Goal: Task Accomplishment & Management: Complete application form

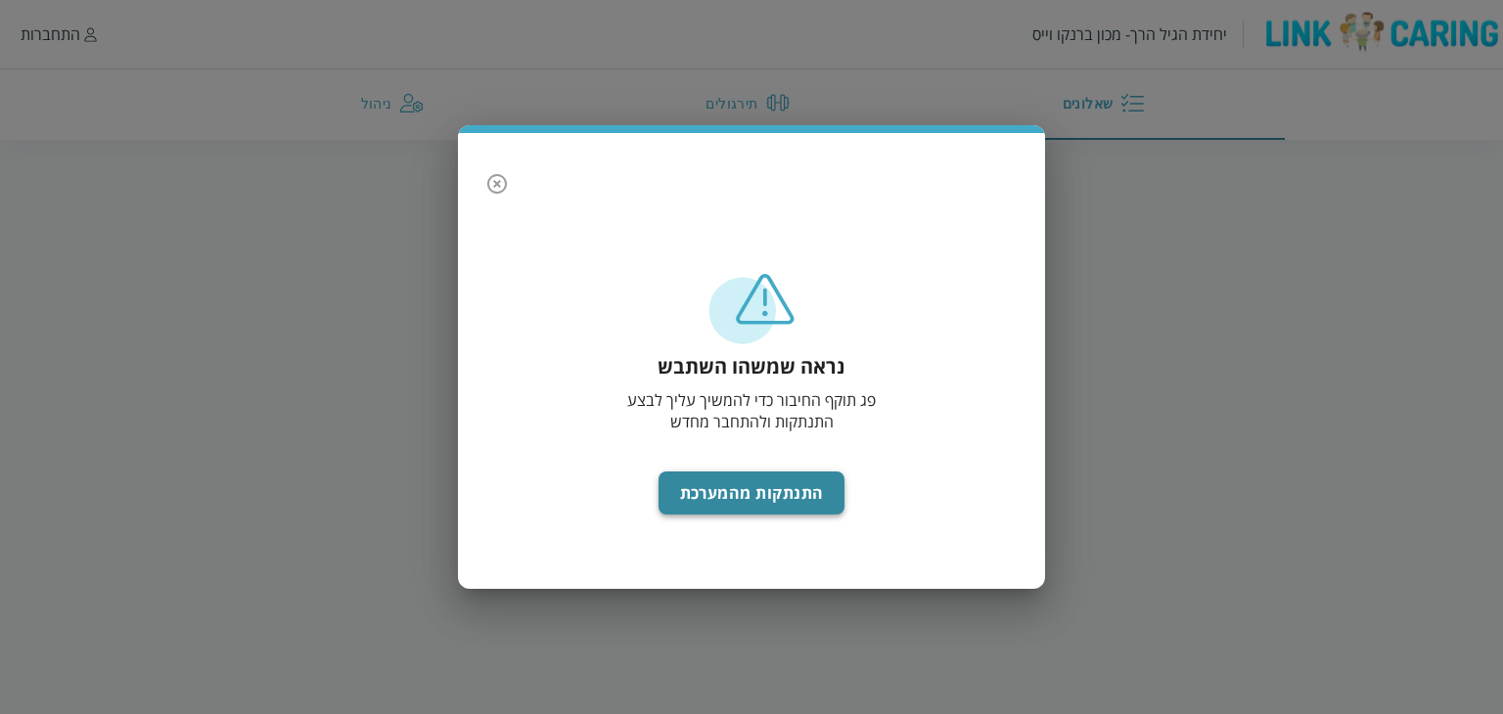
click at [737, 479] on button "התנתקות מהמערכת" at bounding box center [752, 493] width 187 height 43
click at [738, 491] on button "התנתקות מהמערכת" at bounding box center [752, 493] width 187 height 43
click at [489, 186] on icon "button" at bounding box center [497, 184] width 20 height 20
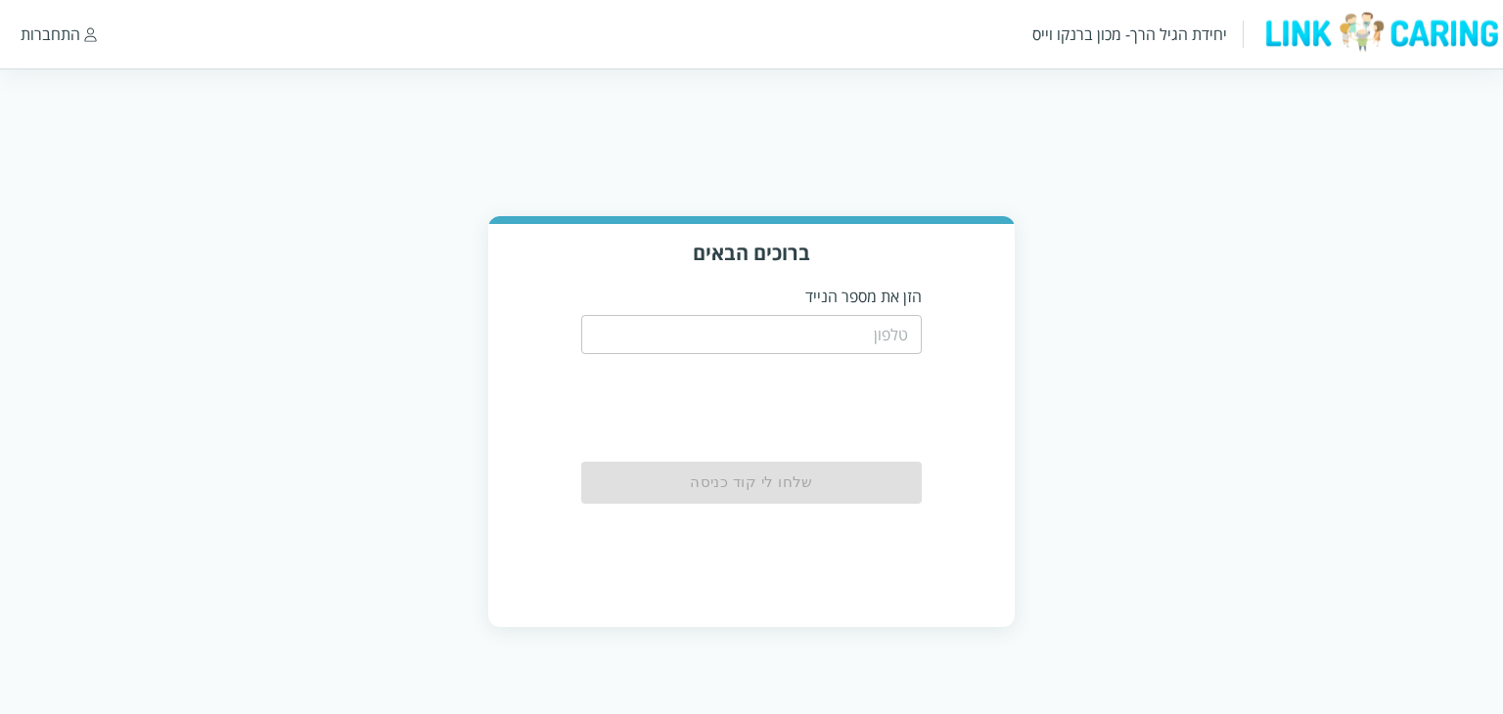
click at [815, 331] on input "tel" at bounding box center [752, 334] width 342 height 39
paste input "0544499999"
type input "0544499999"
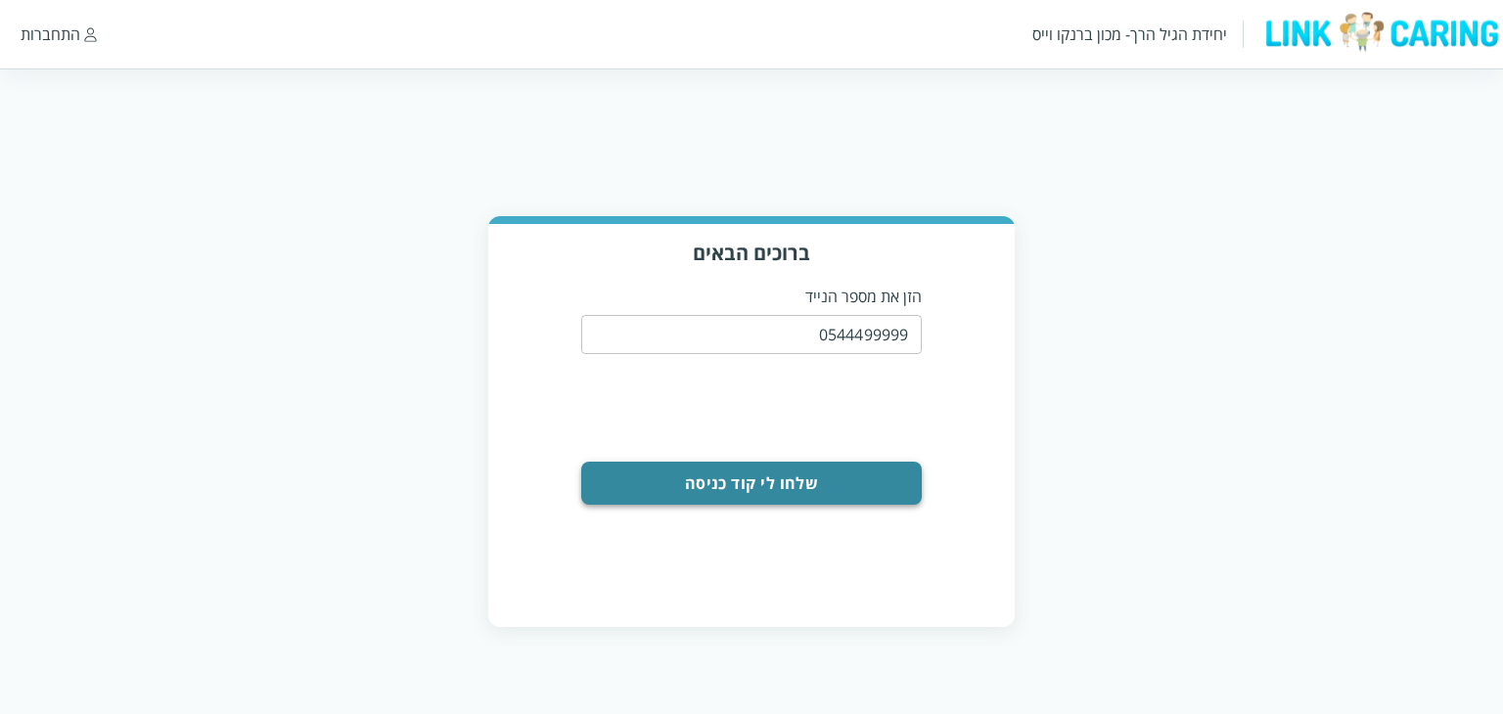
click at [856, 478] on button "שלחו לי קוד כניסה" at bounding box center [752, 483] width 342 height 43
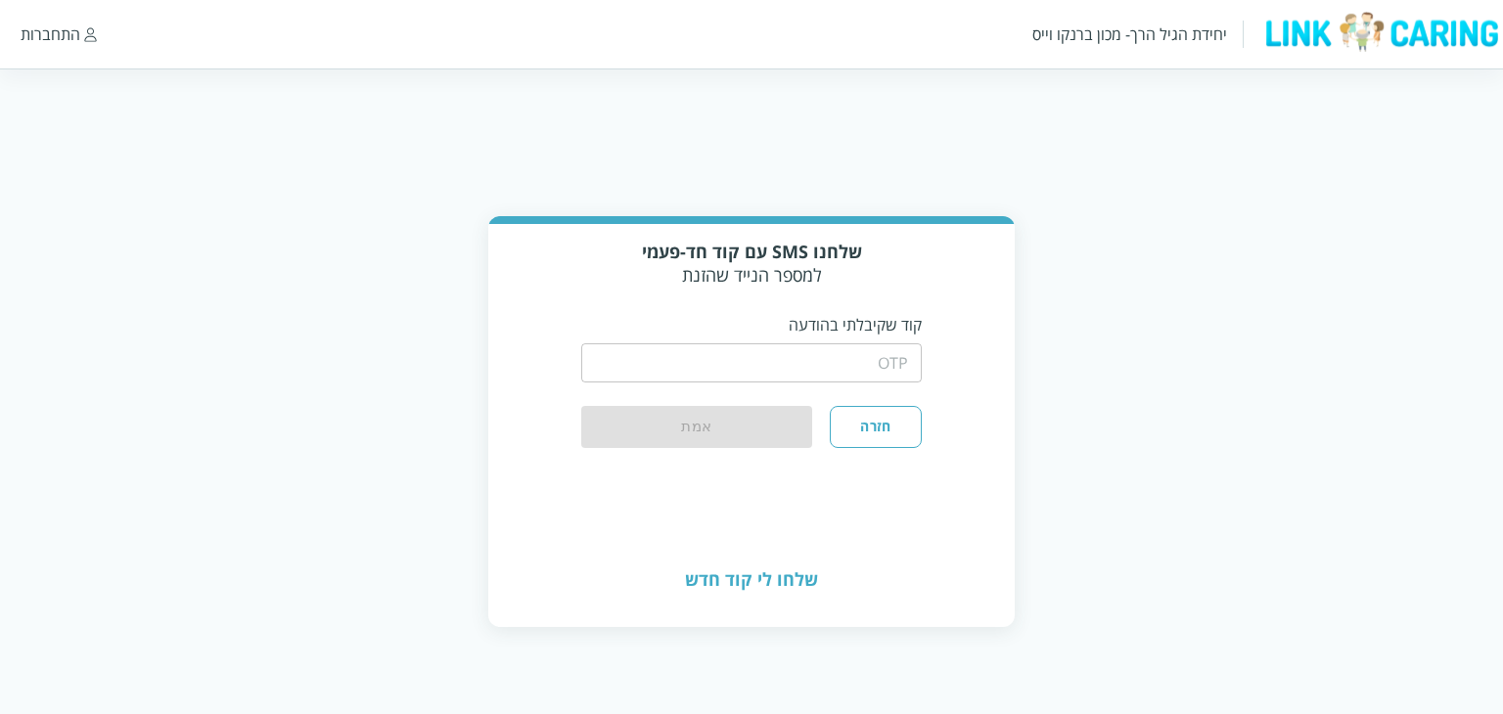
click at [838, 338] on div "​" at bounding box center [752, 361] width 342 height 51
click at [843, 354] on input "string" at bounding box center [752, 362] width 342 height 39
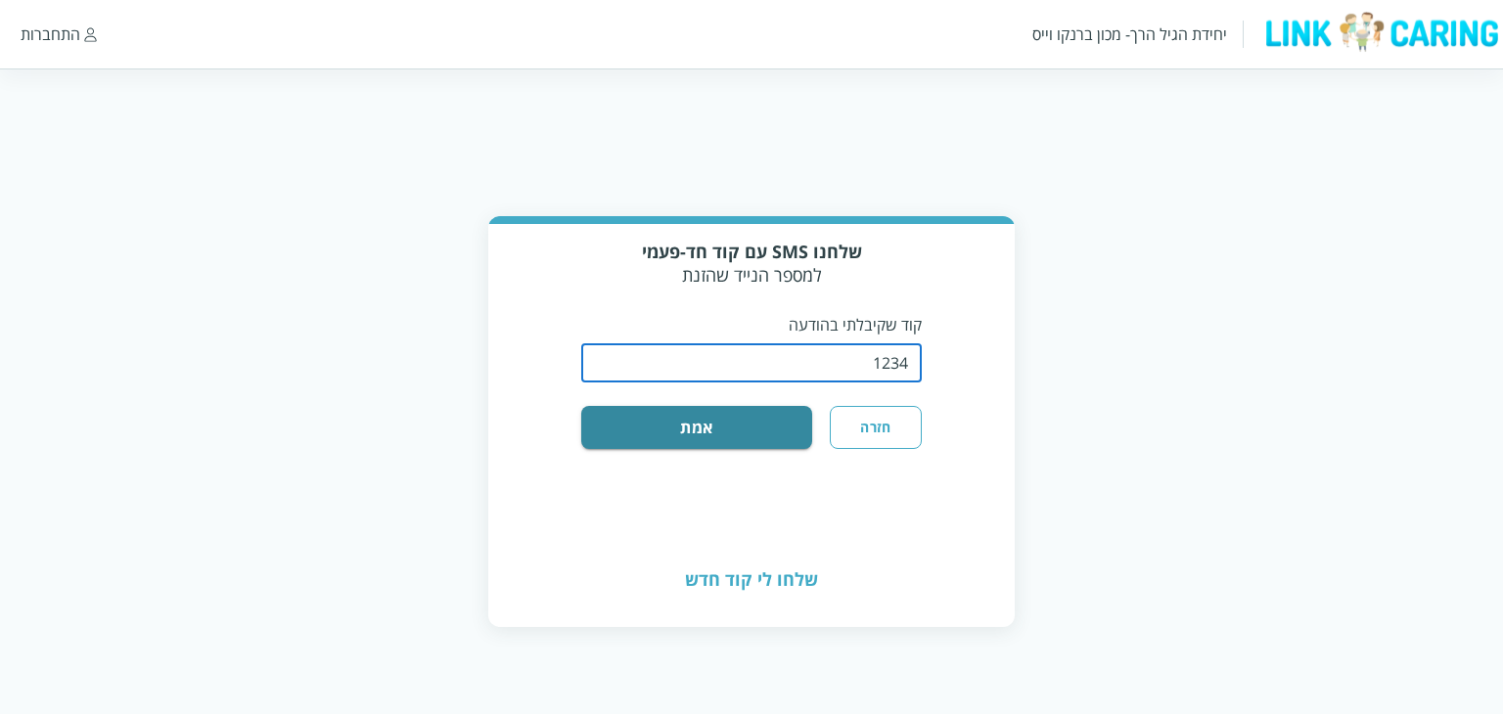
type input "1234"
click at [581, 406] on button "אמת" at bounding box center [697, 427] width 232 height 43
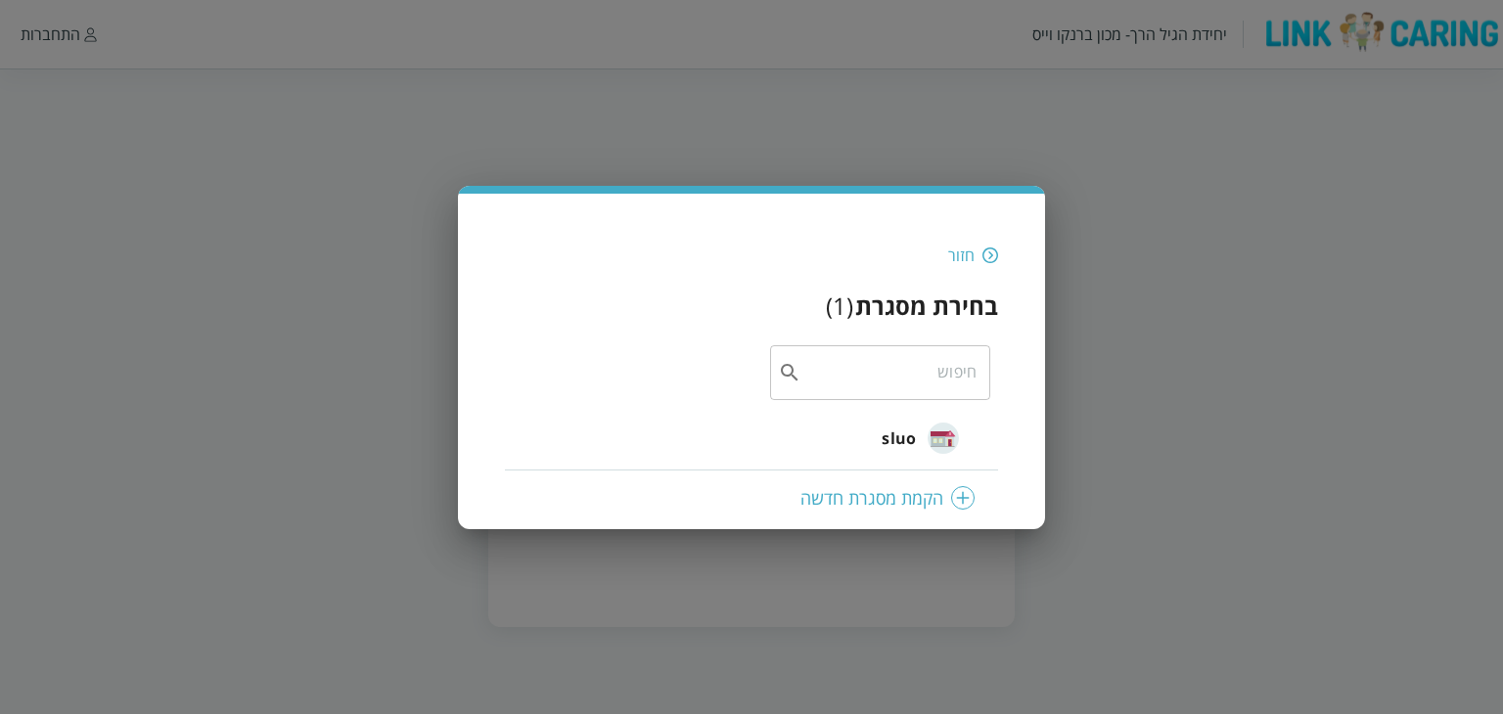
click at [986, 257] on img at bounding box center [990, 256] width 16 height 18
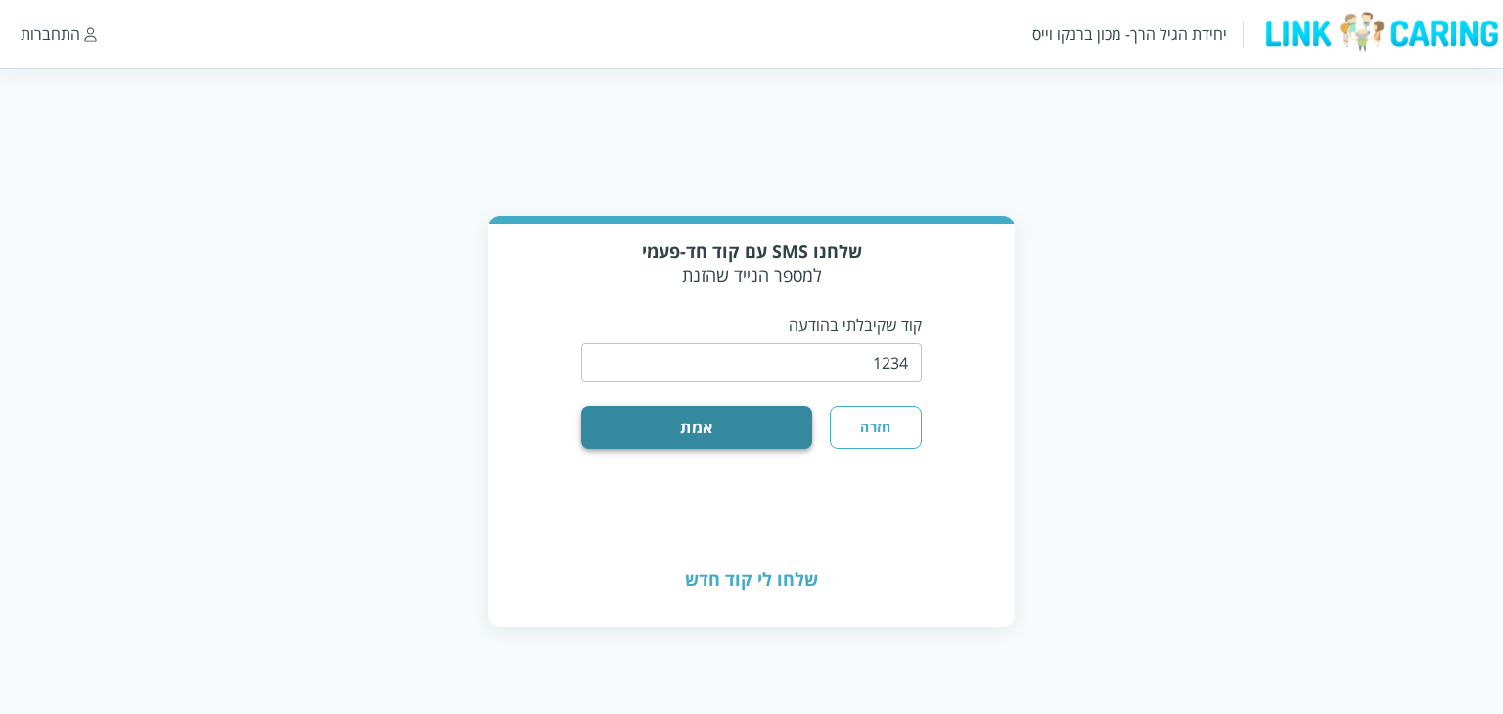
click at [781, 434] on button "אמת" at bounding box center [697, 427] width 232 height 43
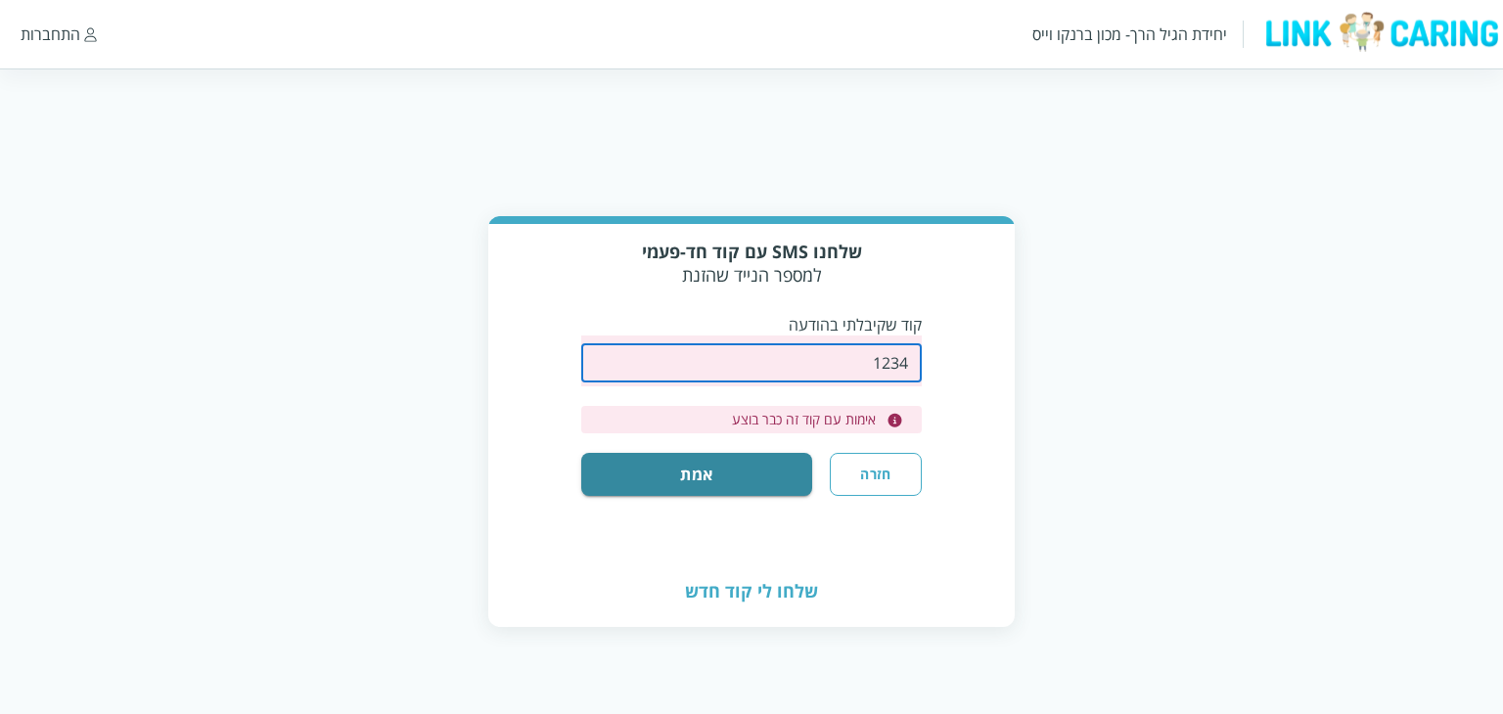
drag, startPoint x: 810, startPoint y: 373, endPoint x: 1502, endPoint y: 379, distance: 691.8
click at [1502, 379] on div "שלחנו SMS עם קוד חד-פעמי למספר הנייד שהזנת קוד שקיבלתי בהודעה ​ אימות עם קוד זה…" at bounding box center [751, 421] width 1503 height 411
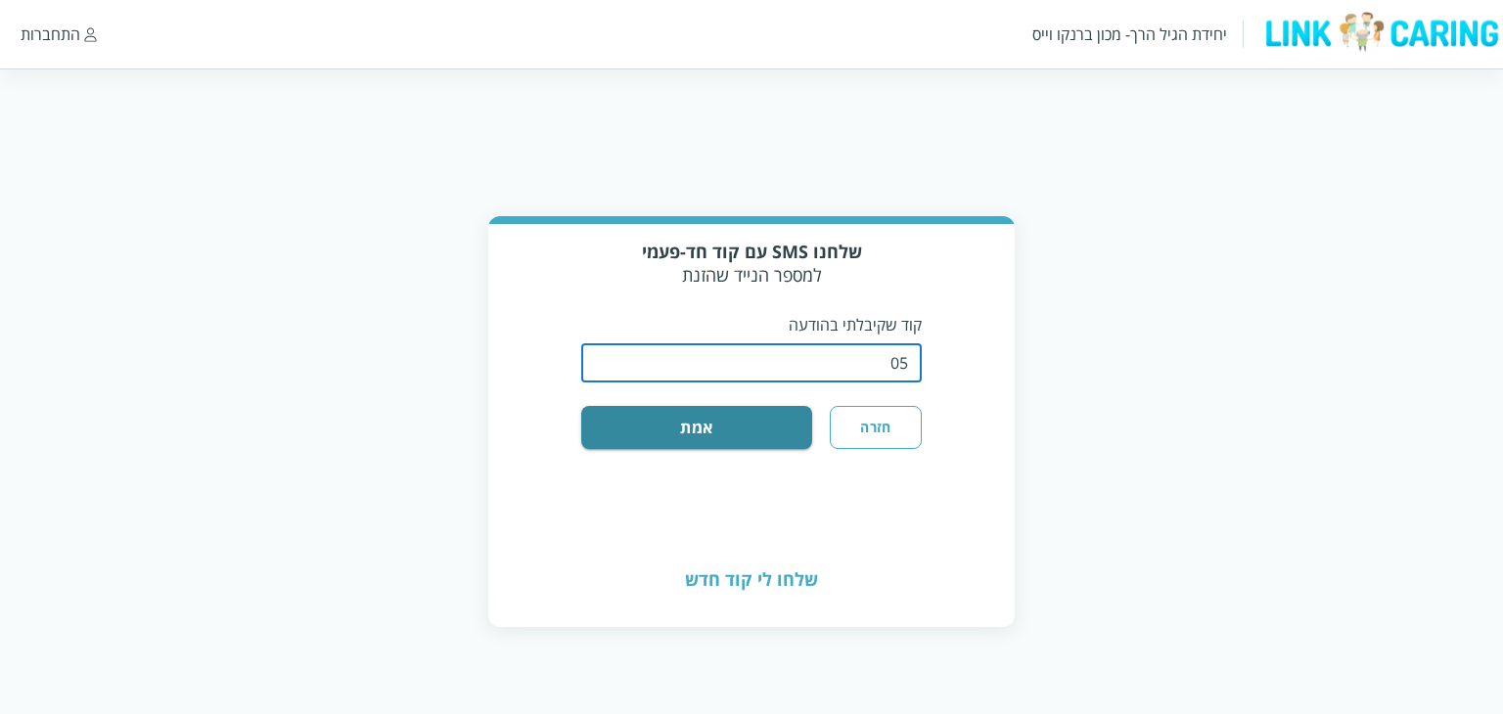
type input "0"
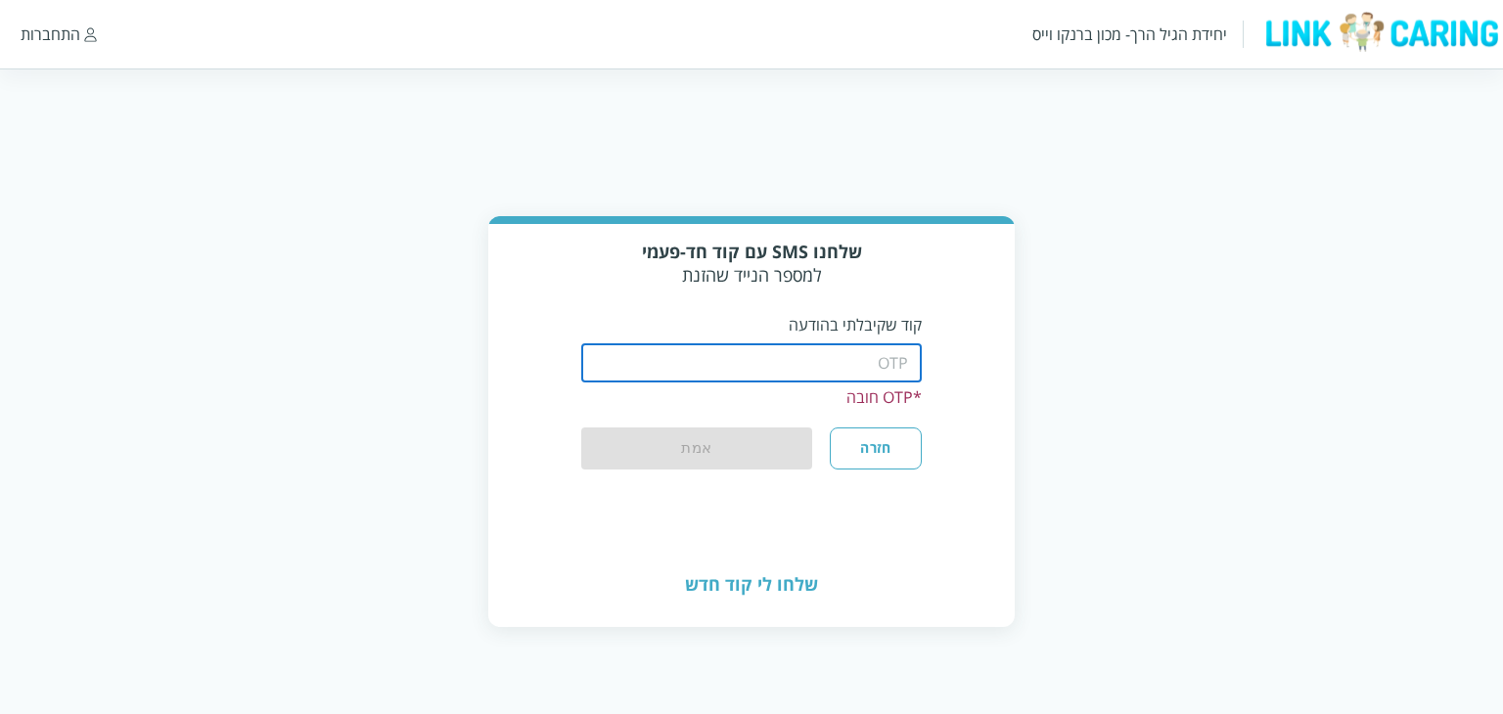
paste input "0544499999"
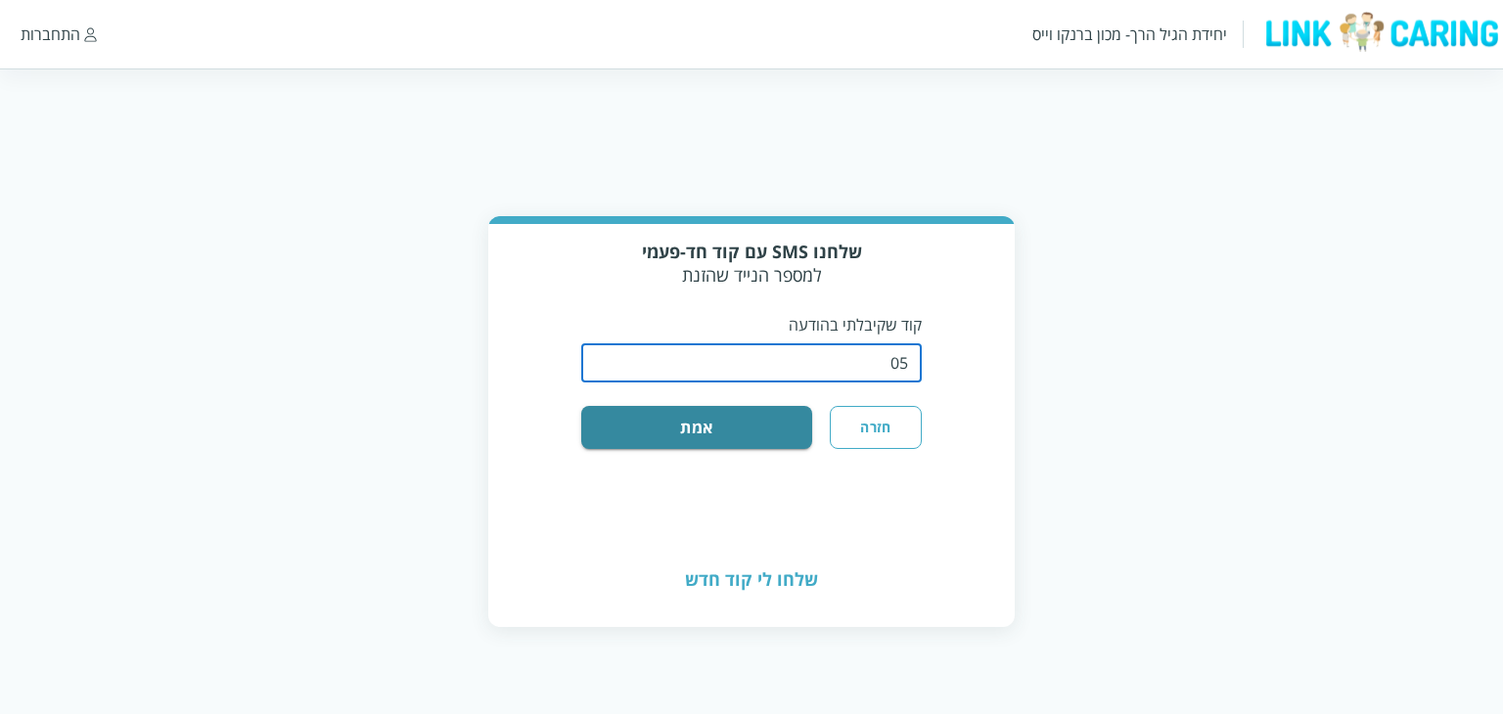
type input "0"
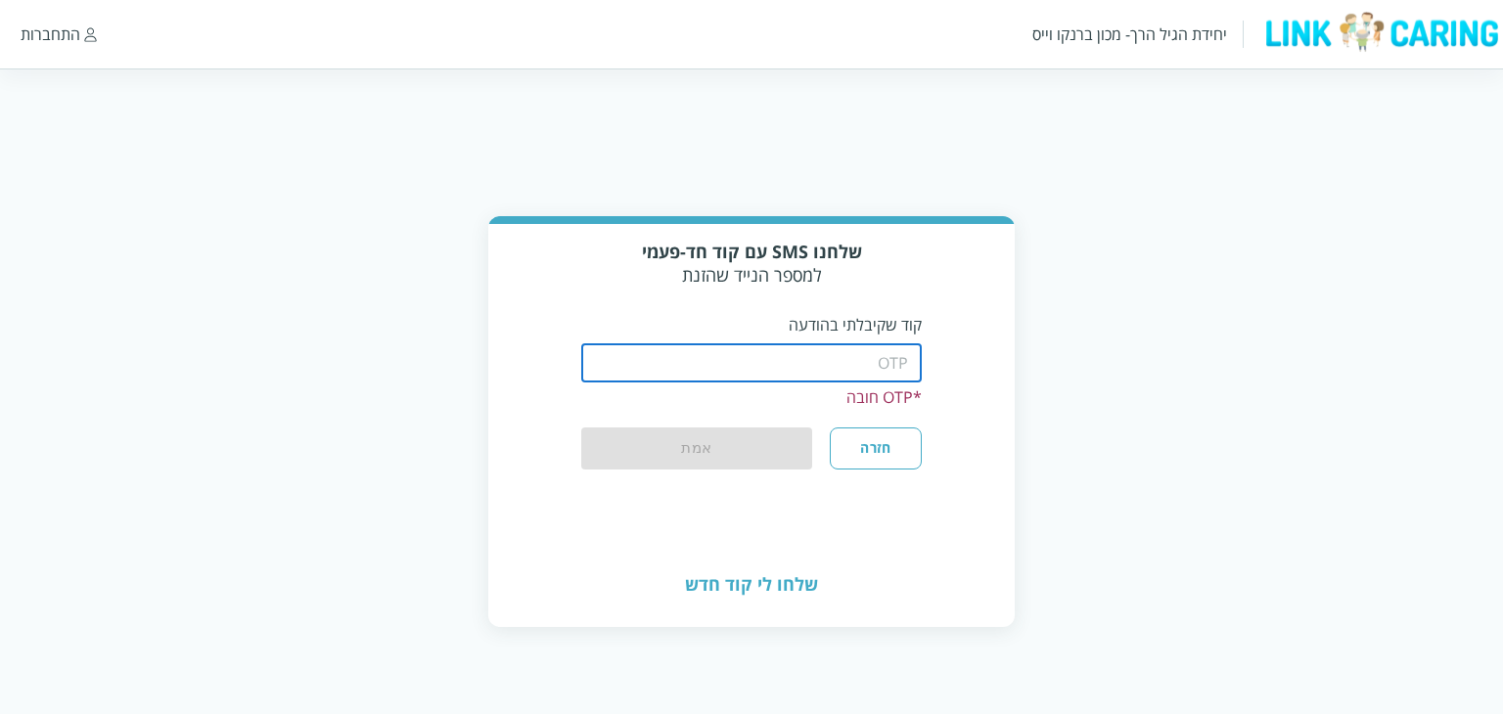
click at [846, 461] on button "חזרה" at bounding box center [876, 448] width 92 height 41
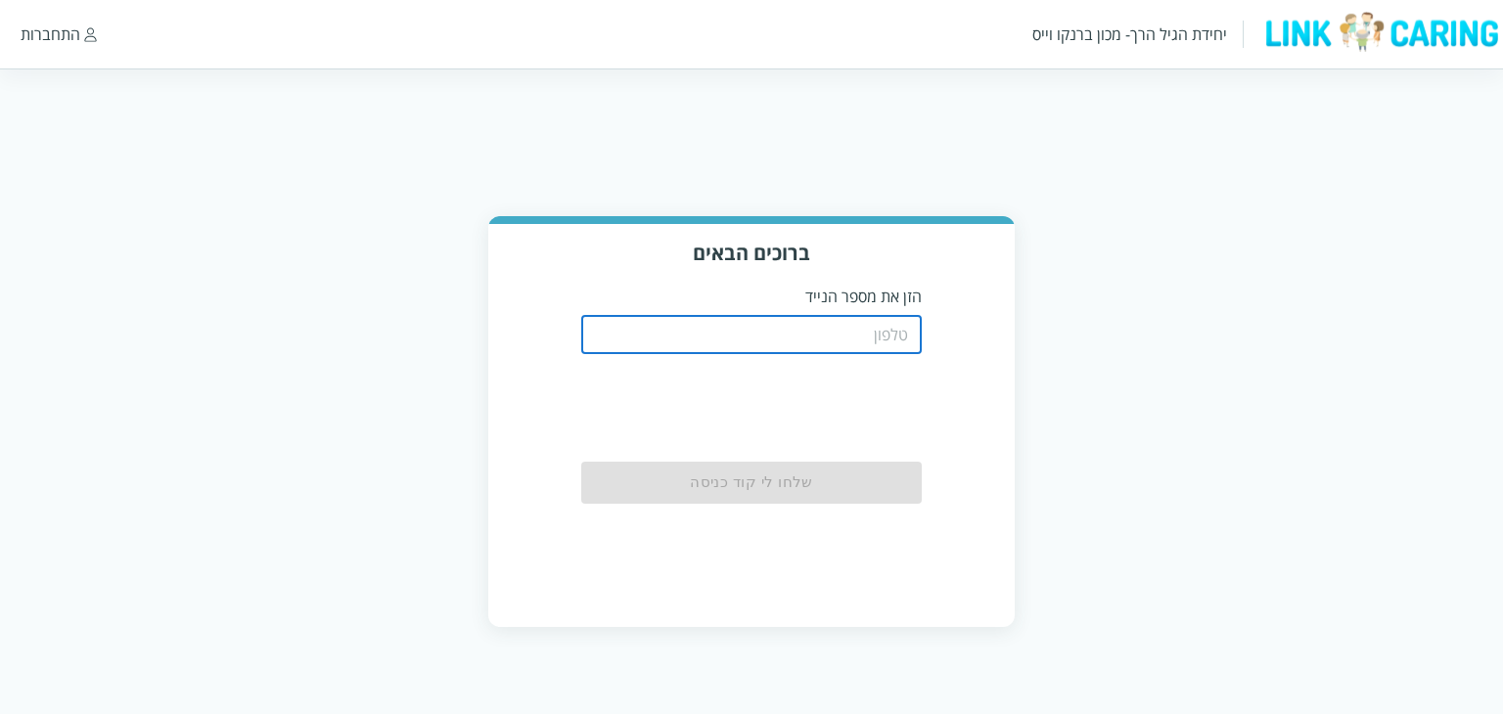
click at [857, 345] on input "tel" at bounding box center [752, 334] width 342 height 39
type input "0501122334"
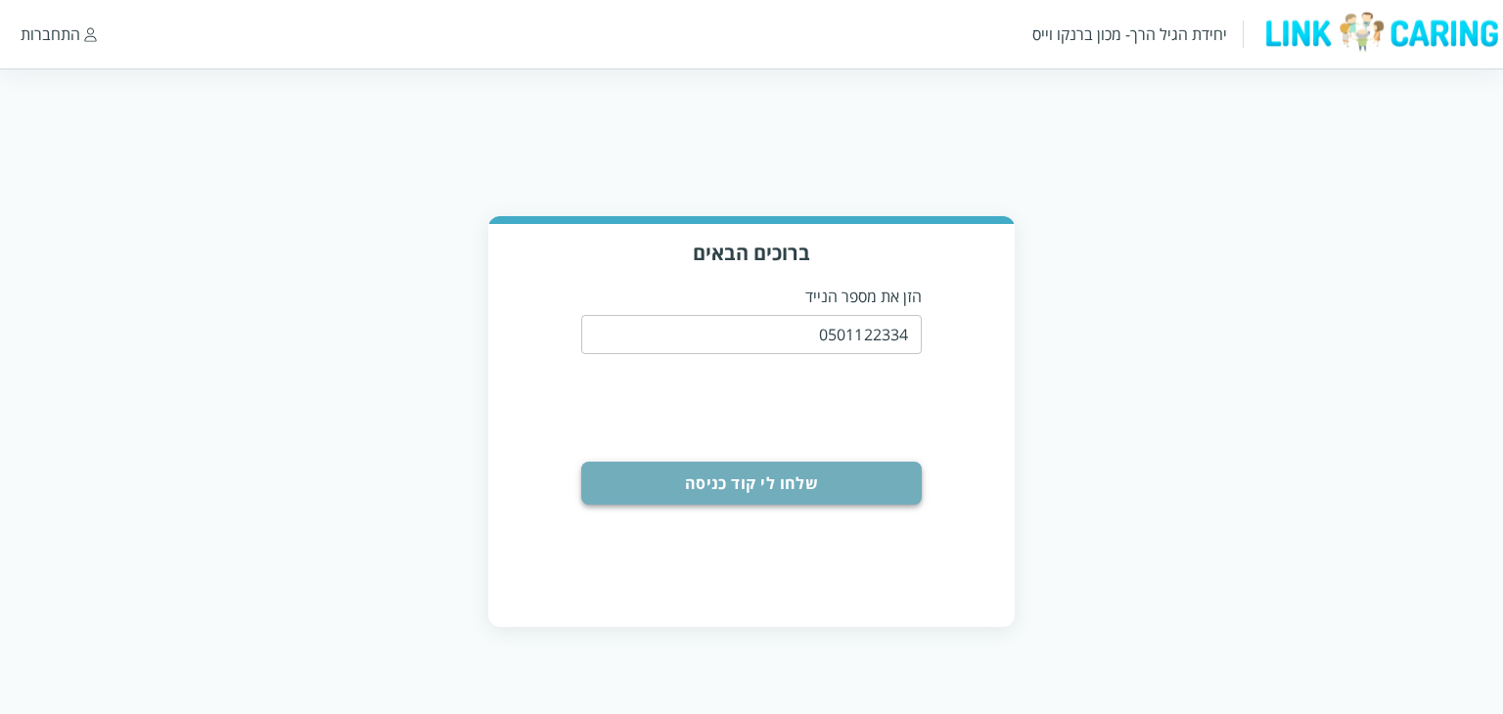
click at [838, 475] on button "שלחו לי קוד כניסה" at bounding box center [752, 483] width 342 height 43
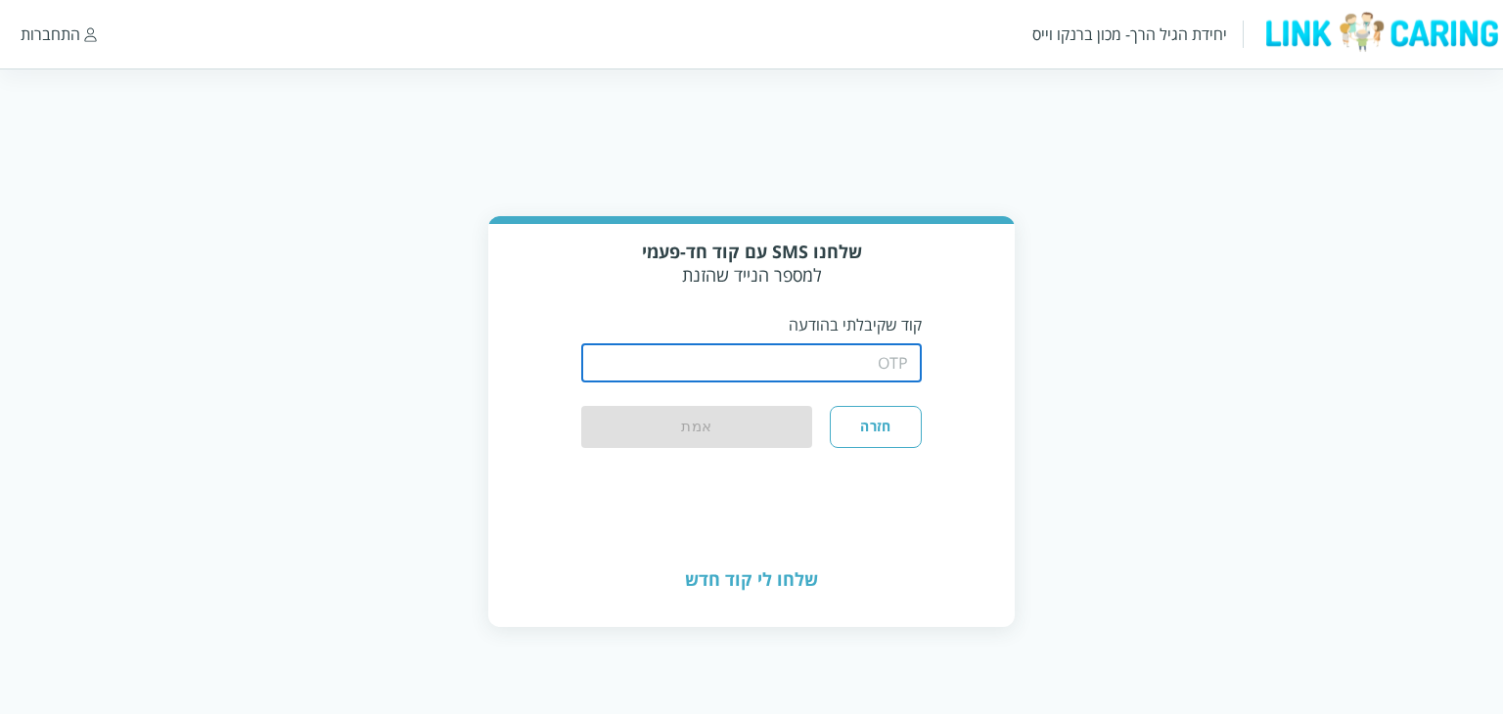
click at [840, 366] on input "string" at bounding box center [752, 362] width 342 height 39
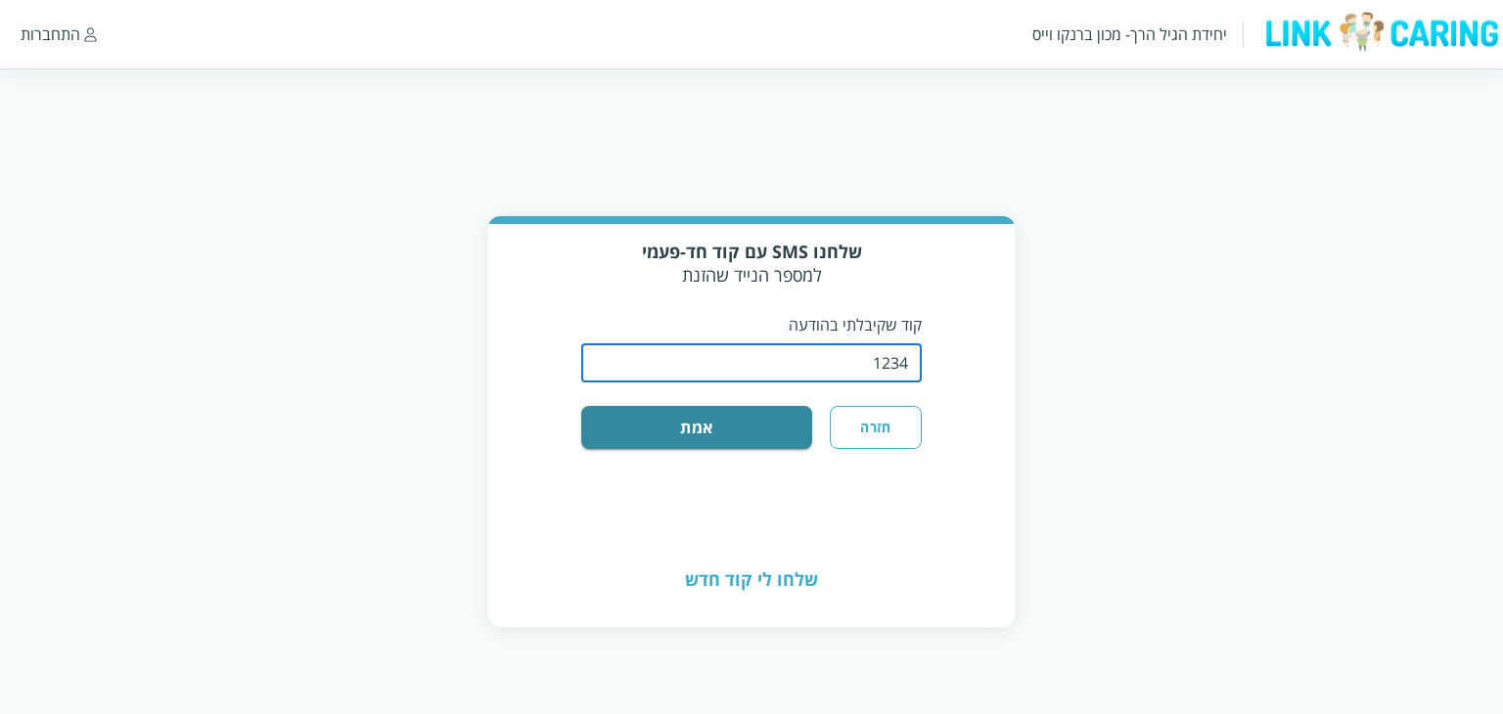
type input "1234"
click at [581, 406] on button "אמת" at bounding box center [697, 427] width 232 height 43
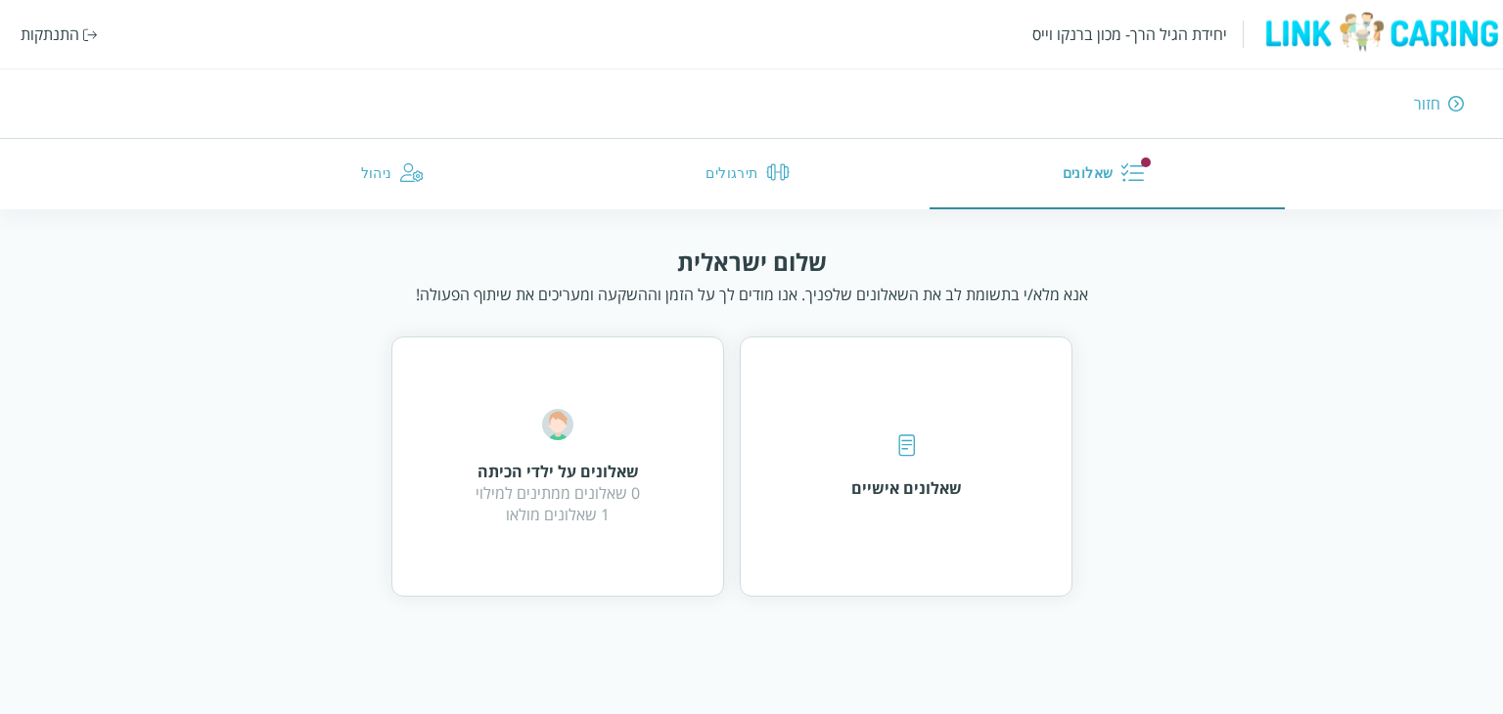
click at [607, 497] on div "0 שאלונים ממתינים למילוי 1 שאלונים מולאו" at bounding box center [558, 503] width 164 height 43
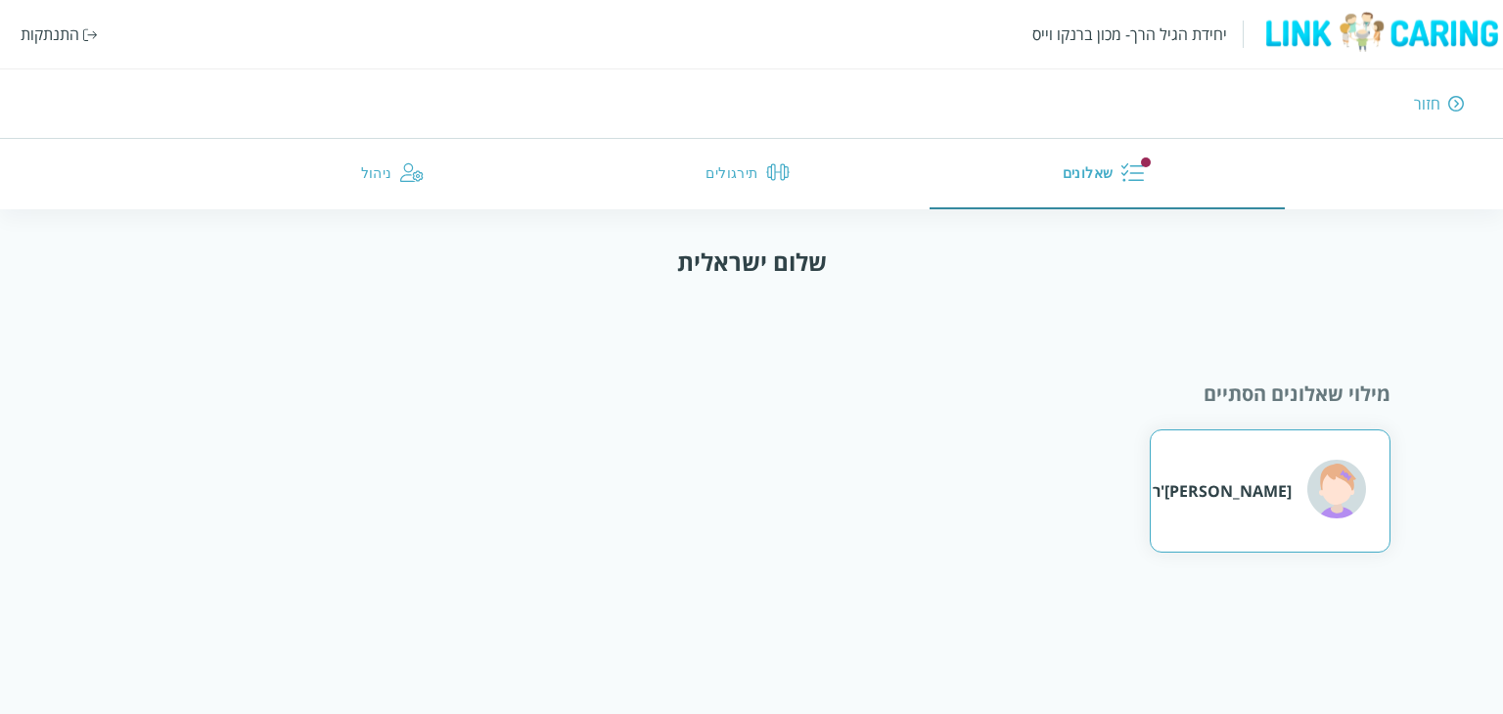
click at [1195, 500] on div "הרמיוני גריינג'ר" at bounding box center [1222, 491] width 139 height 22
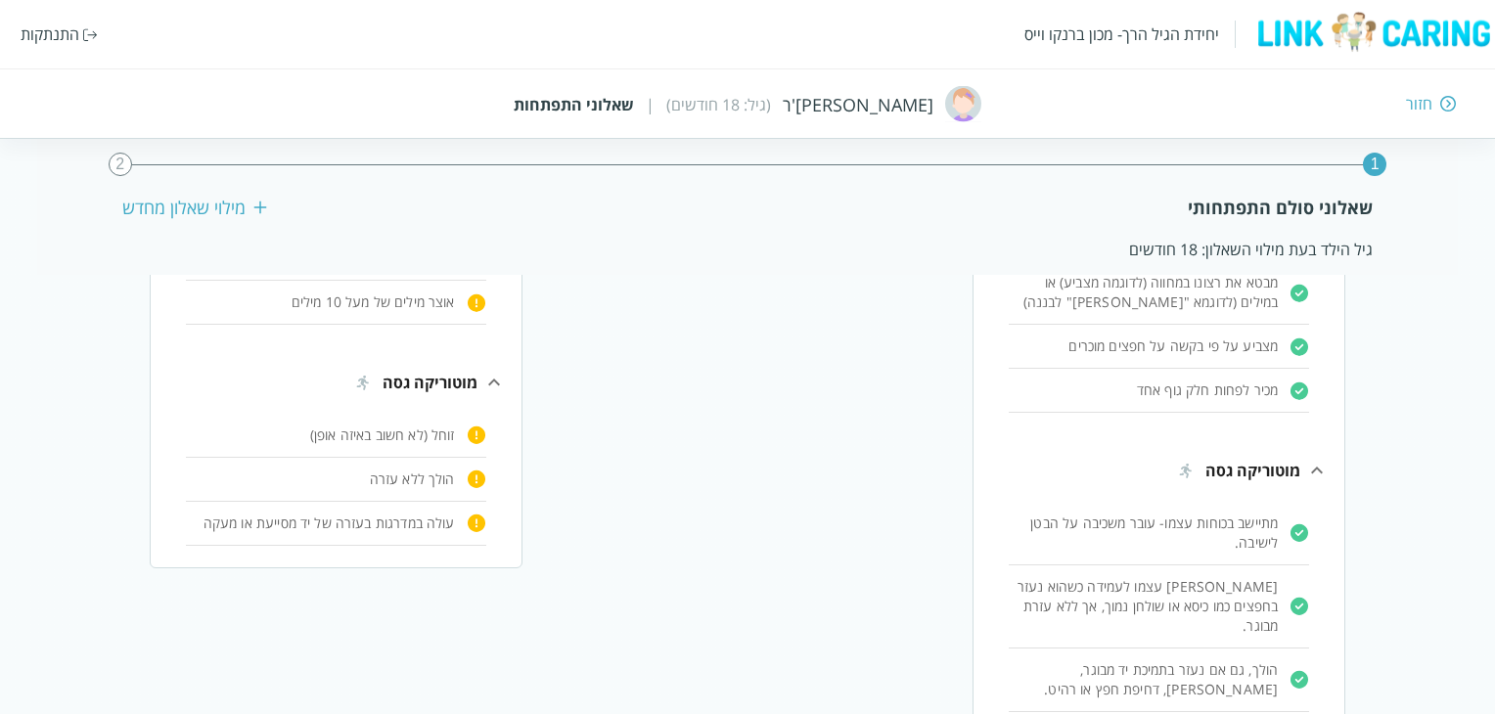
scroll to position [920, 0]
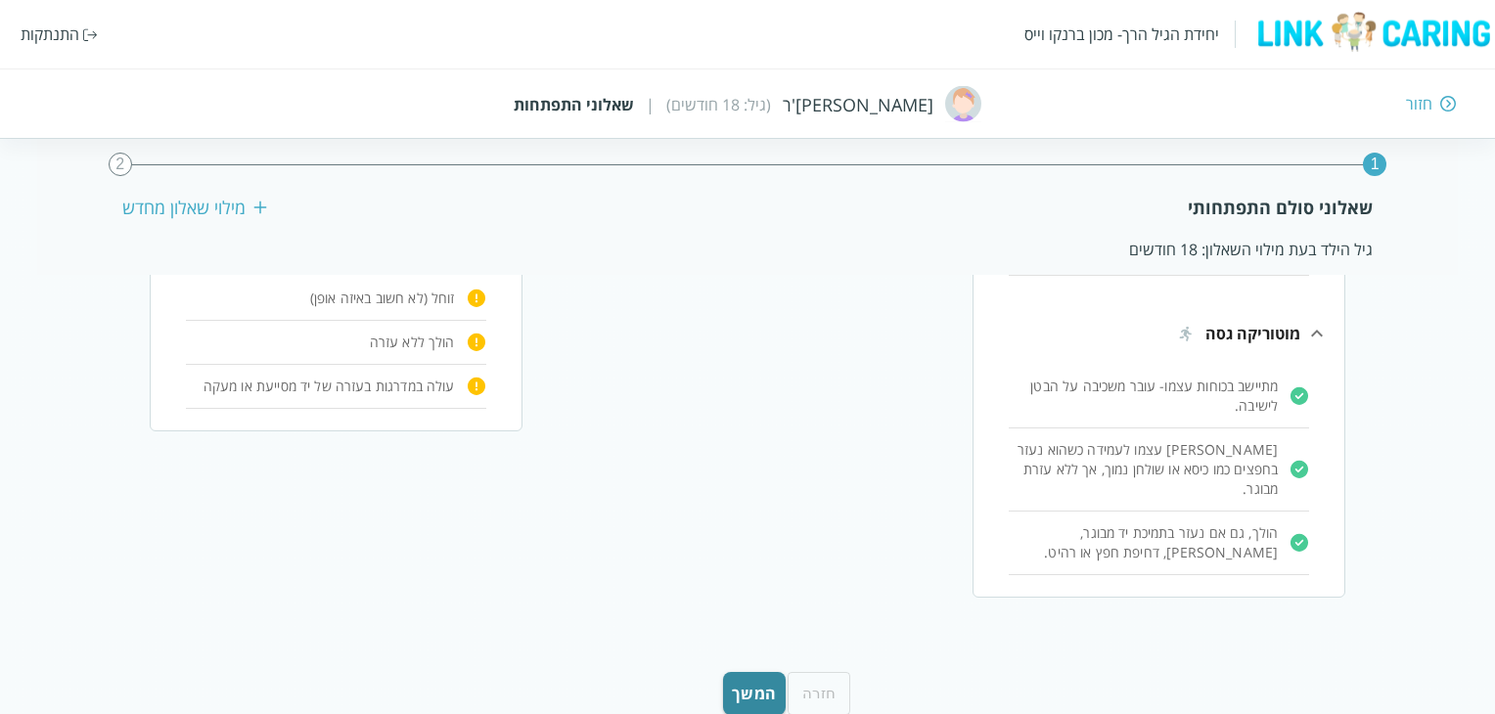
click at [1436, 107] on div "חזור" at bounding box center [1090, 104] width 734 height 22
click at [1429, 107] on div "חזור" at bounding box center [1419, 104] width 26 height 22
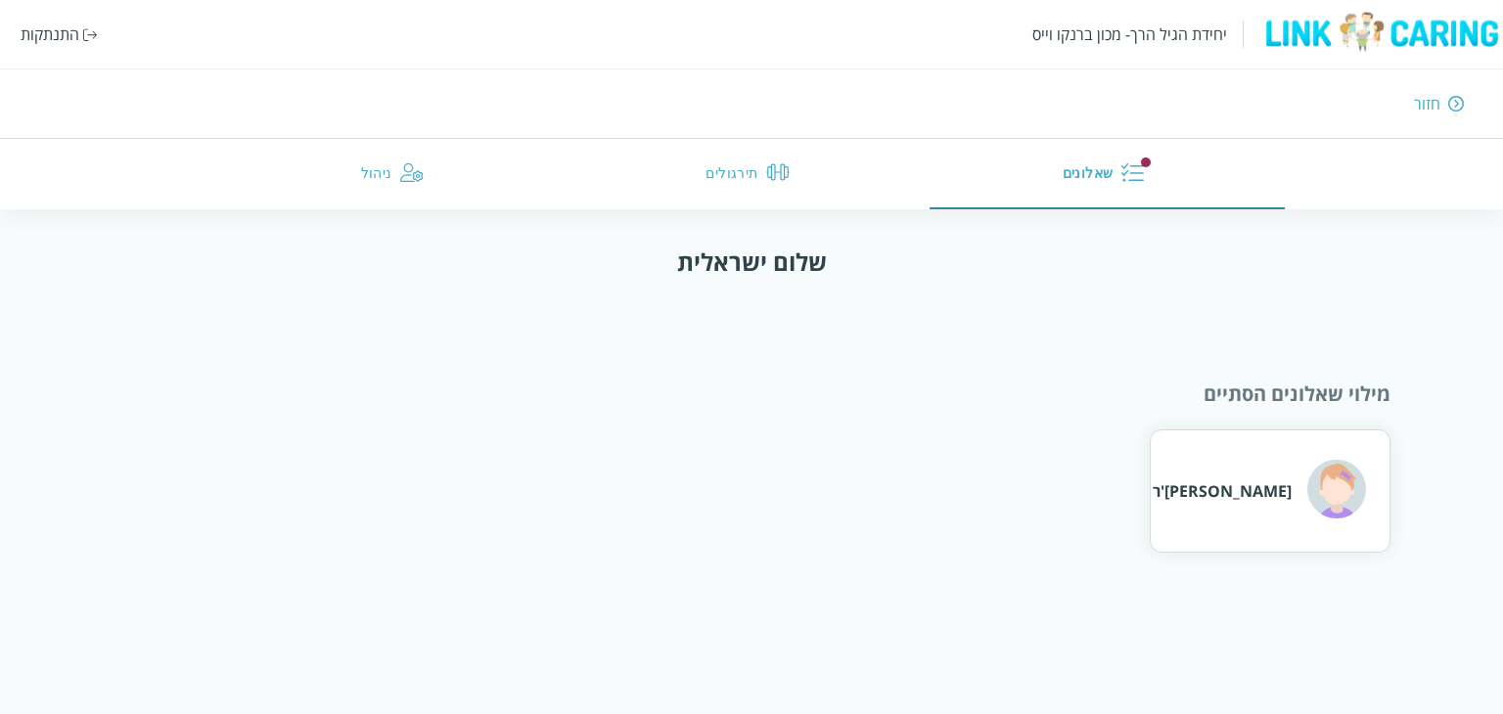
click at [367, 181] on button "ניהול" at bounding box center [396, 174] width 356 height 70
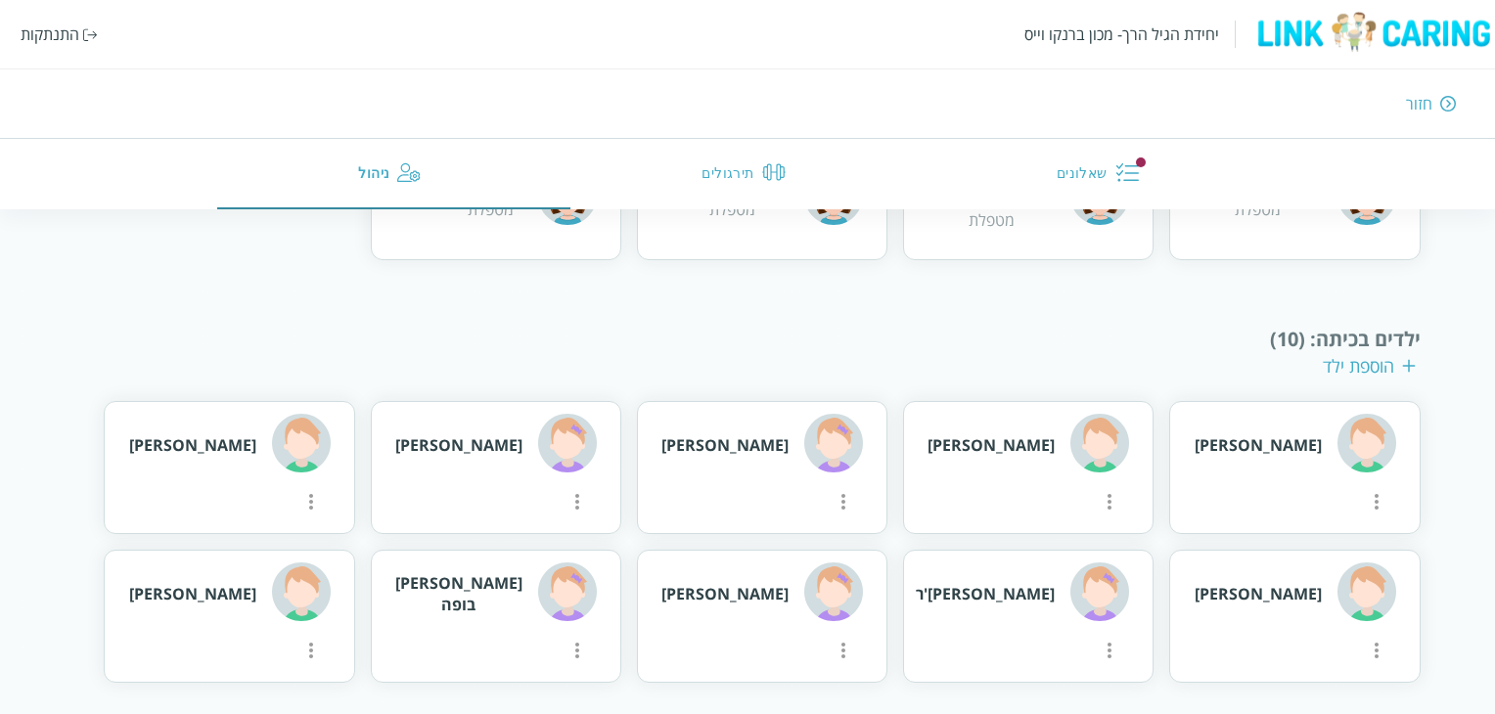
scroll to position [440, 0]
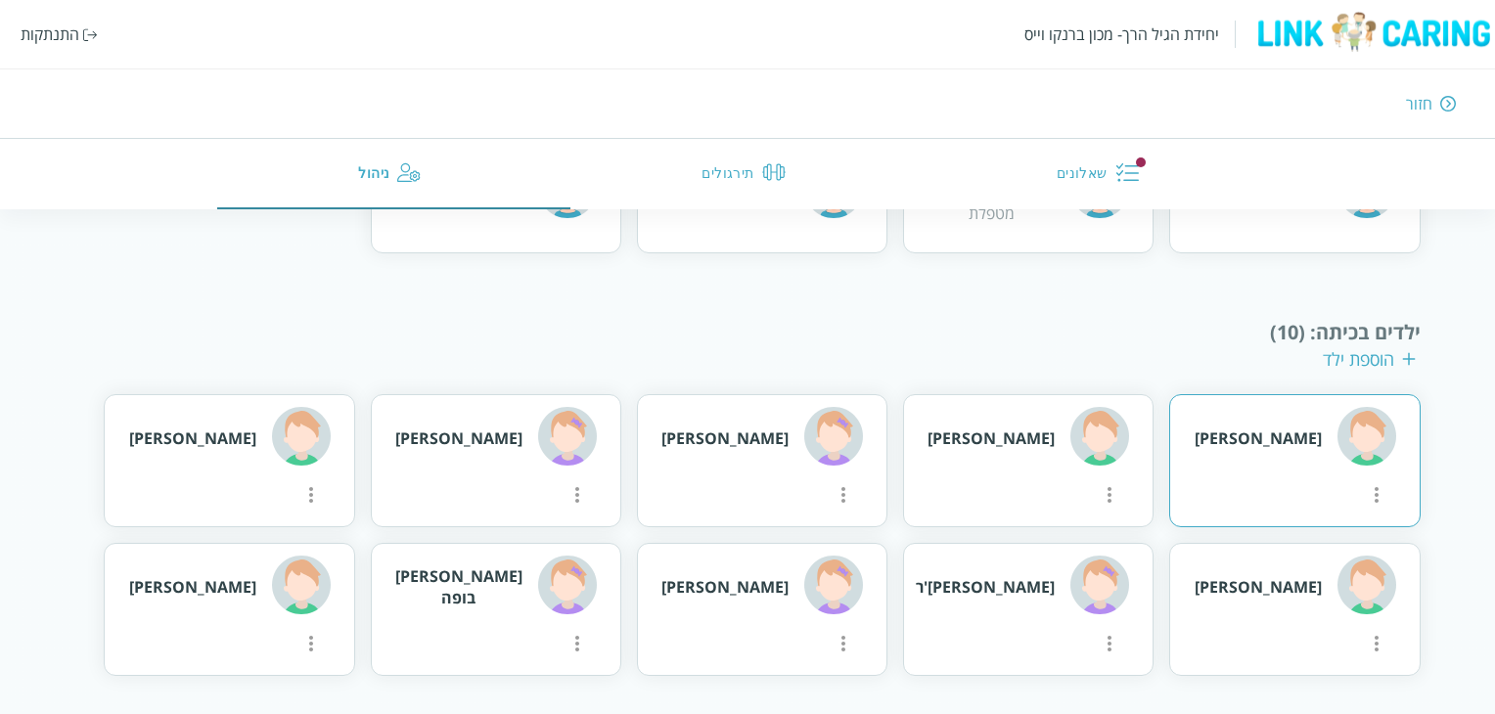
click at [1365, 483] on icon "more" at bounding box center [1376, 494] width 23 height 23
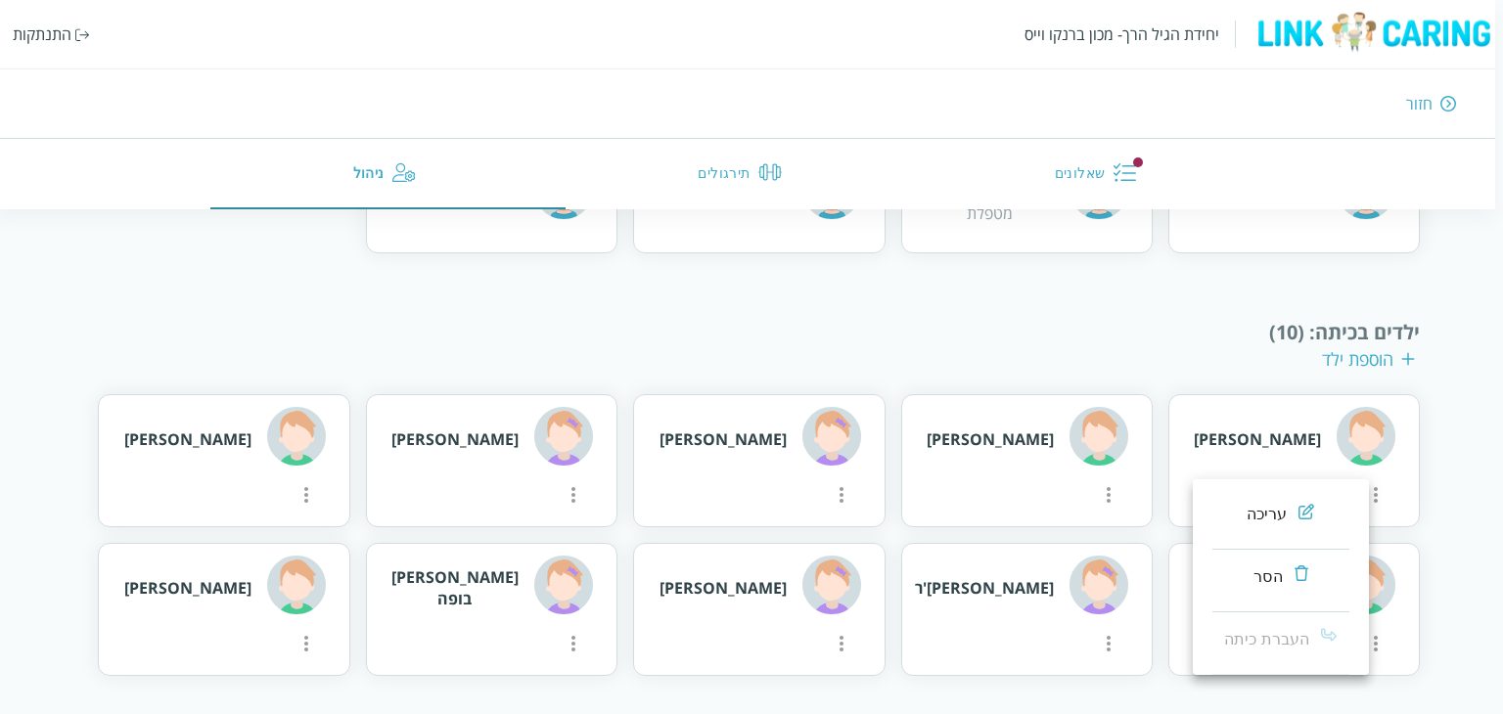
click at [1064, 342] on div at bounding box center [751, 357] width 1503 height 714
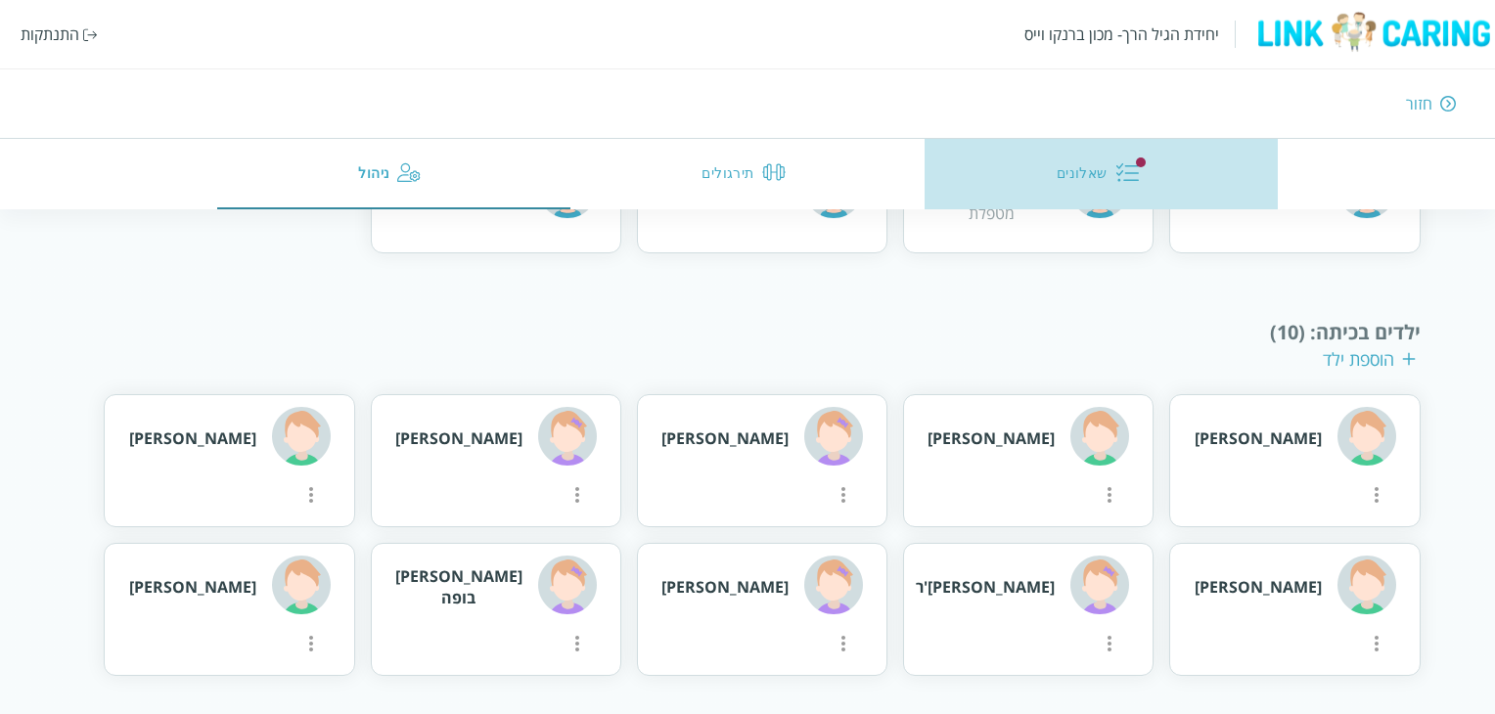
click at [1099, 181] on button "שאלונים" at bounding box center [1102, 174] width 354 height 70
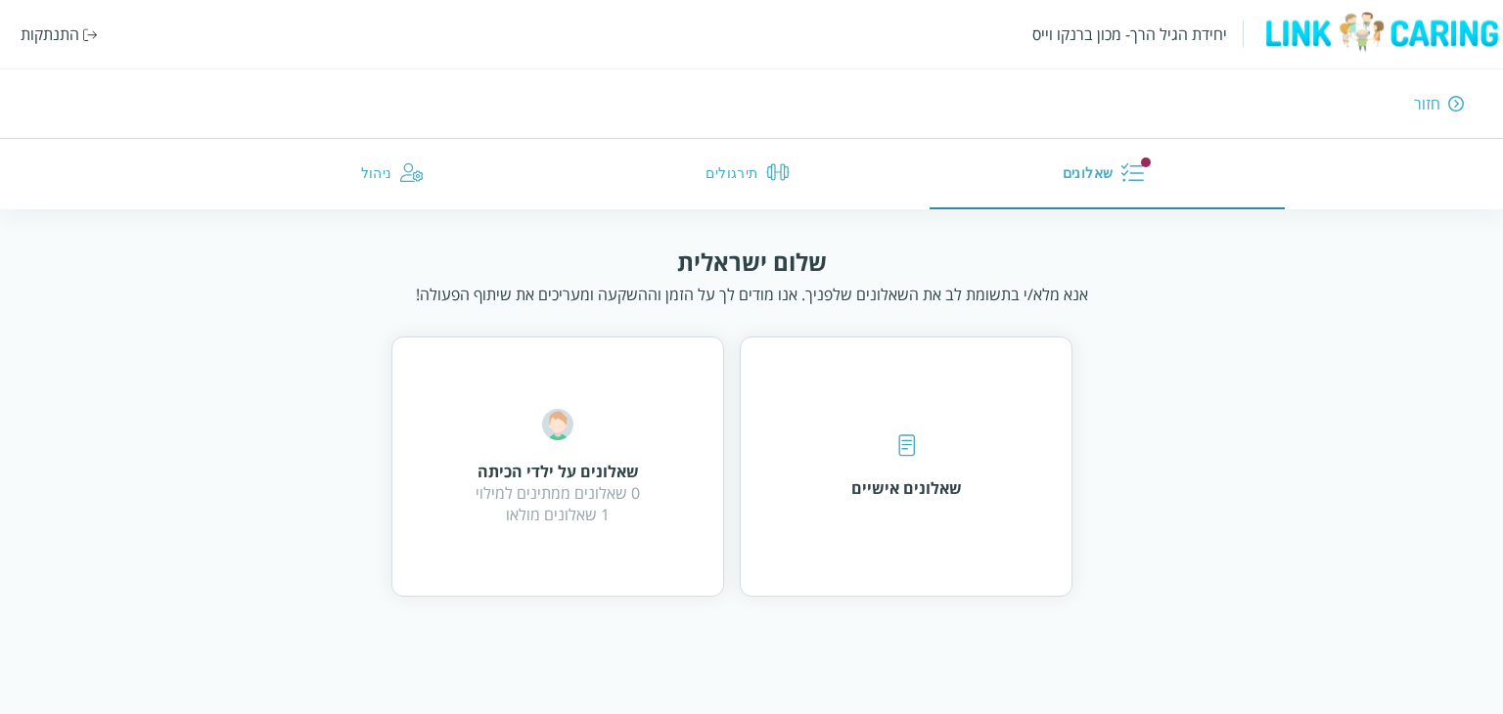
click at [376, 149] on button "ניהול" at bounding box center [396, 174] width 356 height 70
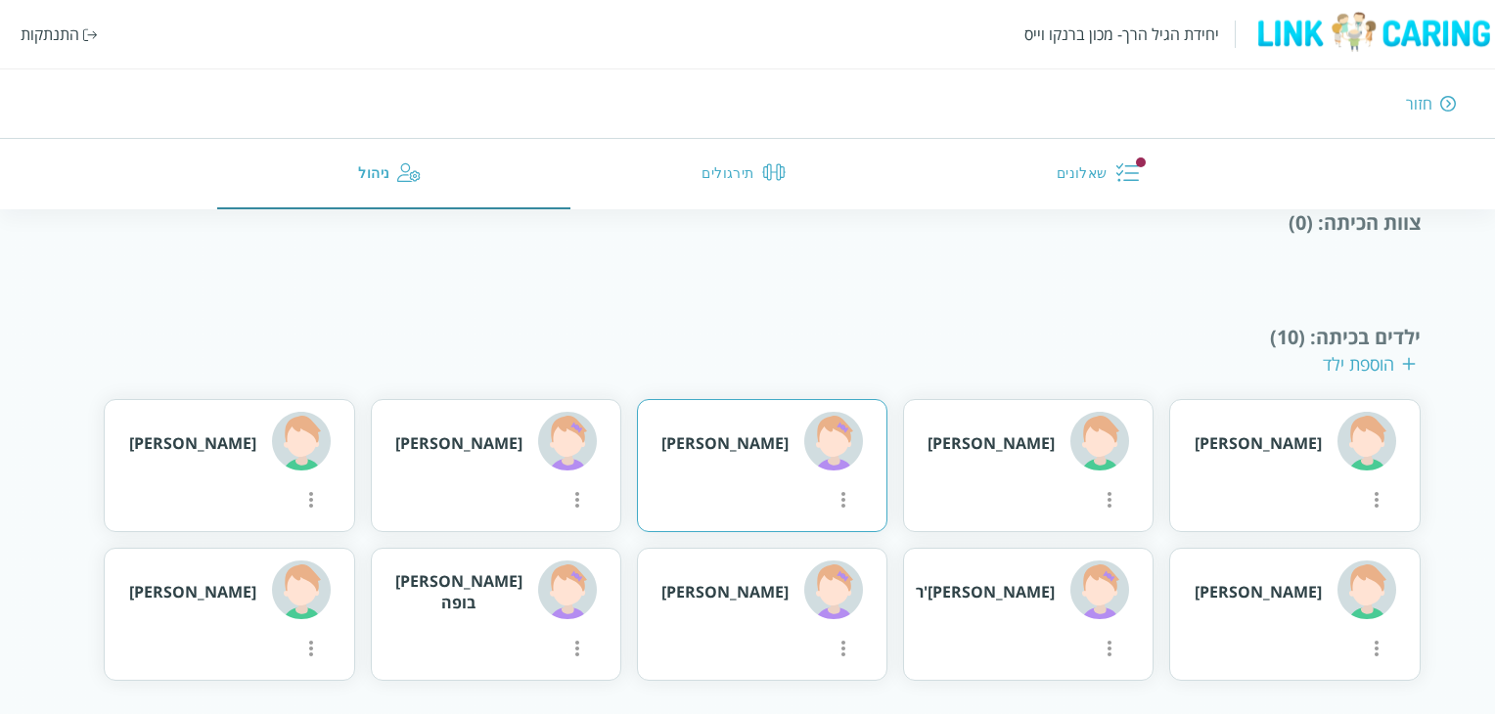
scroll to position [317, 0]
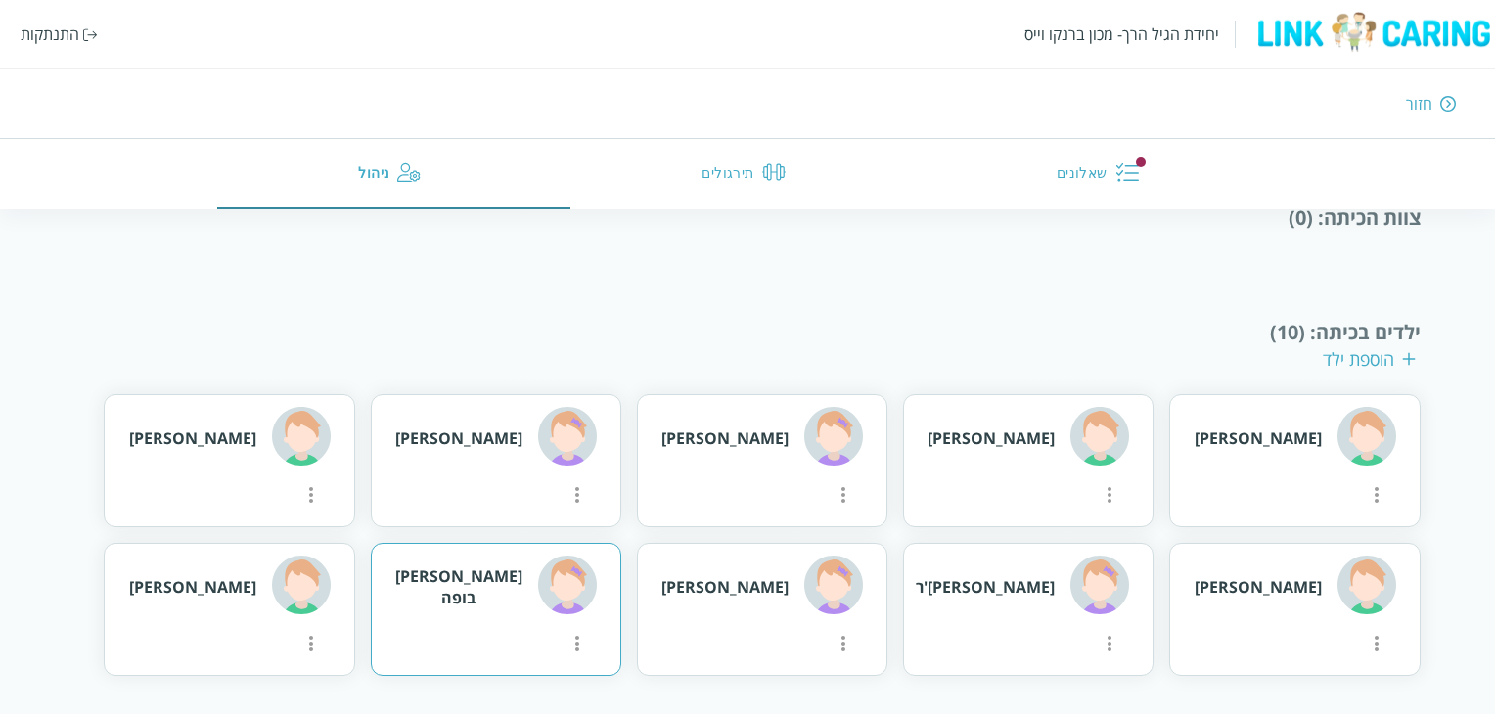
click at [1357, 515] on button "more" at bounding box center [1376, 495] width 39 height 39
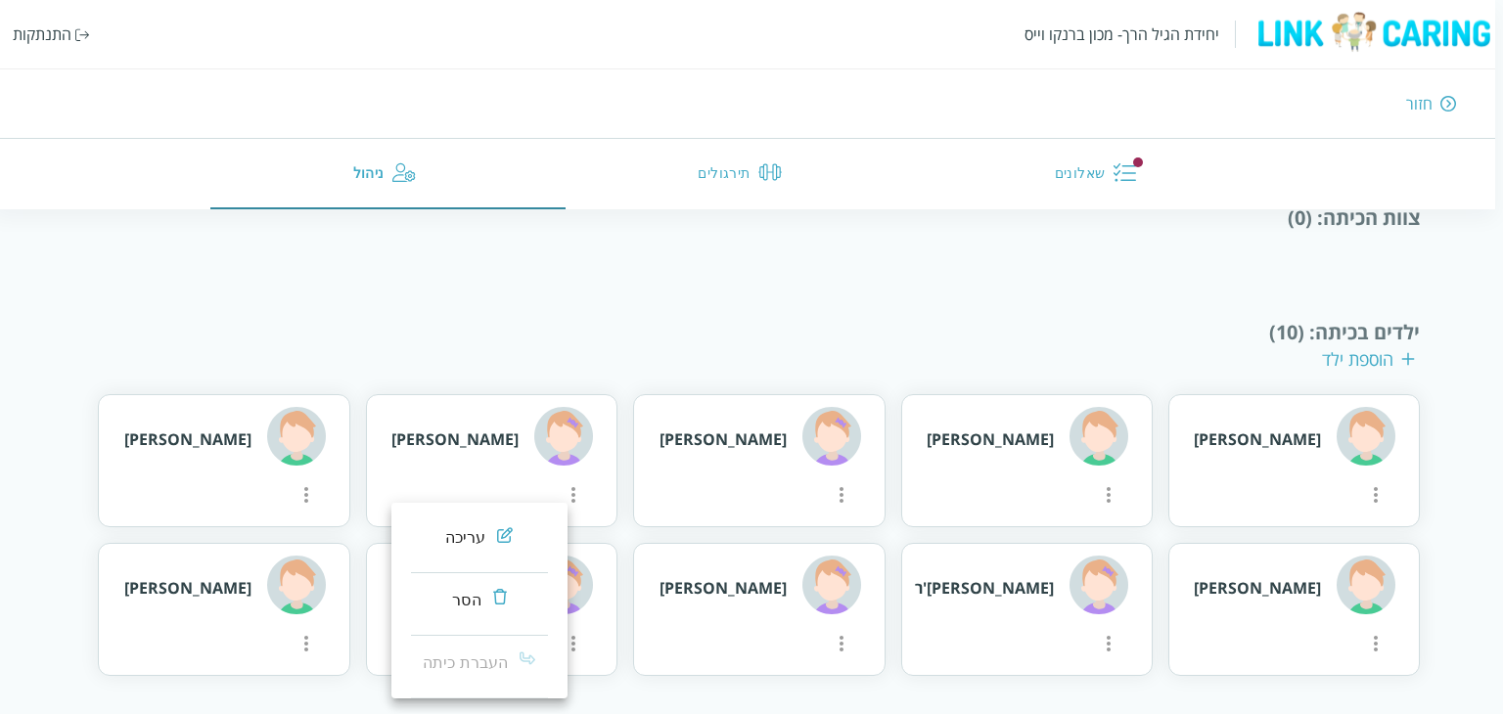
click at [1207, 309] on div at bounding box center [751, 357] width 1503 height 714
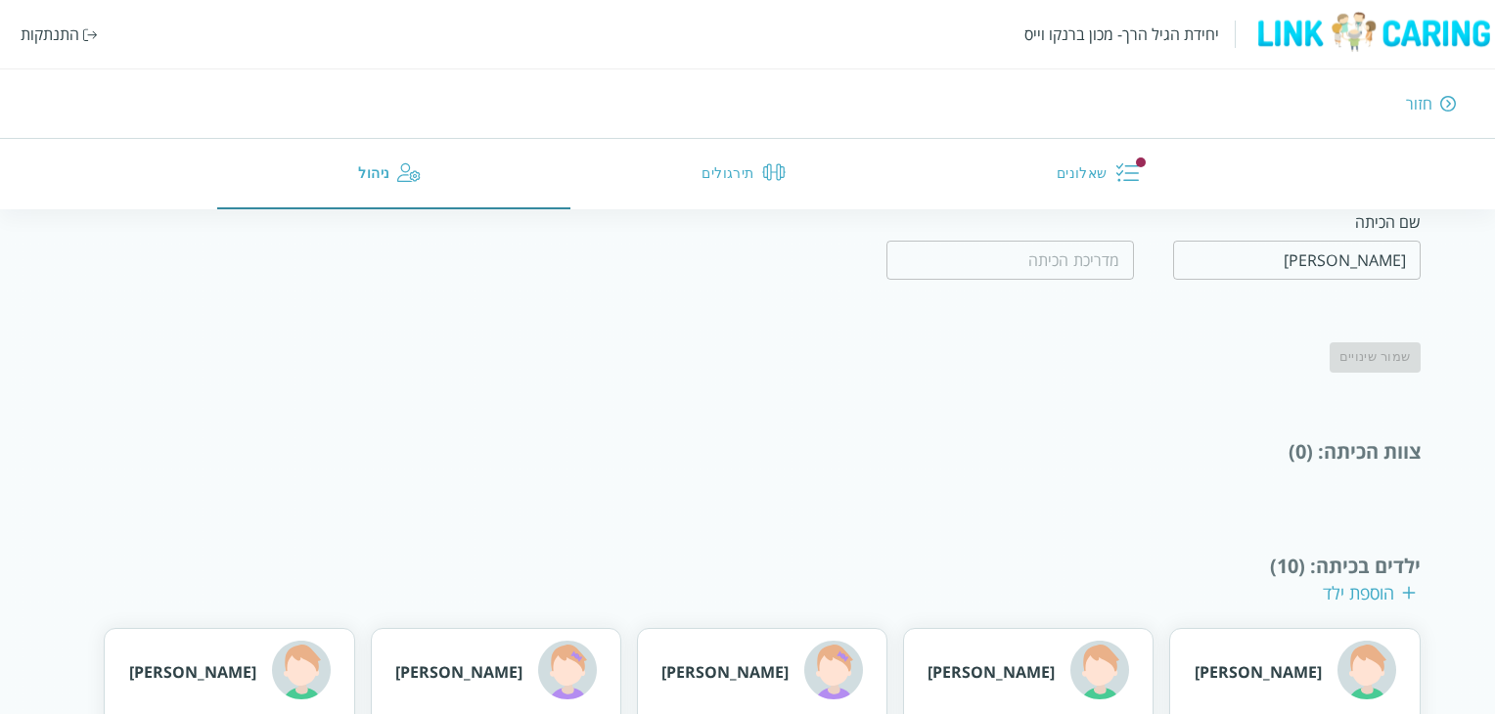
scroll to position [196, 0]
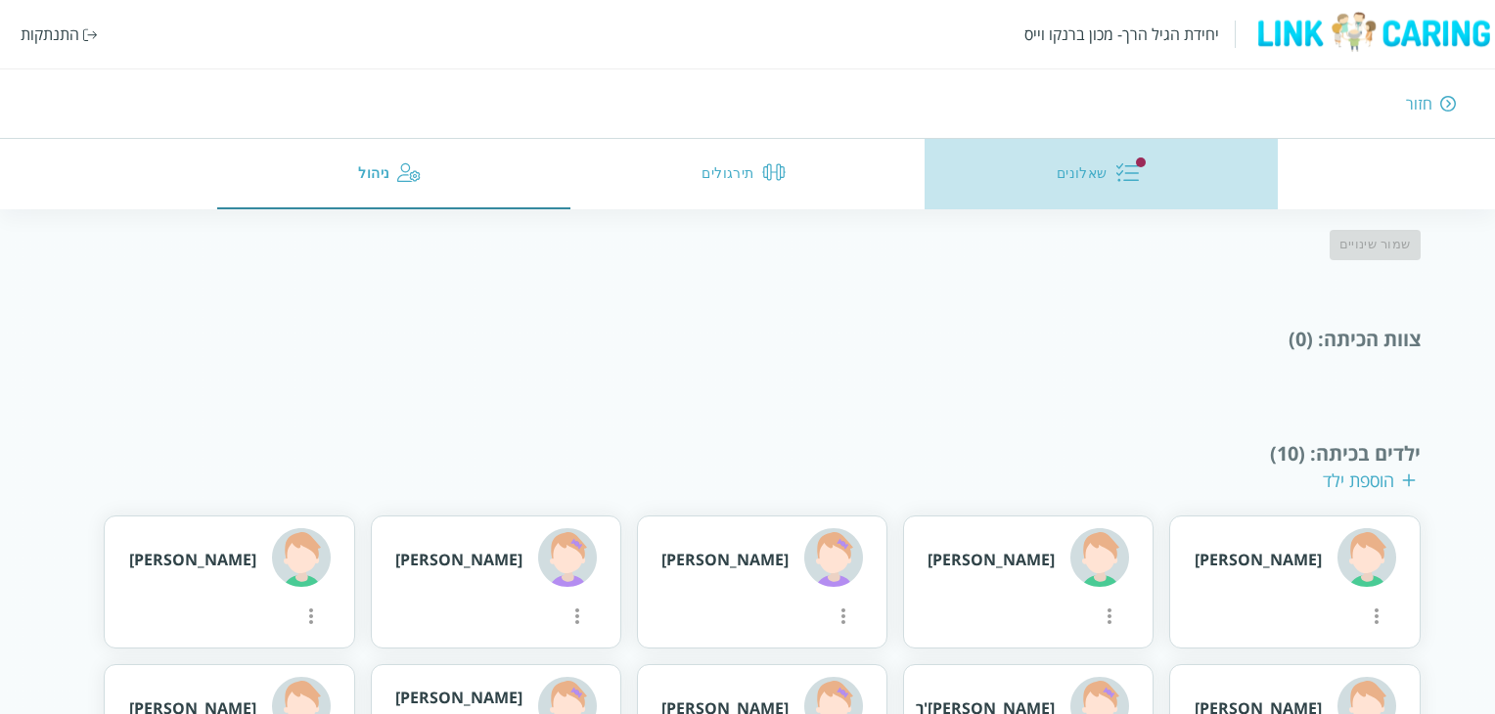
click at [1080, 185] on button "שאלונים" at bounding box center [1102, 174] width 354 height 70
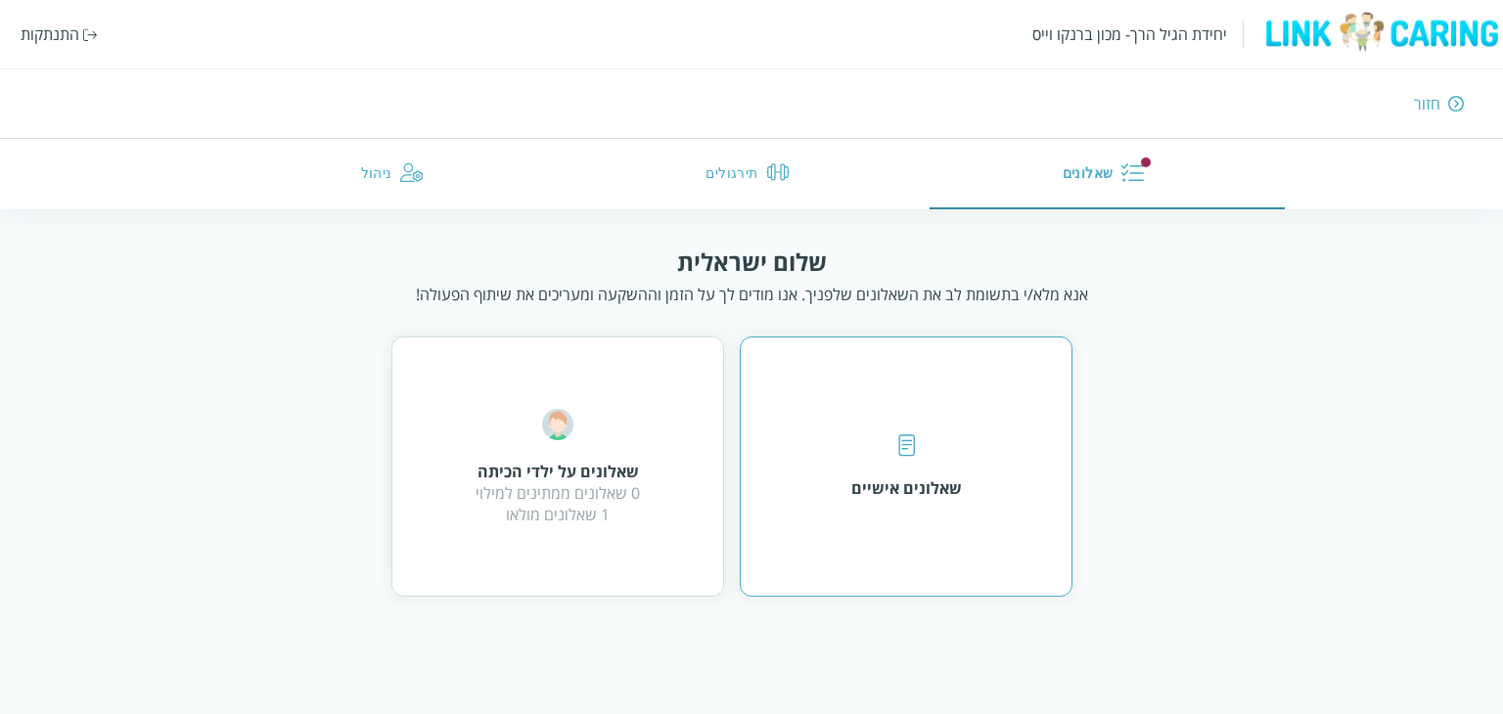
click at [922, 430] on div "שאלונים אישיים" at bounding box center [906, 467] width 333 height 260
click at [524, 378] on div "שאלונים על ילדי הכיתה 0 שאלונים ממתינים למילוי 1 שאלונים מולאו" at bounding box center [557, 467] width 333 height 260
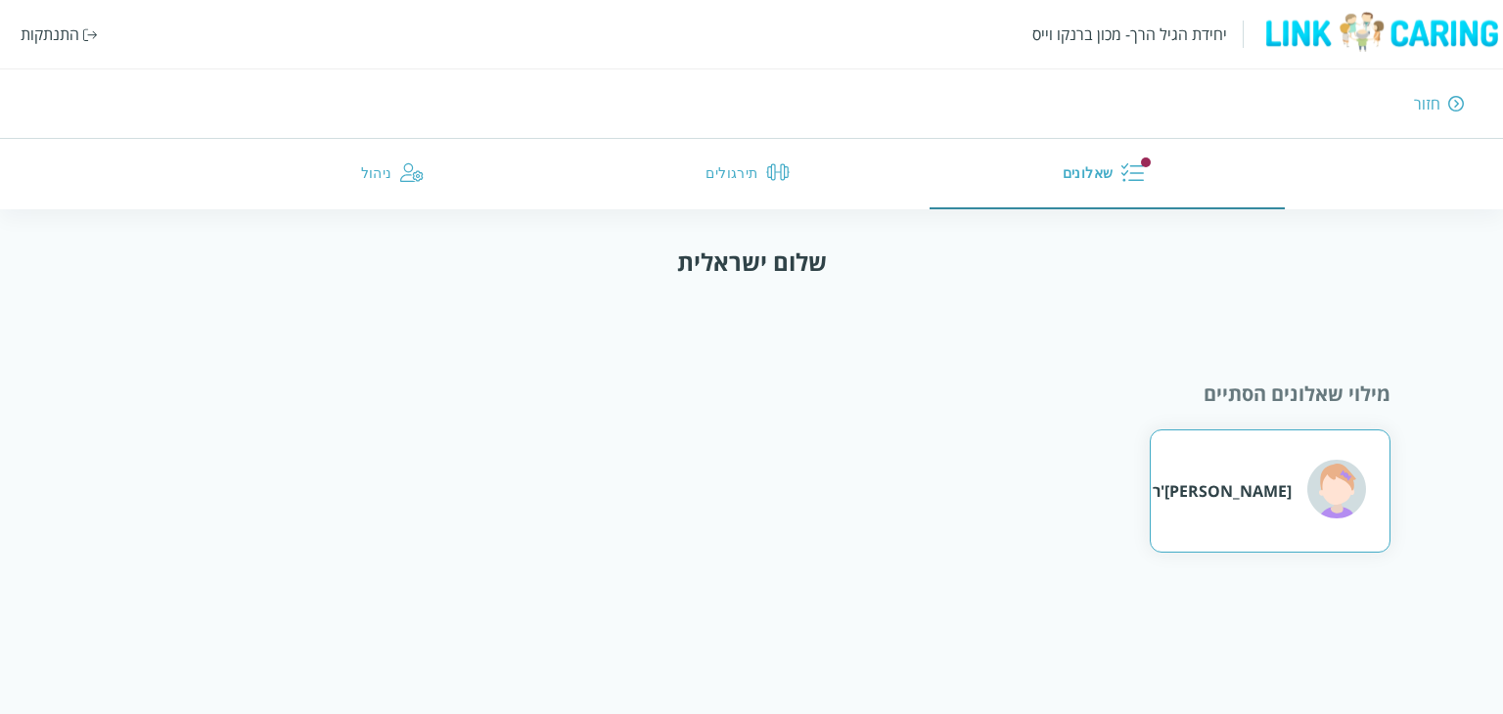
click at [1301, 490] on div "הרמיוני גריינג'ר" at bounding box center [1259, 492] width 213 height 64
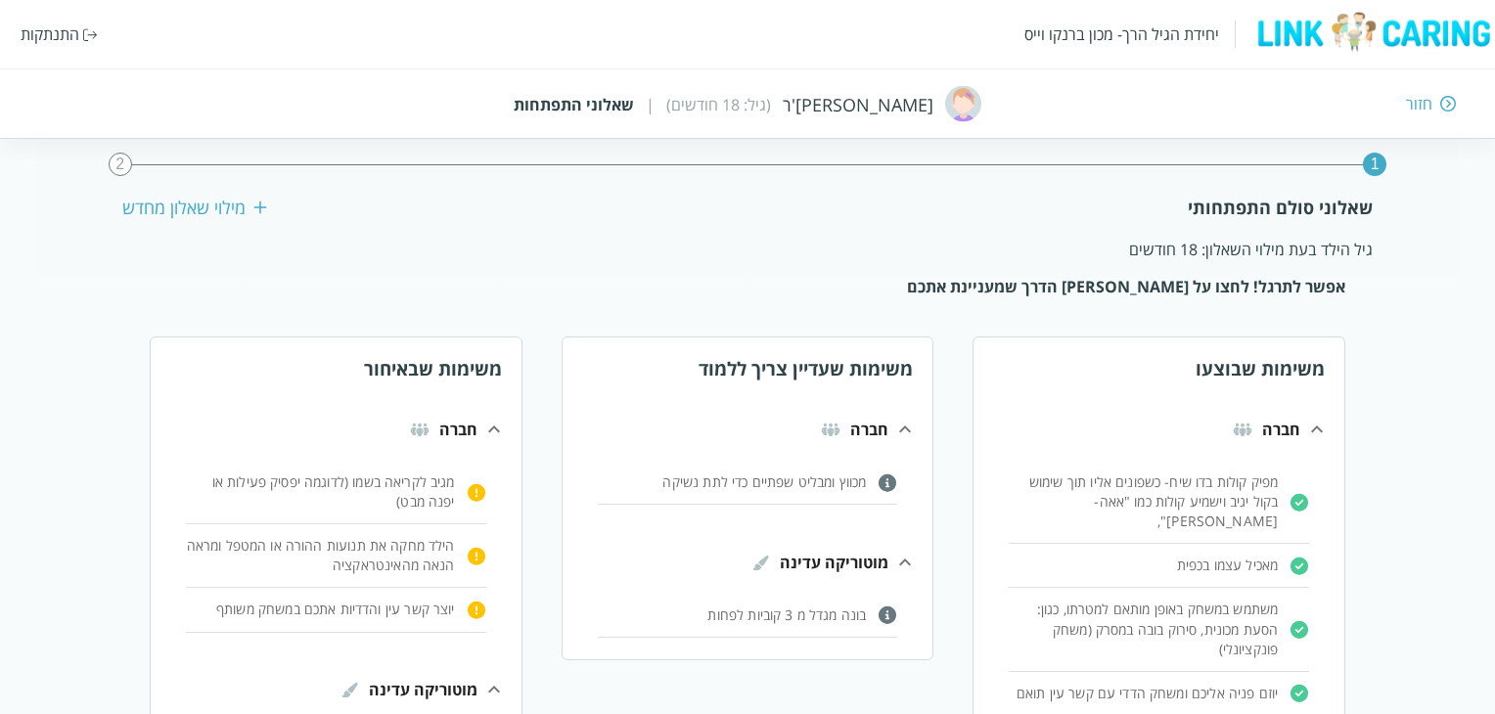
click at [213, 219] on div "מילוי שאלון מחדש" at bounding box center [194, 207] width 145 height 23
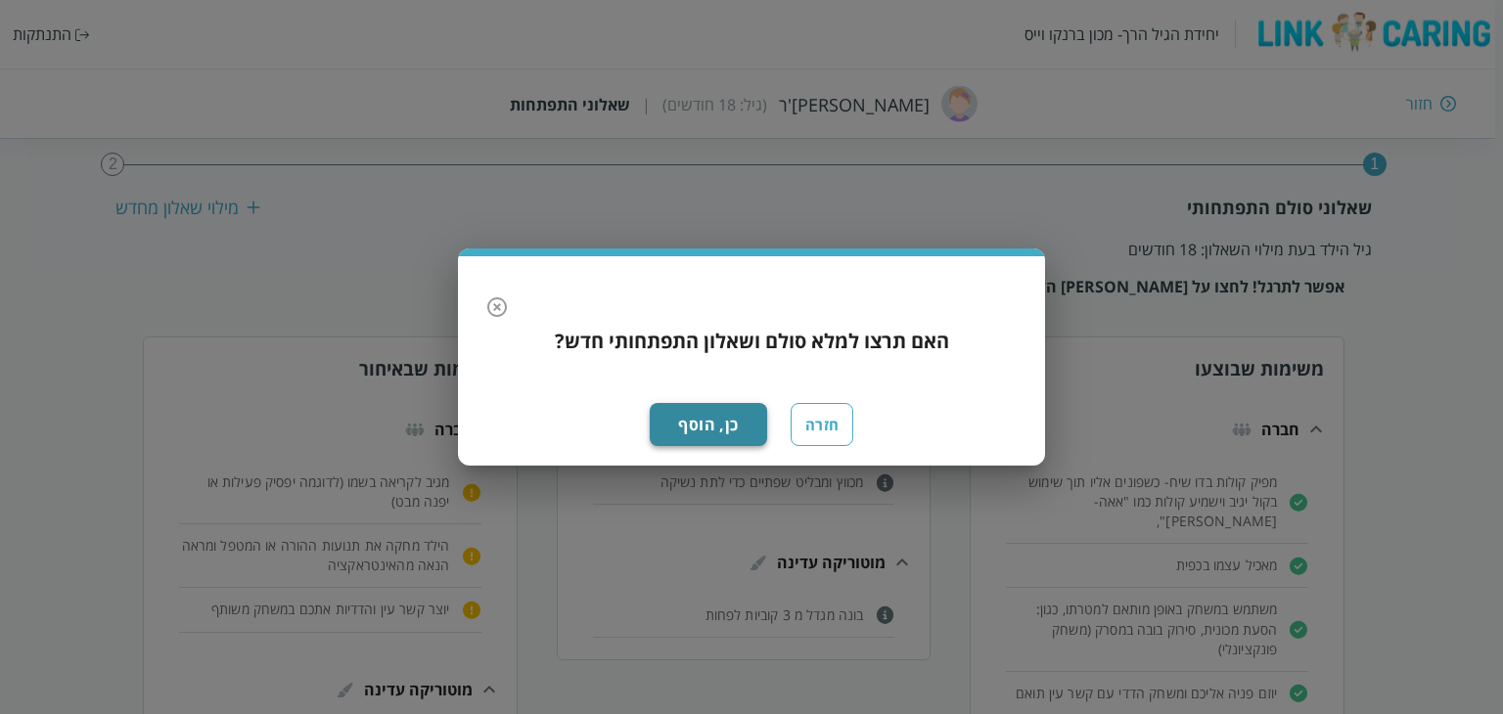
click at [743, 425] on button "כן, הוסף" at bounding box center [708, 424] width 117 height 43
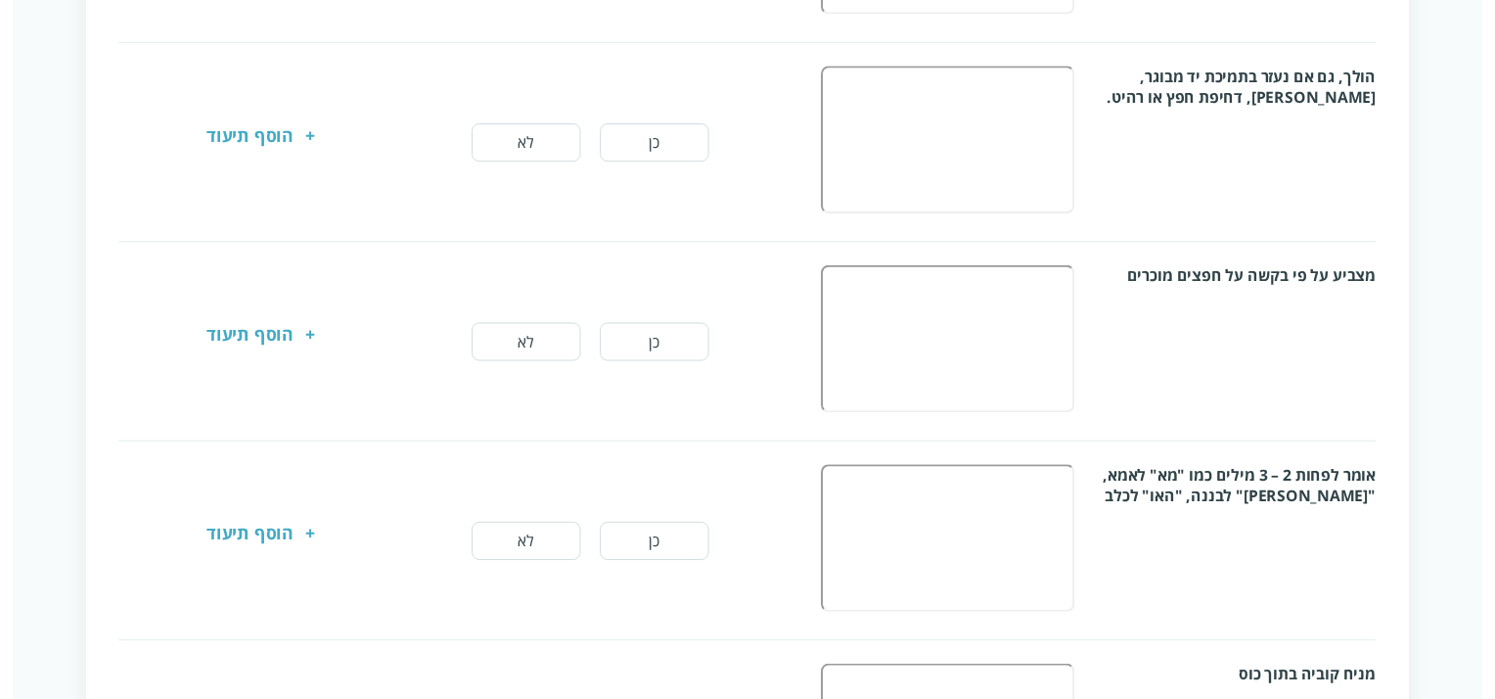
scroll to position [1299, 0]
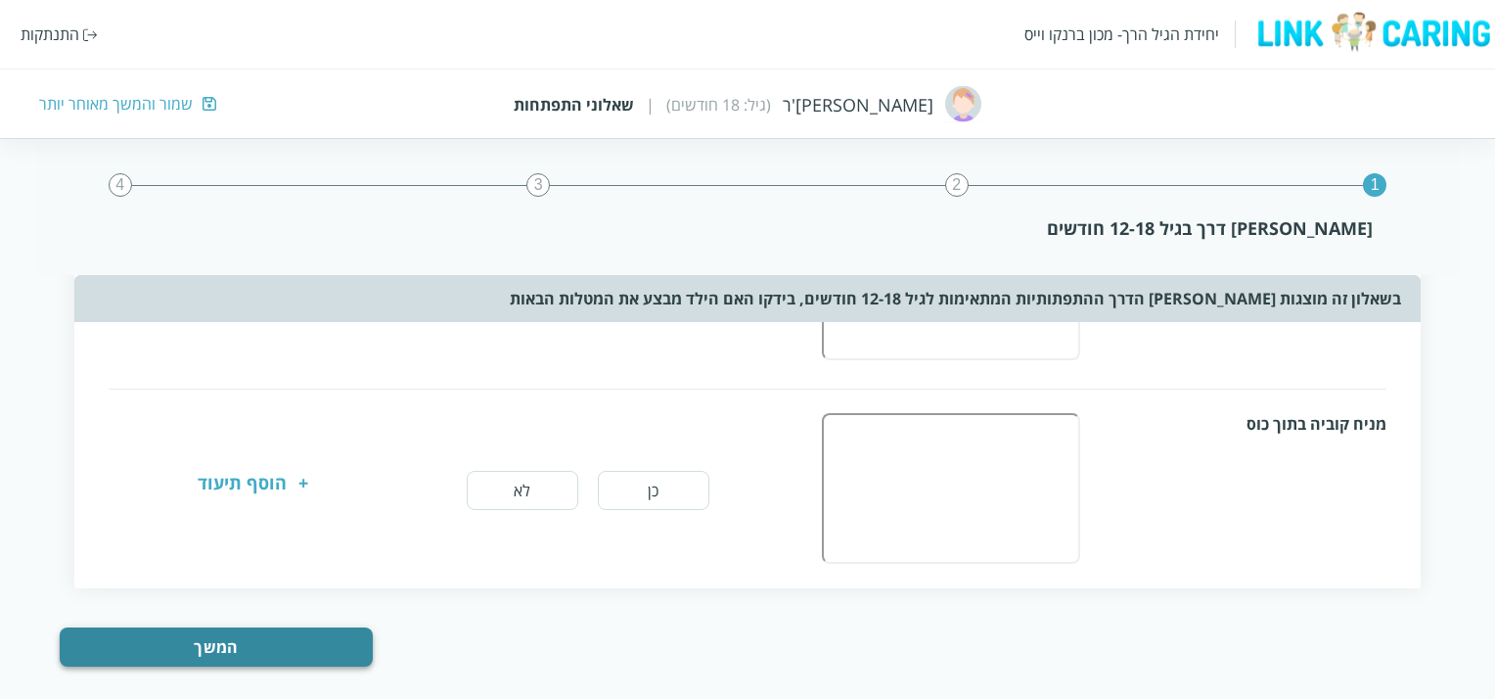
click at [297, 634] on button "המשך" at bounding box center [216, 646] width 313 height 39
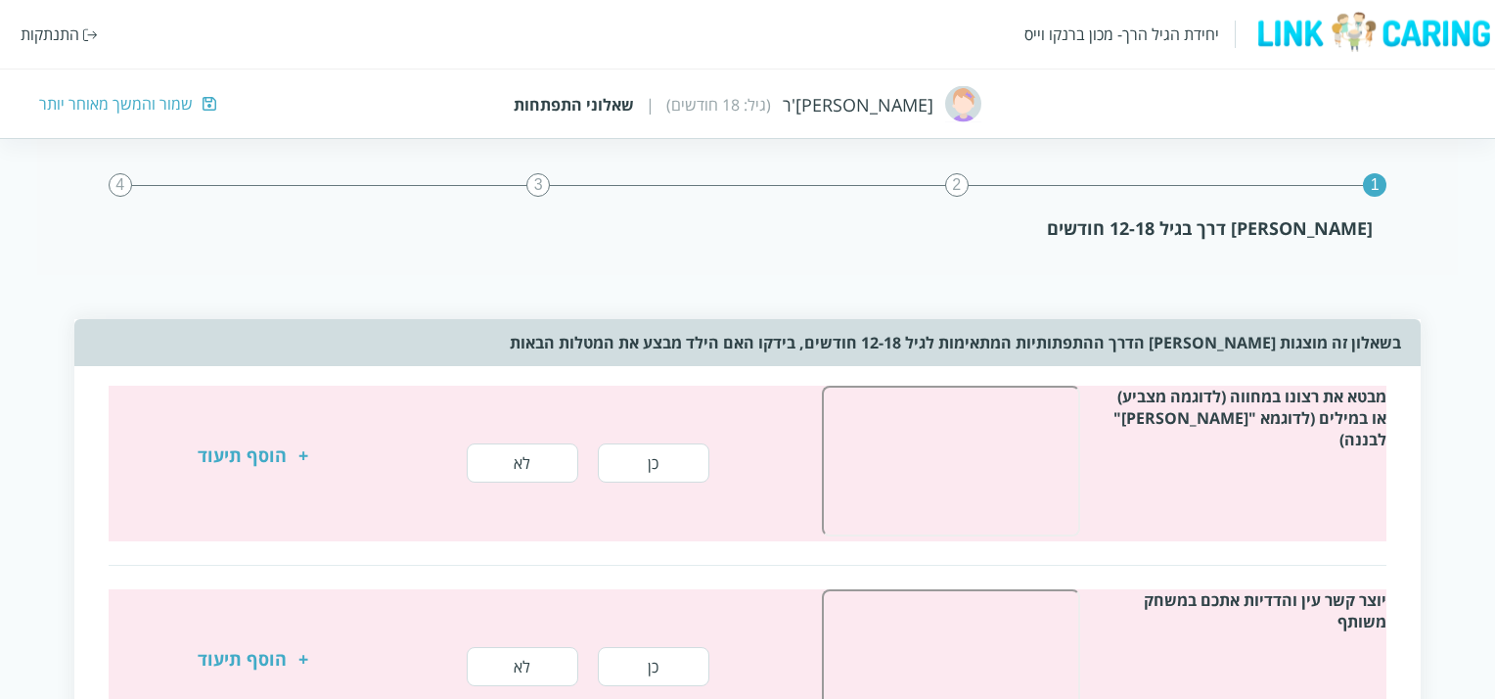
scroll to position [0, 0]
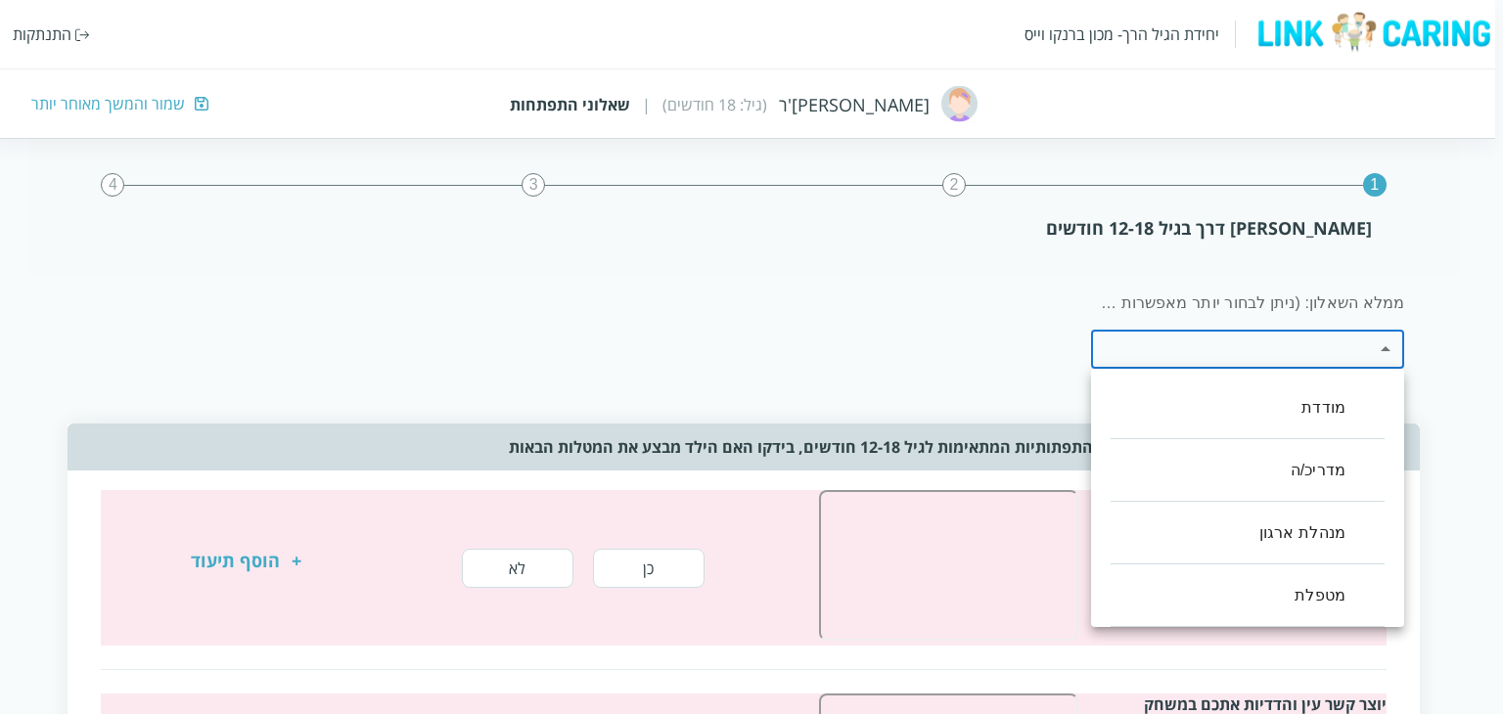
click at [1312, 600] on li "מטפלת" at bounding box center [1248, 596] width 274 height 63
type input ",100"
click at [684, 357] on div at bounding box center [751, 357] width 1503 height 714
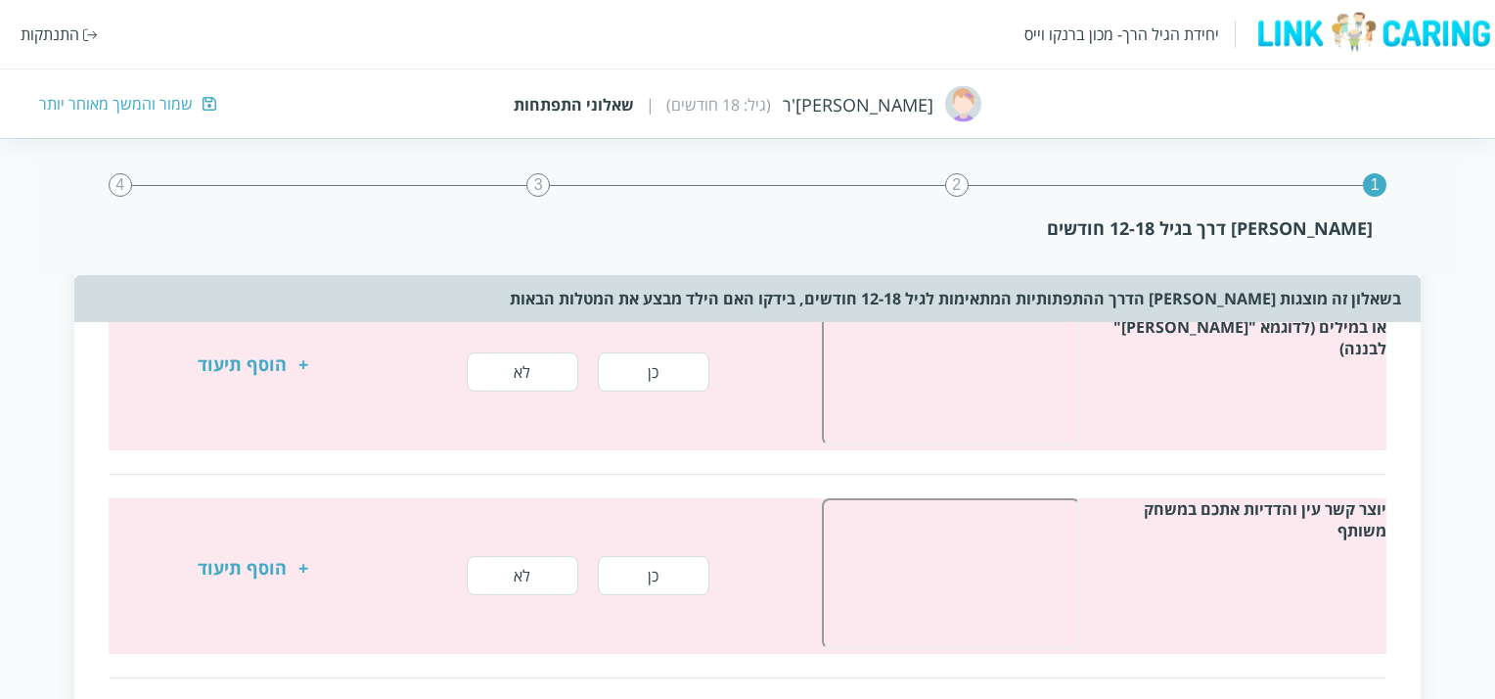
click at [685, 364] on button "כן" at bounding box center [654, 371] width 112 height 39
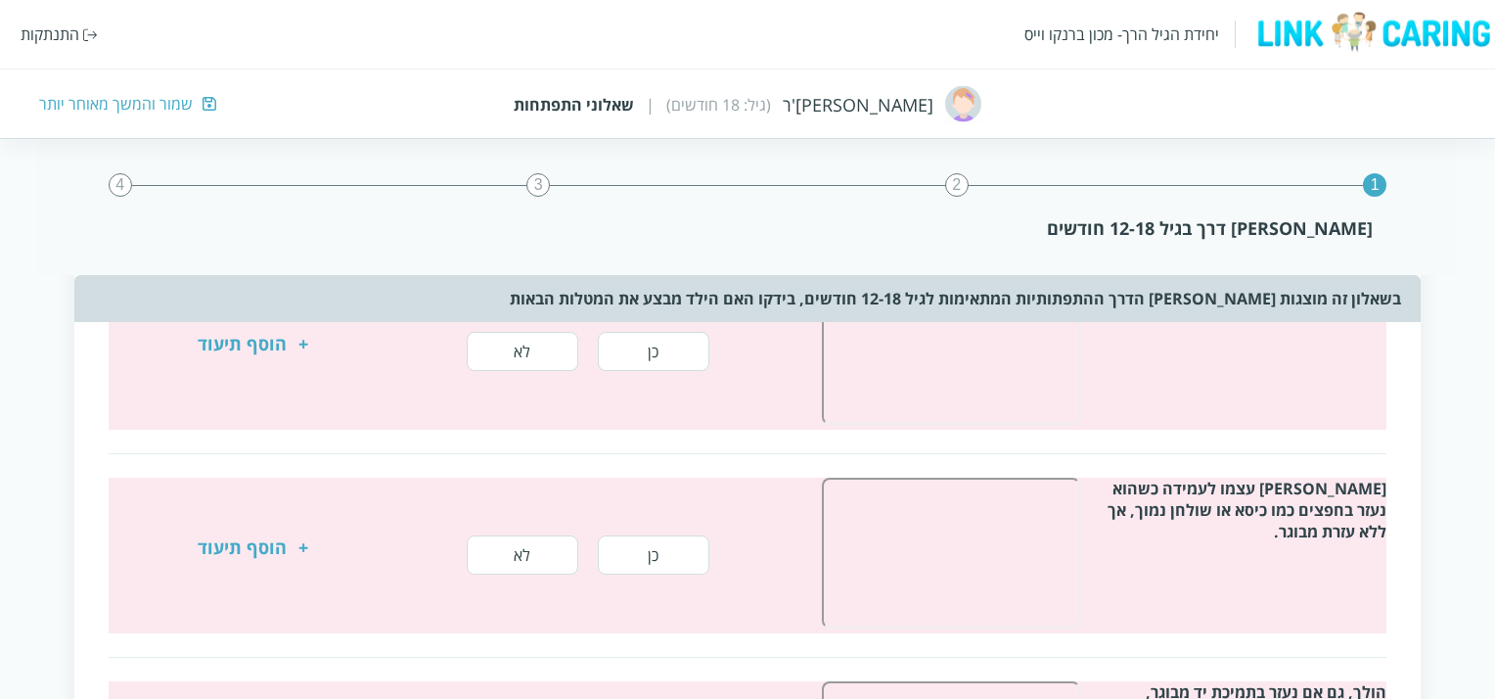
click at [665, 356] on button "כן" at bounding box center [654, 351] width 112 height 39
click at [666, 368] on button "כן" at bounding box center [654, 352] width 112 height 39
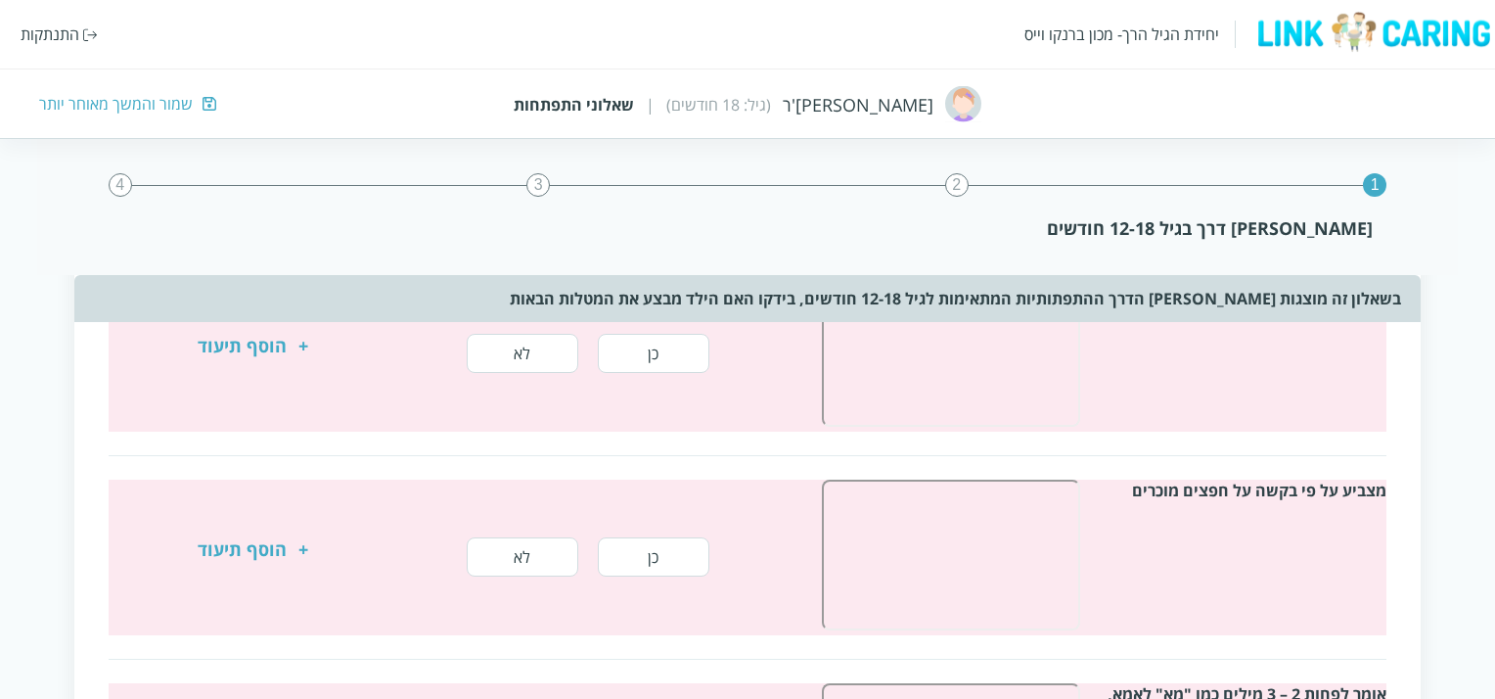
click at [675, 356] on button "כן" at bounding box center [654, 353] width 112 height 39
click at [666, 358] on button "כן" at bounding box center [654, 355] width 112 height 39
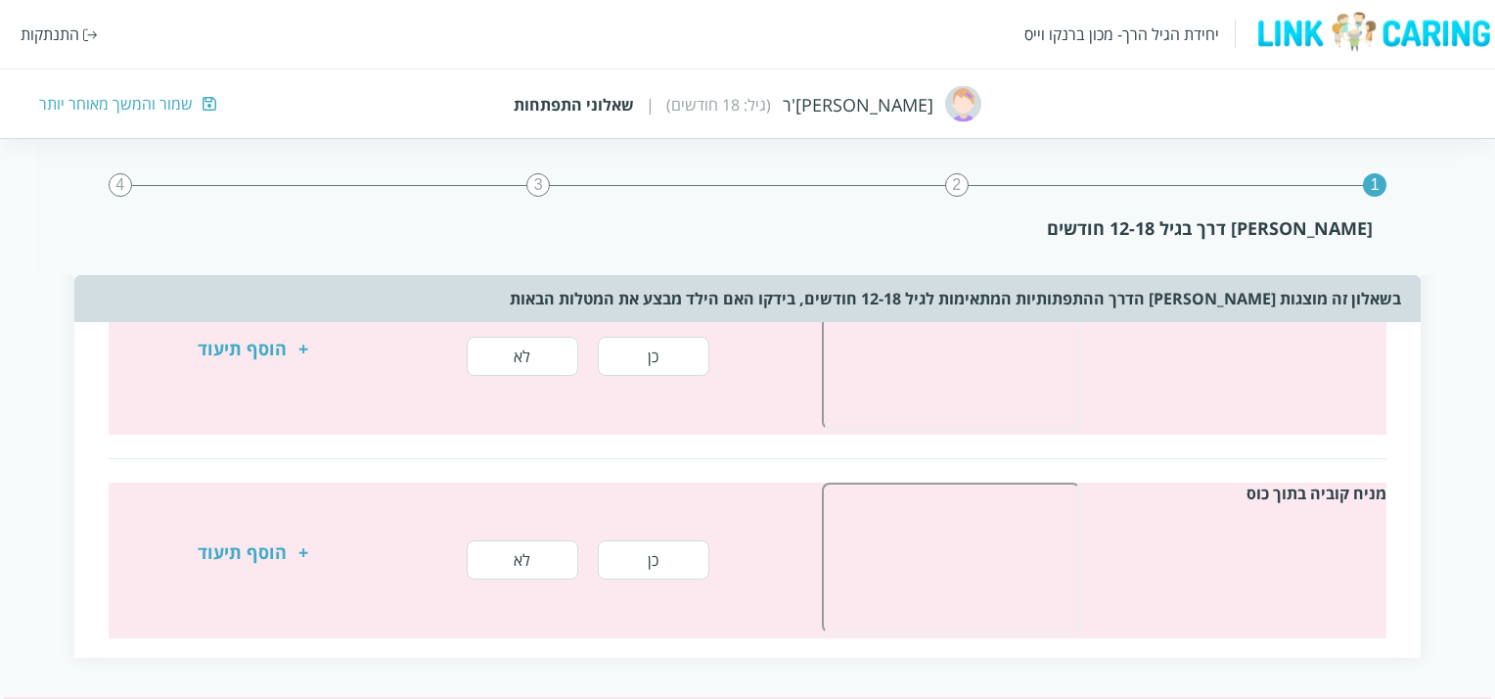
click at [678, 353] on button "כן" at bounding box center [654, 356] width 112 height 39
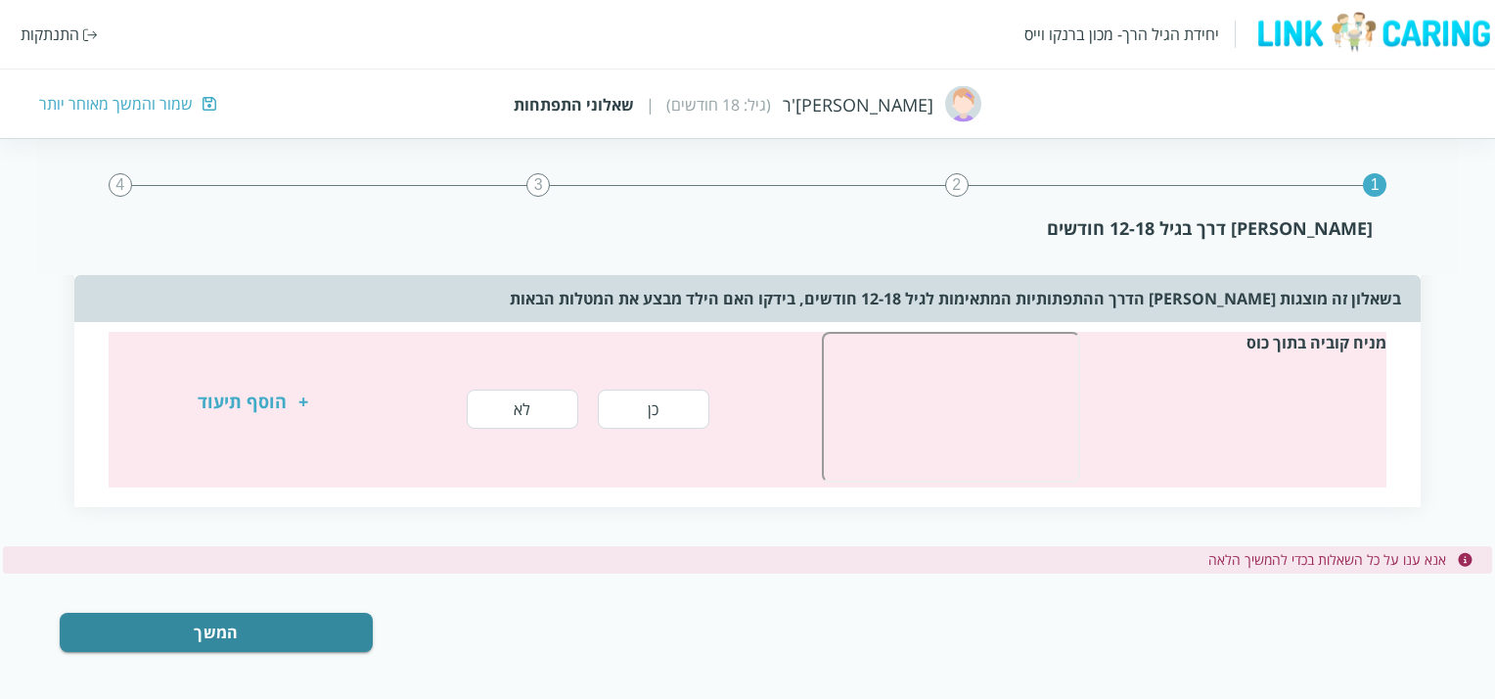
click at [689, 391] on button "כן" at bounding box center [654, 408] width 112 height 39
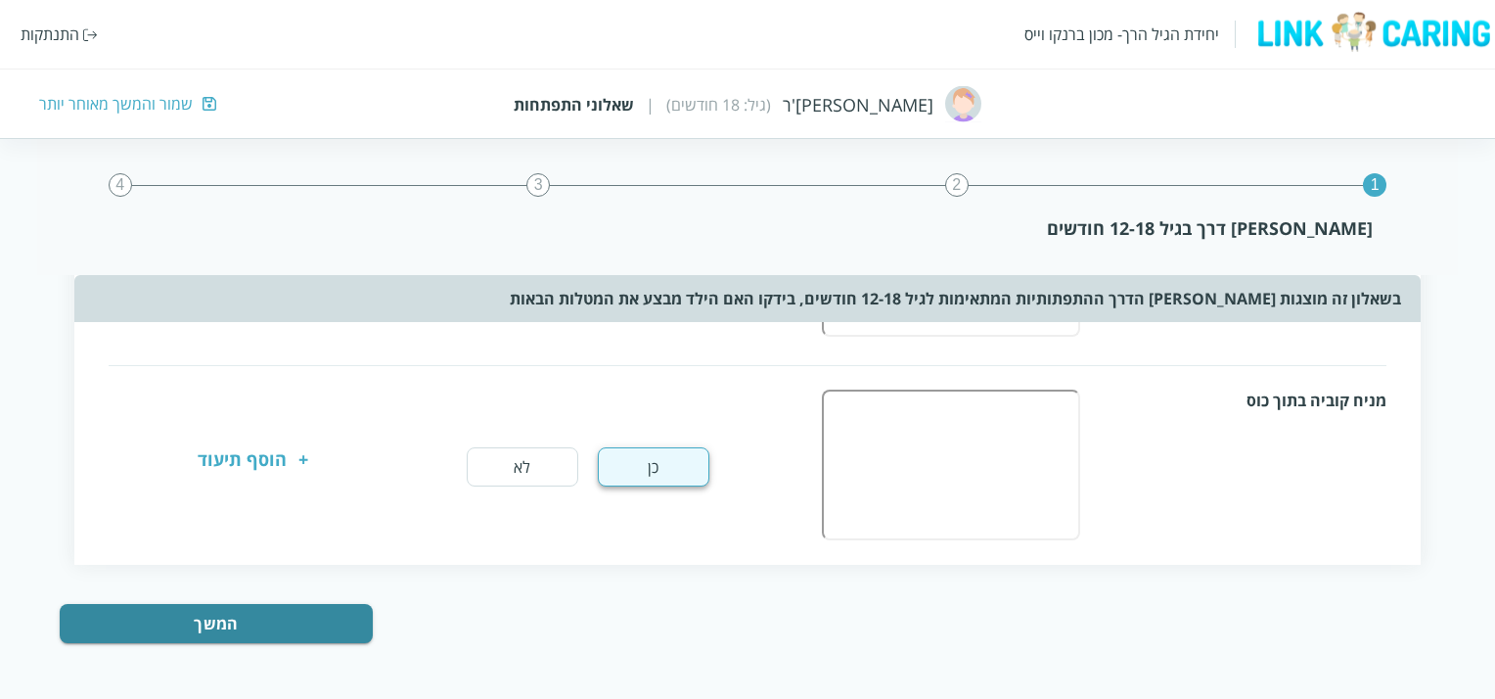
scroll to position [1313, 0]
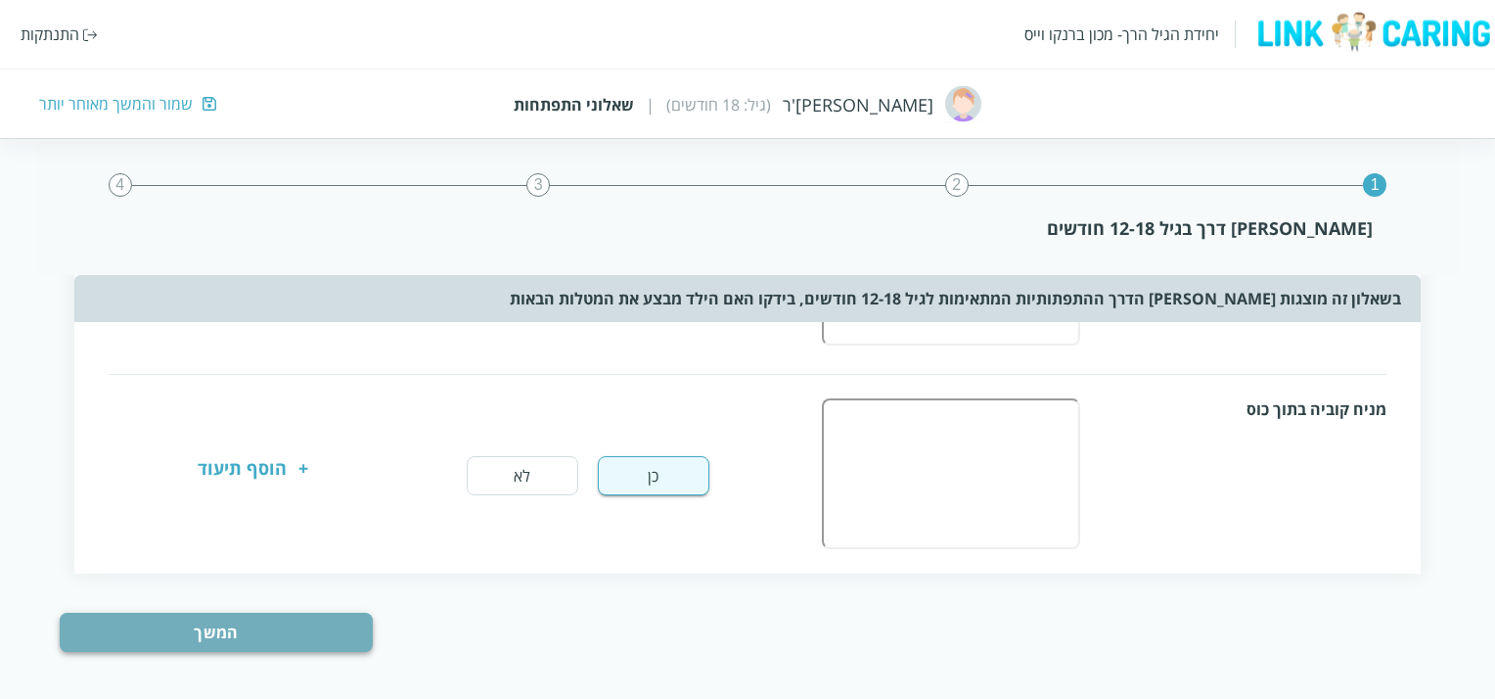
click at [330, 628] on button "המשך" at bounding box center [216, 632] width 313 height 39
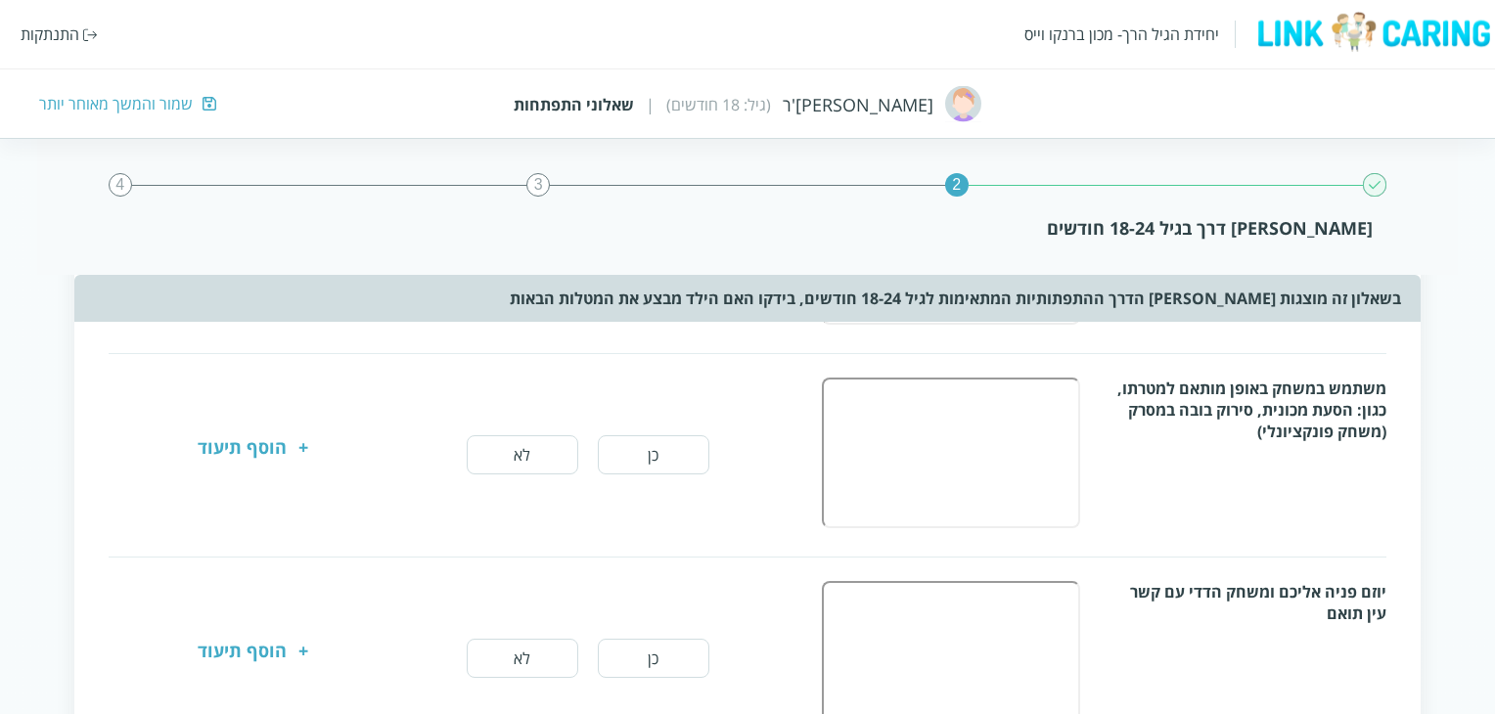
scroll to position [1555, 0]
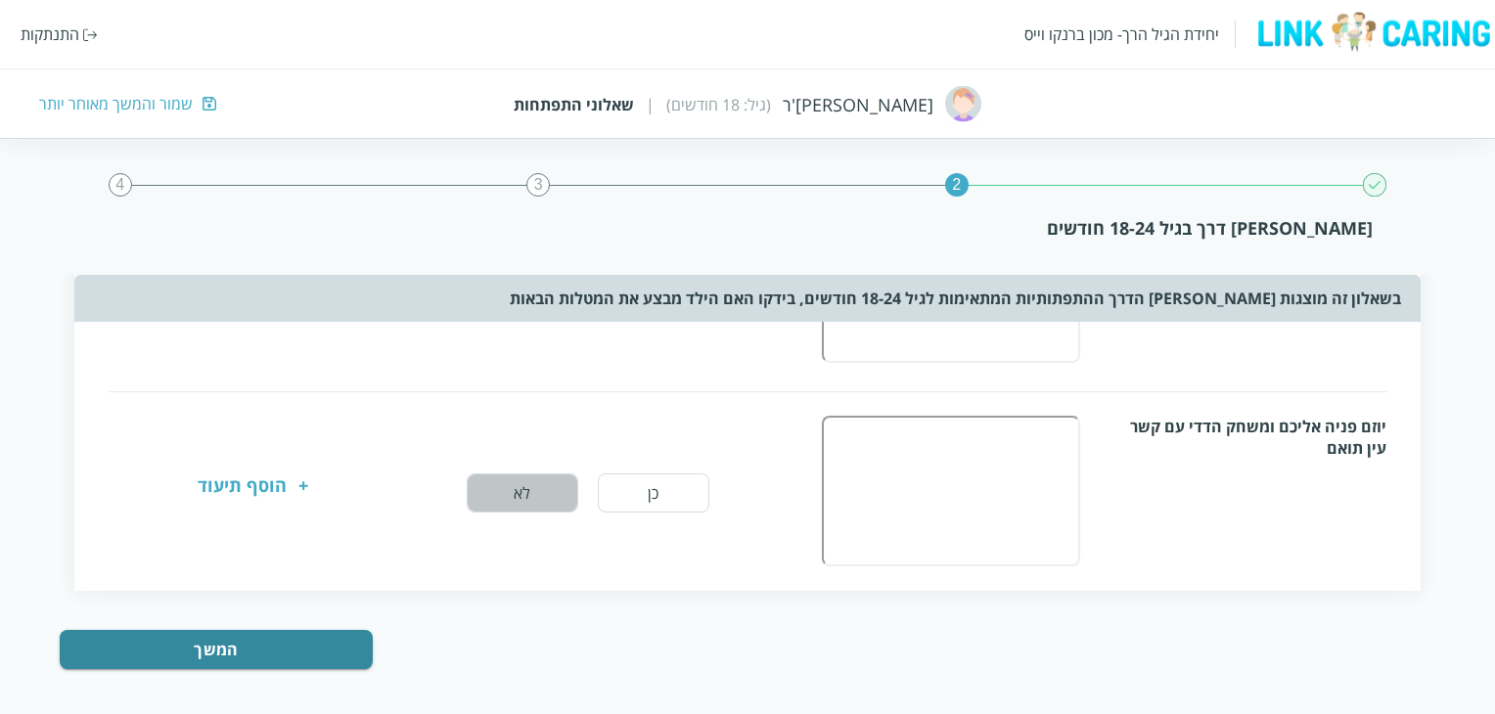
click at [532, 490] on button "לא" at bounding box center [523, 493] width 112 height 39
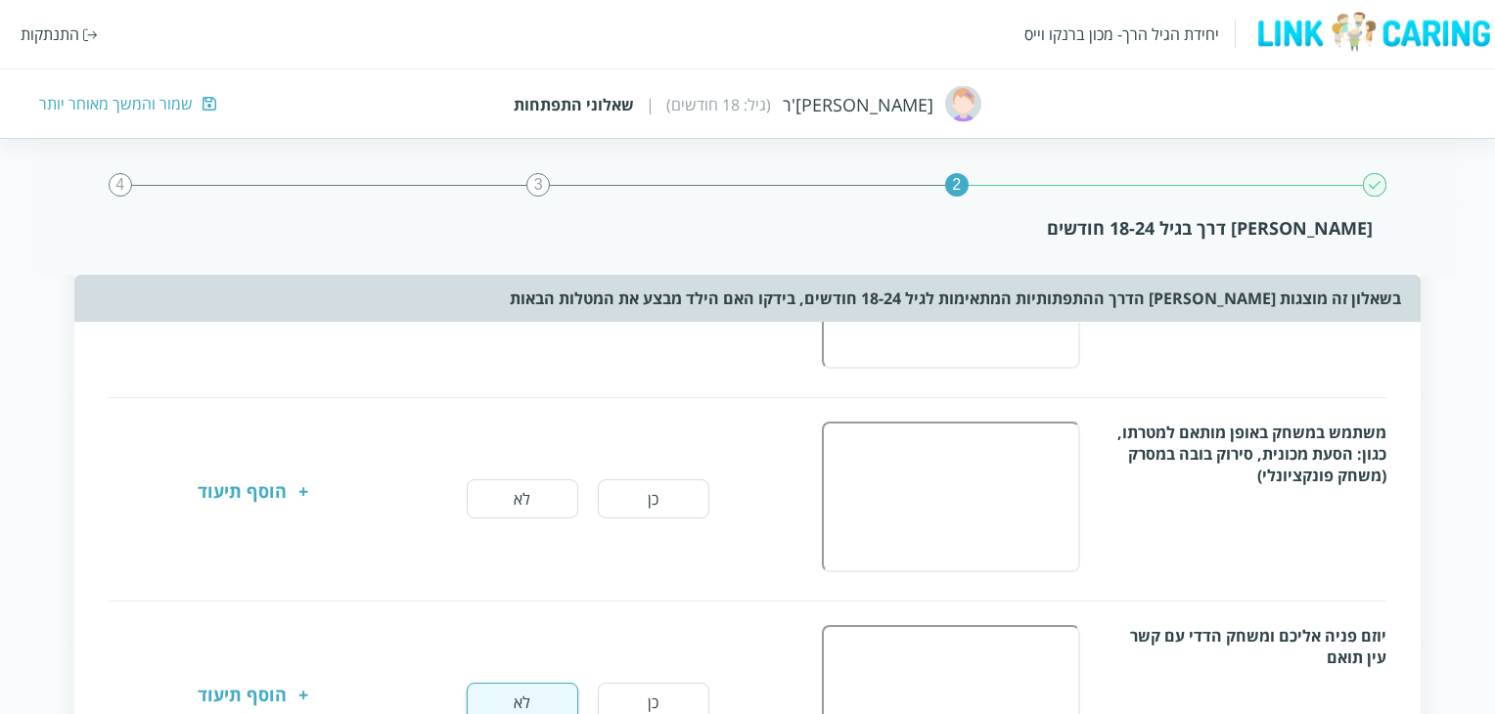
scroll to position [1163, 0]
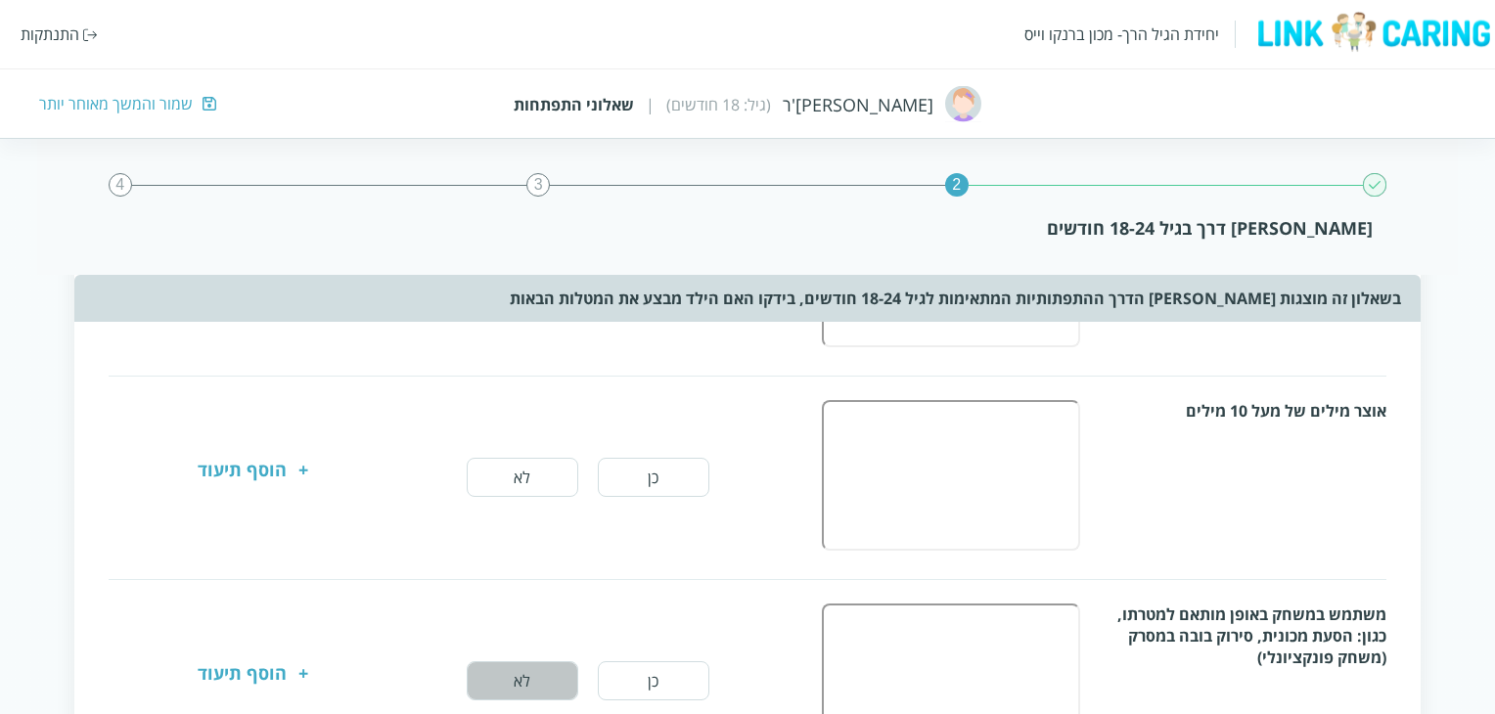
click at [507, 679] on button "לא" at bounding box center [523, 680] width 112 height 39
click at [556, 475] on button "לא" at bounding box center [523, 477] width 112 height 39
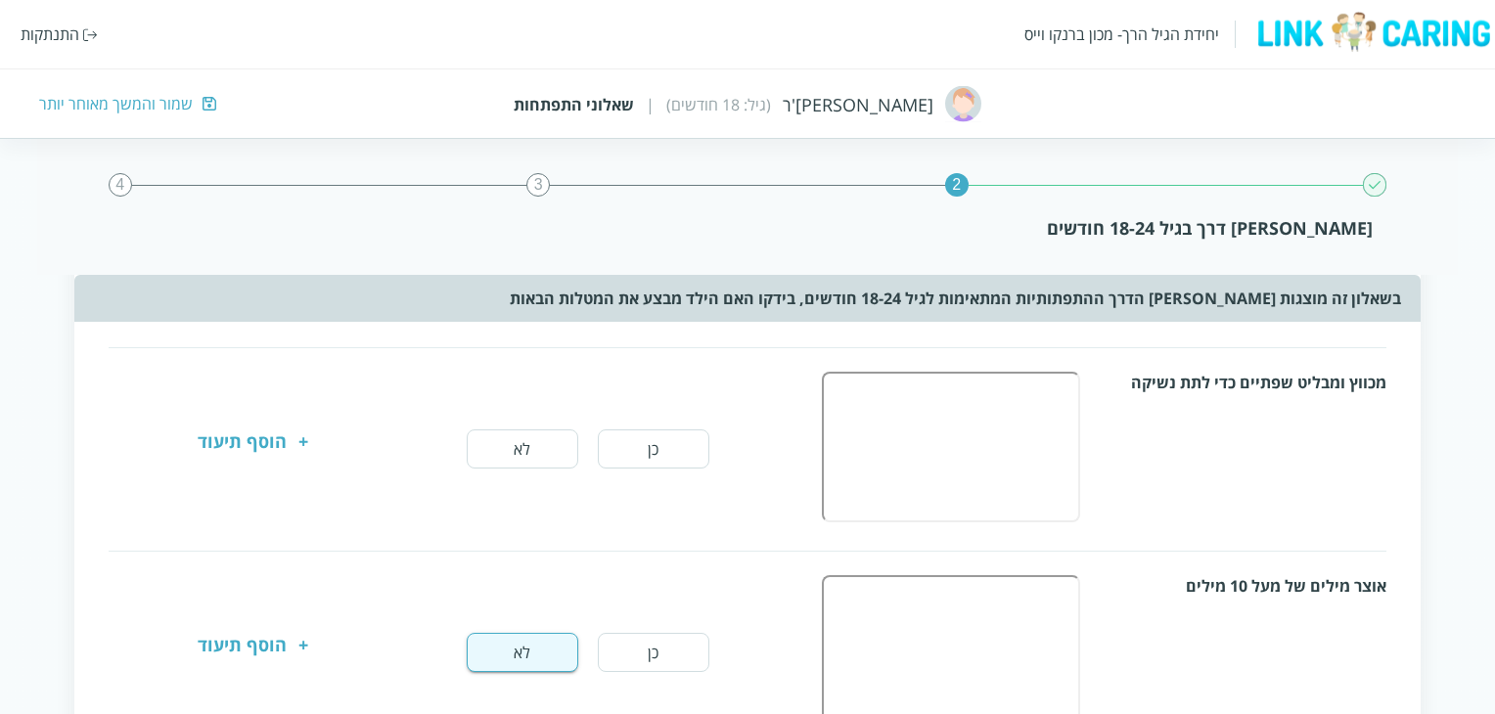
scroll to position [870, 0]
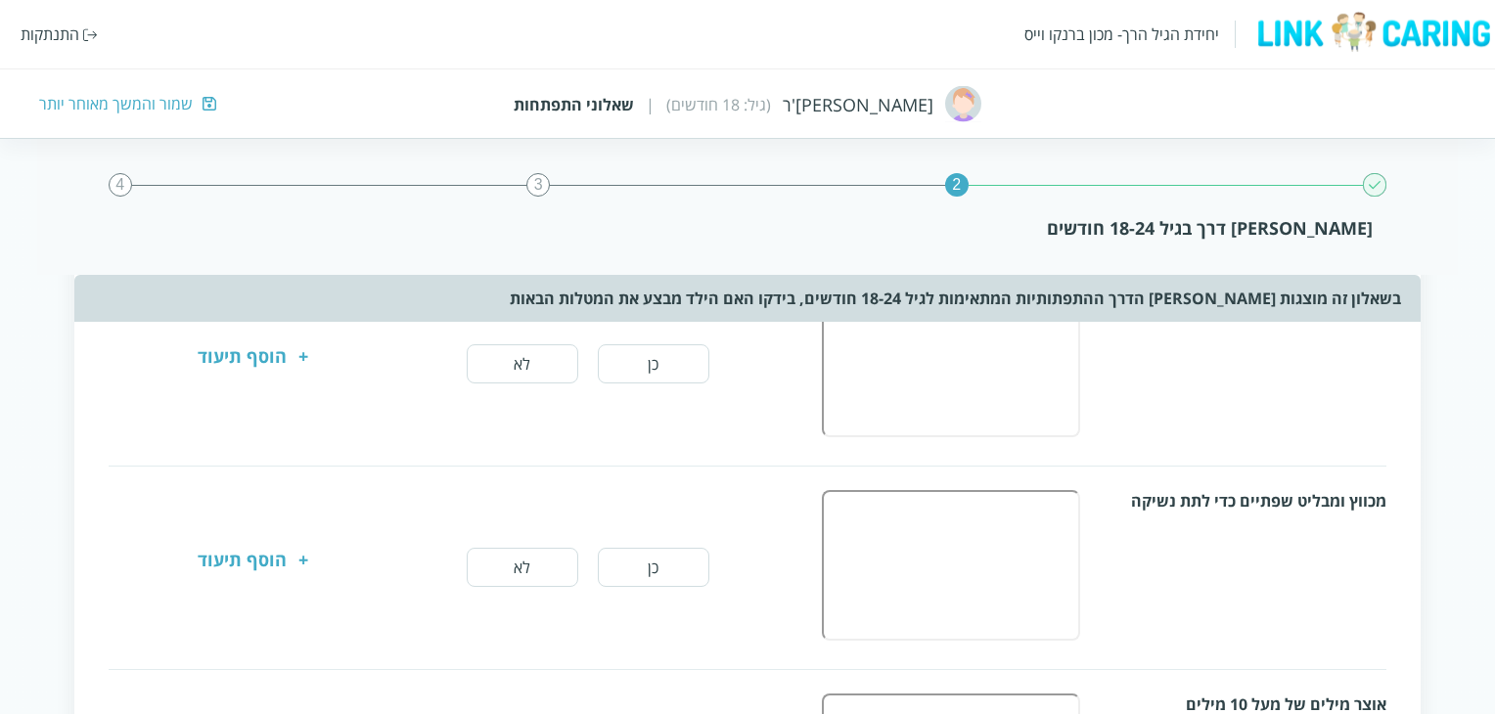
click at [536, 535] on div "מכווץ ומבליט שפתיים כדי לתת נשיקה כן לא + הוסף תיעוד" at bounding box center [748, 568] width 1278 height 156
click at [542, 548] on button "לא" at bounding box center [523, 567] width 112 height 39
click at [547, 400] on div "בונה מגדל מ 3 קוביות לפחות כן לא + הוסף תיעוד" at bounding box center [748, 365] width 1278 height 156
click at [550, 370] on button "לא" at bounding box center [523, 363] width 112 height 39
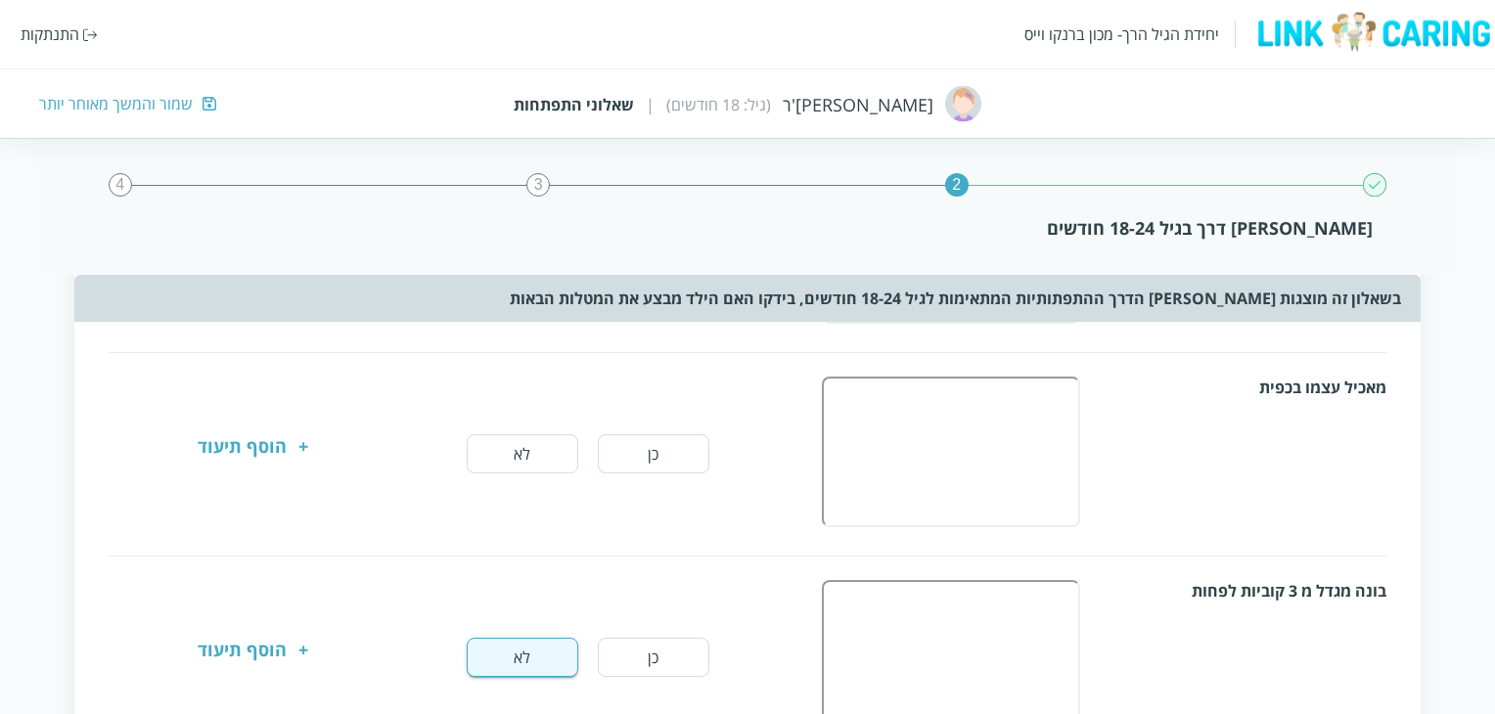
click at [547, 469] on button "לא" at bounding box center [523, 453] width 112 height 39
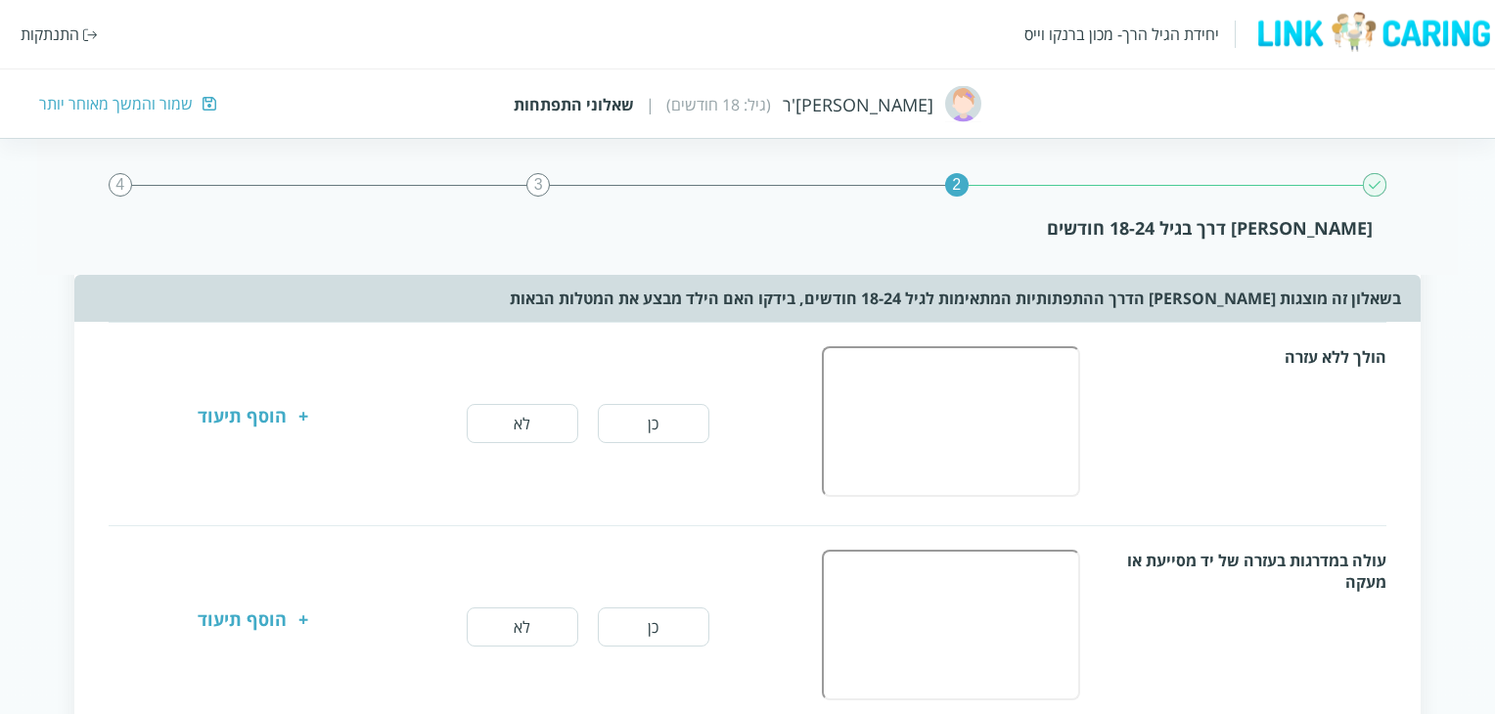
scroll to position [185, 0]
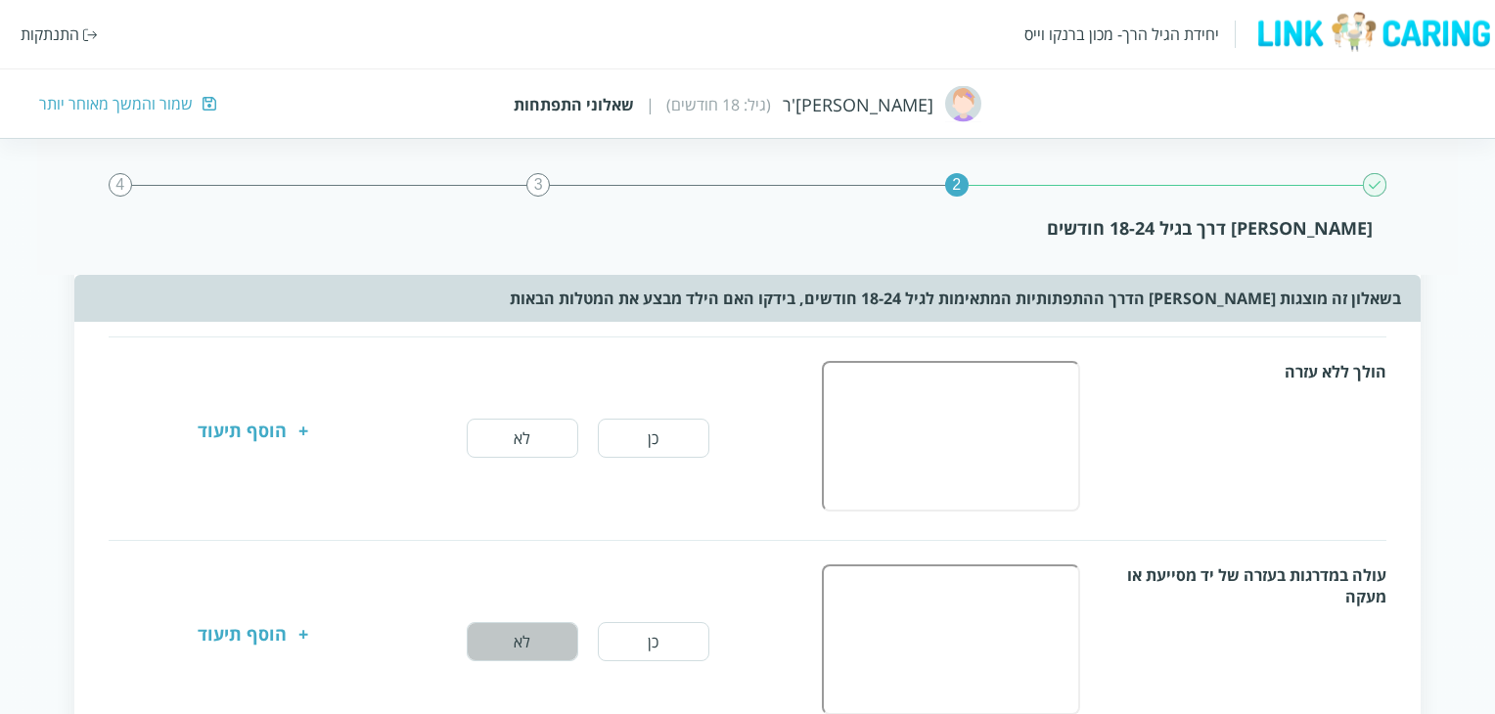
click at [513, 635] on button "לא" at bounding box center [523, 641] width 112 height 39
click at [532, 431] on button "לא" at bounding box center [523, 438] width 112 height 39
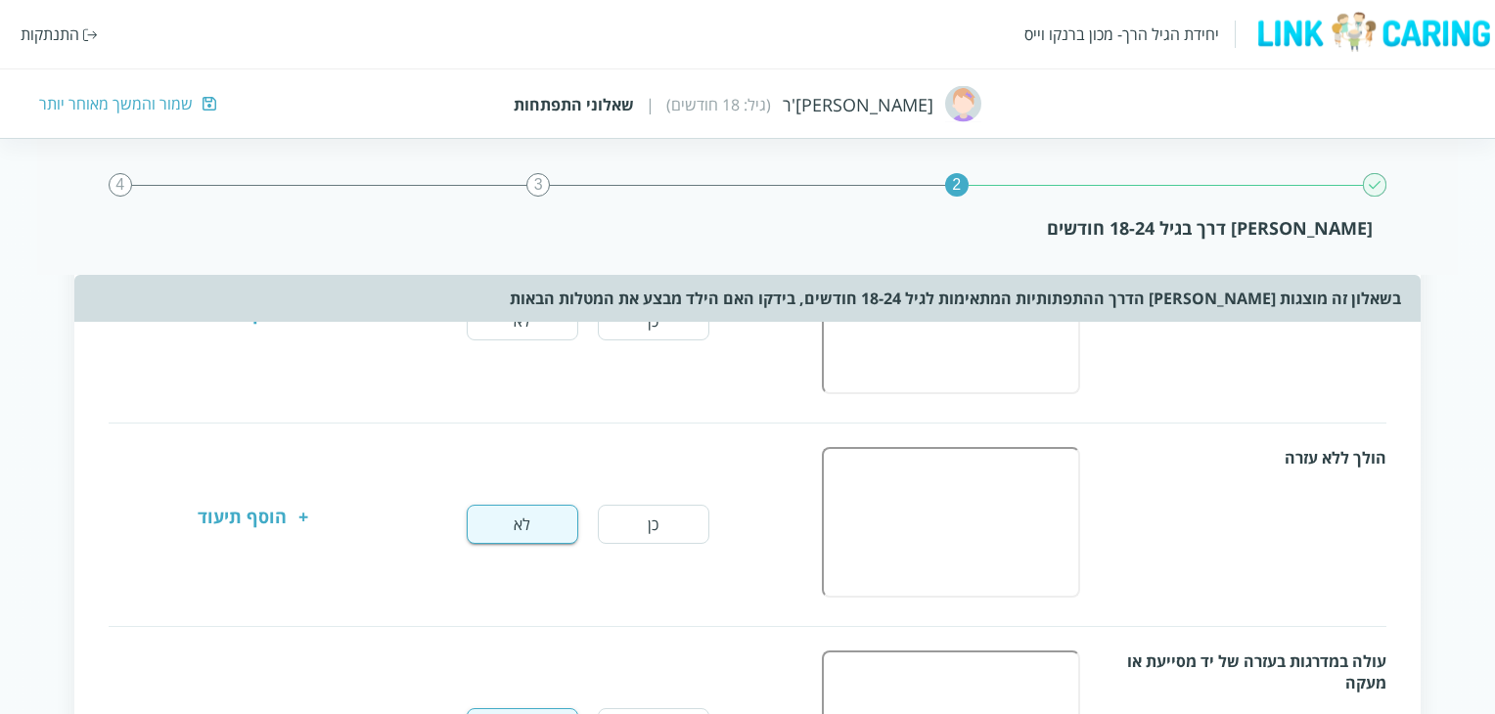
scroll to position [0, 0]
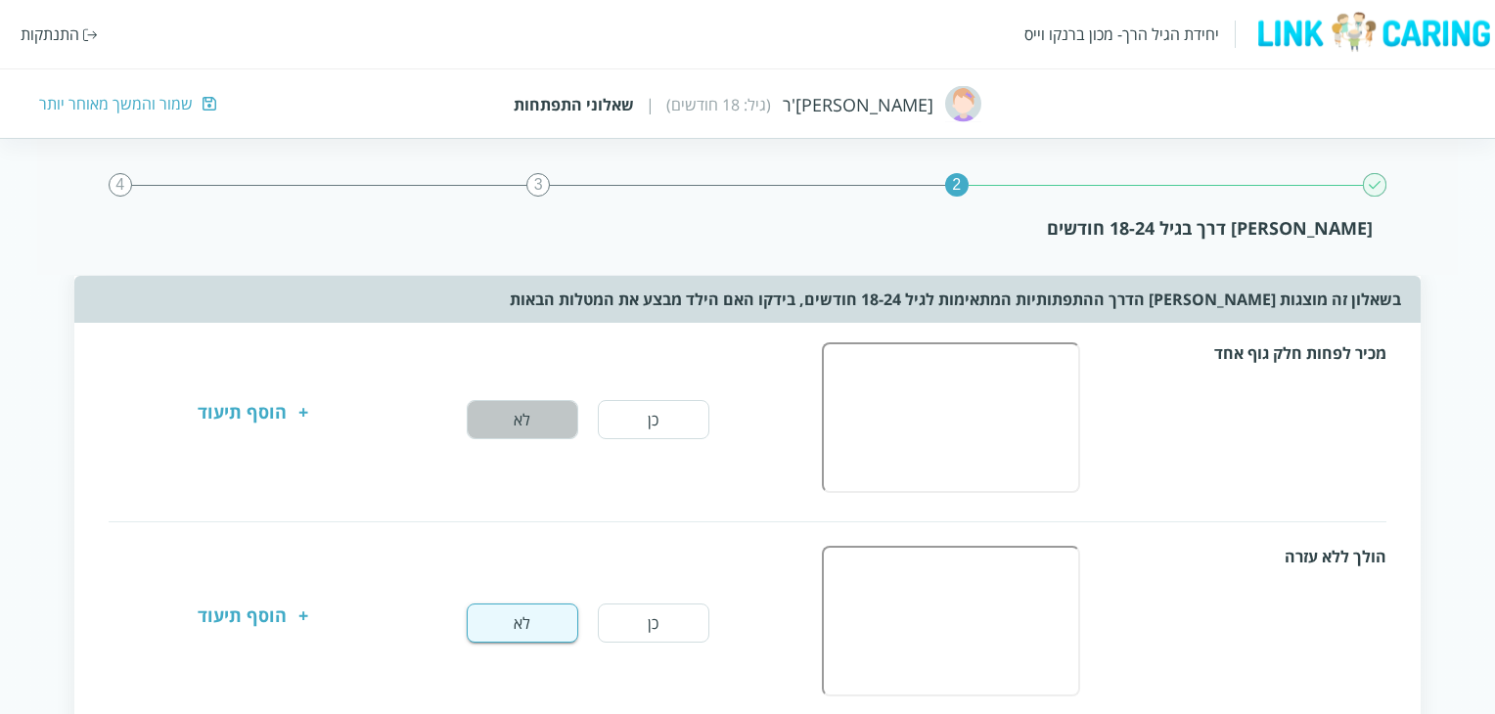
click at [543, 430] on button "לא" at bounding box center [523, 419] width 112 height 39
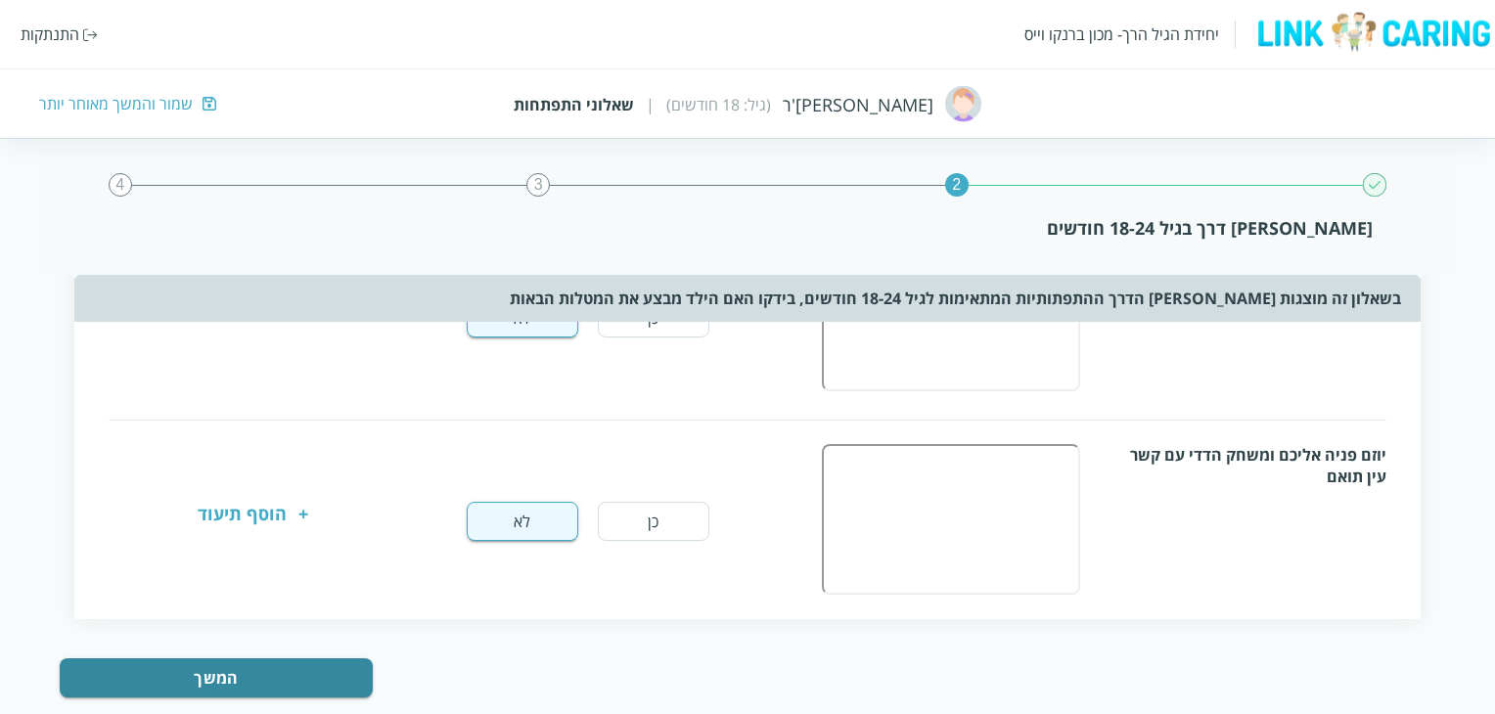
scroll to position [1555, 0]
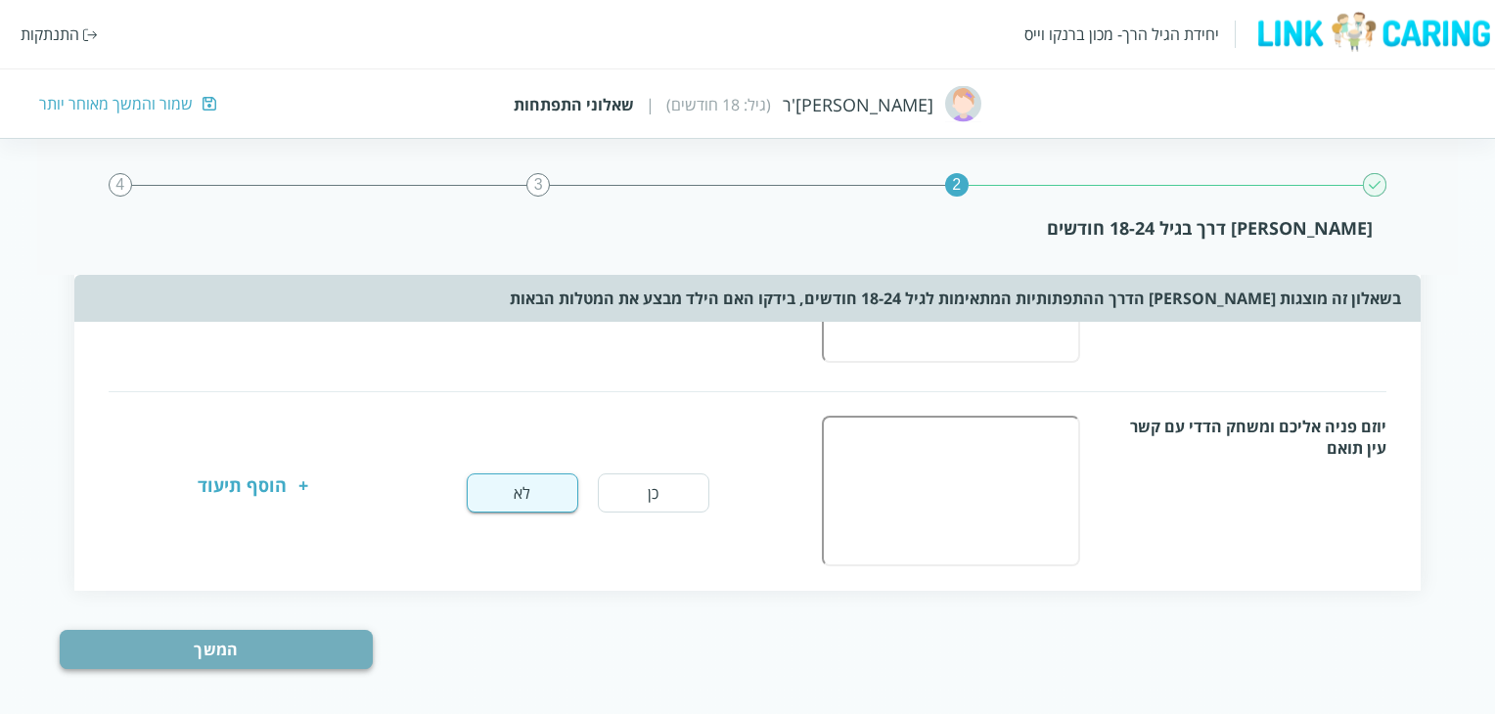
click at [322, 642] on button "המשך" at bounding box center [216, 649] width 313 height 39
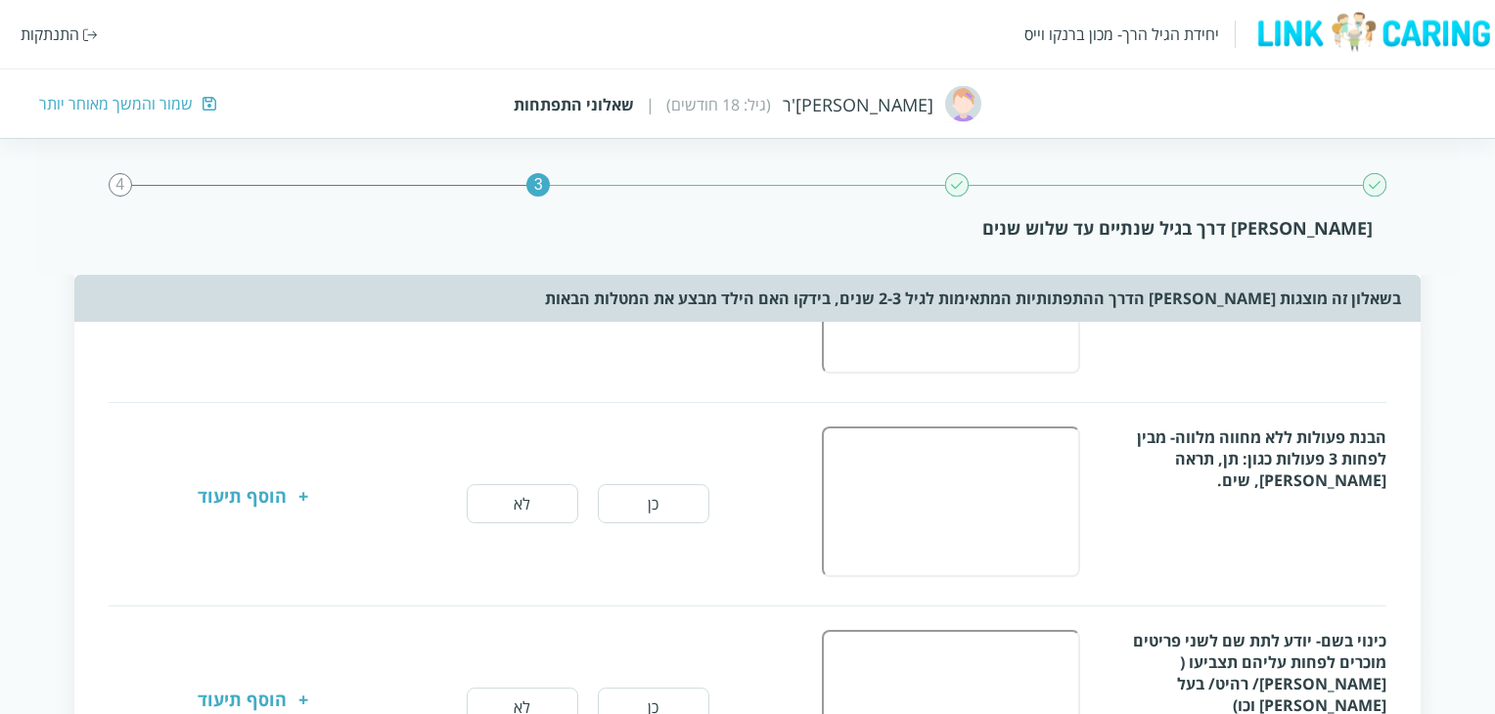
scroll to position [0, 0]
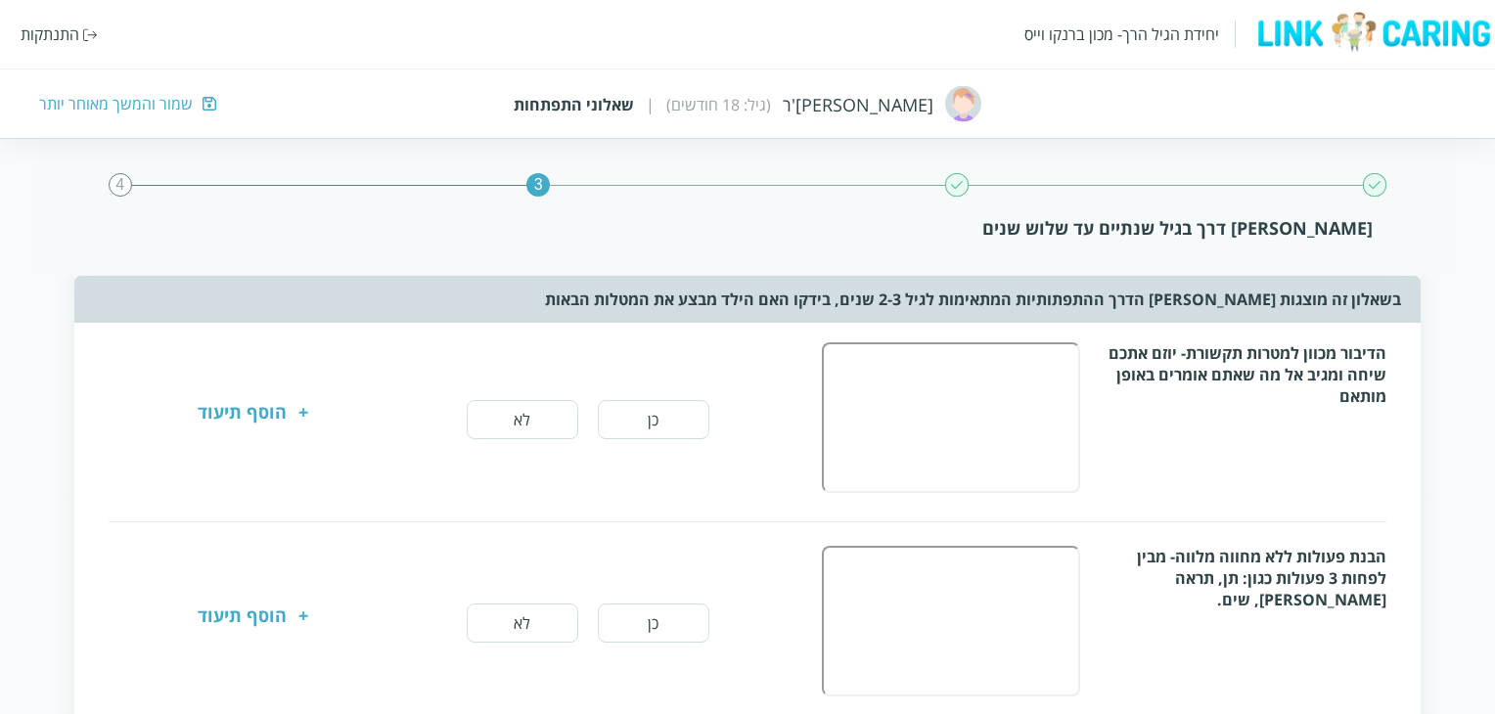
click at [561, 416] on button "לא" at bounding box center [523, 419] width 112 height 39
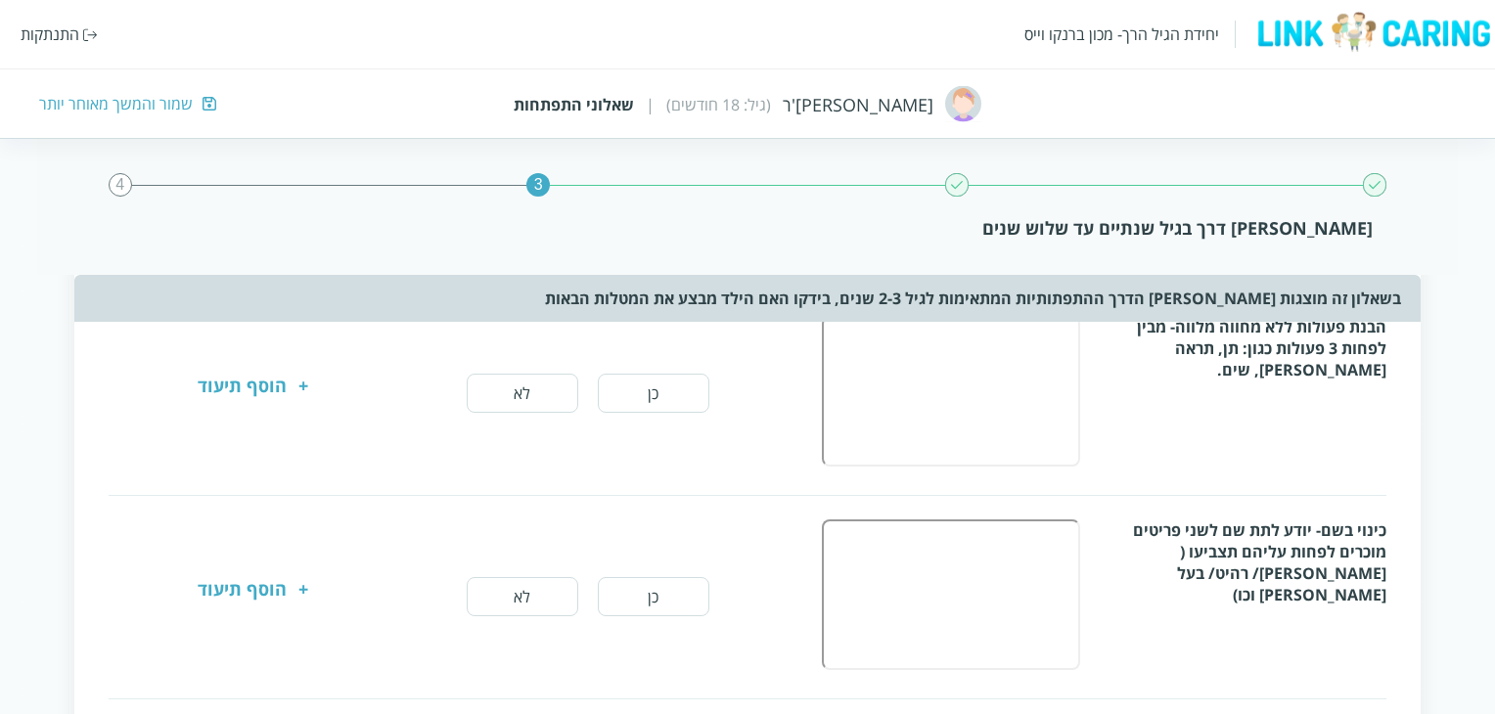
scroll to position [196, 0]
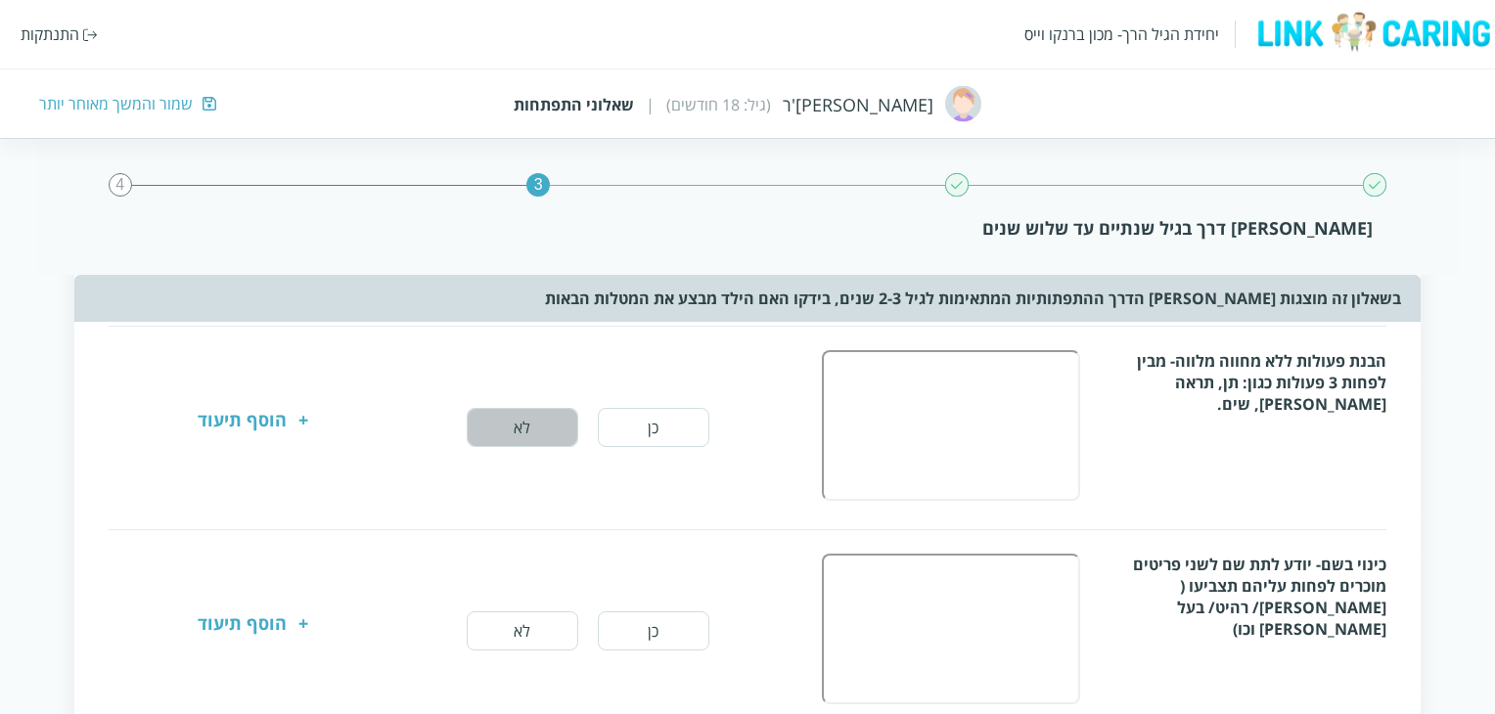
click at [536, 421] on button "לא" at bounding box center [523, 427] width 112 height 39
click at [555, 614] on button "לא" at bounding box center [523, 631] width 112 height 39
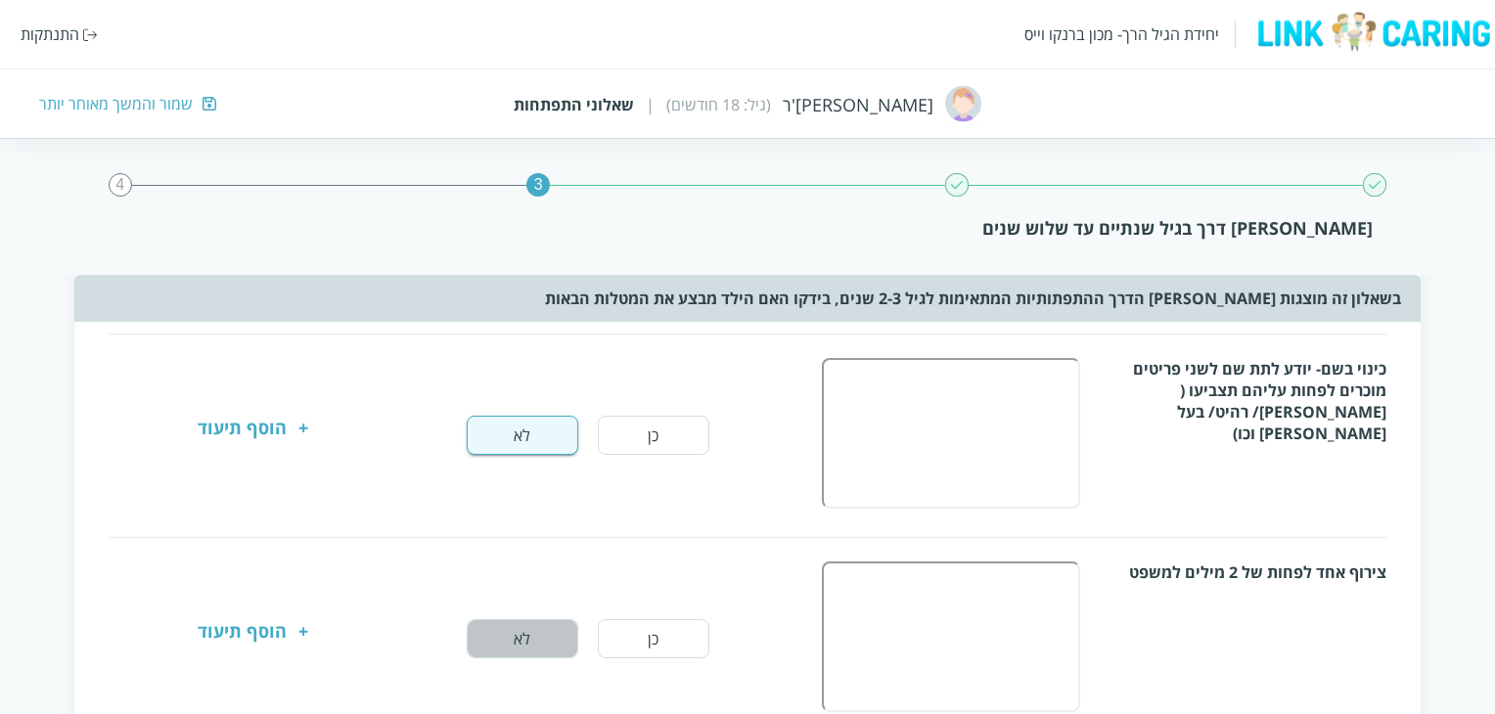
click at [531, 639] on button "לא" at bounding box center [523, 638] width 112 height 39
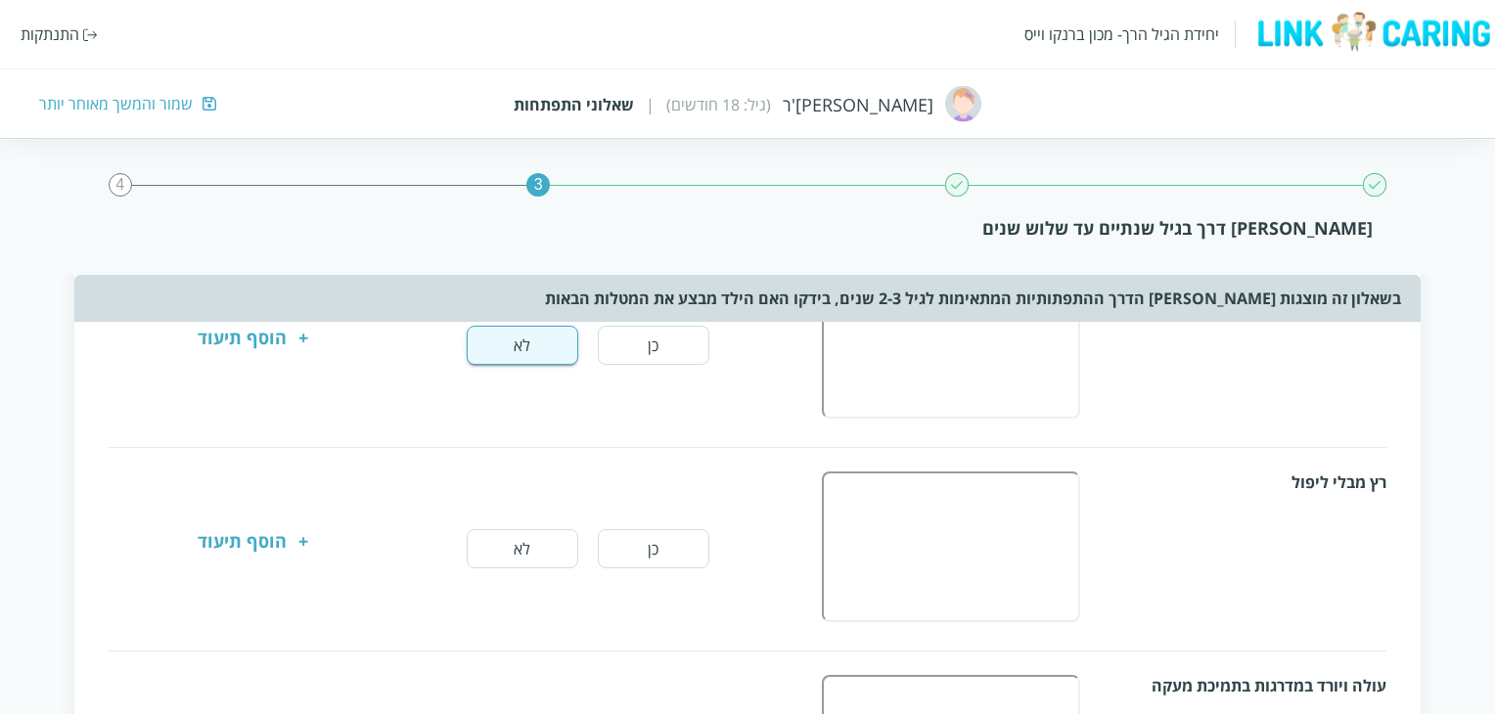
click at [540, 543] on button "לא" at bounding box center [523, 548] width 112 height 39
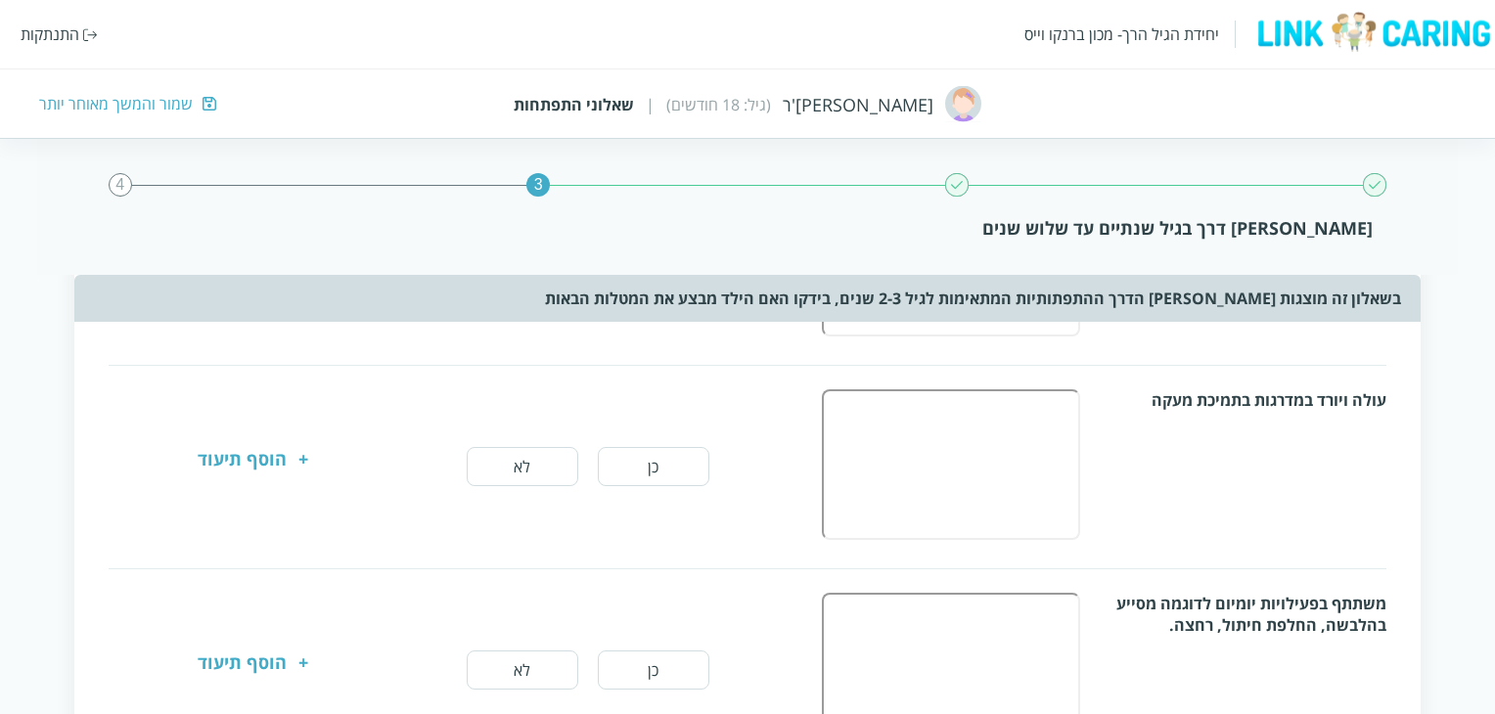
scroll to position [1076, 0]
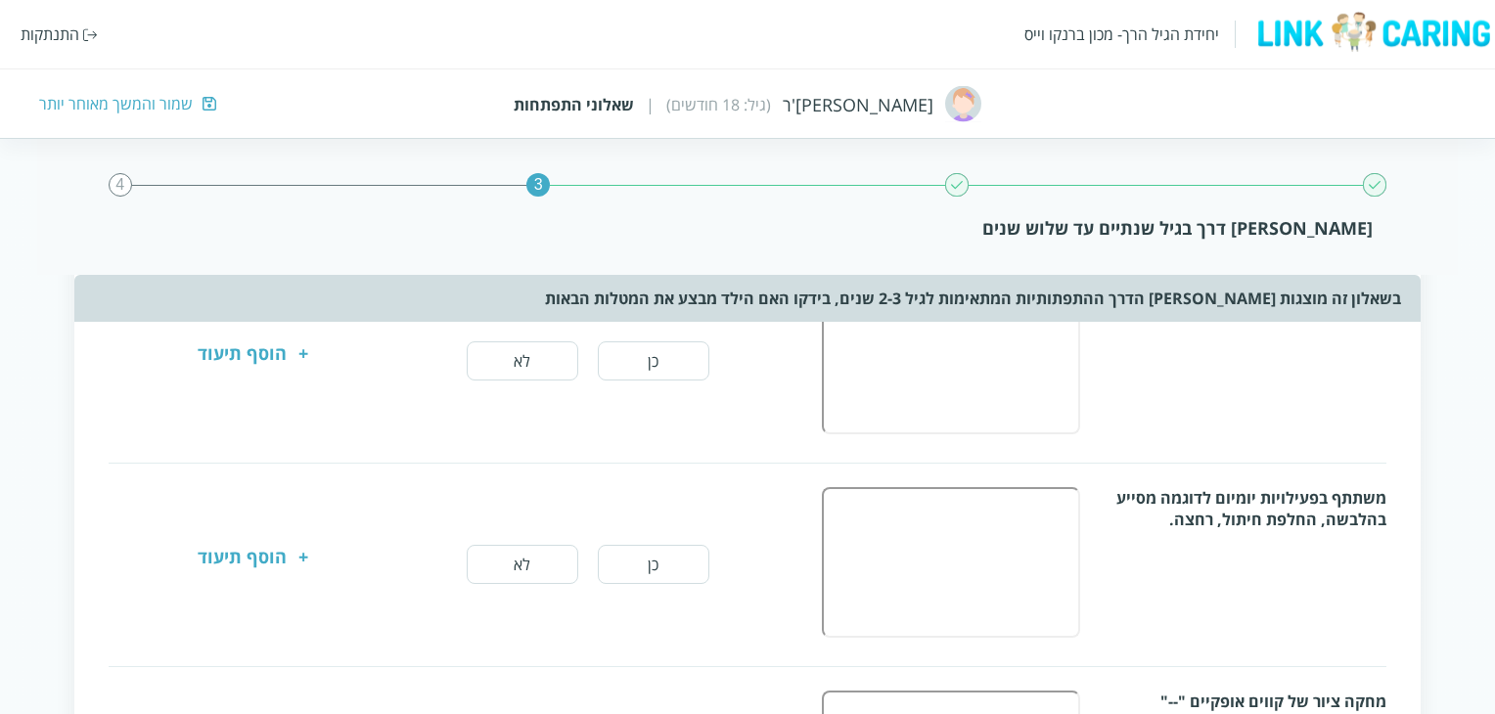
click at [536, 565] on button "לא" at bounding box center [523, 564] width 112 height 39
click at [552, 344] on button "לא" at bounding box center [523, 361] width 112 height 39
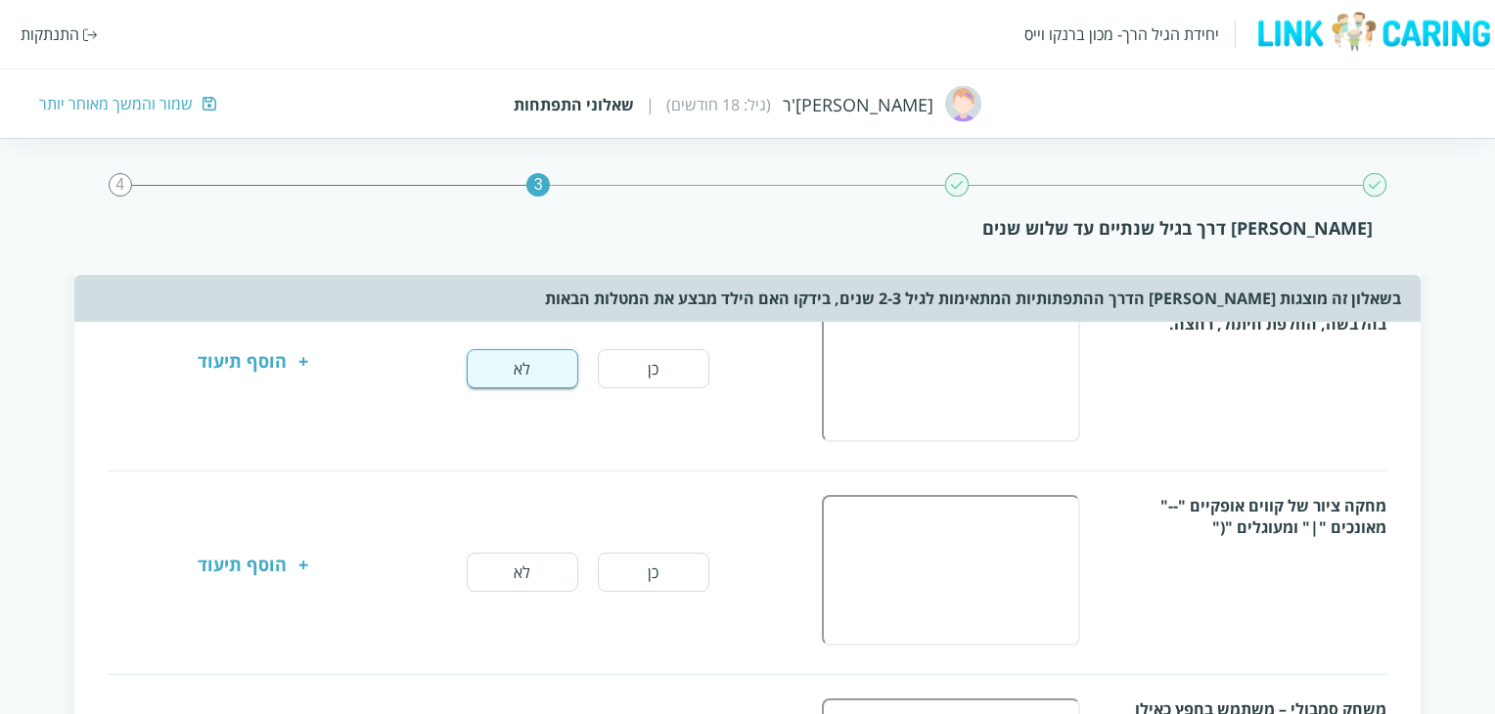
click at [531, 580] on button "לא" at bounding box center [523, 572] width 112 height 39
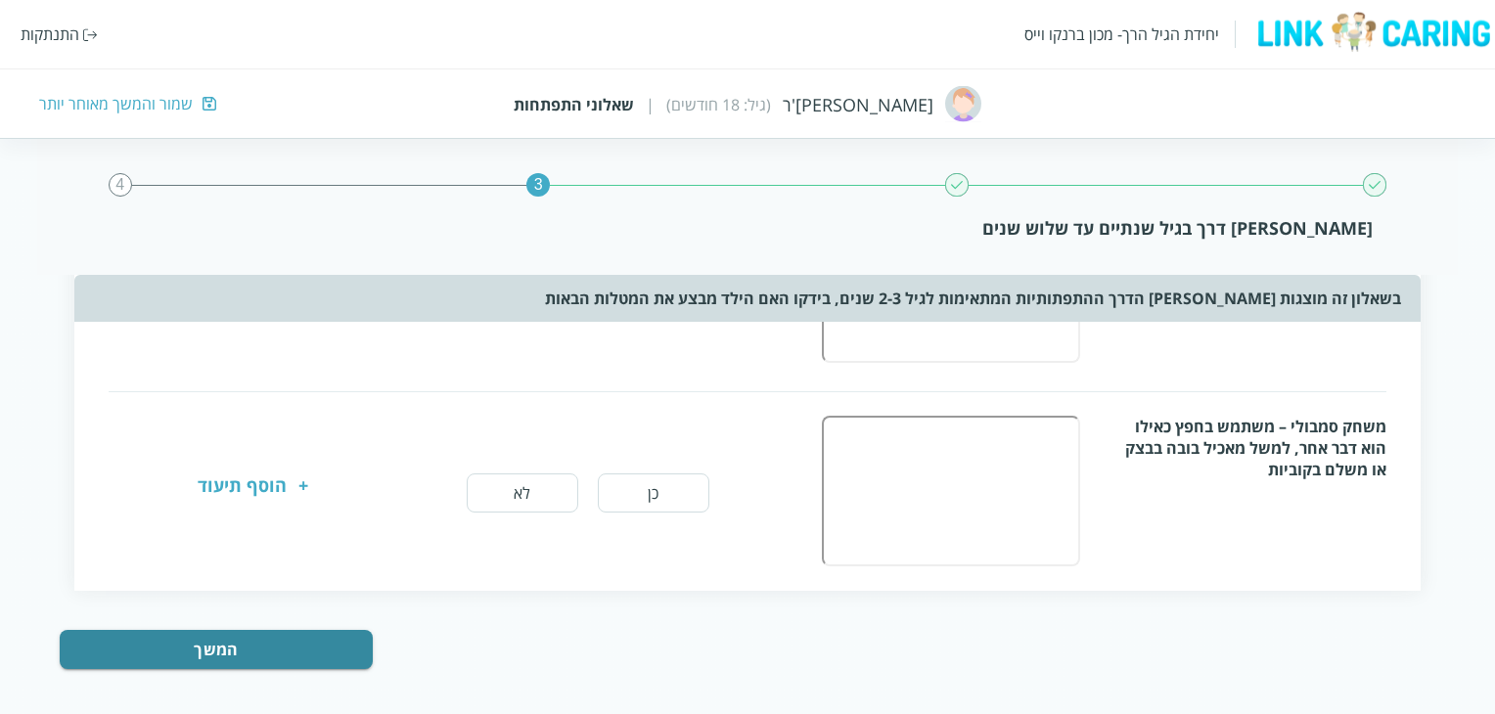
click at [542, 488] on button "לא" at bounding box center [523, 493] width 112 height 39
click at [333, 639] on button "המשך" at bounding box center [216, 649] width 313 height 39
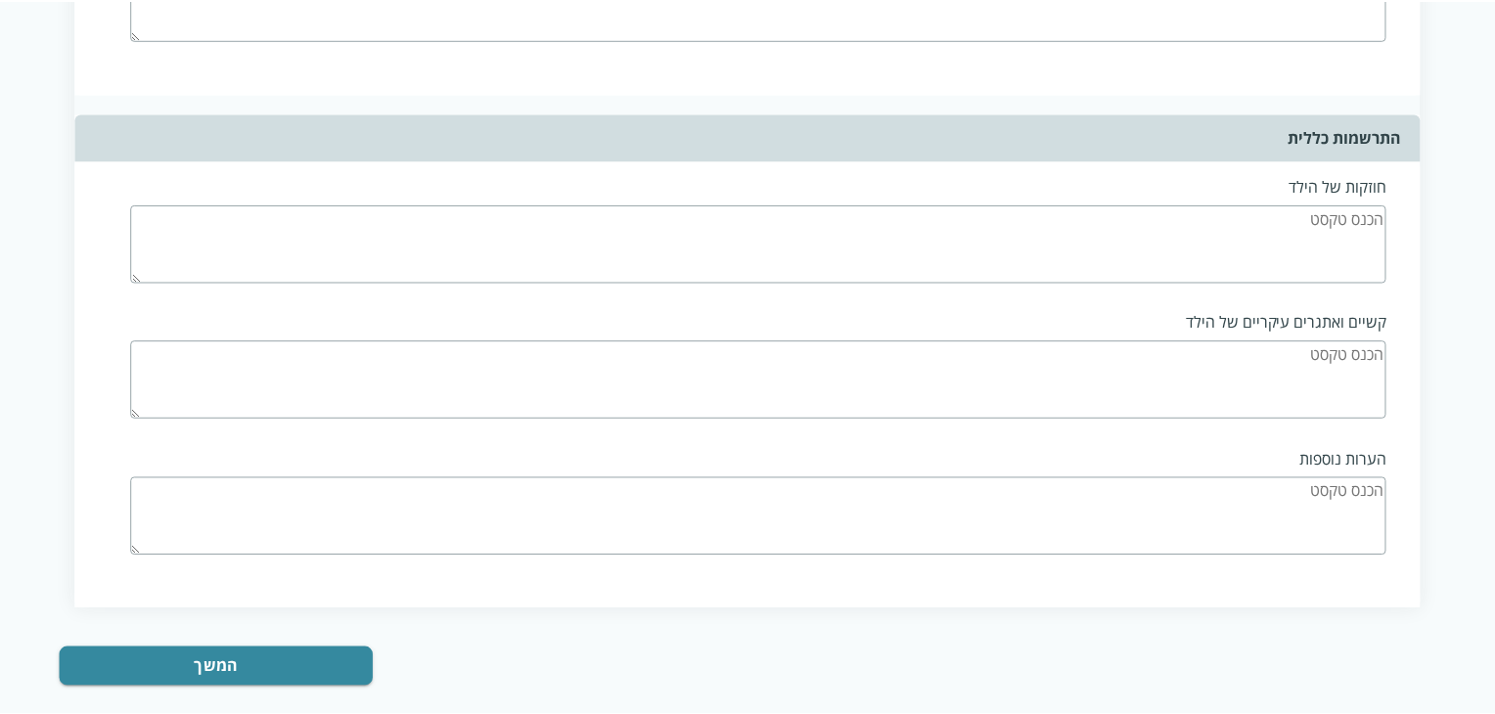
scroll to position [4877, 0]
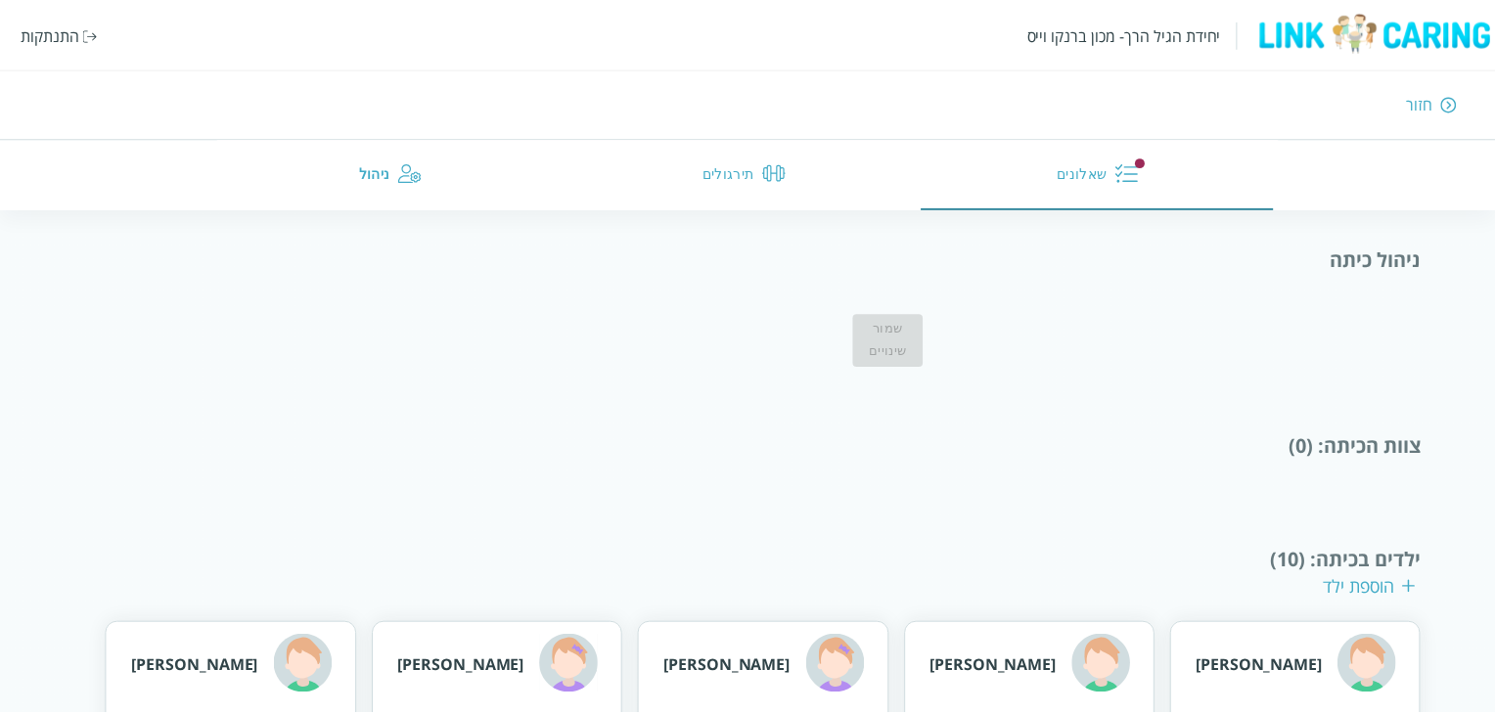
scroll to position [196, 0]
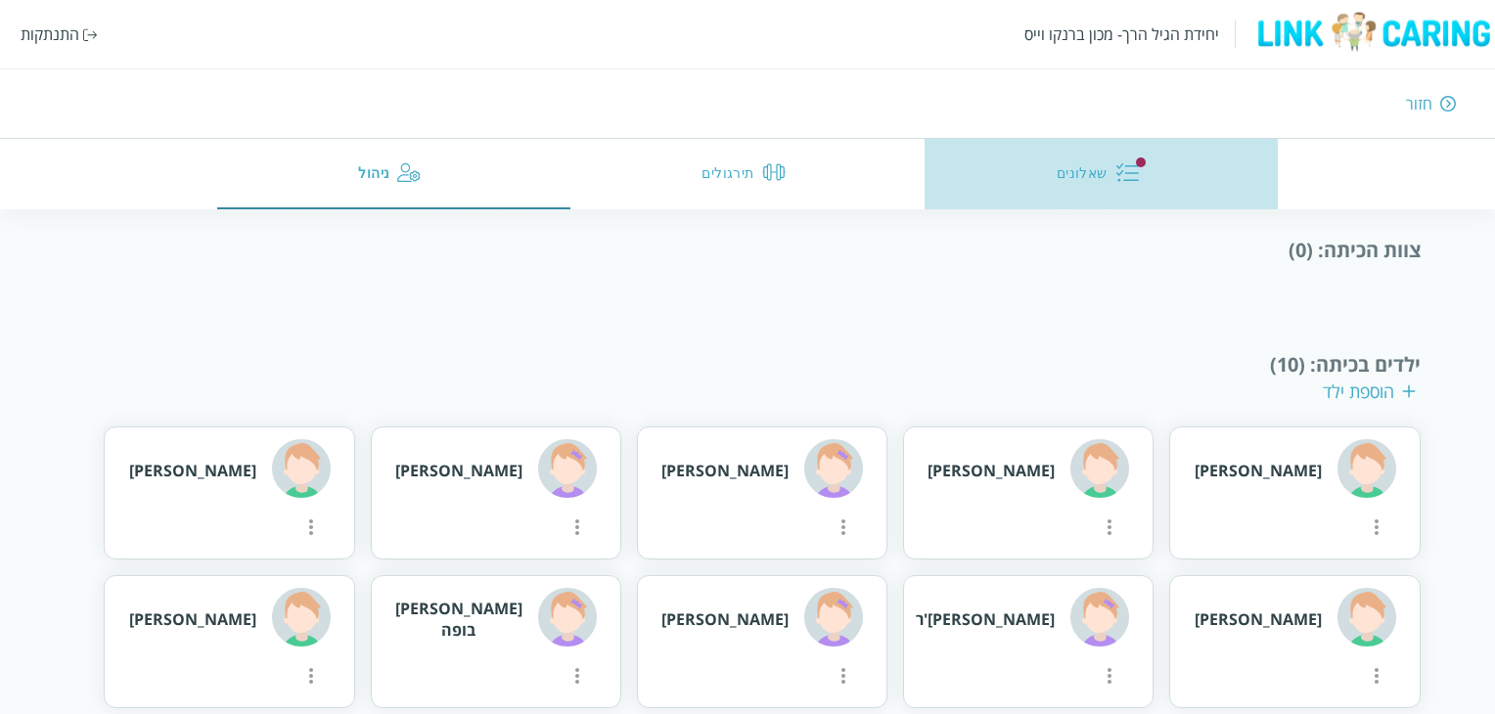
click at [1110, 166] on button "שאלונים" at bounding box center [1102, 174] width 354 height 70
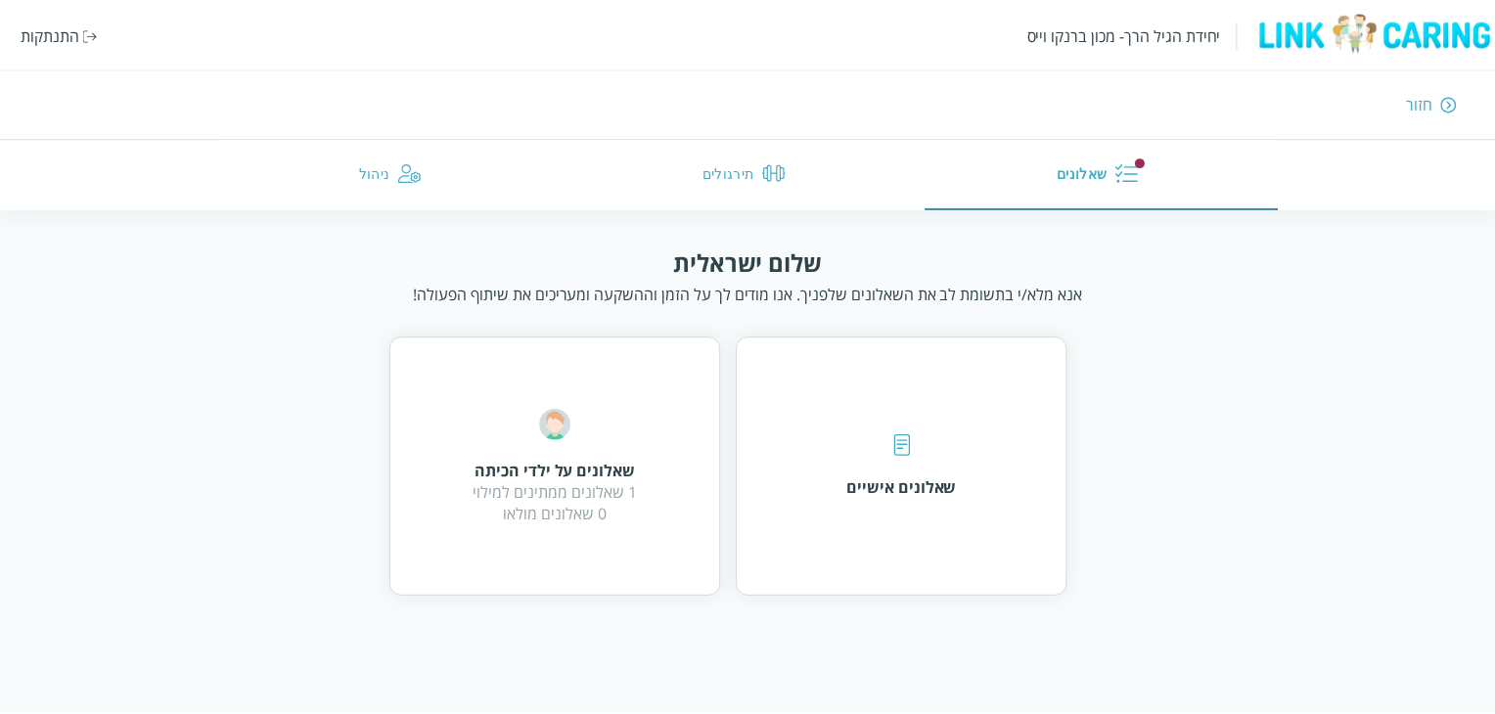
scroll to position [196, 0]
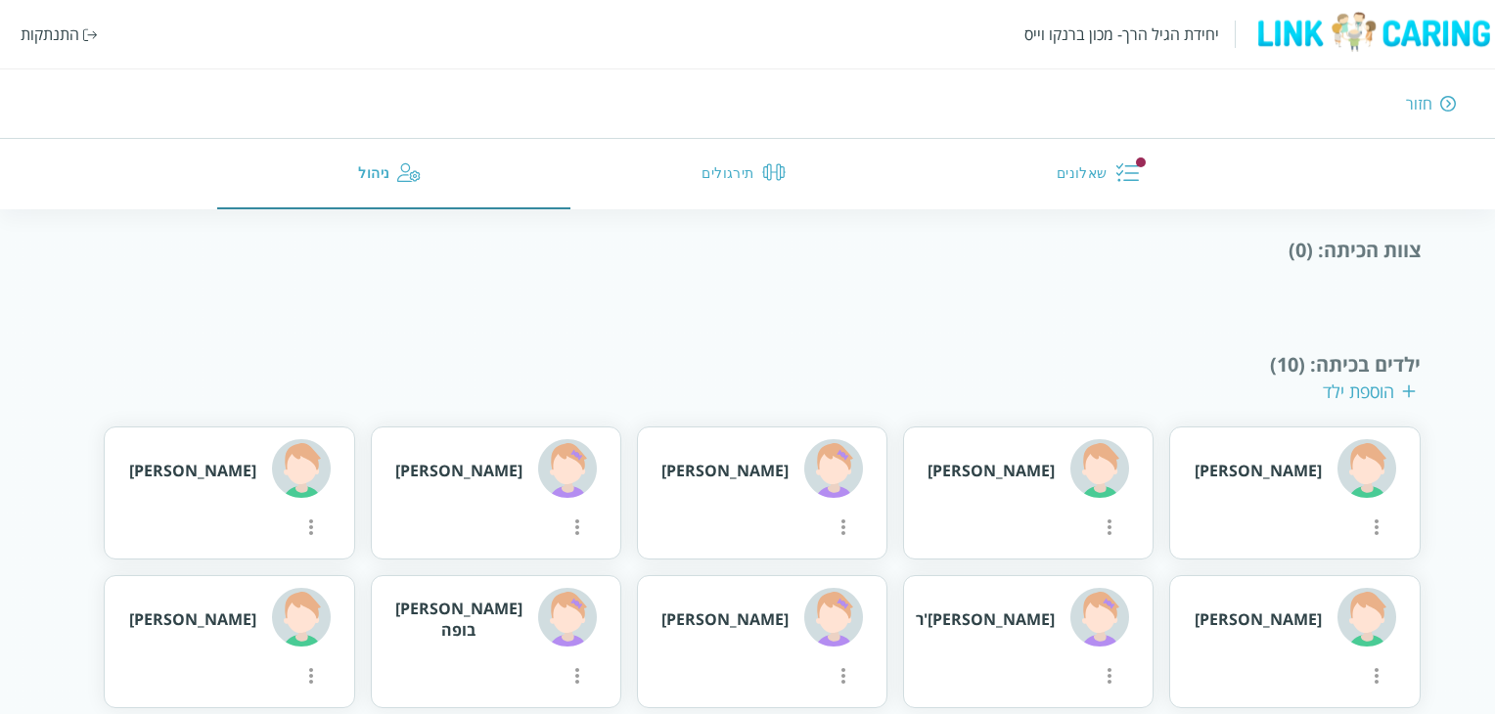
click at [71, 36] on div "התנתקות" at bounding box center [50, 34] width 59 height 22
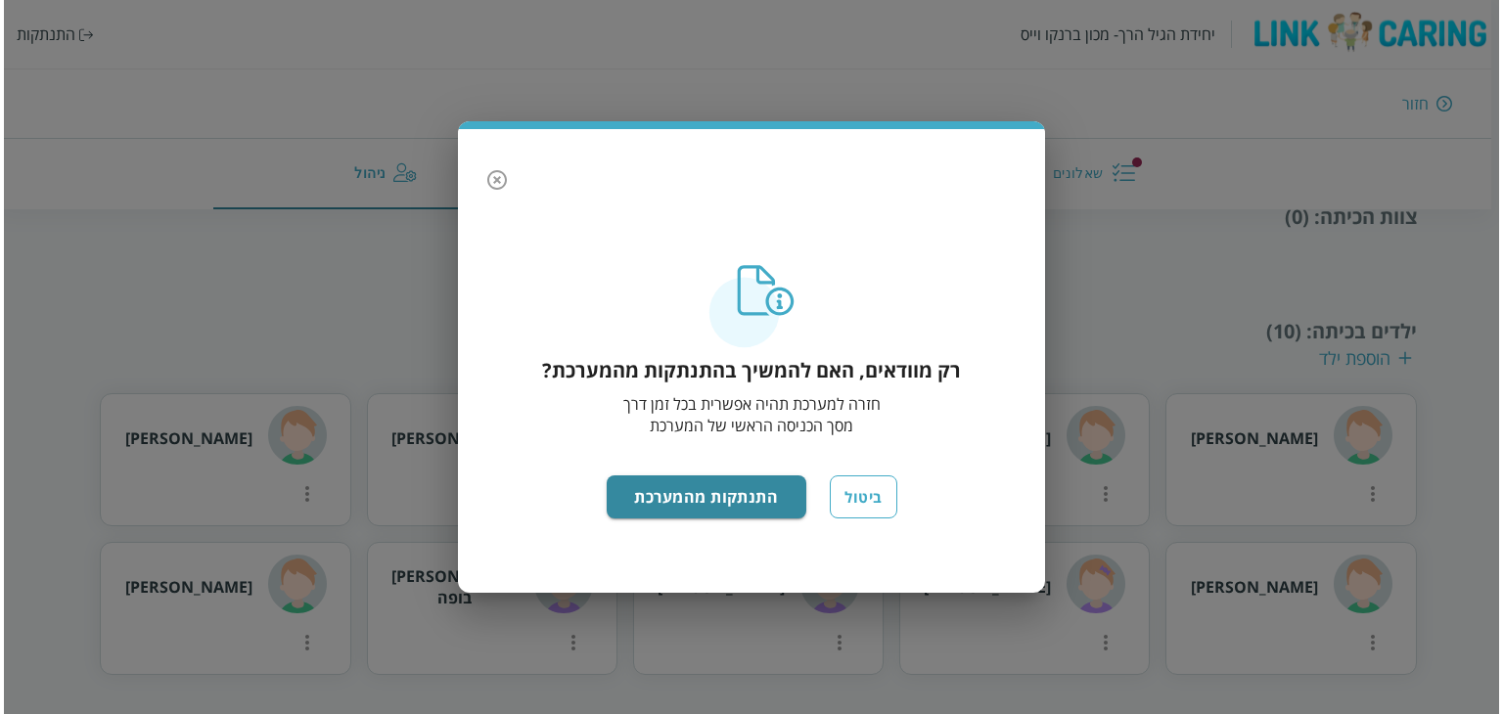
scroll to position [133, 0]
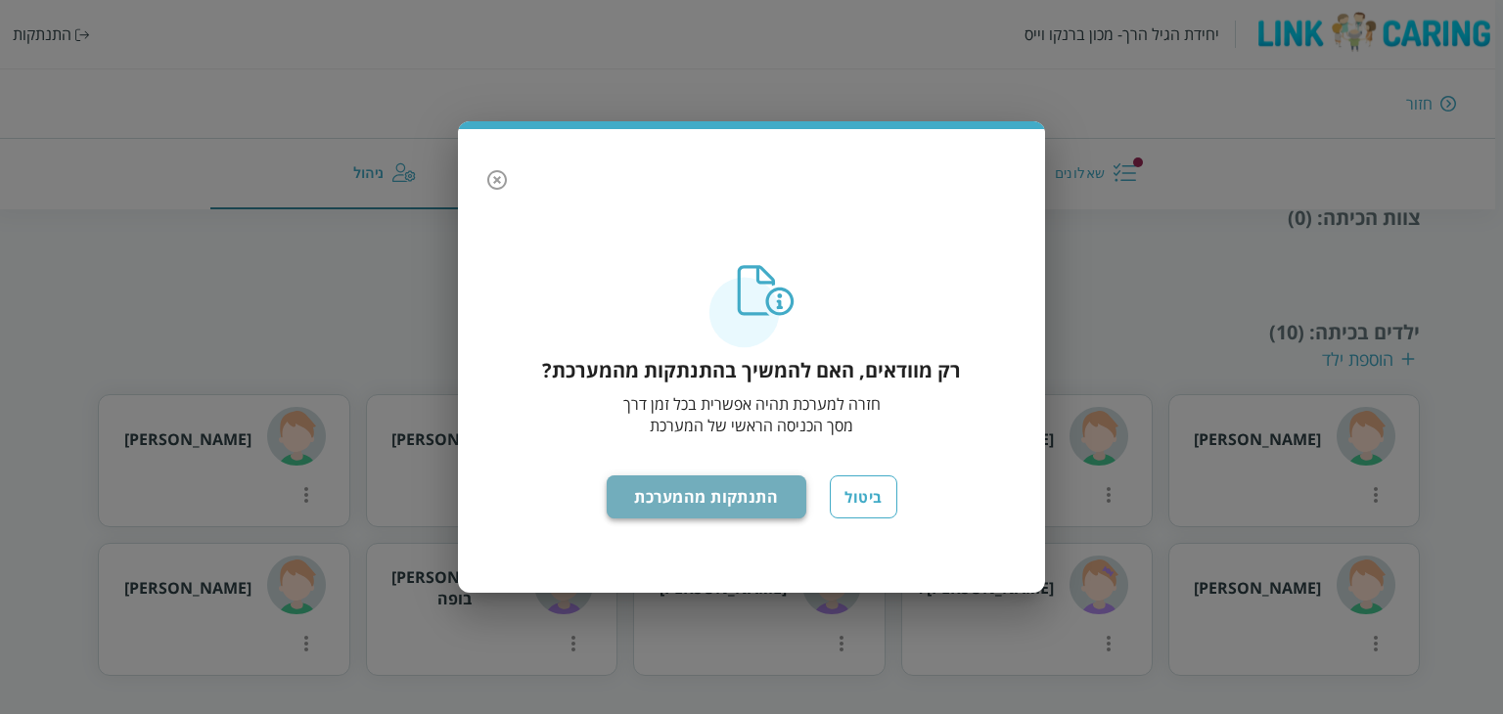
click at [752, 488] on button "התנתקות מהמערכת" at bounding box center [707, 497] width 201 height 43
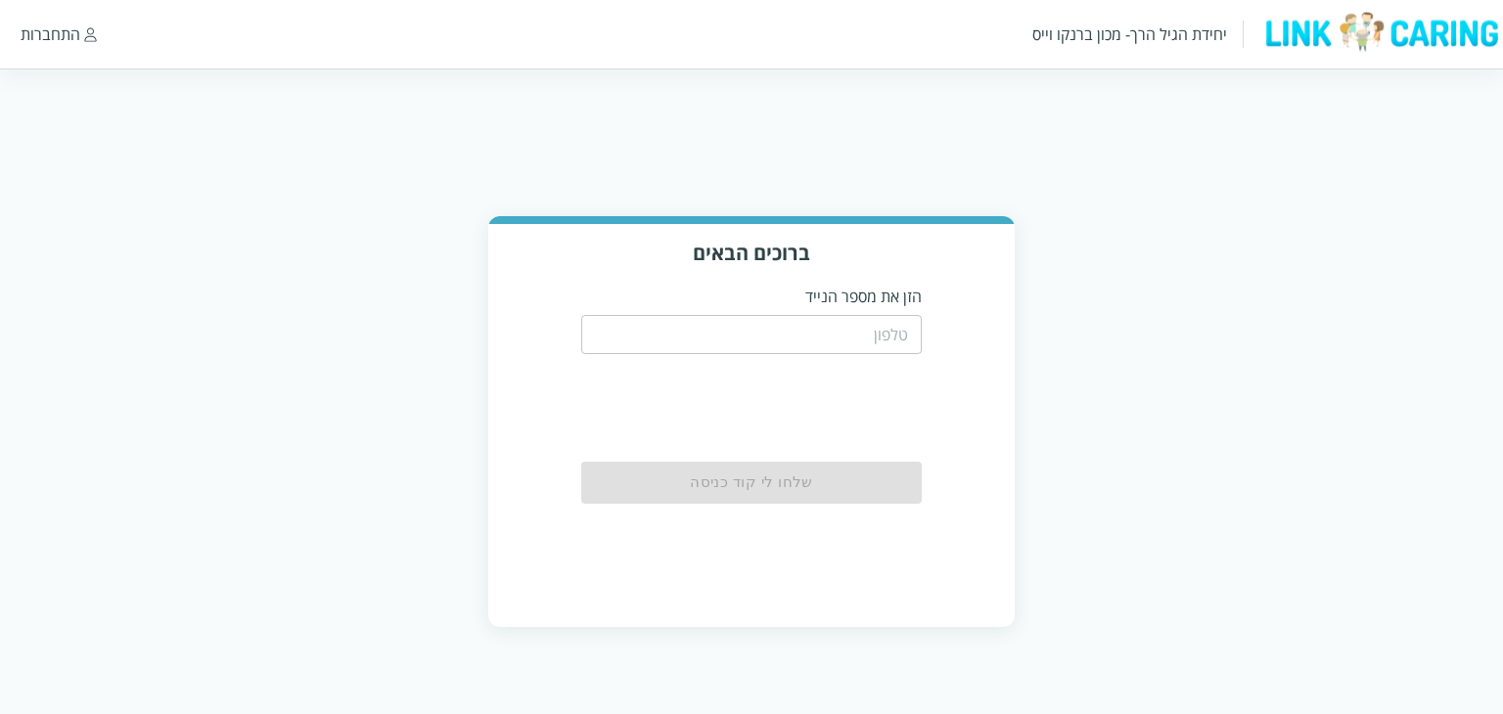
click at [790, 331] on input "tel" at bounding box center [752, 334] width 342 height 39
type input "0544499999"
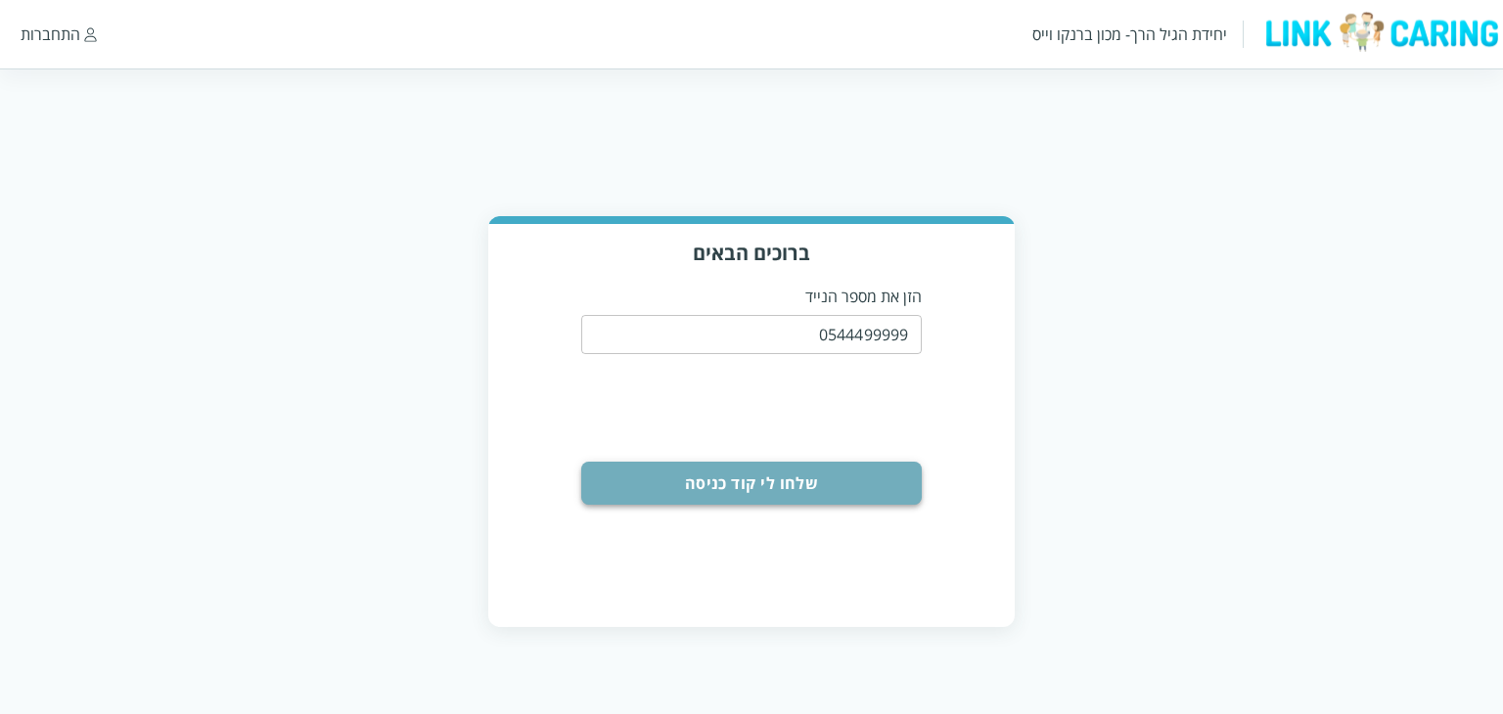
click at [834, 477] on button "שלחו לי קוד כניסה" at bounding box center [752, 483] width 342 height 43
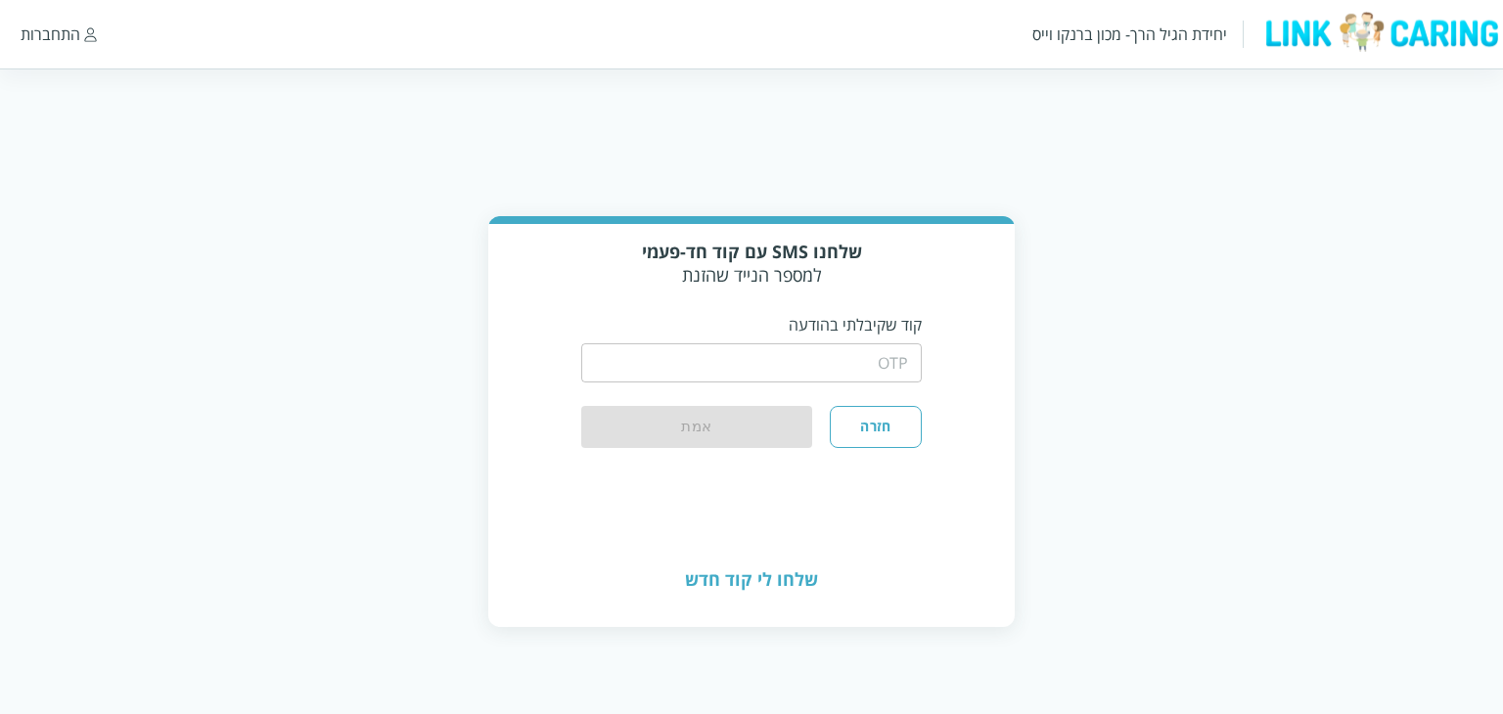
drag, startPoint x: 850, startPoint y: 386, endPoint x: 849, endPoint y: 375, distance: 10.8
click at [849, 379] on div "​" at bounding box center [752, 361] width 342 height 51
click at [849, 361] on input "string" at bounding box center [752, 362] width 342 height 39
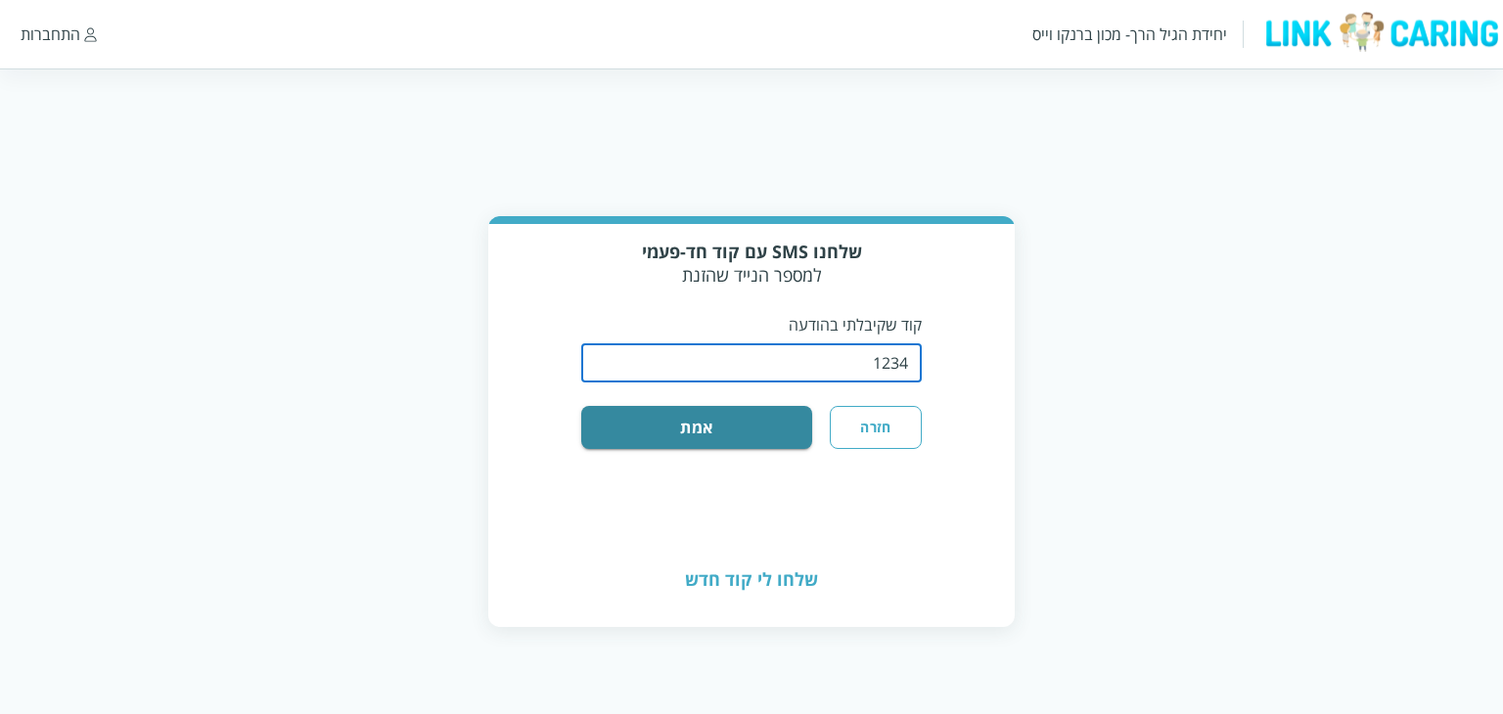
type input "1234"
click at [581, 406] on button "אמת" at bounding box center [697, 427] width 232 height 43
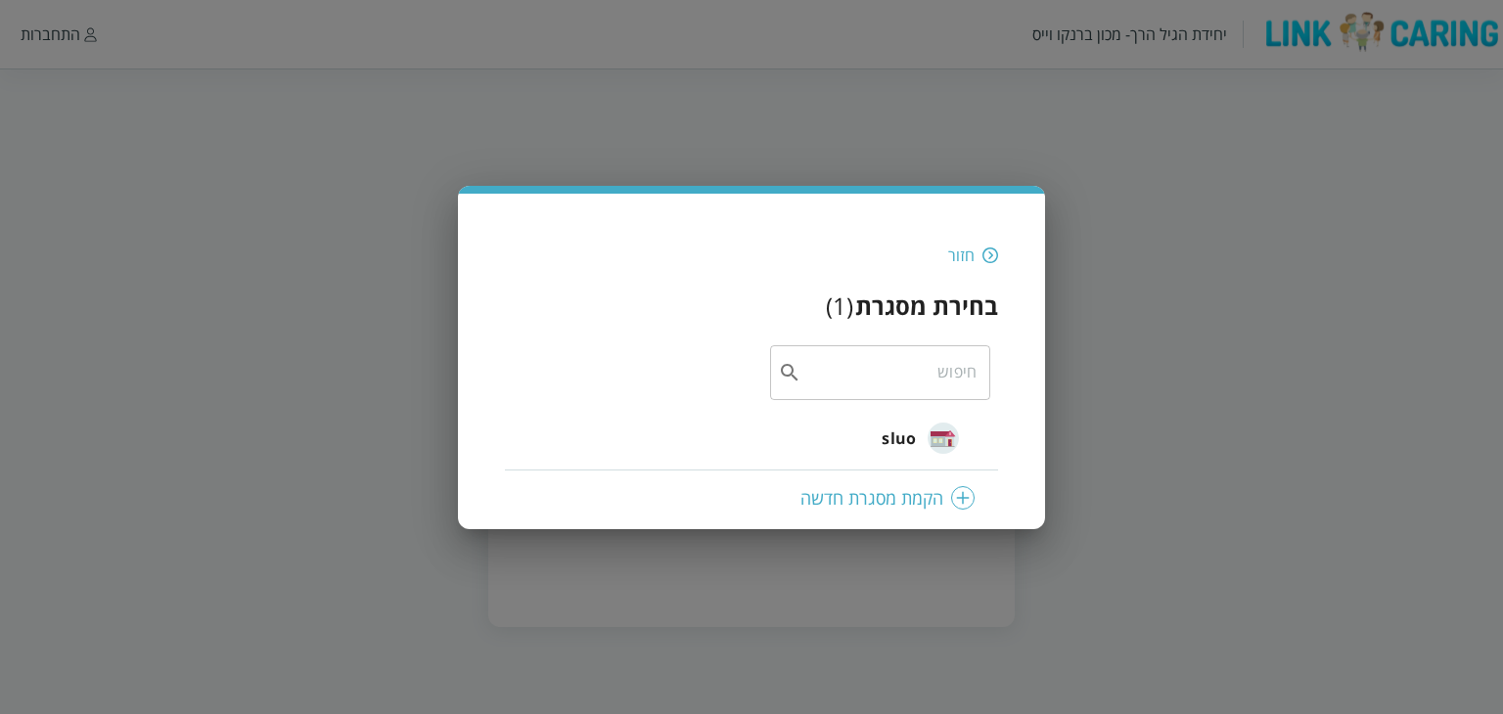
click at [896, 441] on span "sluo" at bounding box center [899, 438] width 34 height 23
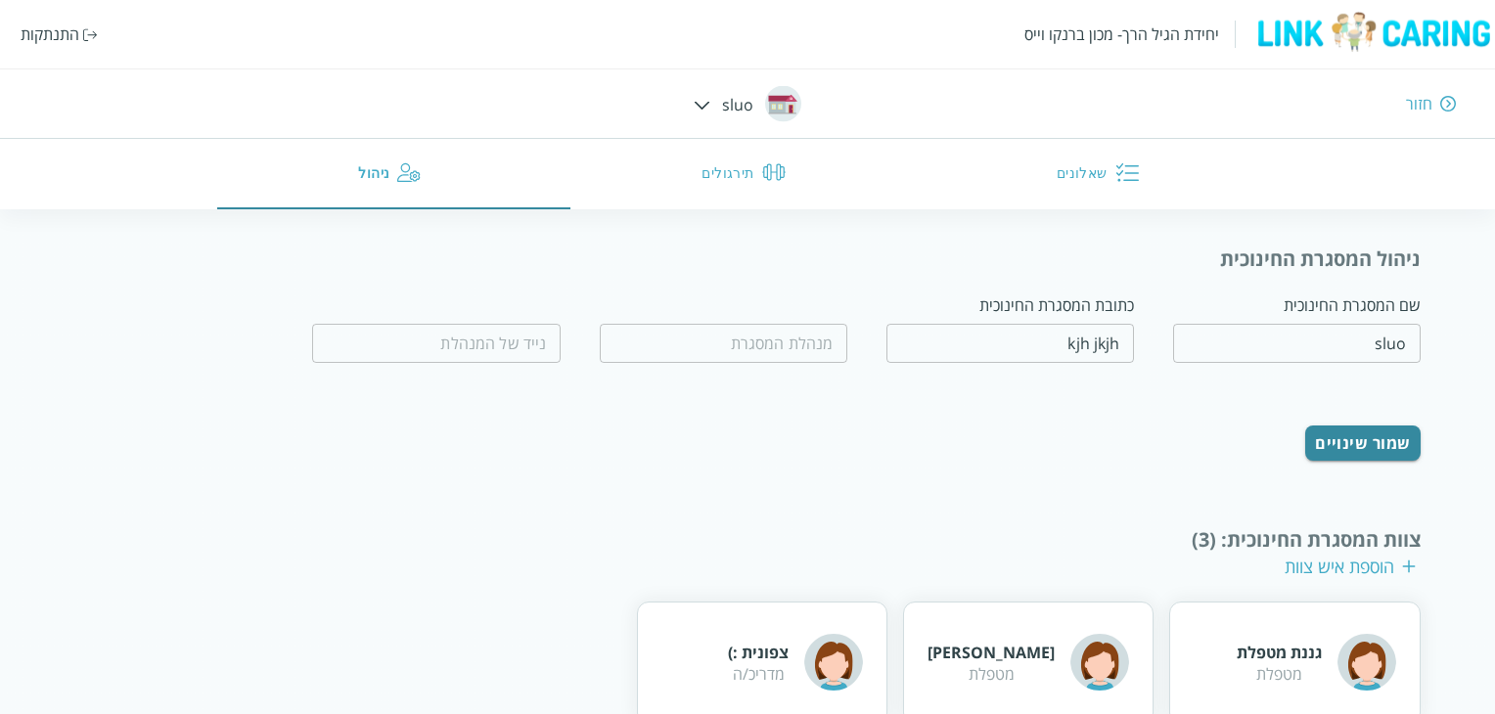
click at [1045, 177] on button "שאלונים" at bounding box center [1102, 174] width 354 height 70
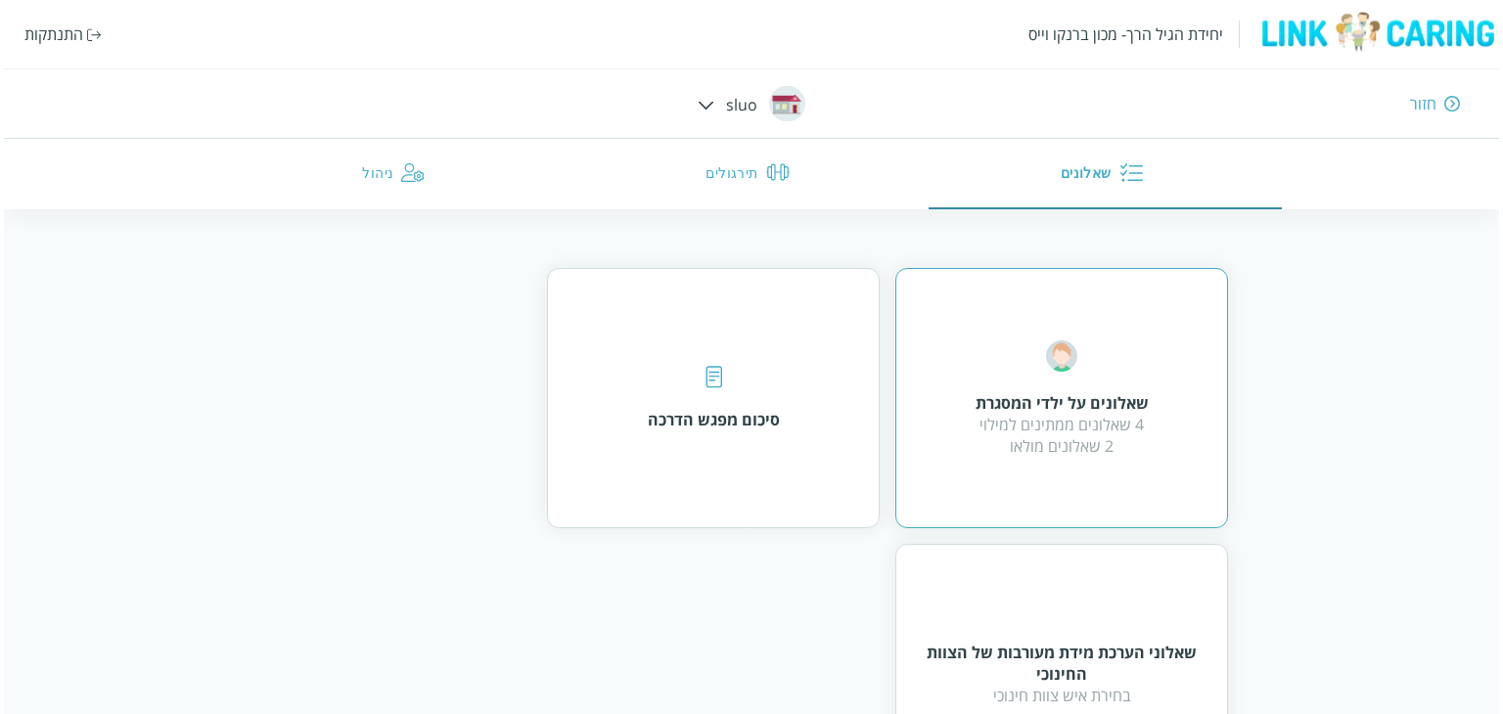
scroll to position [235, 0]
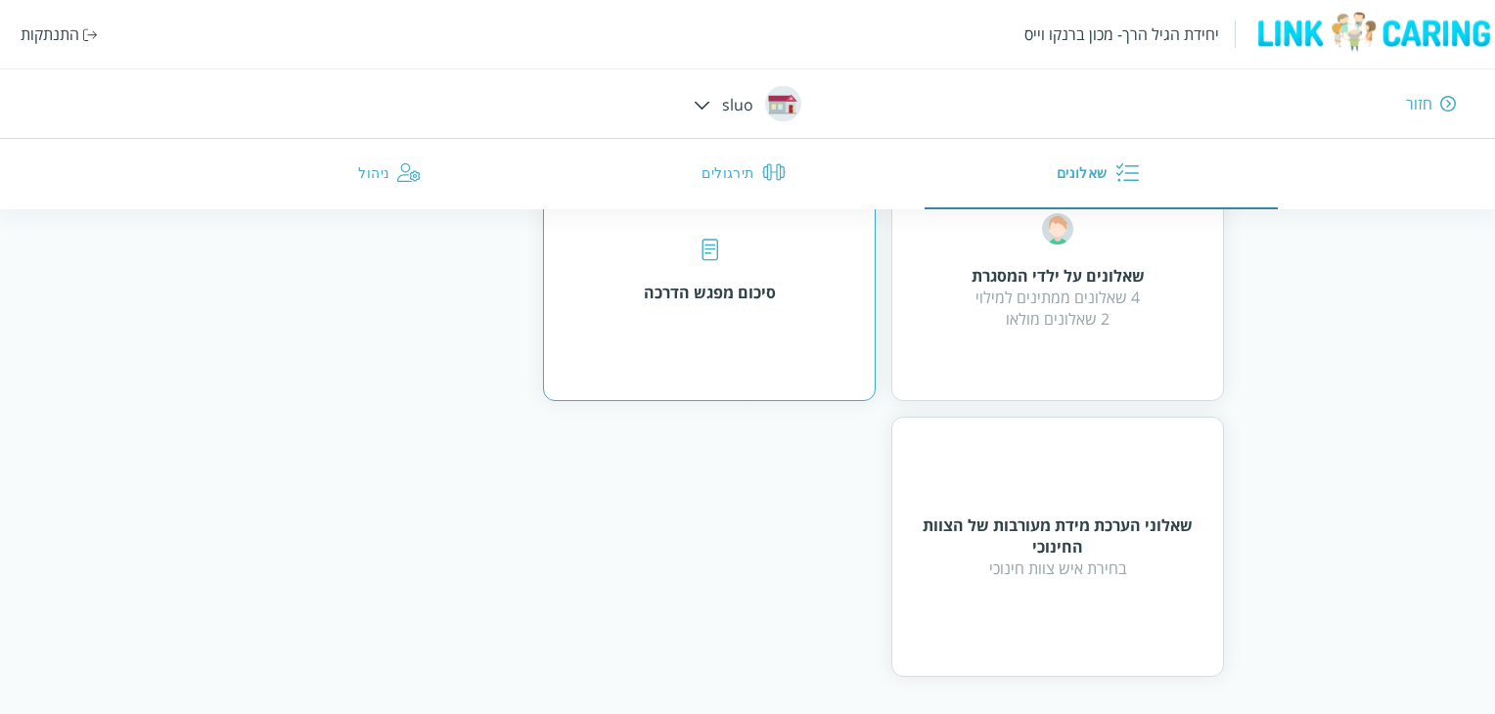
click at [761, 360] on div "סיכום מפגש הדרכה" at bounding box center [709, 271] width 333 height 260
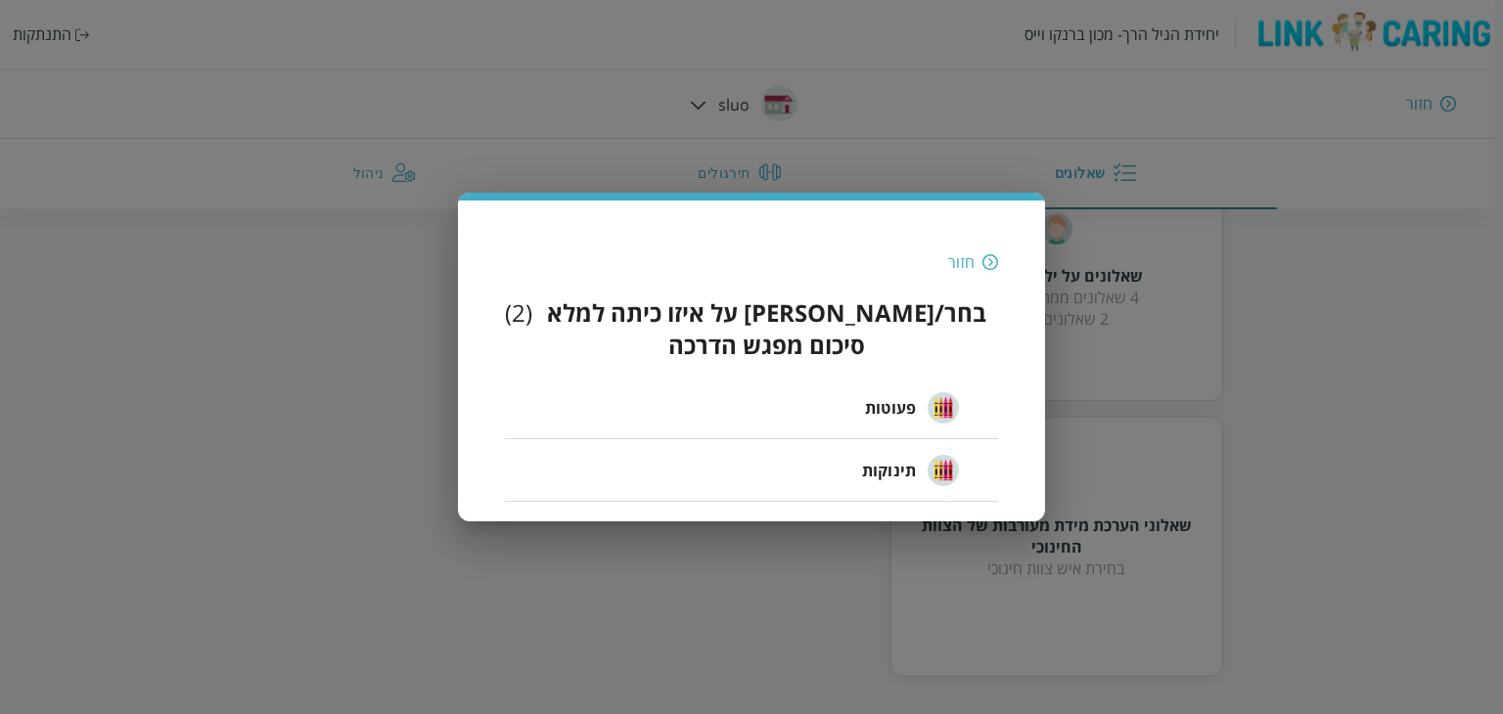
click at [890, 396] on span "פעוטות" at bounding box center [890, 407] width 51 height 23
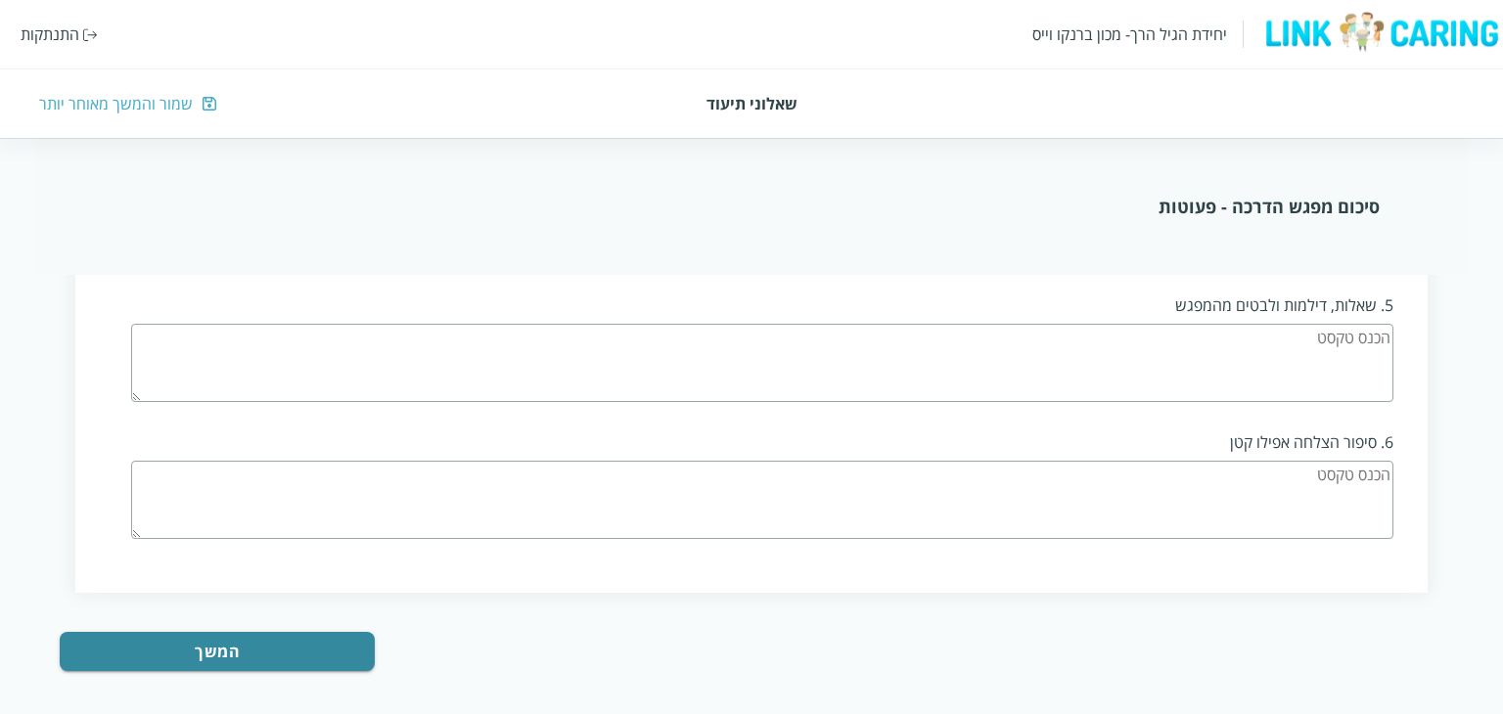
scroll to position [2166, 0]
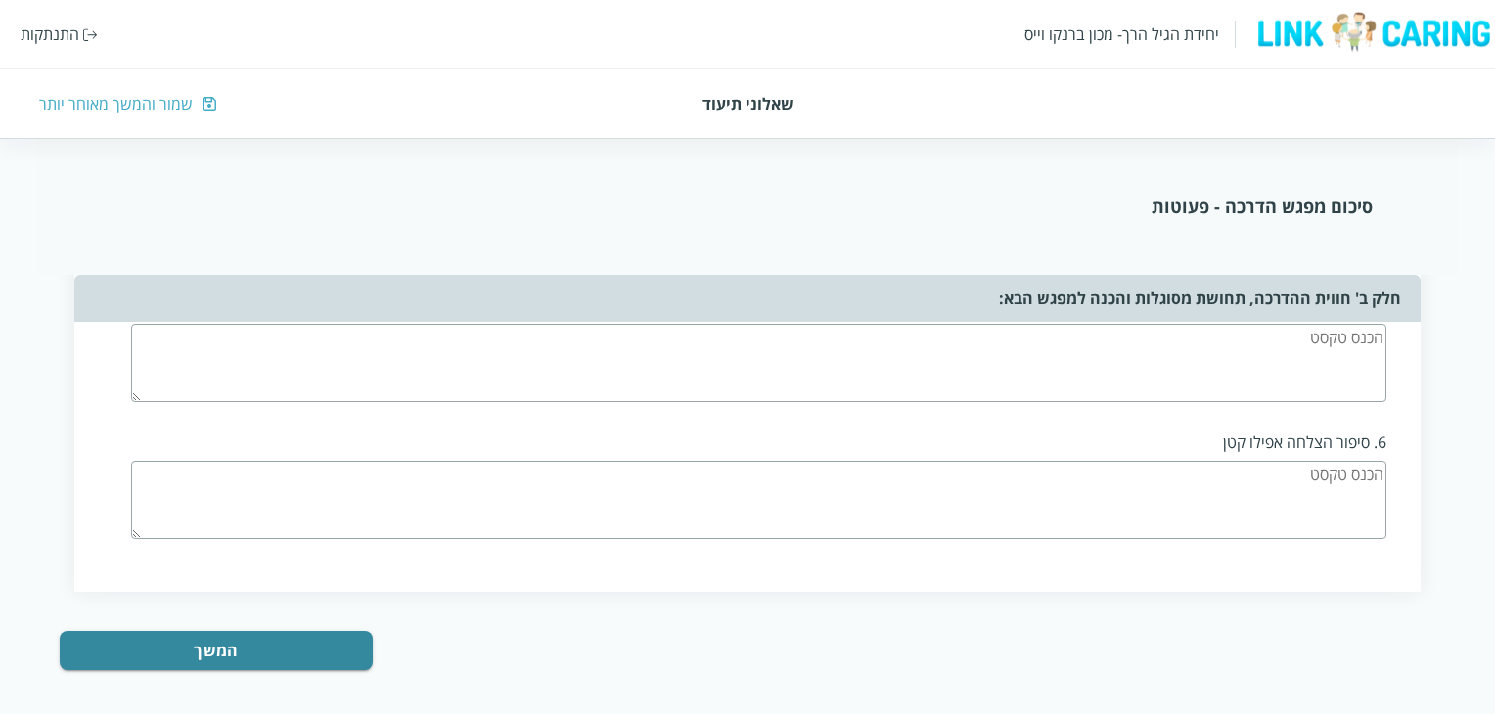
click at [55, 25] on div "התנתקות" at bounding box center [50, 34] width 59 height 22
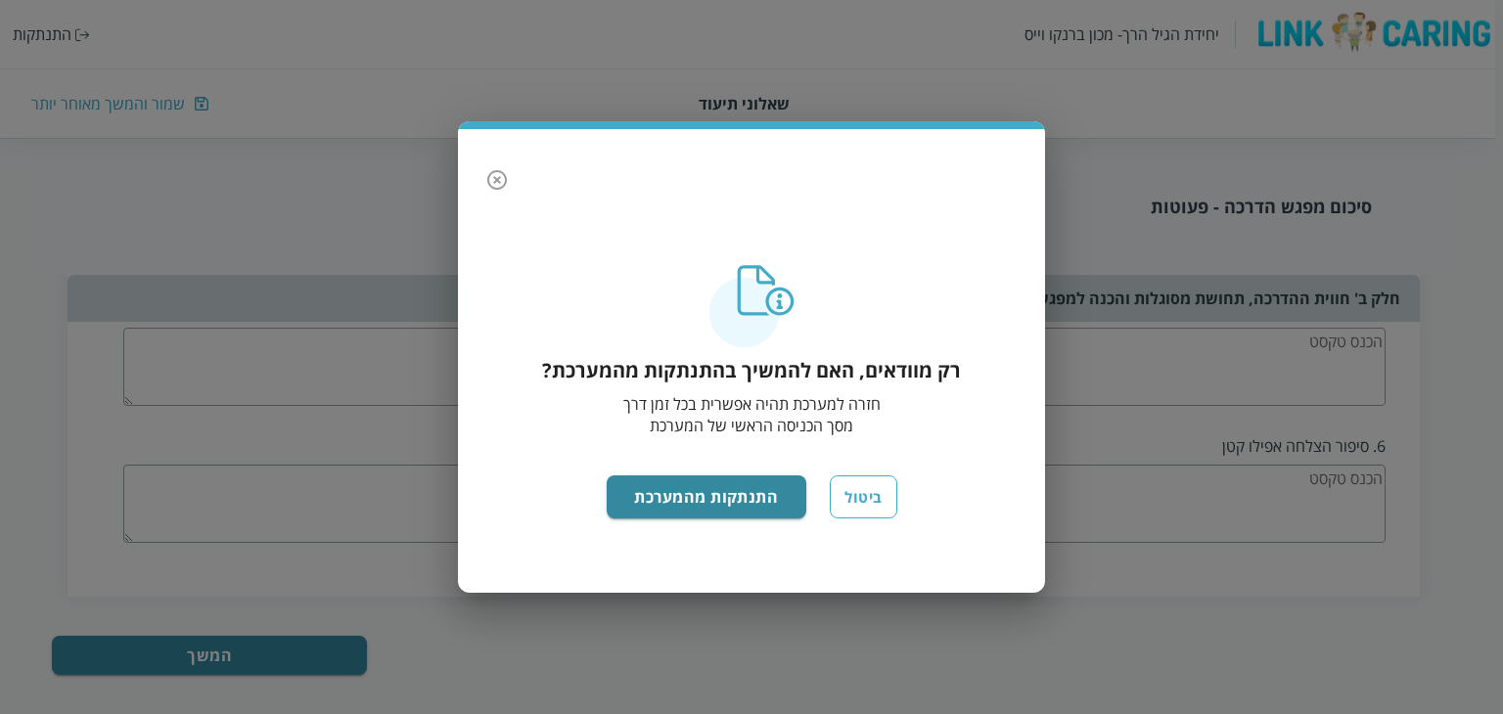
click at [66, 36] on div "רק מוודאים, האם להמשיך בהתנתקות מהמערכת? חזרה למערכת תהיה אפשרית בכל זמן דרך מס…" at bounding box center [751, 357] width 1503 height 714
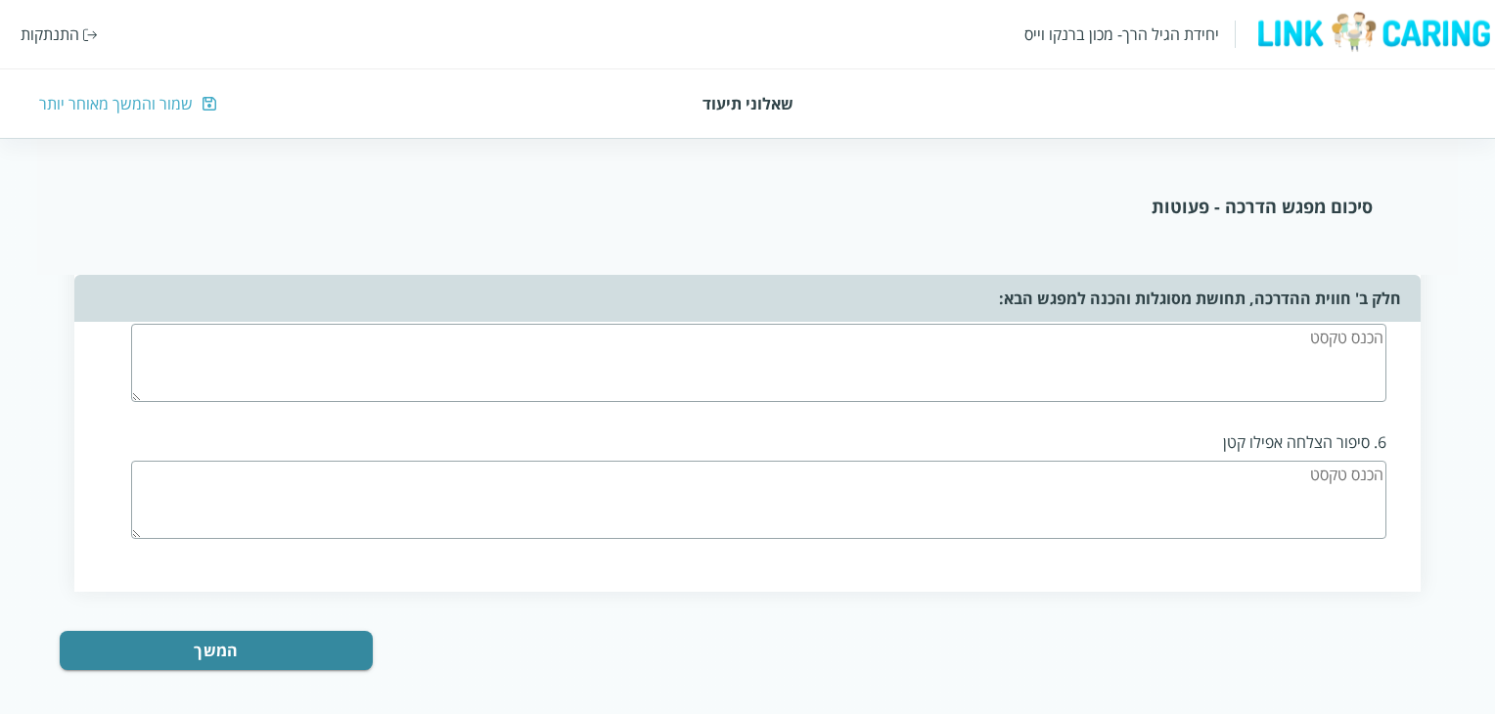
click at [89, 35] on img at bounding box center [90, 34] width 15 height 13
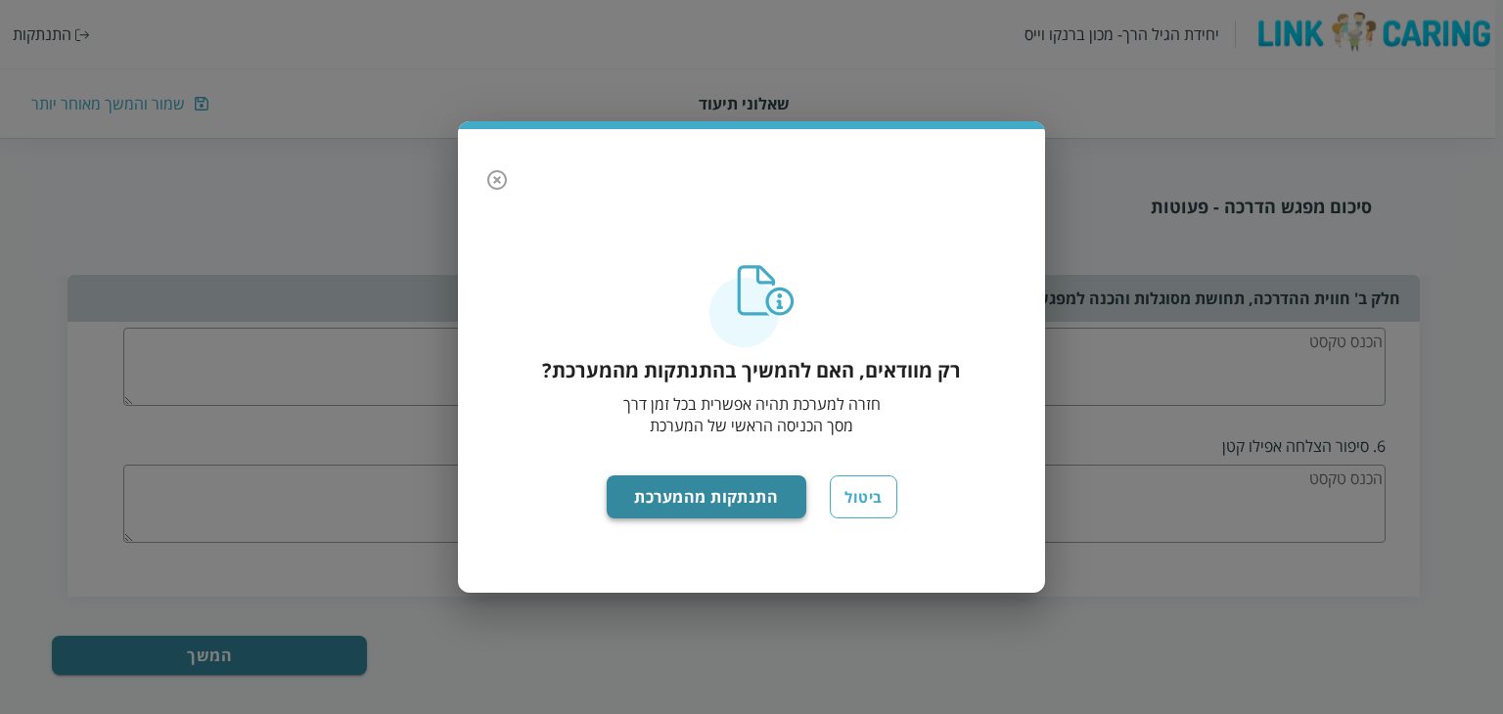
click at [676, 491] on button "התנתקות מהמערכת" at bounding box center [707, 497] width 201 height 43
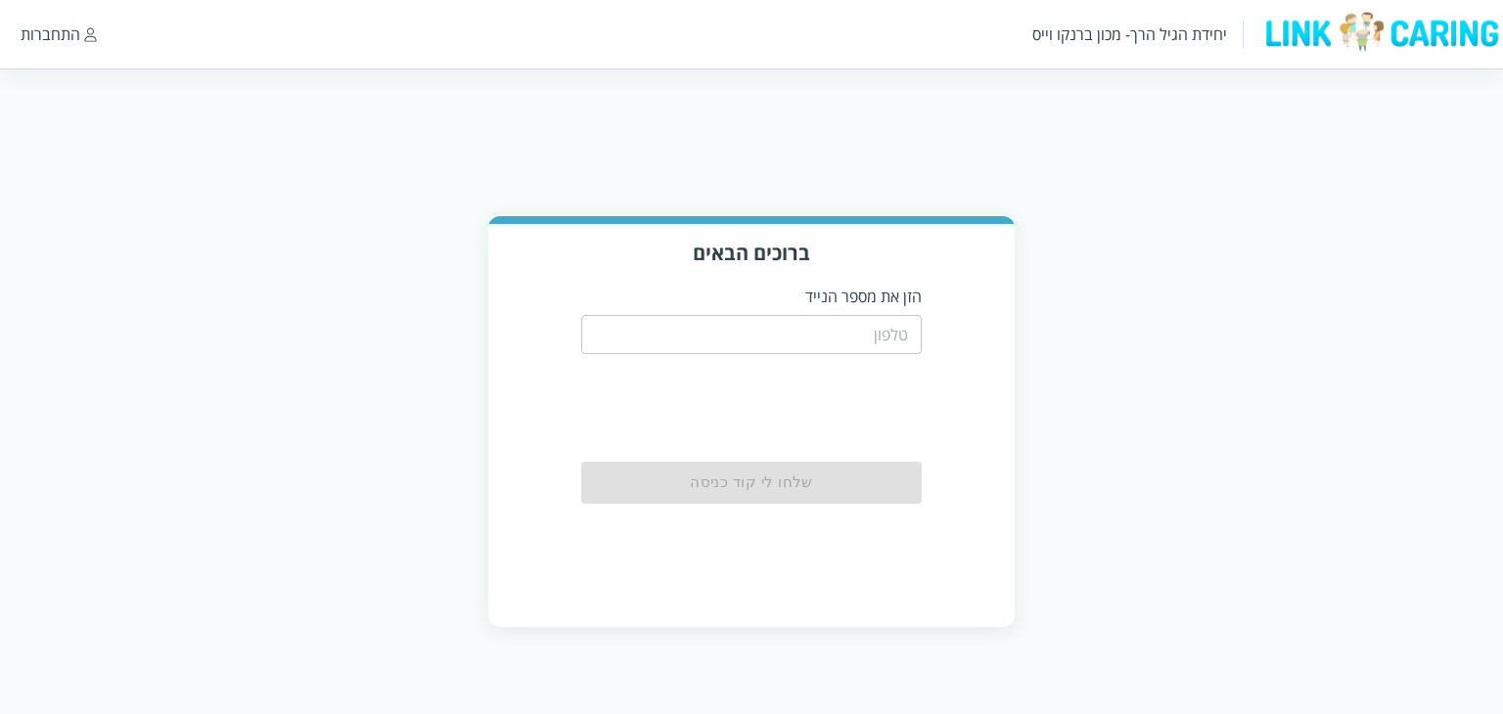
click at [885, 334] on input "tel" at bounding box center [752, 334] width 342 height 39
type input "0544499999"
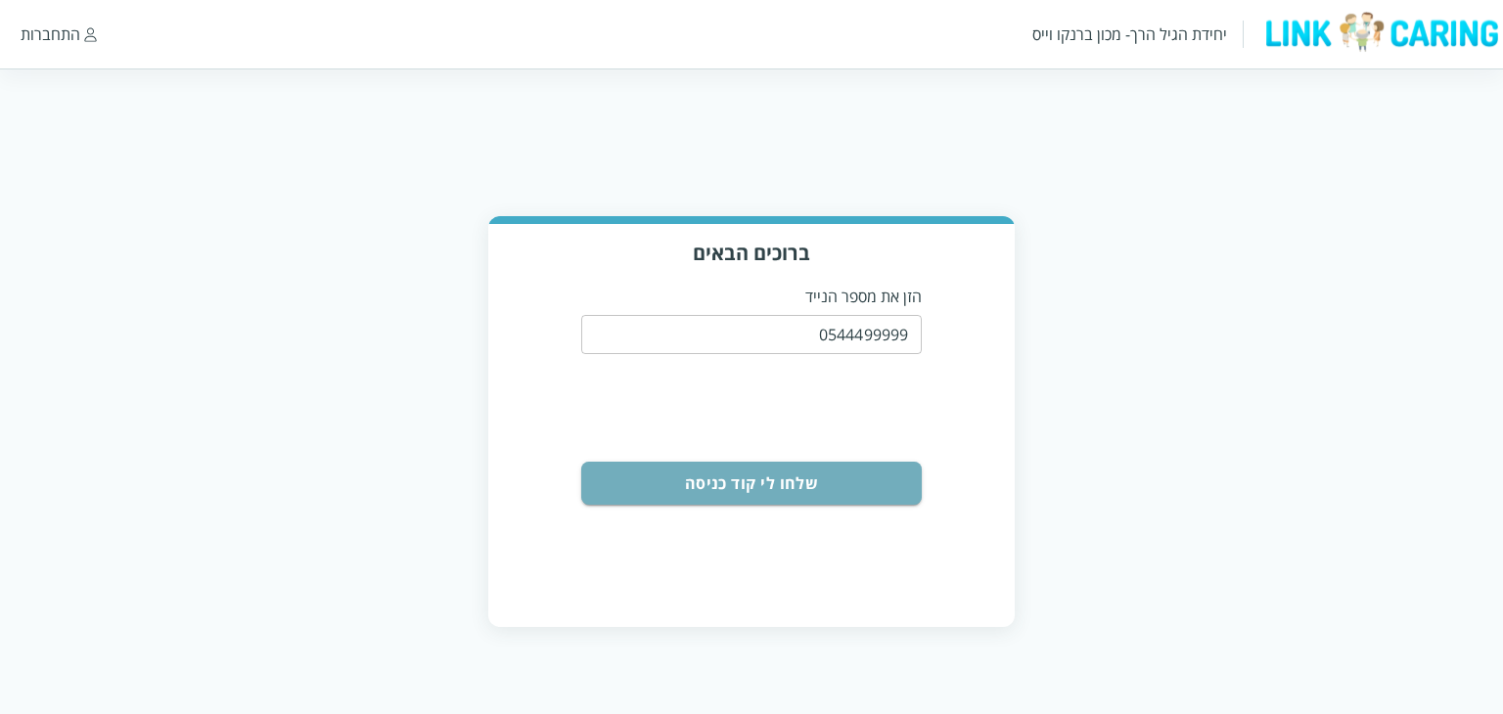
click at [891, 482] on button "שלחו לי קוד כניסה" at bounding box center [752, 483] width 342 height 43
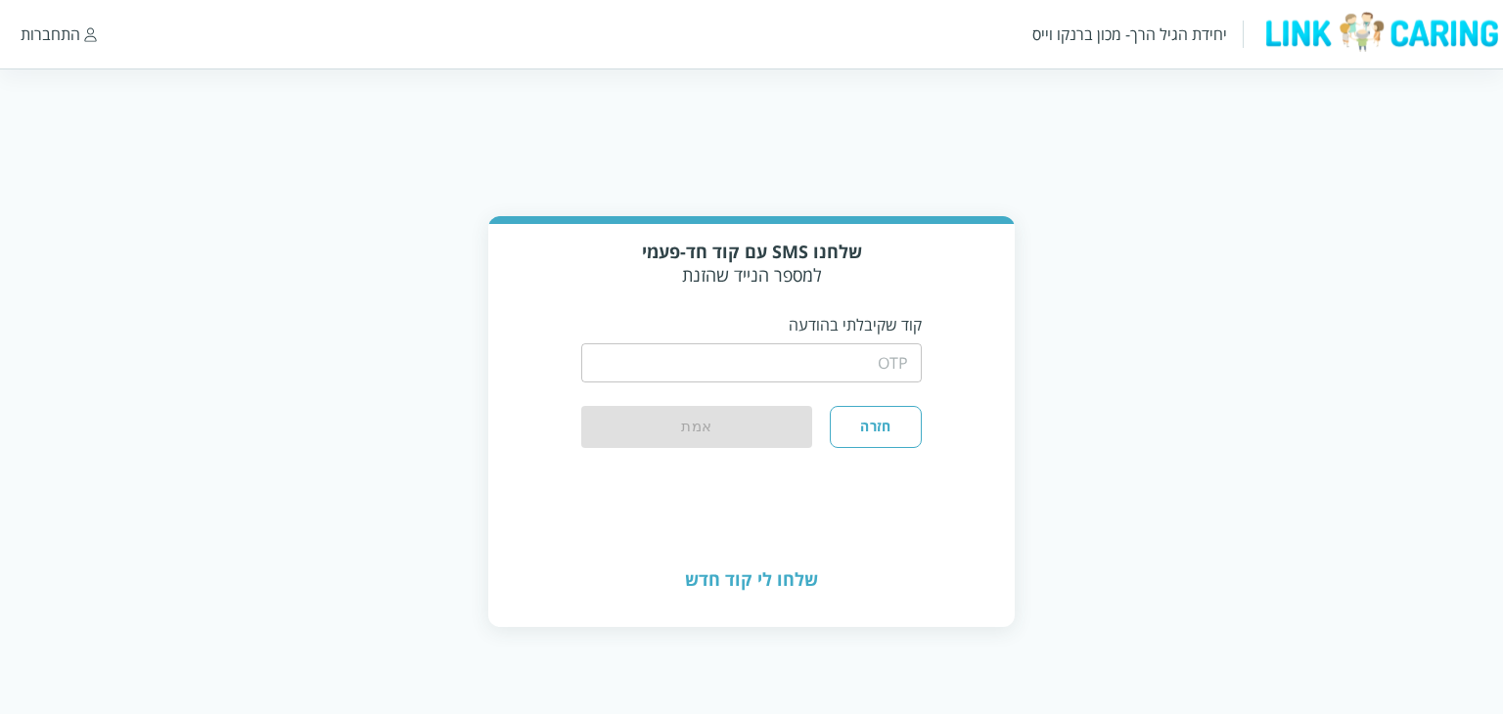
click at [900, 351] on input "string" at bounding box center [752, 362] width 342 height 39
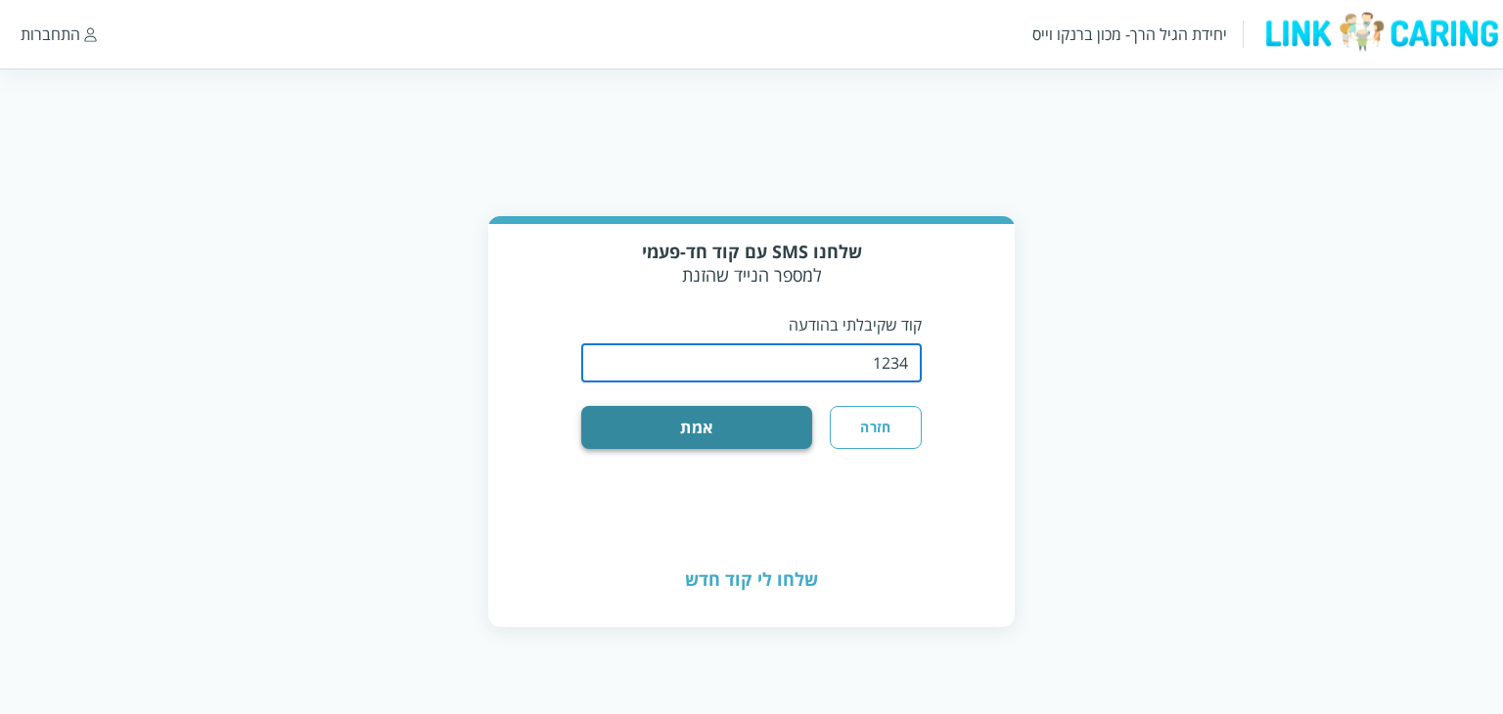
type input "1234"
click at [769, 433] on button "אמת" at bounding box center [697, 427] width 232 height 43
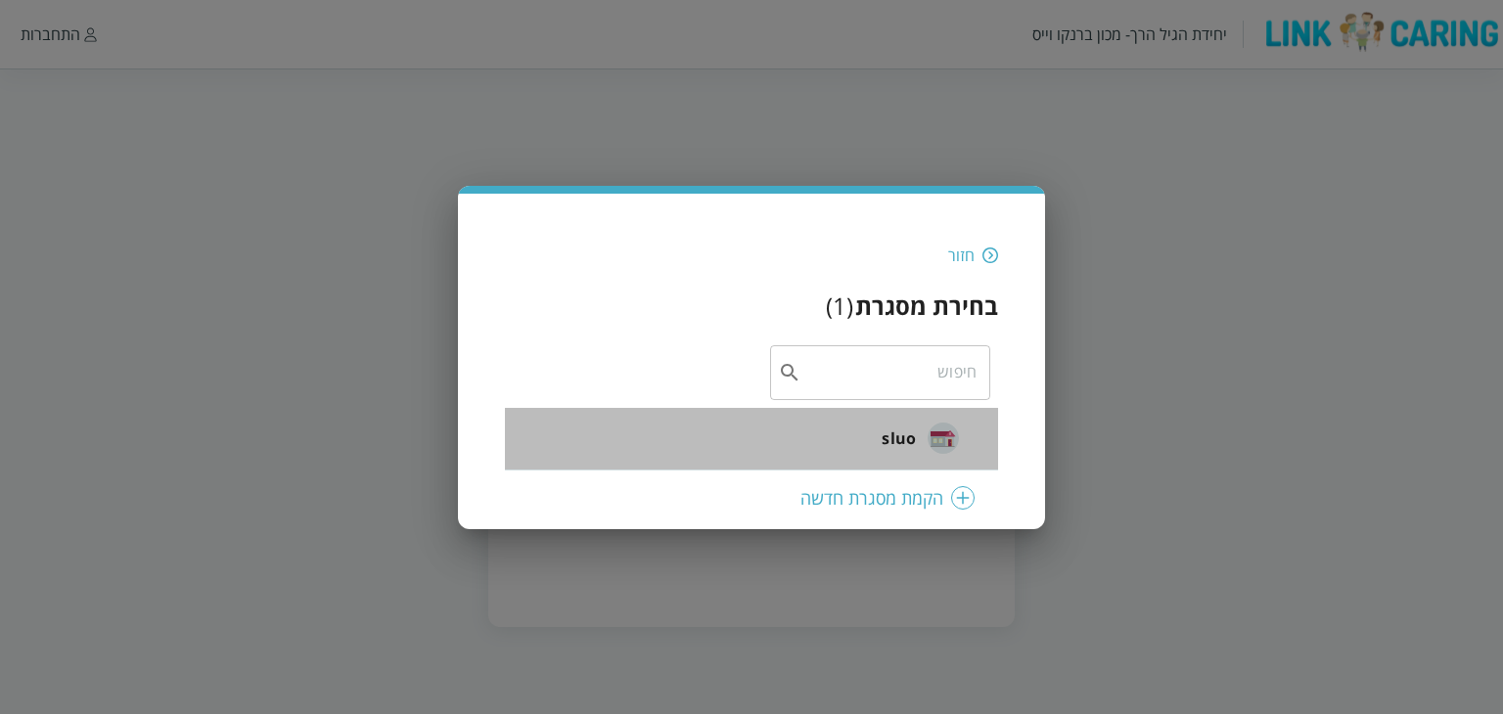
click at [912, 448] on span "sluo" at bounding box center [899, 438] width 34 height 23
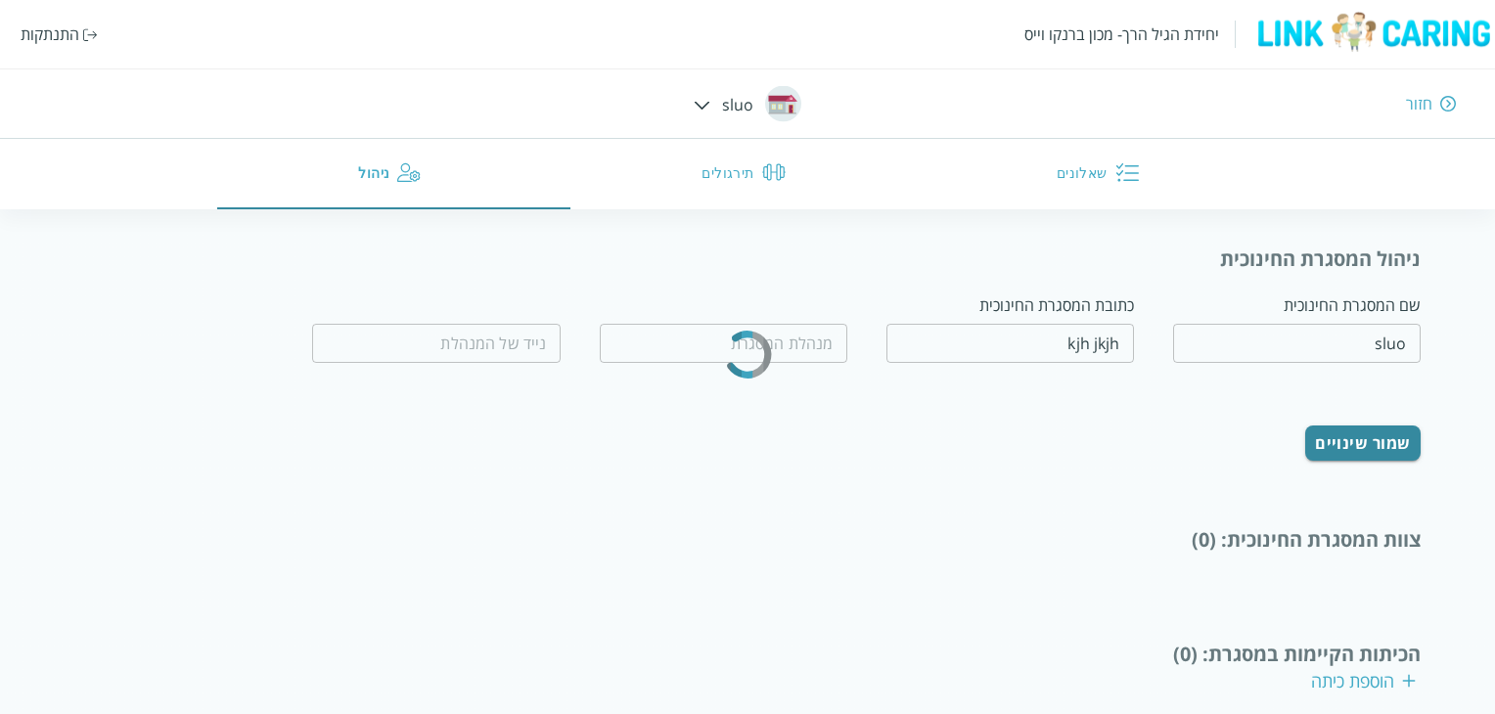
click at [1055, 160] on button "שאלונים" at bounding box center [1102, 174] width 354 height 70
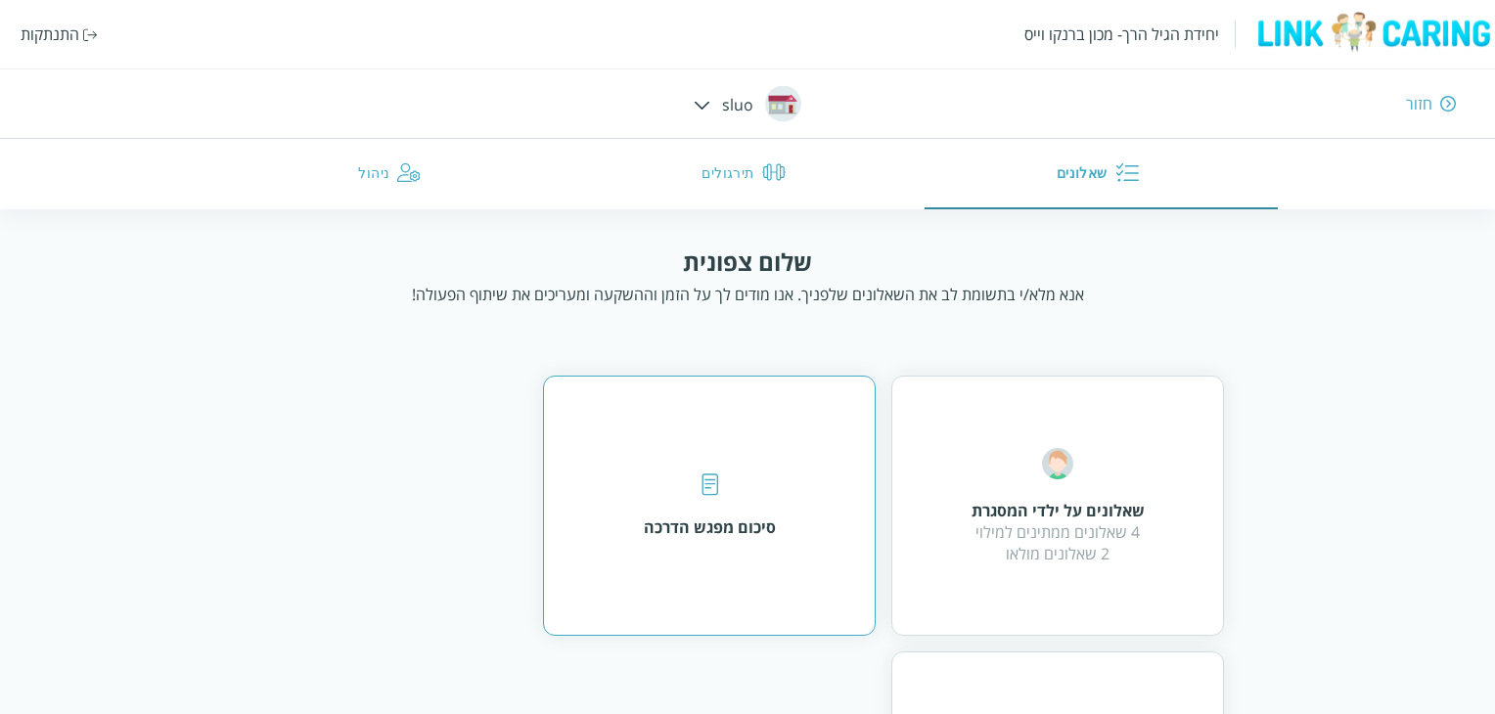
click at [748, 437] on div "סיכום מפגש הדרכה" at bounding box center [709, 506] width 333 height 260
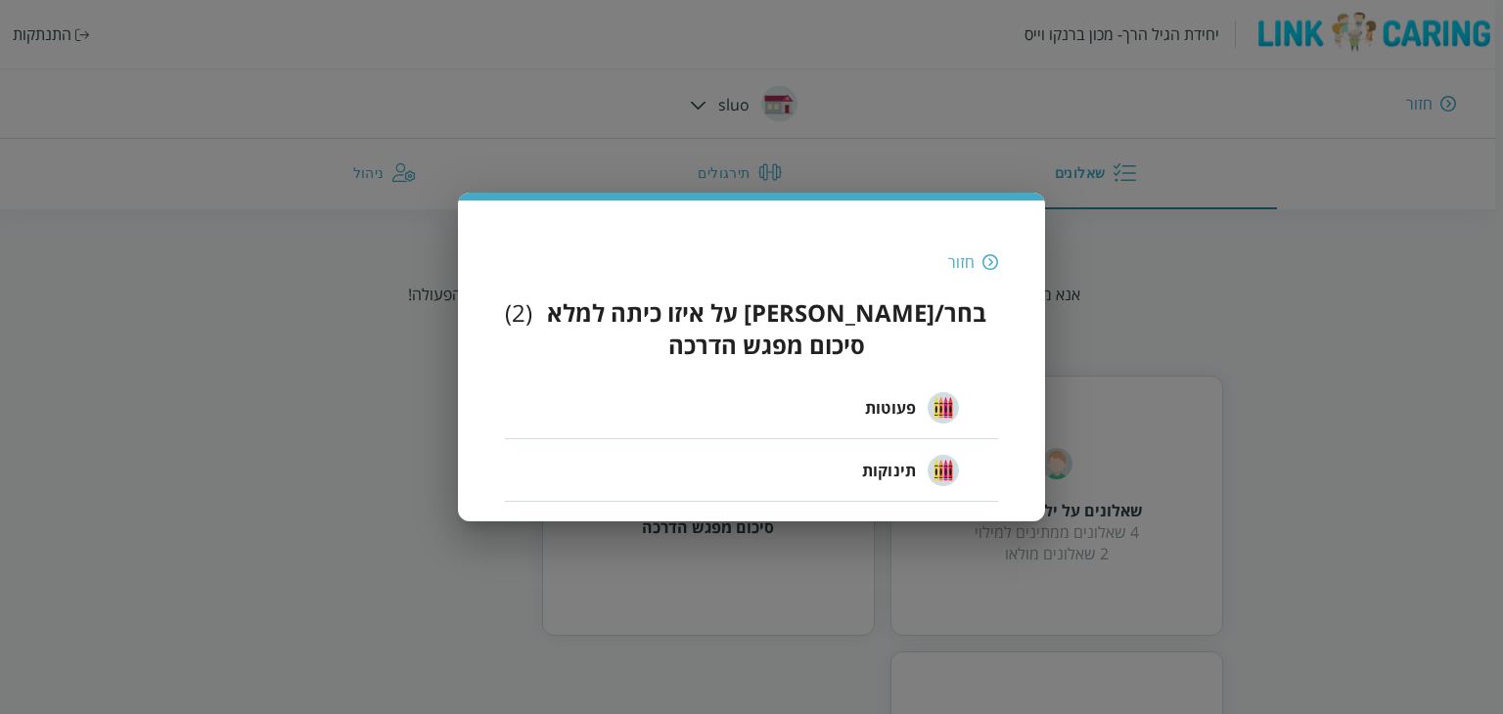
click at [842, 392] on li "פעוטות" at bounding box center [751, 408] width 493 height 63
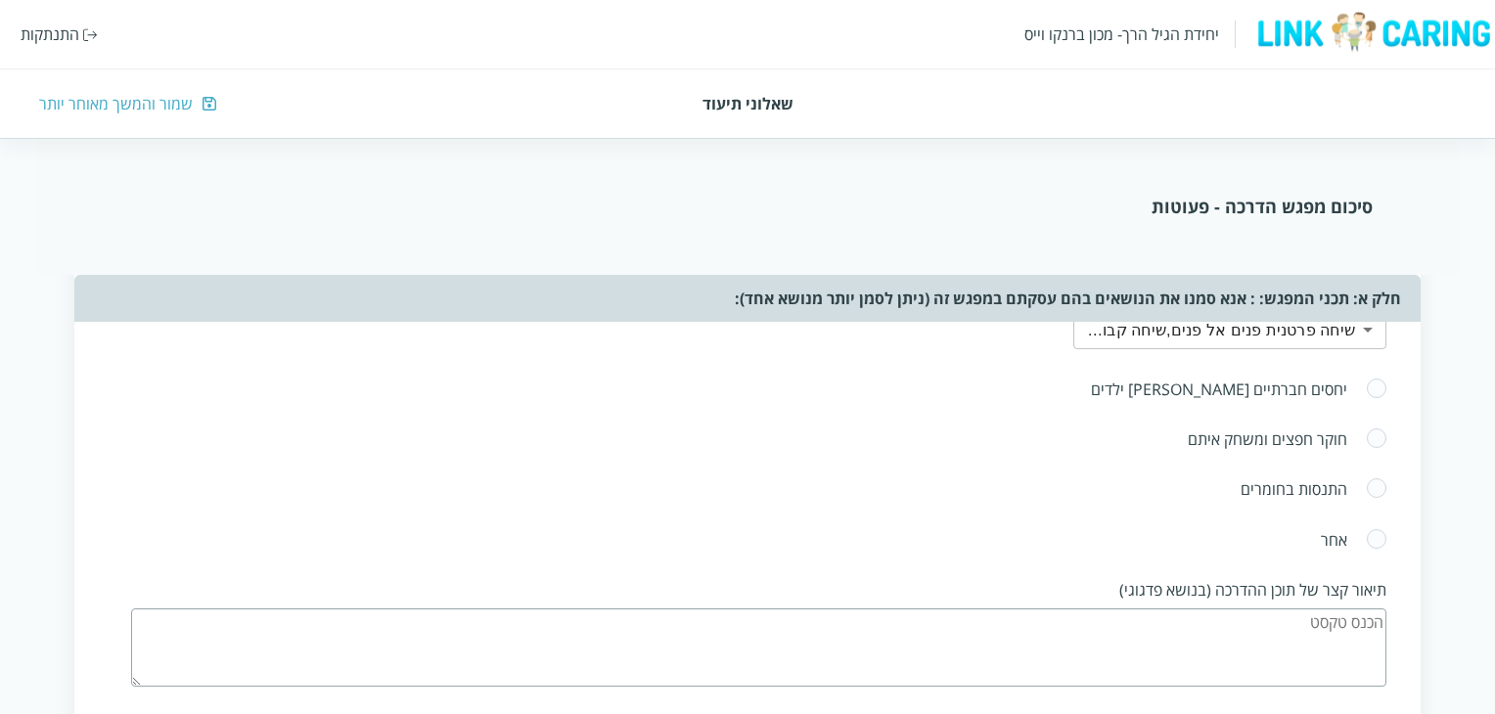
scroll to position [587, 0]
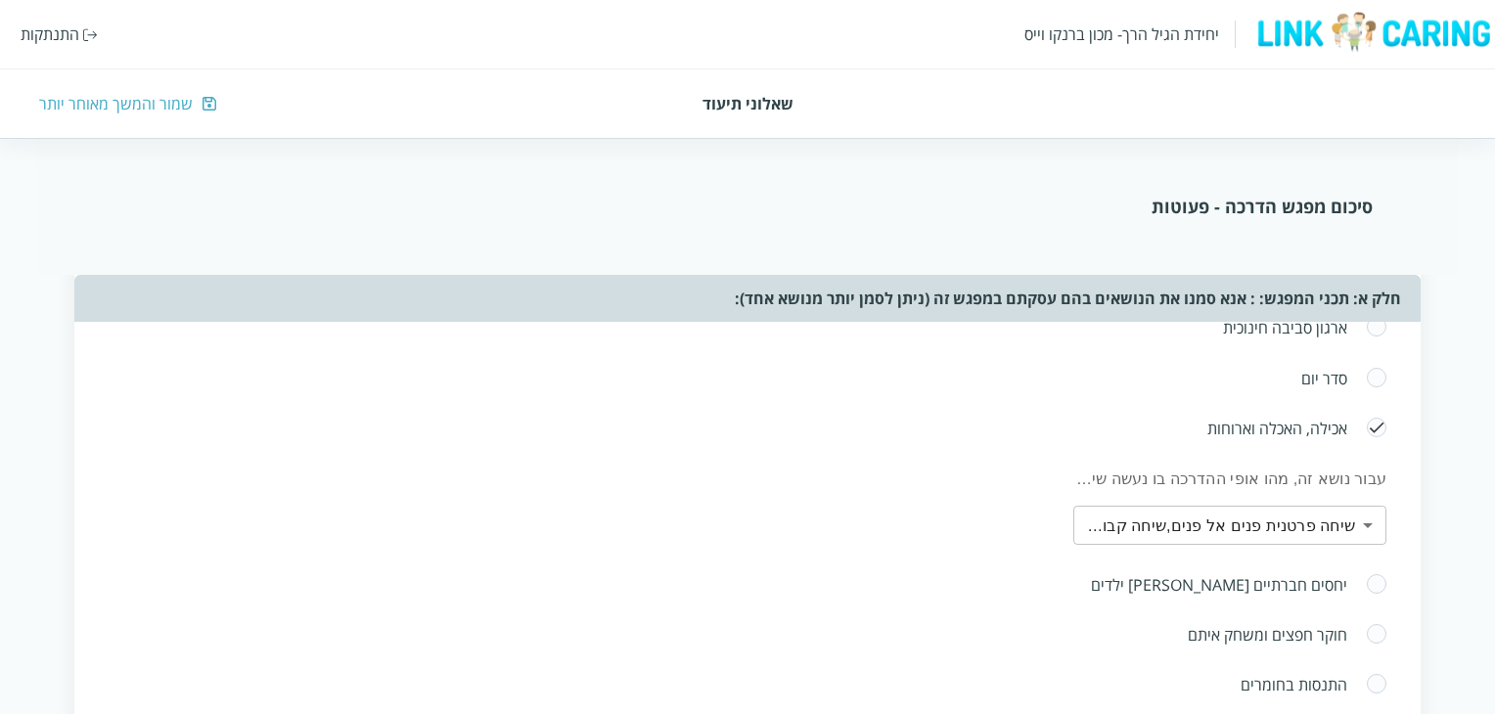
click at [1378, 426] on span at bounding box center [1377, 428] width 22 height 23
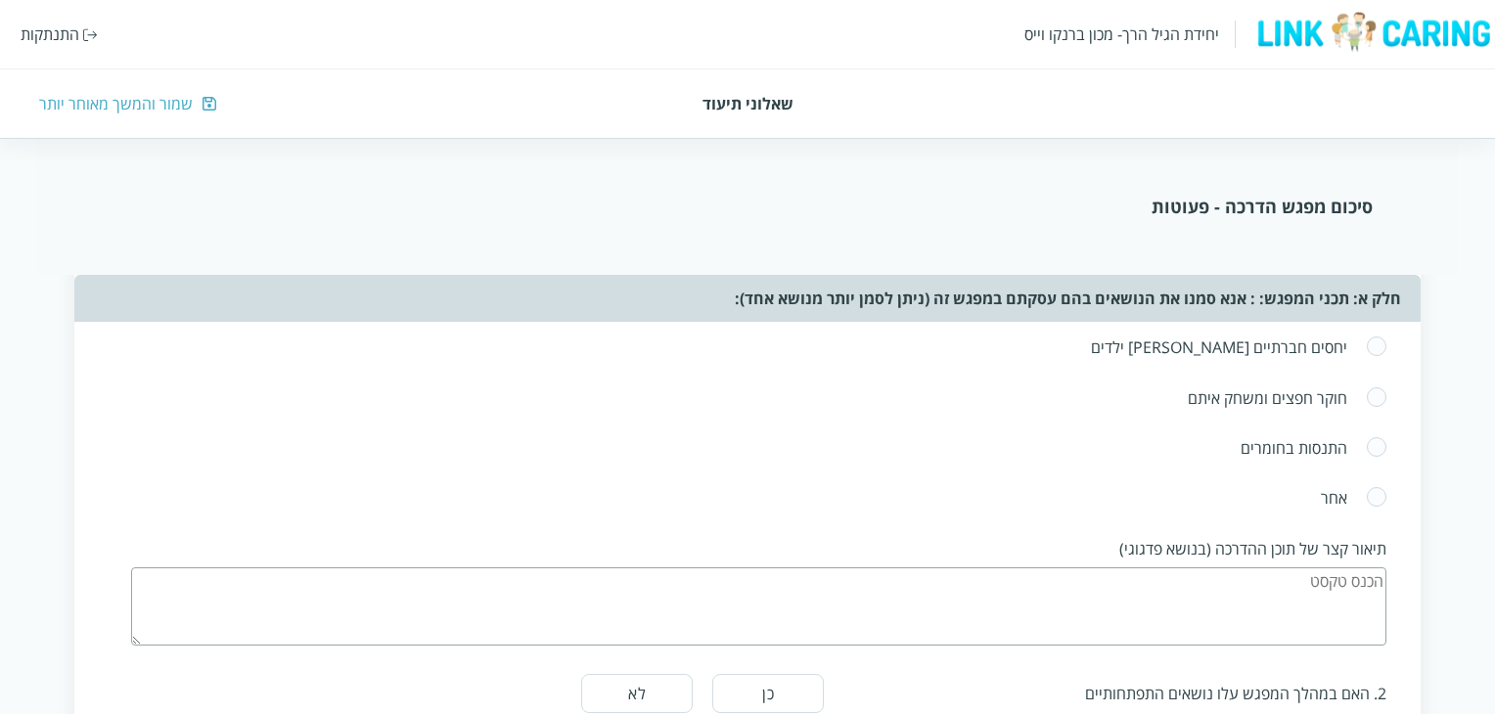
scroll to position [685, 0]
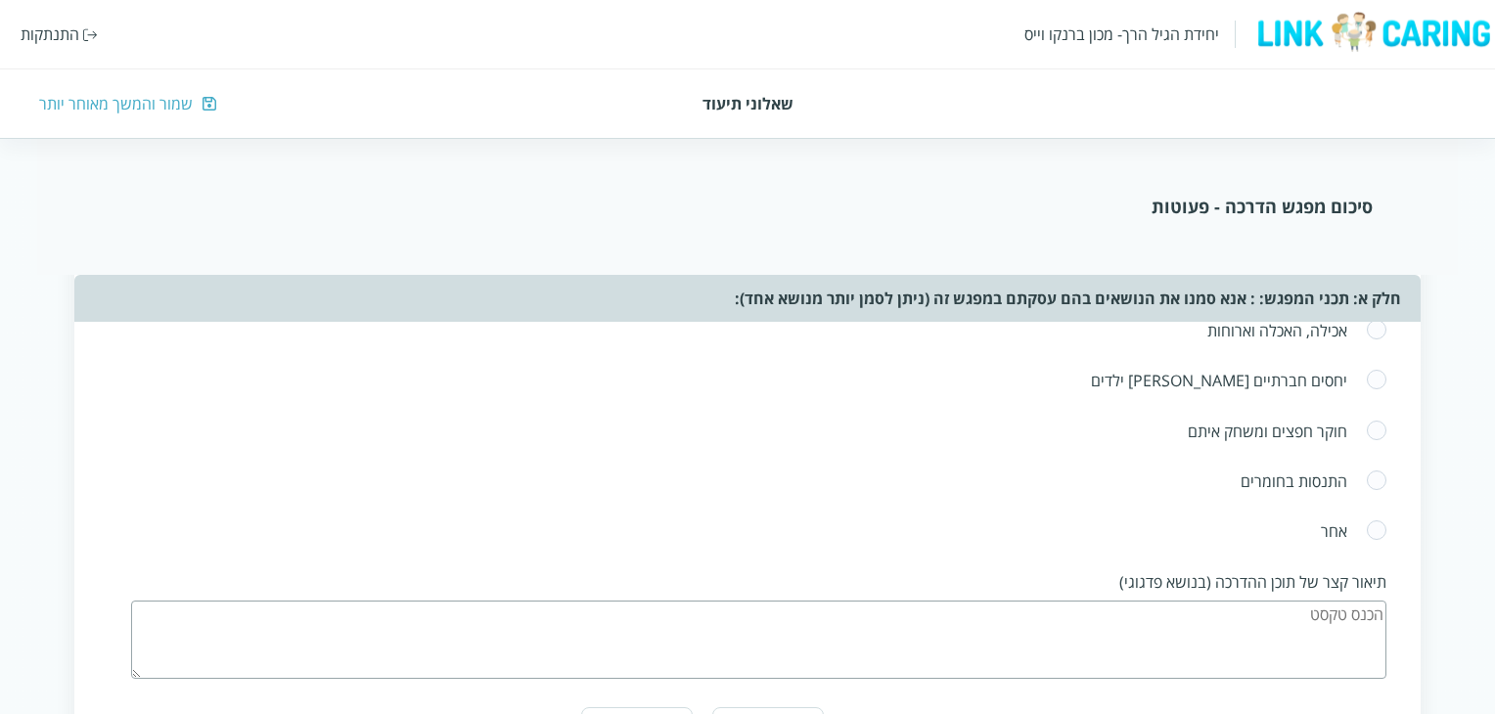
click at [1380, 330] on span at bounding box center [1377, 330] width 22 height 23
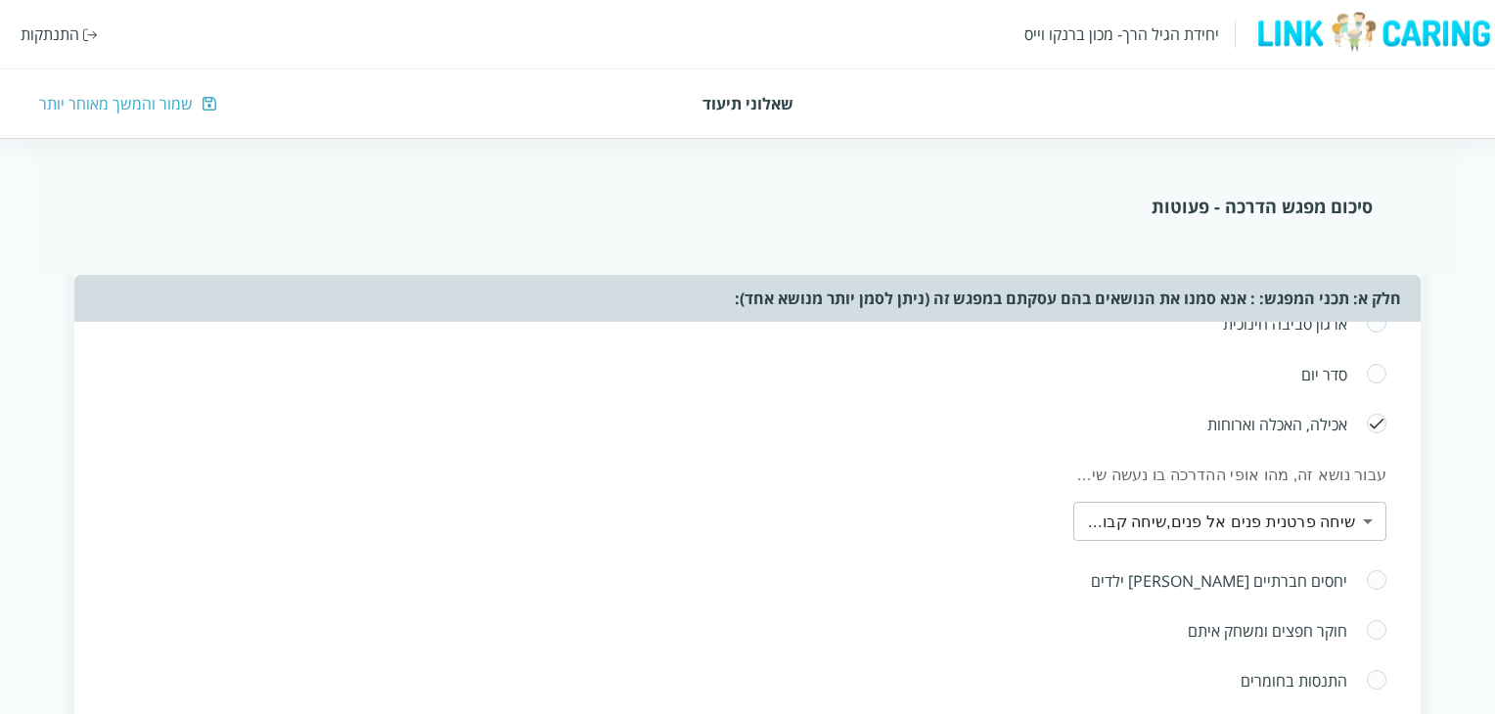
scroll to position [587, 0]
click at [1375, 426] on span at bounding box center [1377, 428] width 22 height 23
radio input "false"
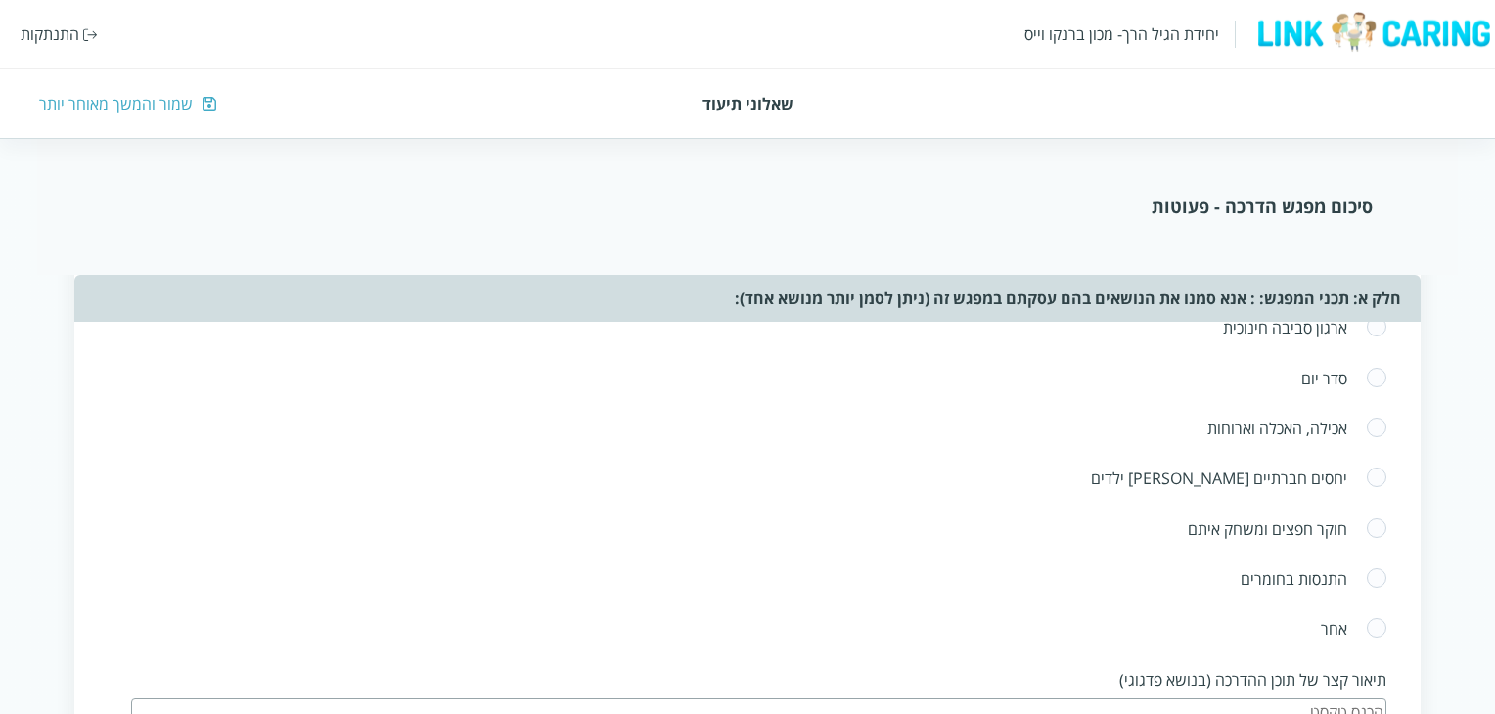
click at [1371, 373] on span at bounding box center [1377, 378] width 22 height 23
radio input "true"
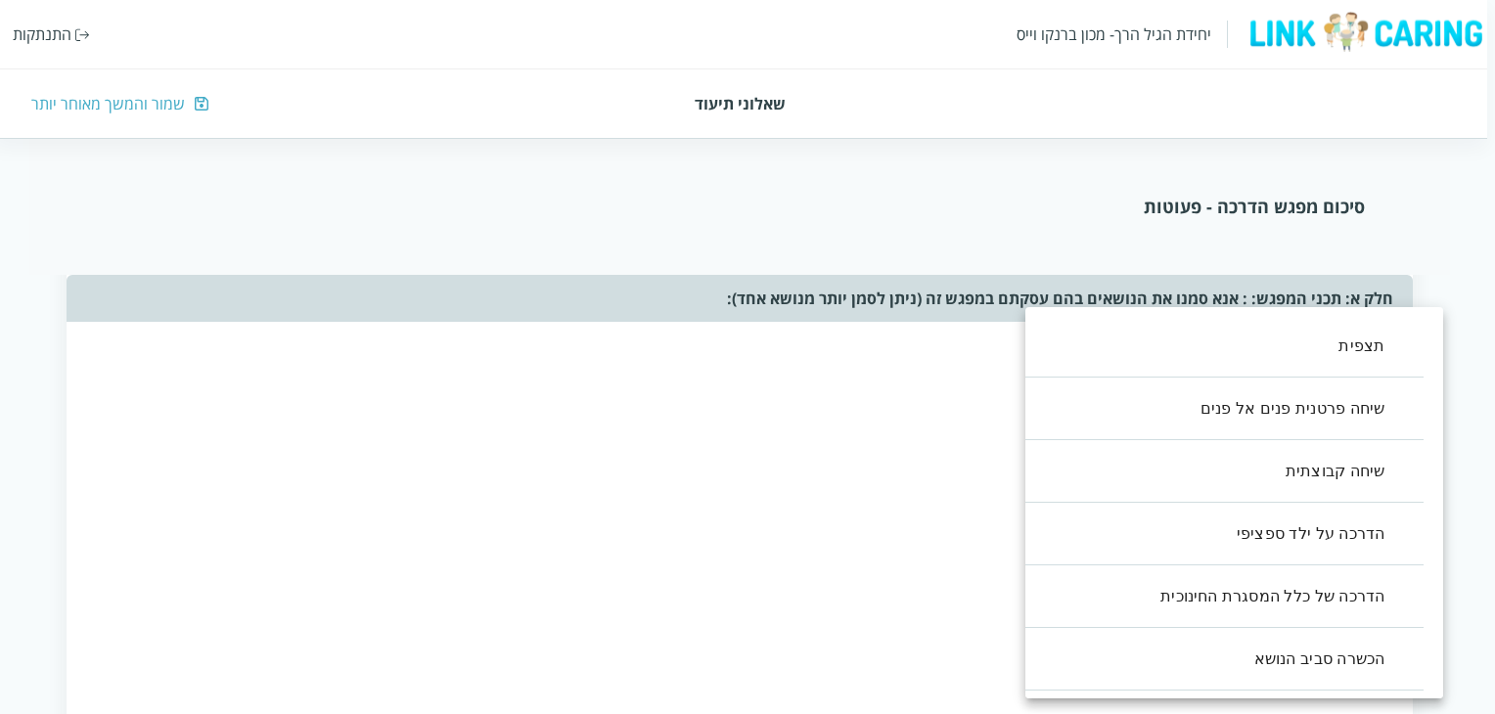
click at [1317, 538] on li "הדרכה על ילד ספציפי" at bounding box center [1215, 534] width 418 height 63
type input ",3"
click at [1020, 529] on div at bounding box center [751, 357] width 1503 height 714
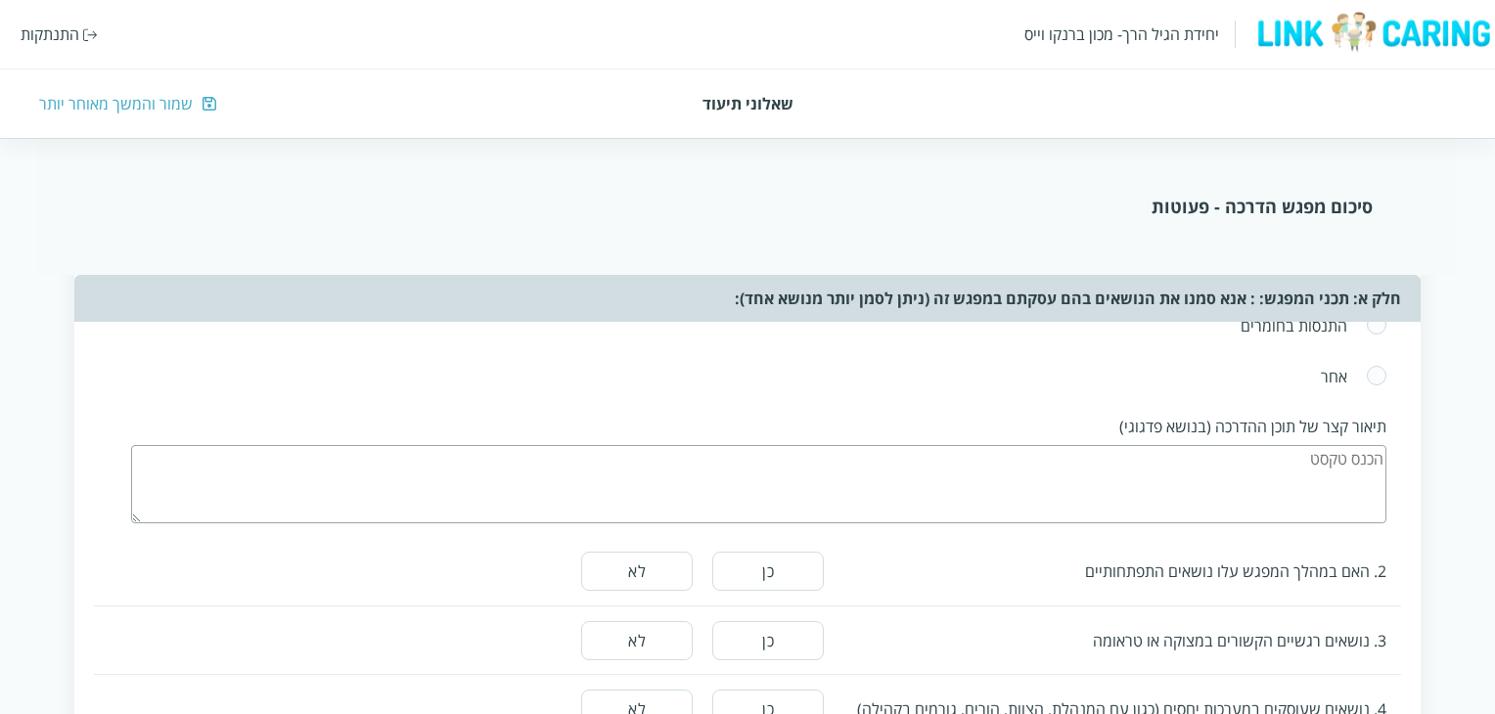
scroll to position [979, 0]
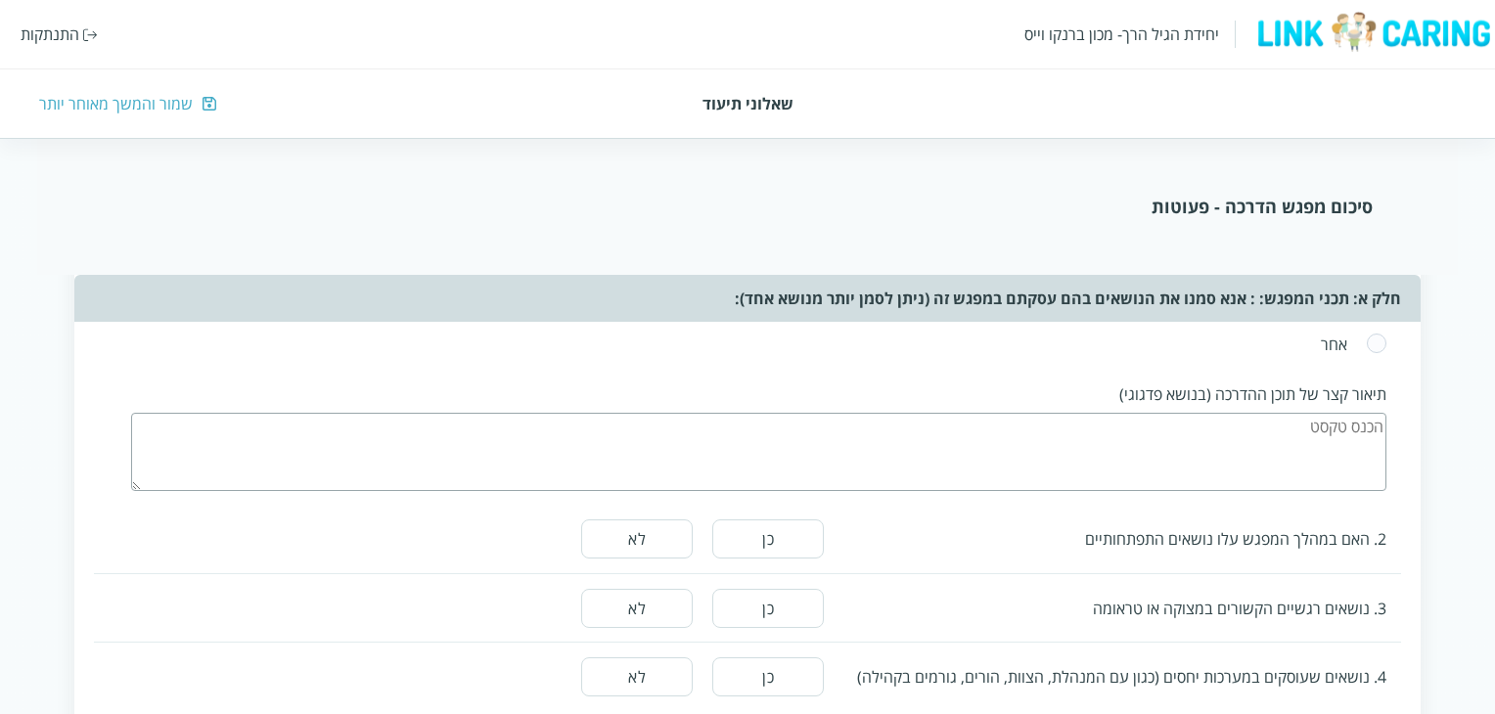
click at [638, 549] on button "לא" at bounding box center [637, 539] width 112 height 39
click at [752, 547] on button "כן" at bounding box center [768, 539] width 112 height 39
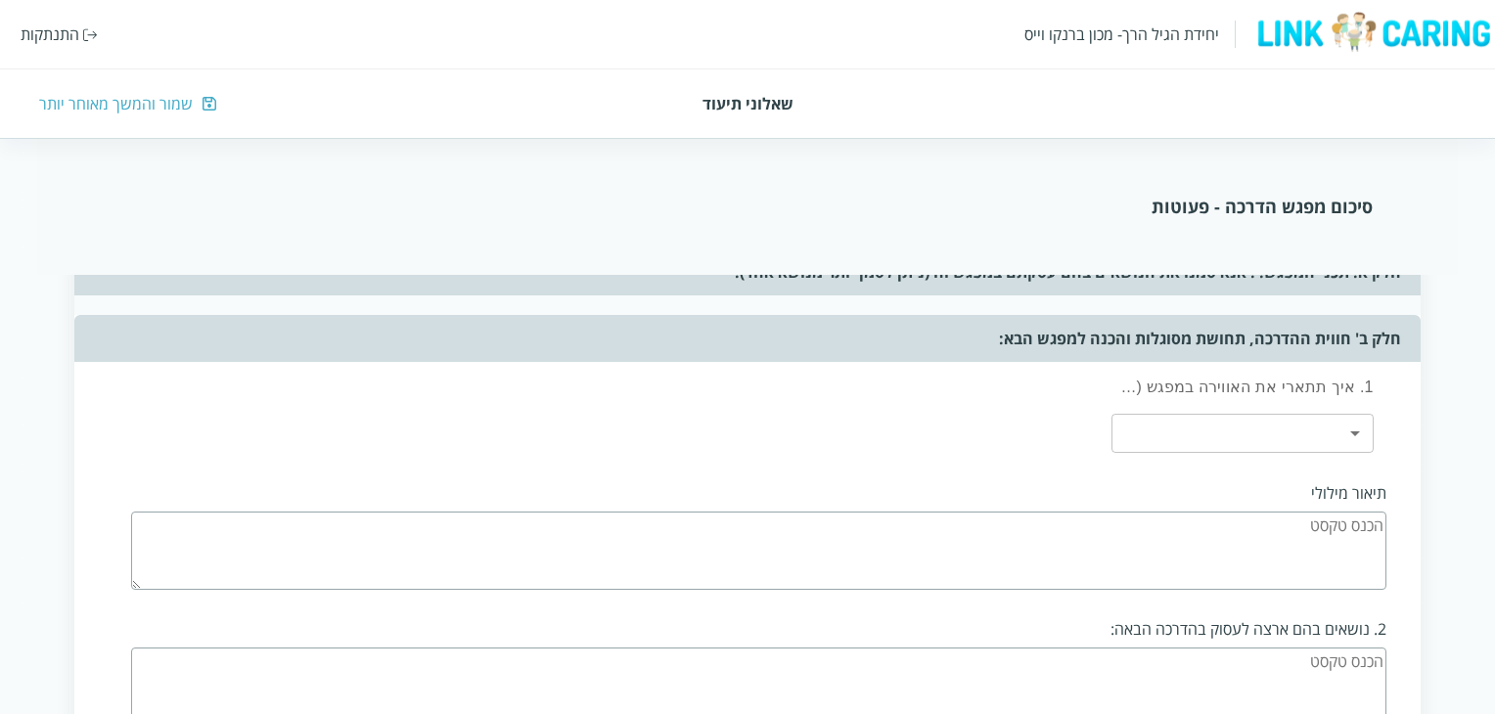
scroll to position [1957, 0]
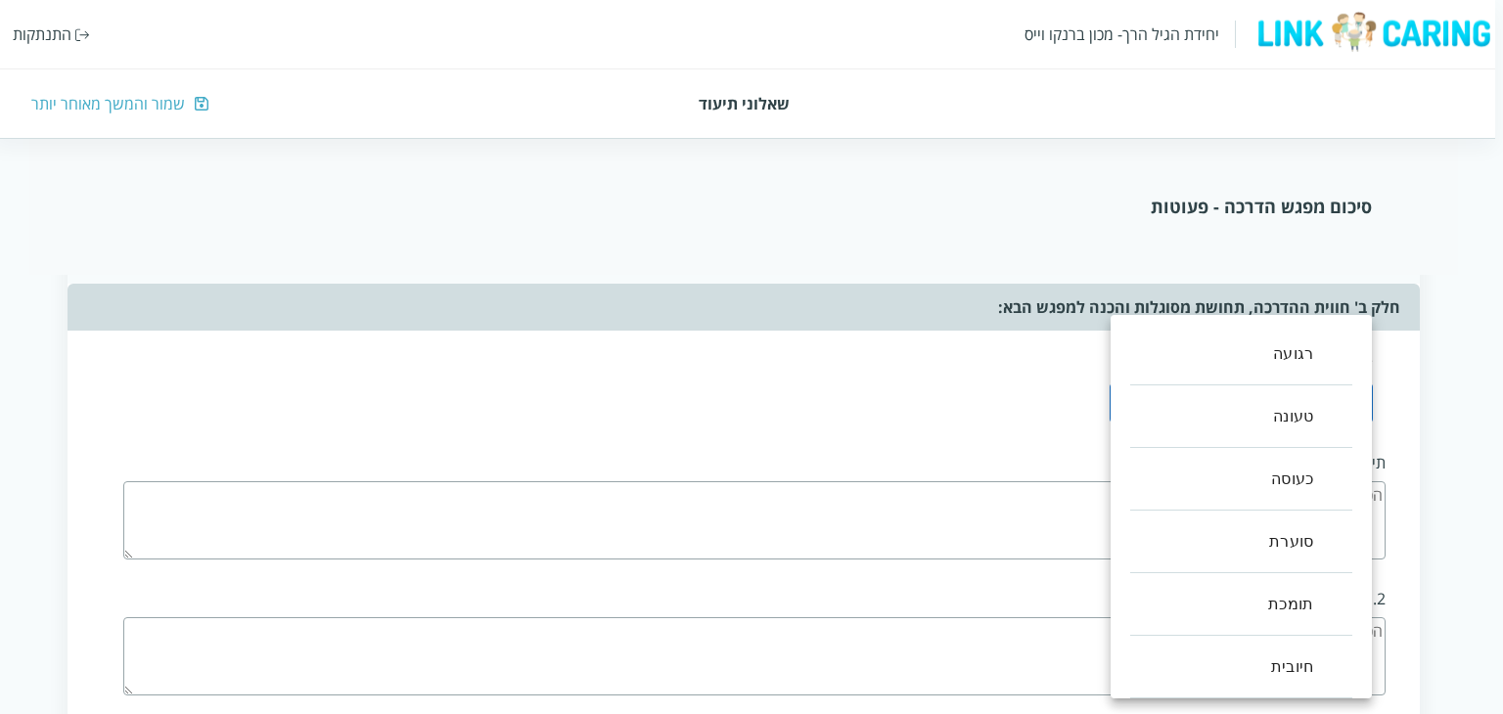
click at [1308, 354] on li "רגועה" at bounding box center [1241, 354] width 222 height 63
type input ",0"
click at [865, 369] on div at bounding box center [751, 357] width 1503 height 714
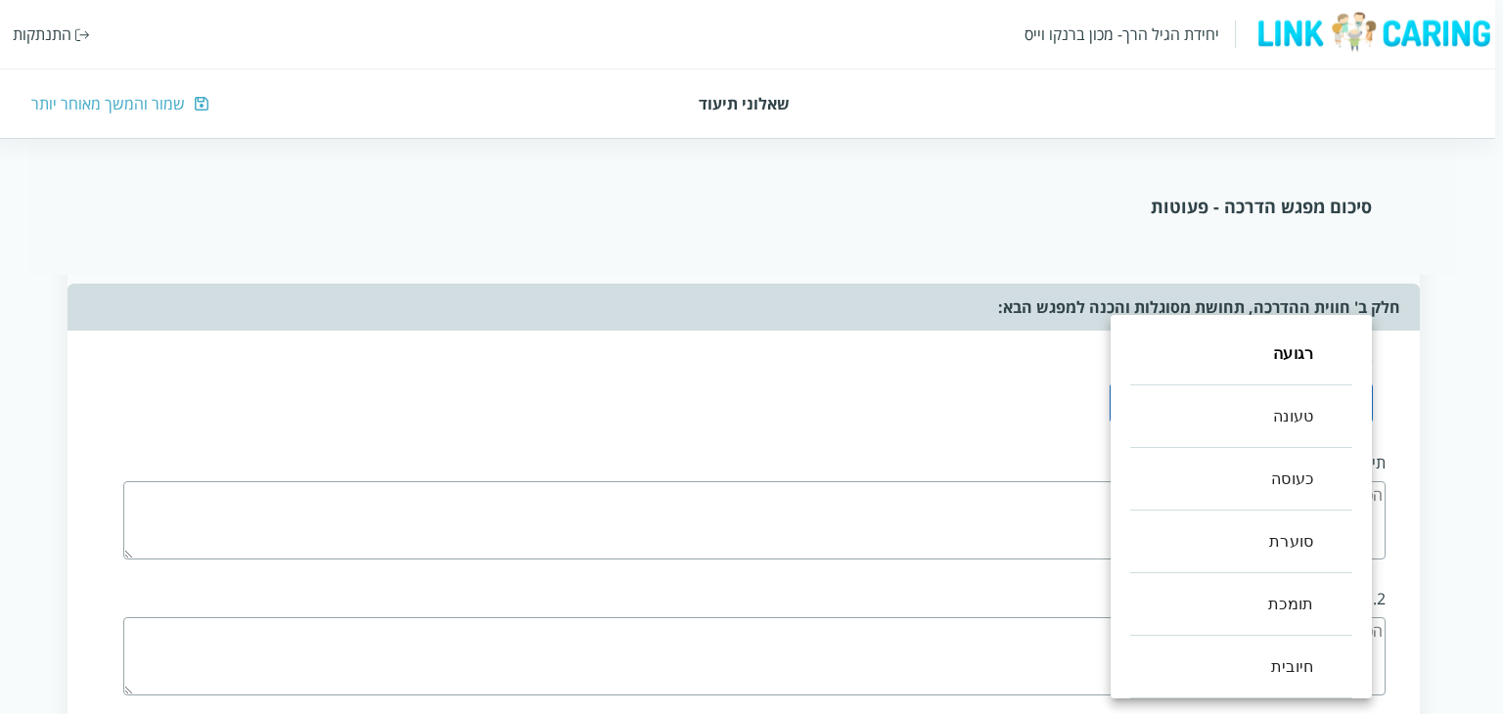
click at [990, 398] on div at bounding box center [751, 357] width 1503 height 714
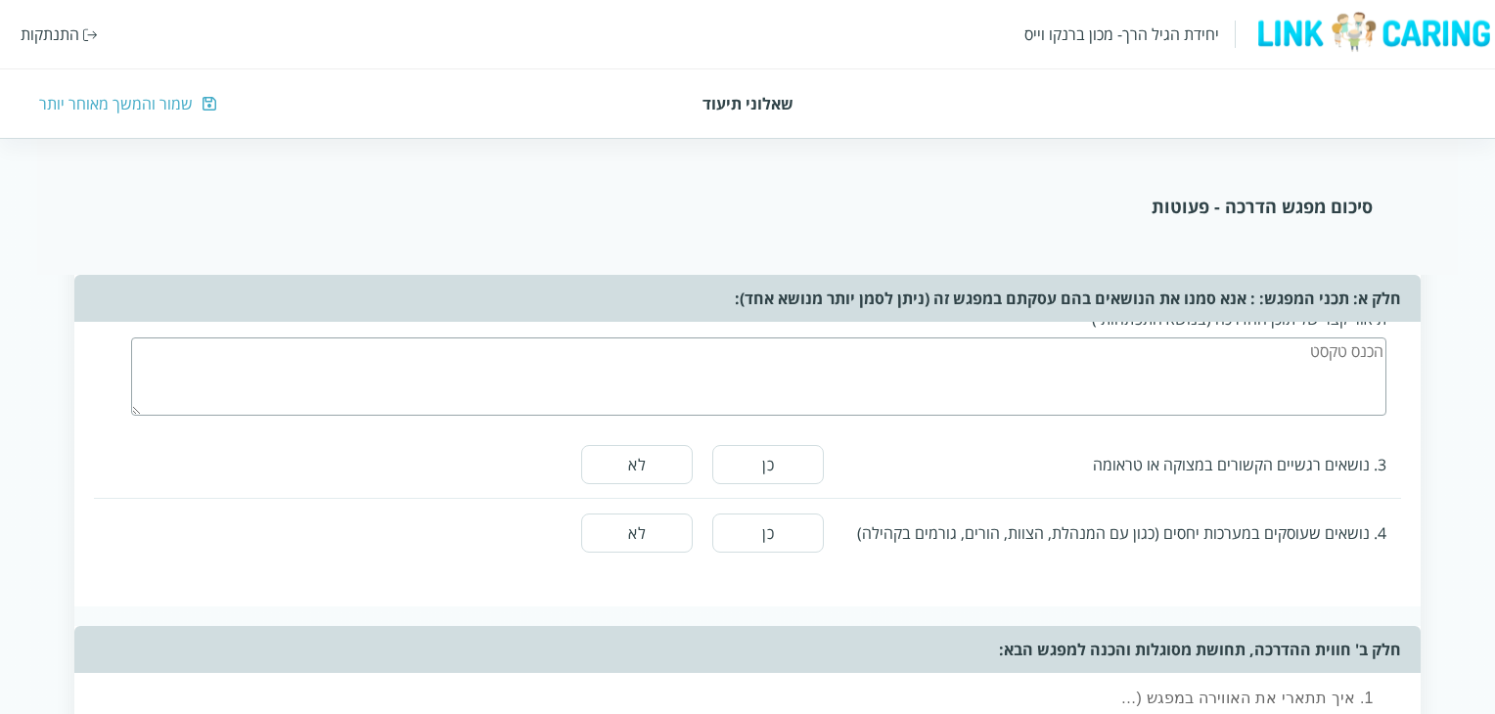
scroll to position [1566, 0]
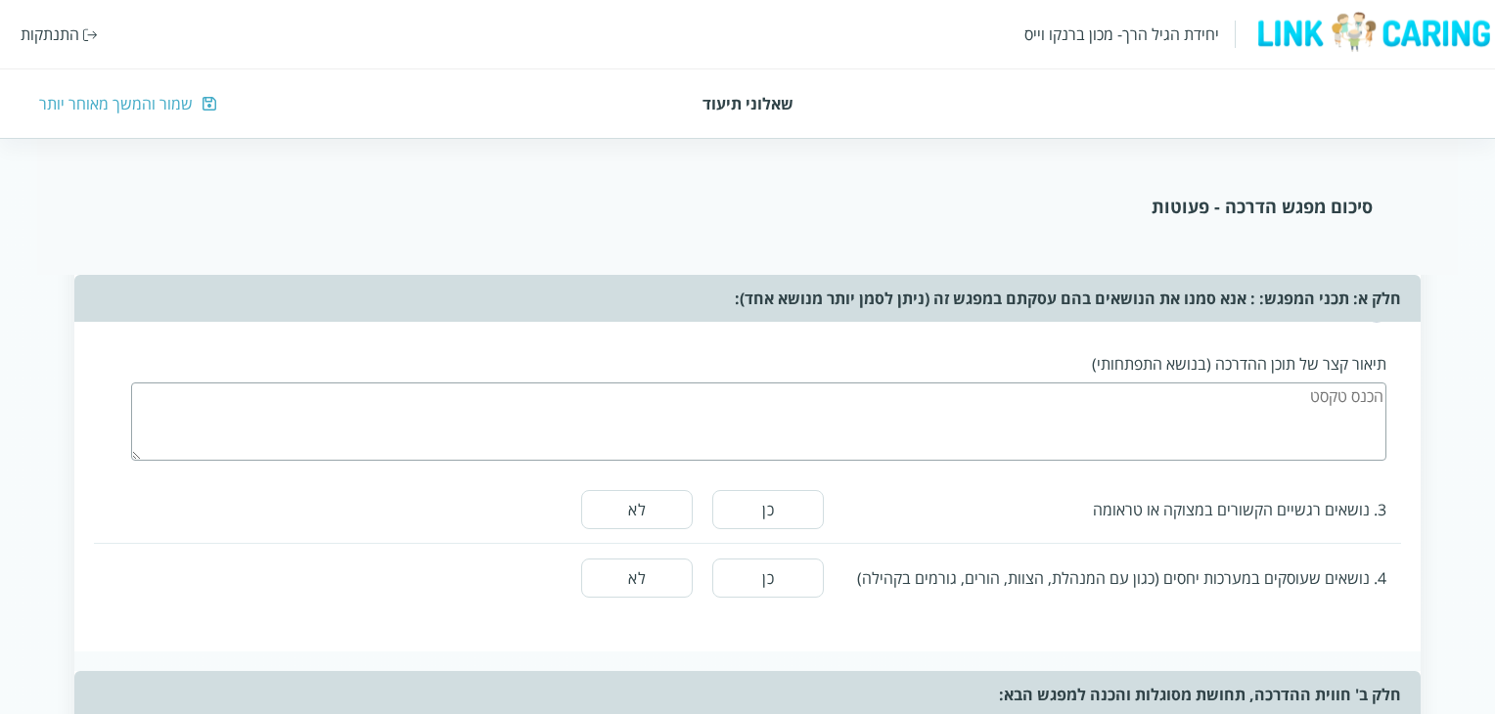
click at [786, 515] on button "כן" at bounding box center [768, 509] width 112 height 39
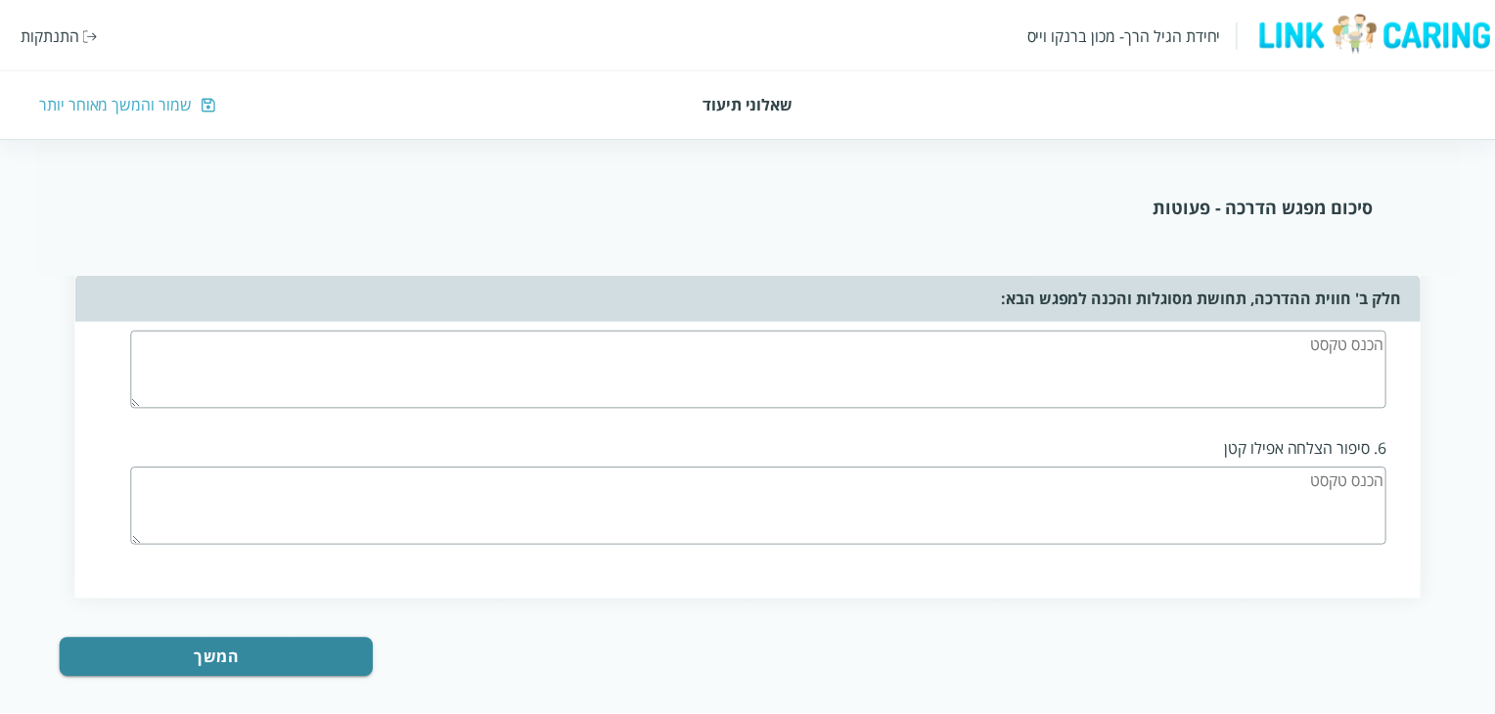
scroll to position [3085, 0]
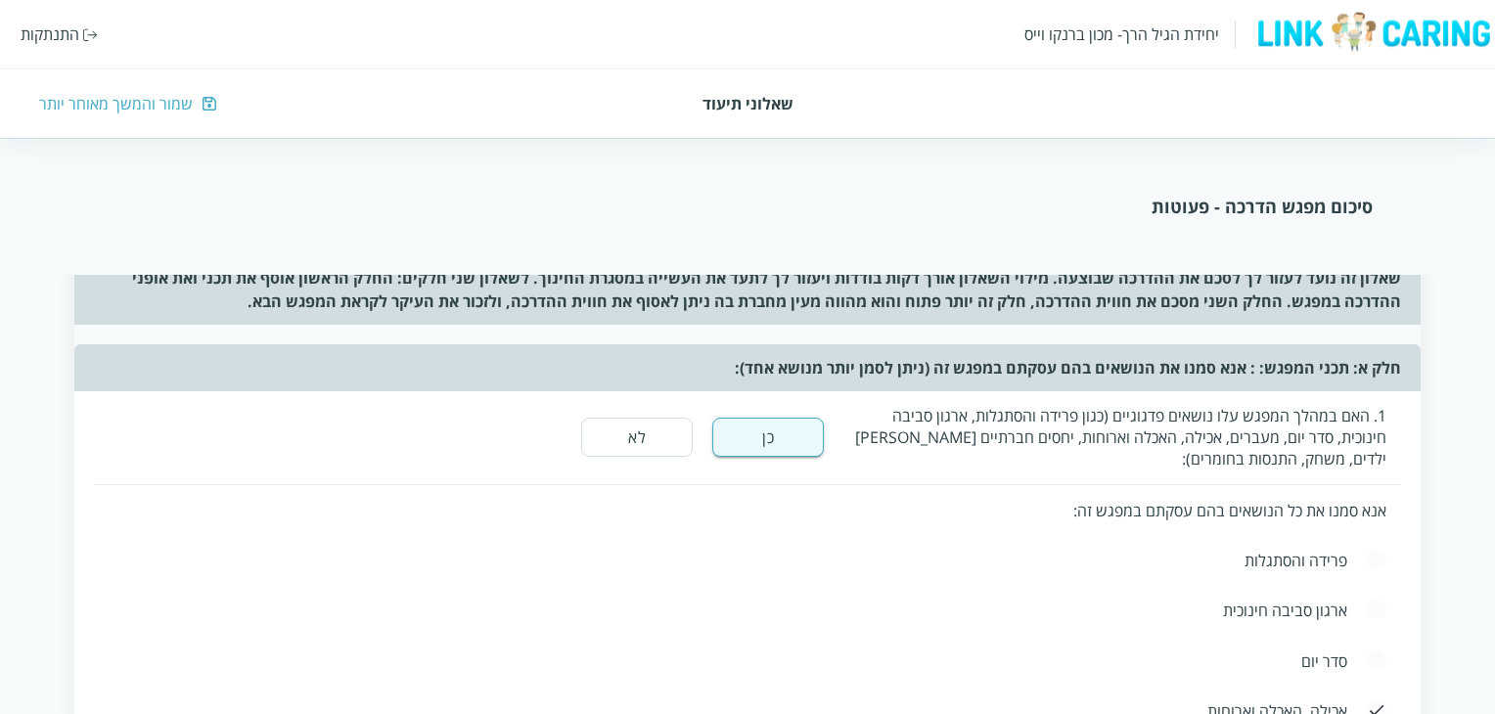
scroll to position [206, 0]
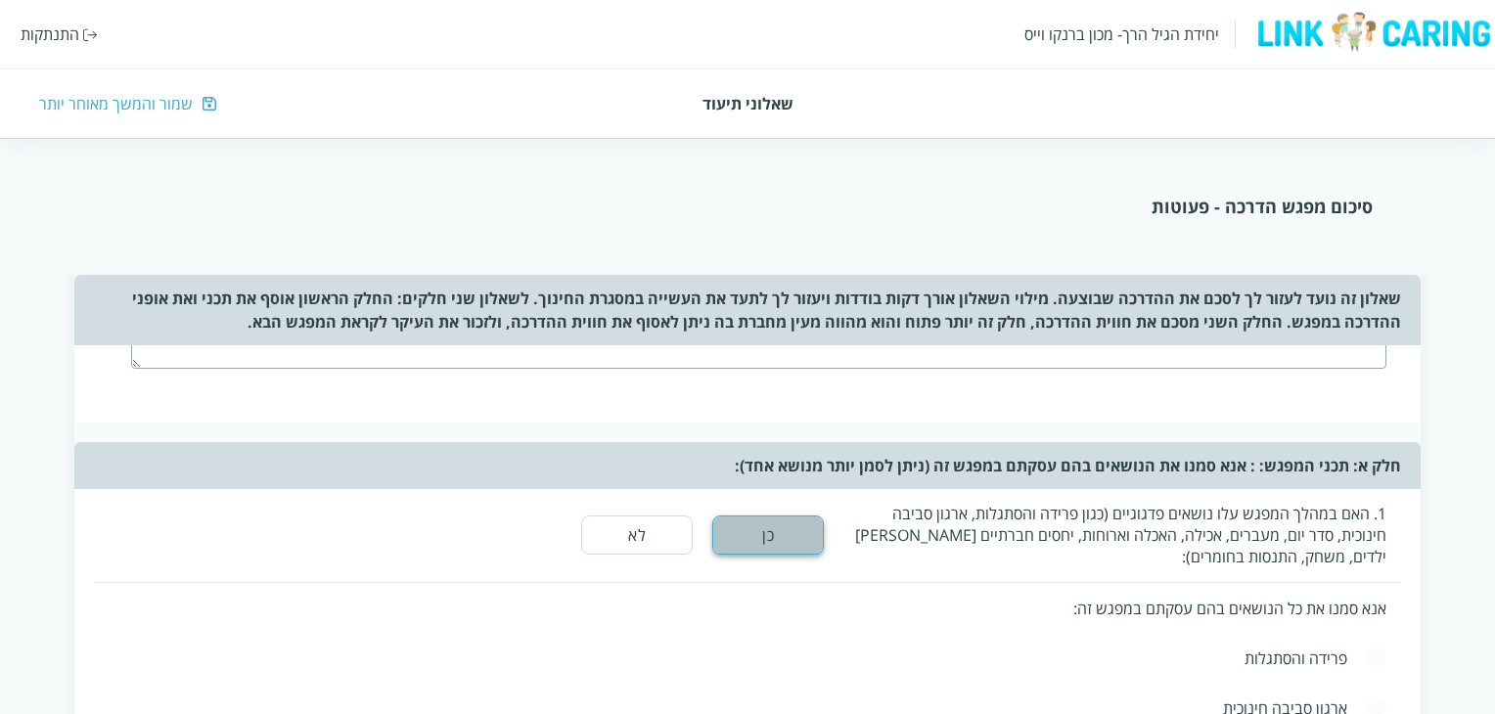
click at [790, 536] on button "כן" at bounding box center [768, 535] width 112 height 39
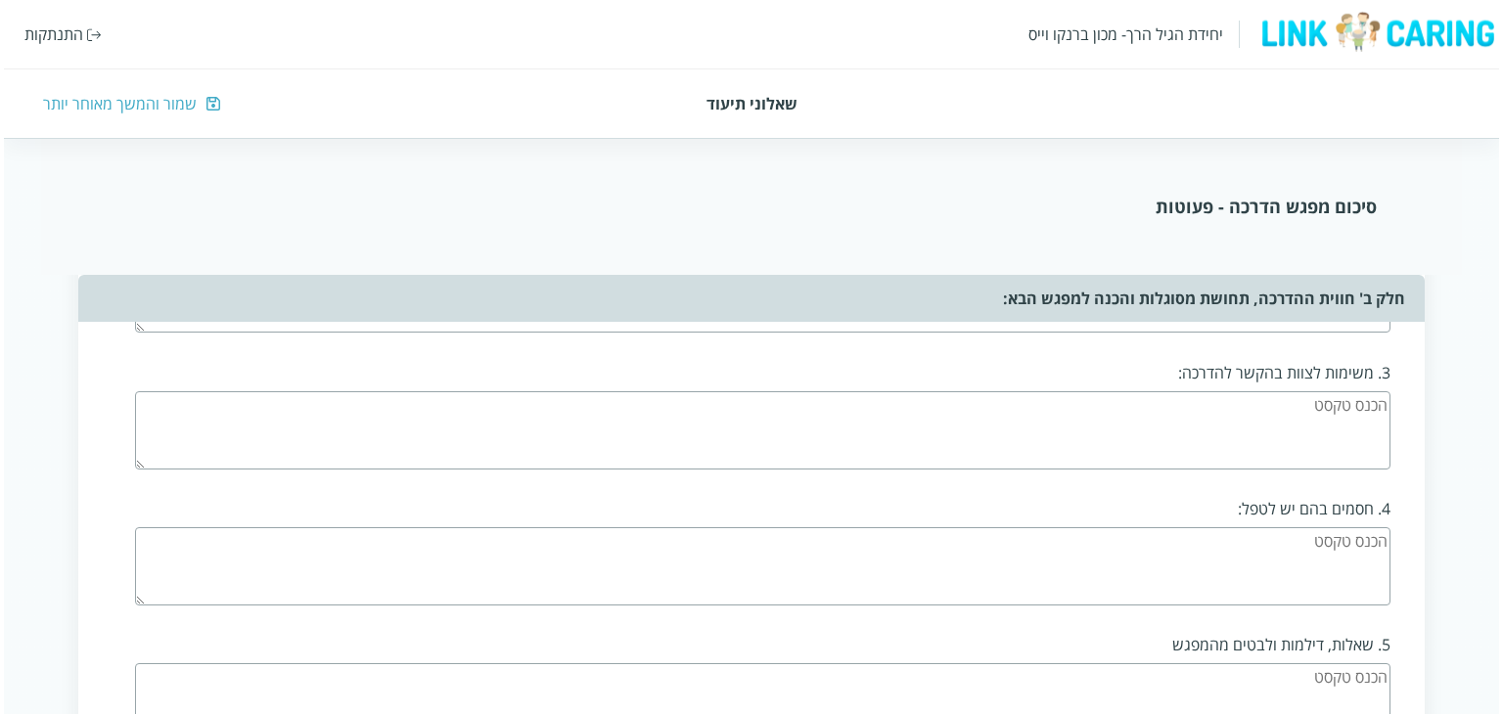
scroll to position [1370, 0]
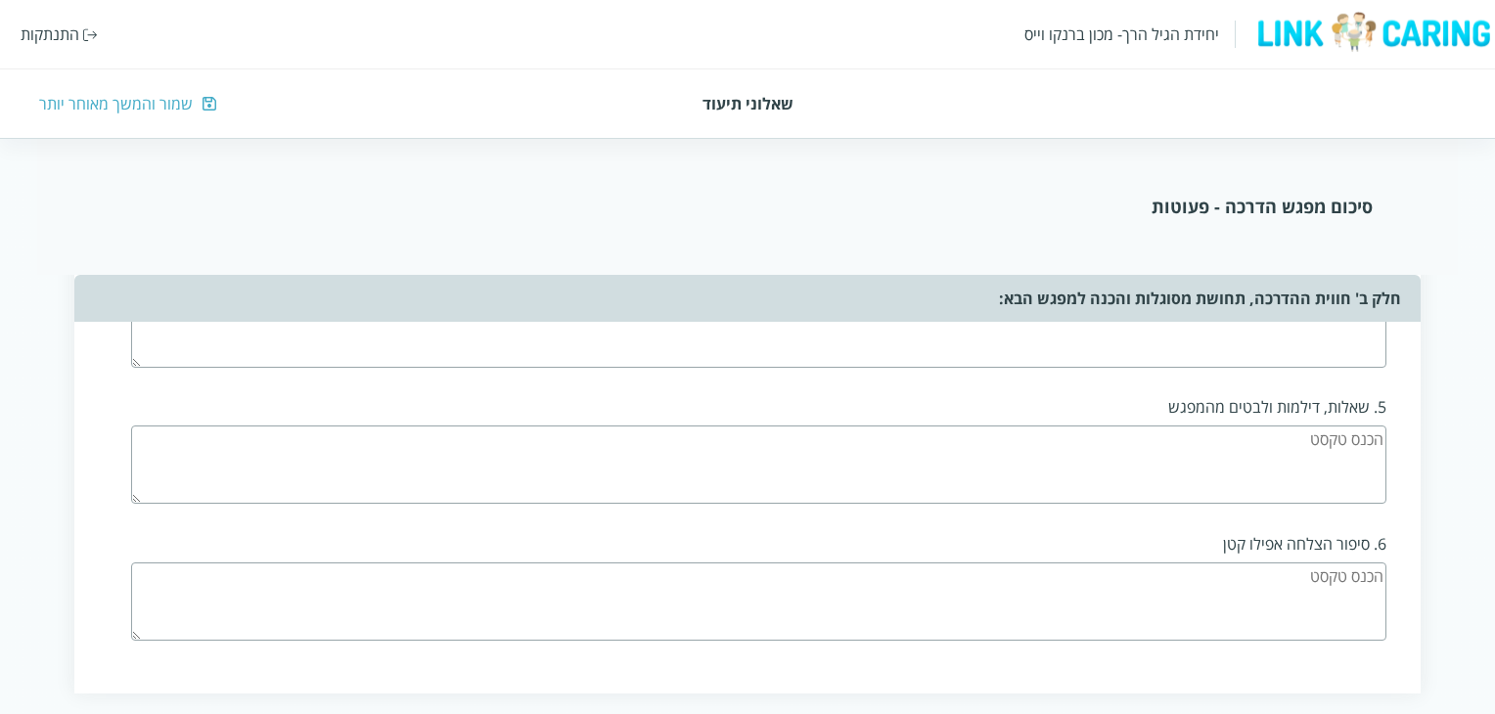
click at [79, 30] on div "התנתקות" at bounding box center [59, 34] width 77 height 22
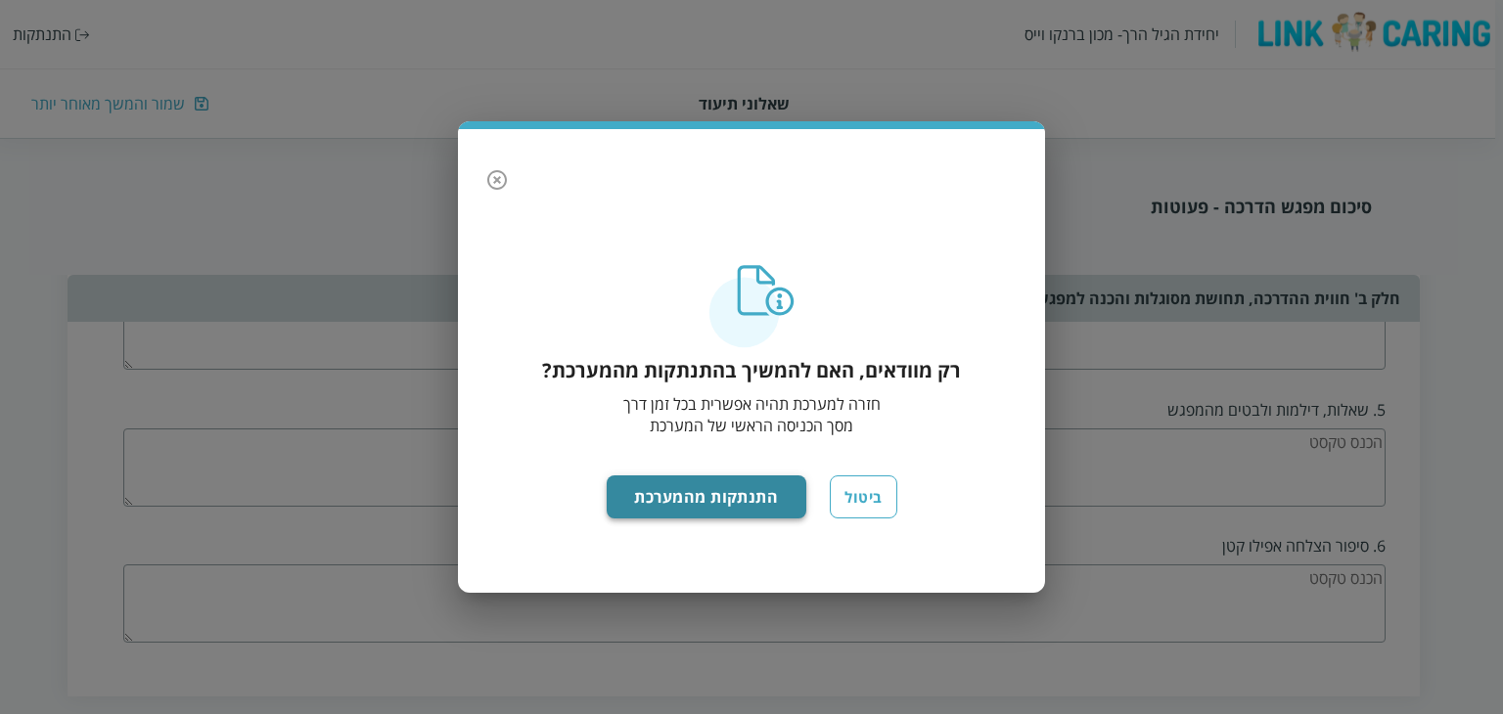
click at [706, 490] on button "התנתקות מהמערכת" at bounding box center [707, 497] width 201 height 43
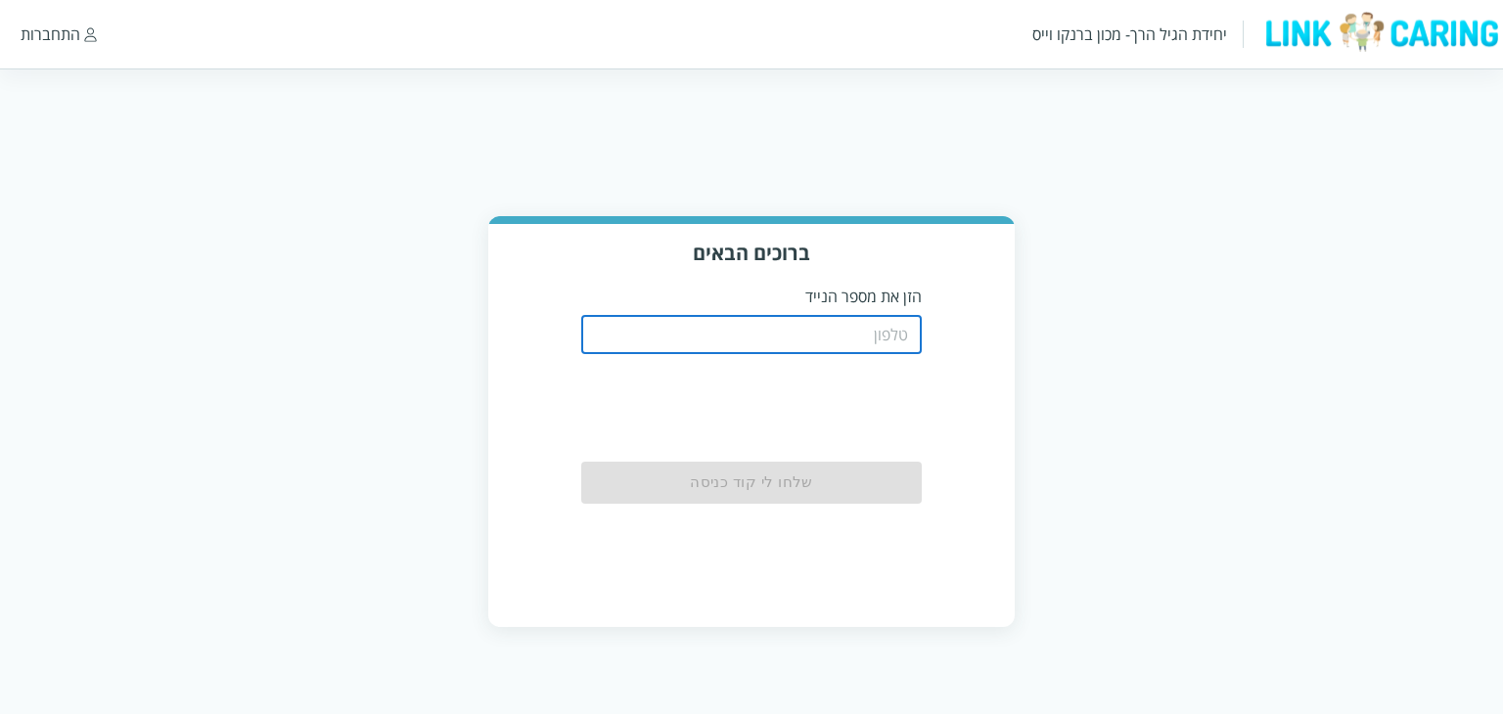
click at [891, 331] on input "tel" at bounding box center [752, 334] width 342 height 39
type input "0544499999"
click at [842, 334] on input "0544499999" at bounding box center [752, 334] width 342 height 39
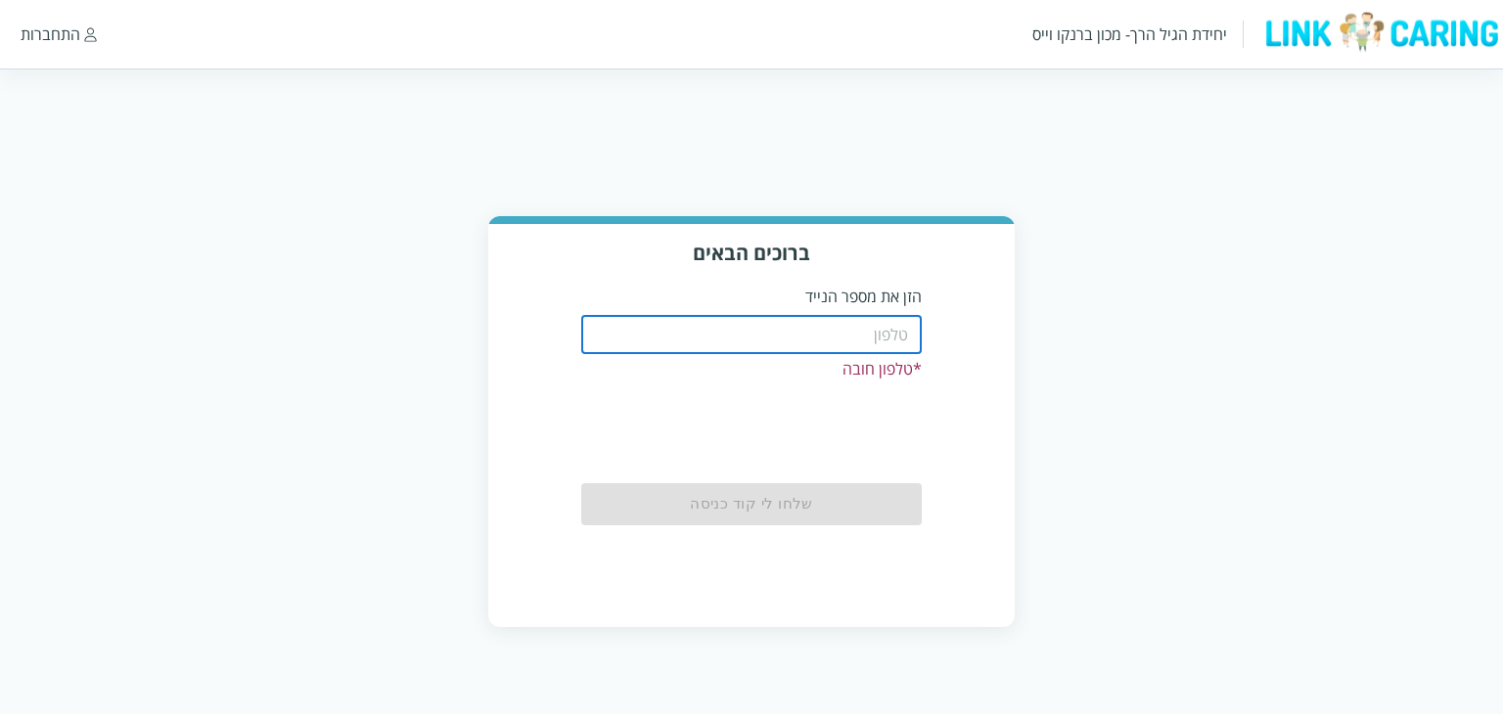
click at [834, 337] on input "tel" at bounding box center [752, 334] width 342 height 39
type input "0501122334"
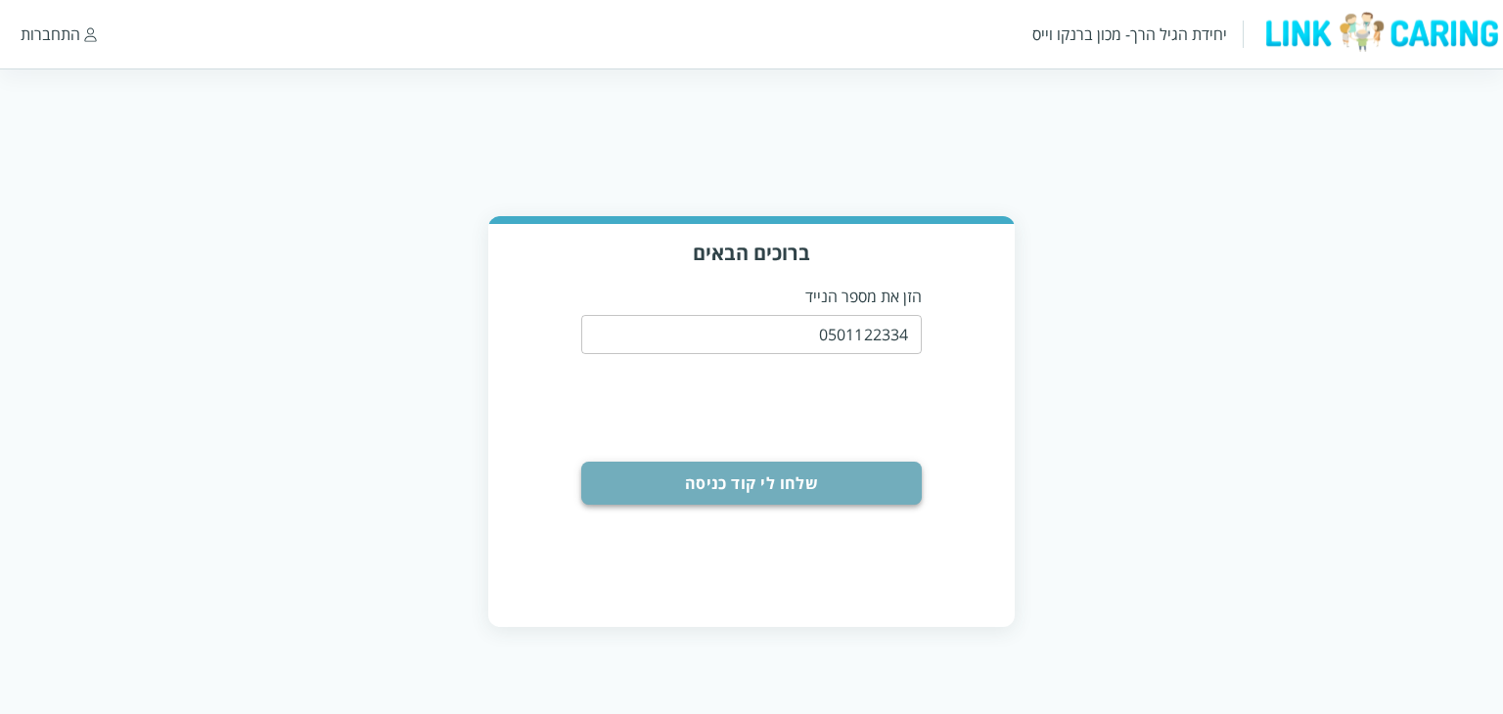
click at [850, 498] on button "שלחו לי קוד כניסה" at bounding box center [752, 483] width 342 height 43
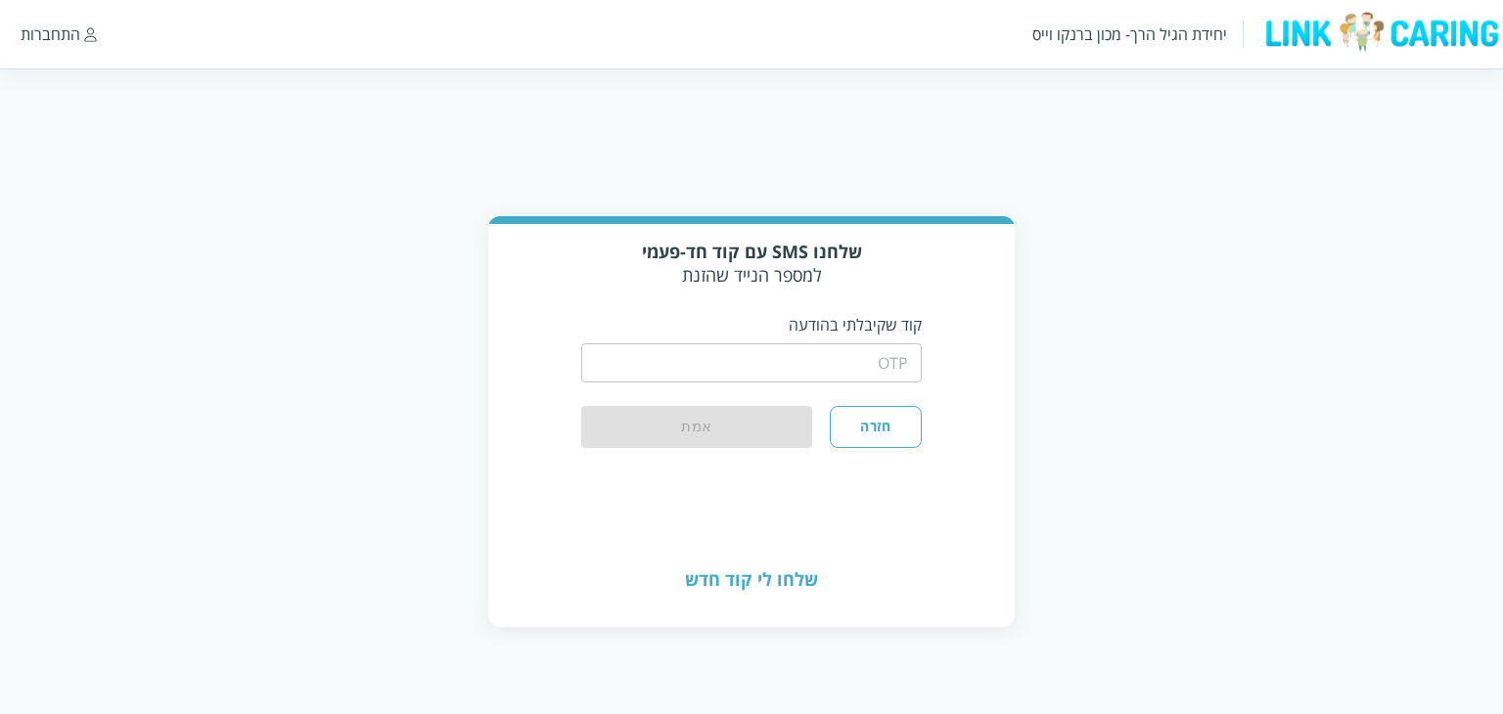
drag, startPoint x: 855, startPoint y: 365, endPoint x: 863, endPoint y: 376, distance: 13.3
click at [854, 365] on input "string" at bounding box center [752, 362] width 342 height 39
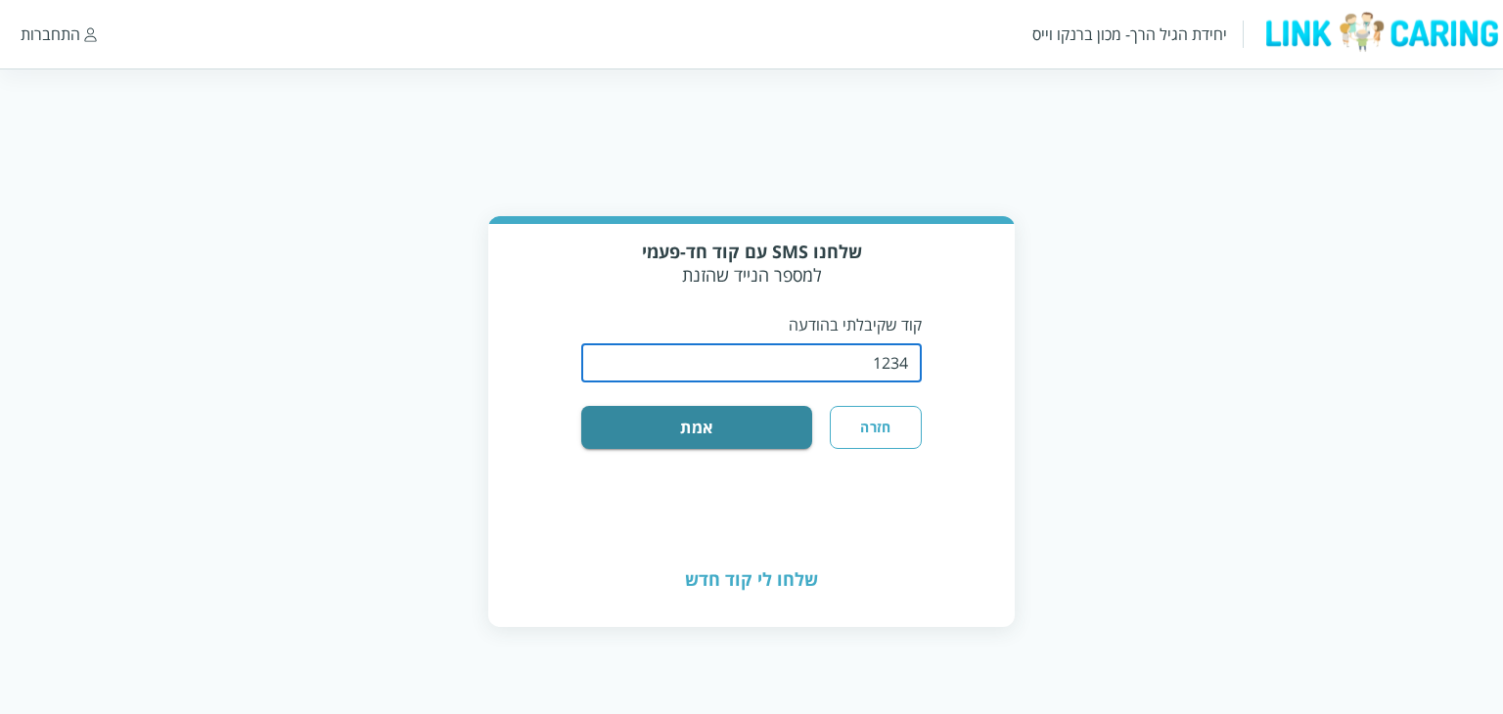
type input "1234"
click at [581, 406] on button "אמת" at bounding box center [697, 427] width 232 height 43
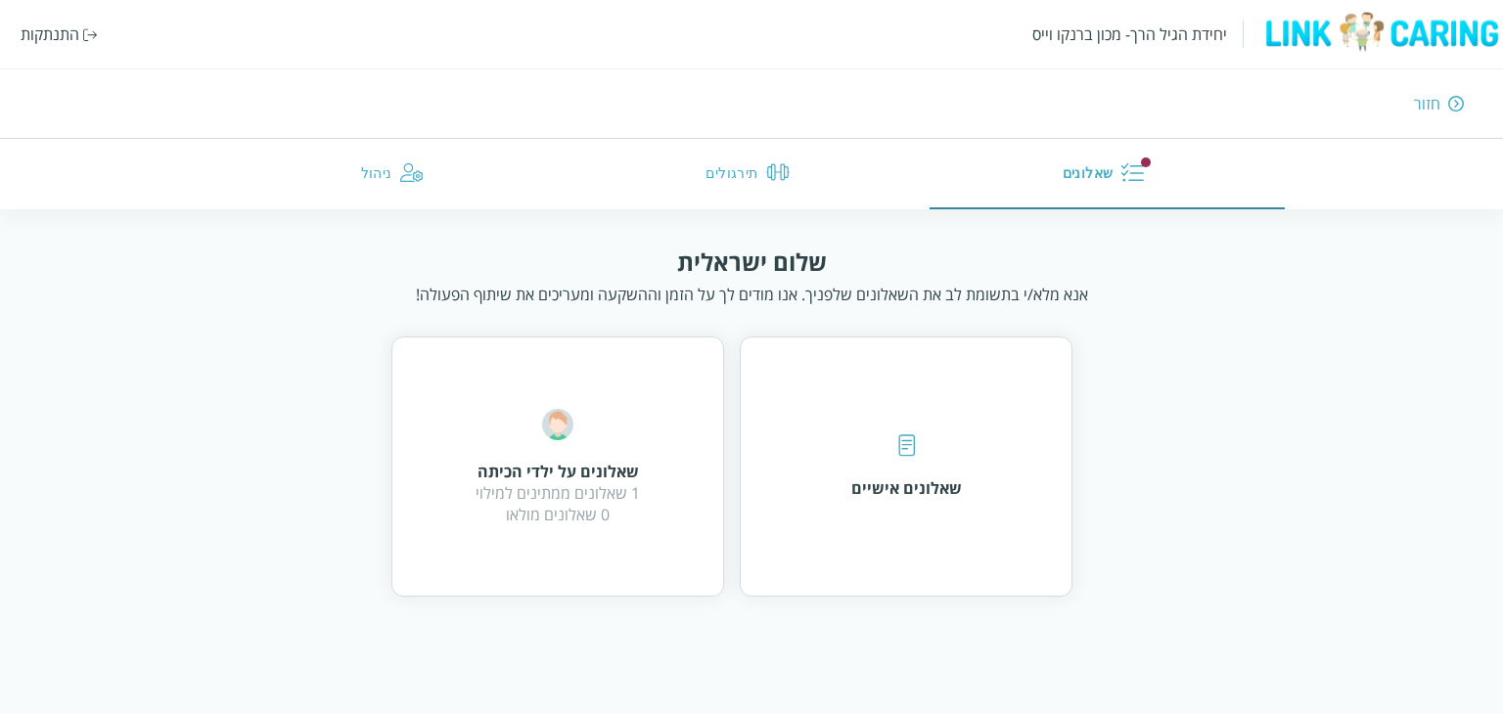
click at [640, 173] on button "תירגולים" at bounding box center [751, 174] width 356 height 70
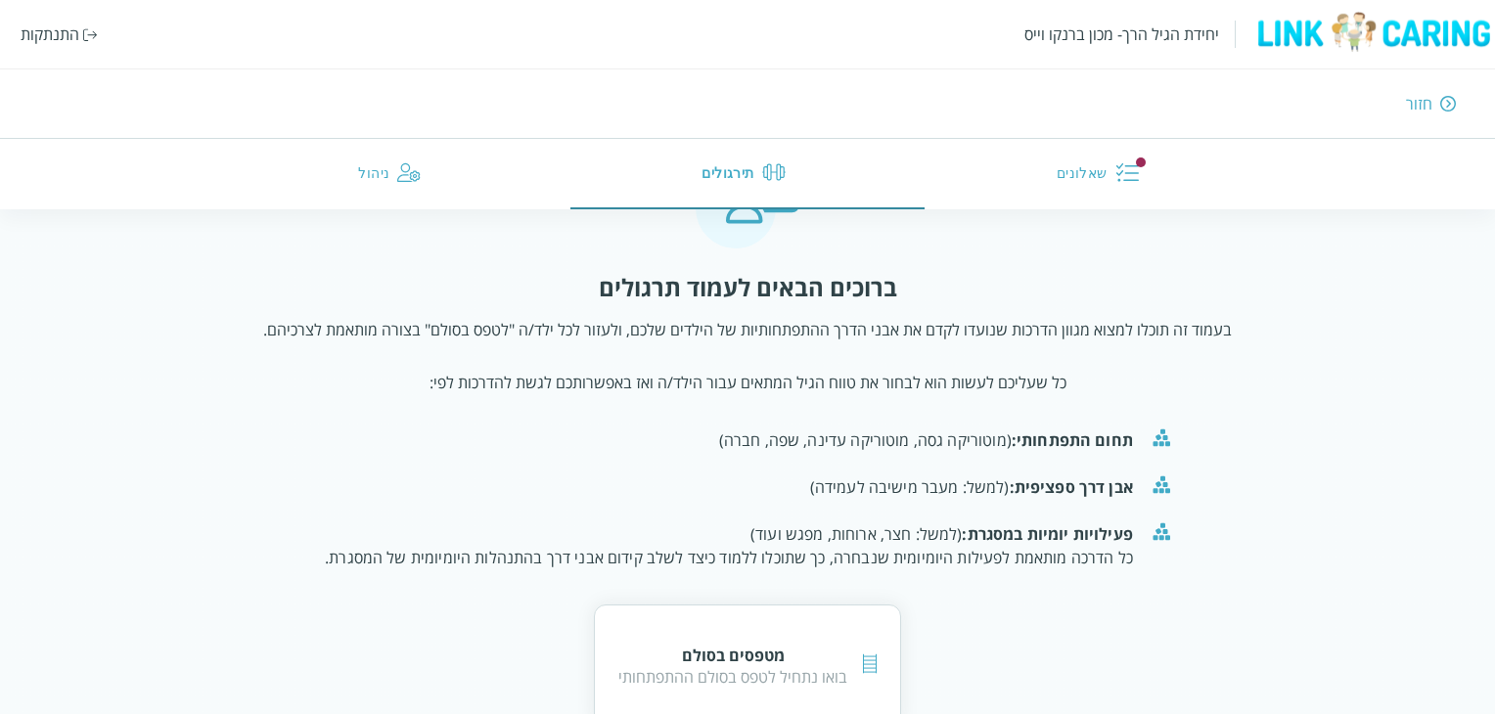
scroll to position [133, 0]
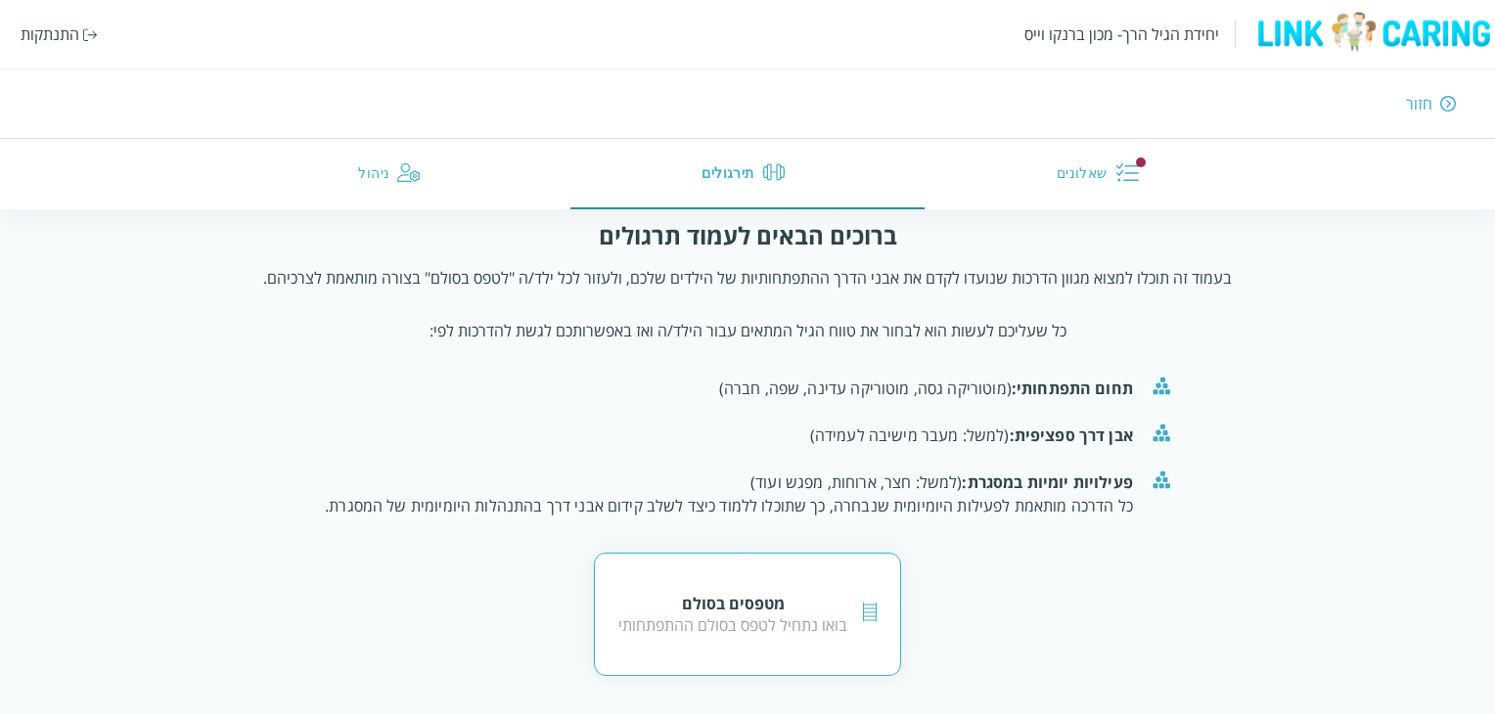
click at [760, 588] on div "מטפסים בסולם בואו נתחיל לטפס בסולם ההתפתחותי" at bounding box center [747, 614] width 307 height 123
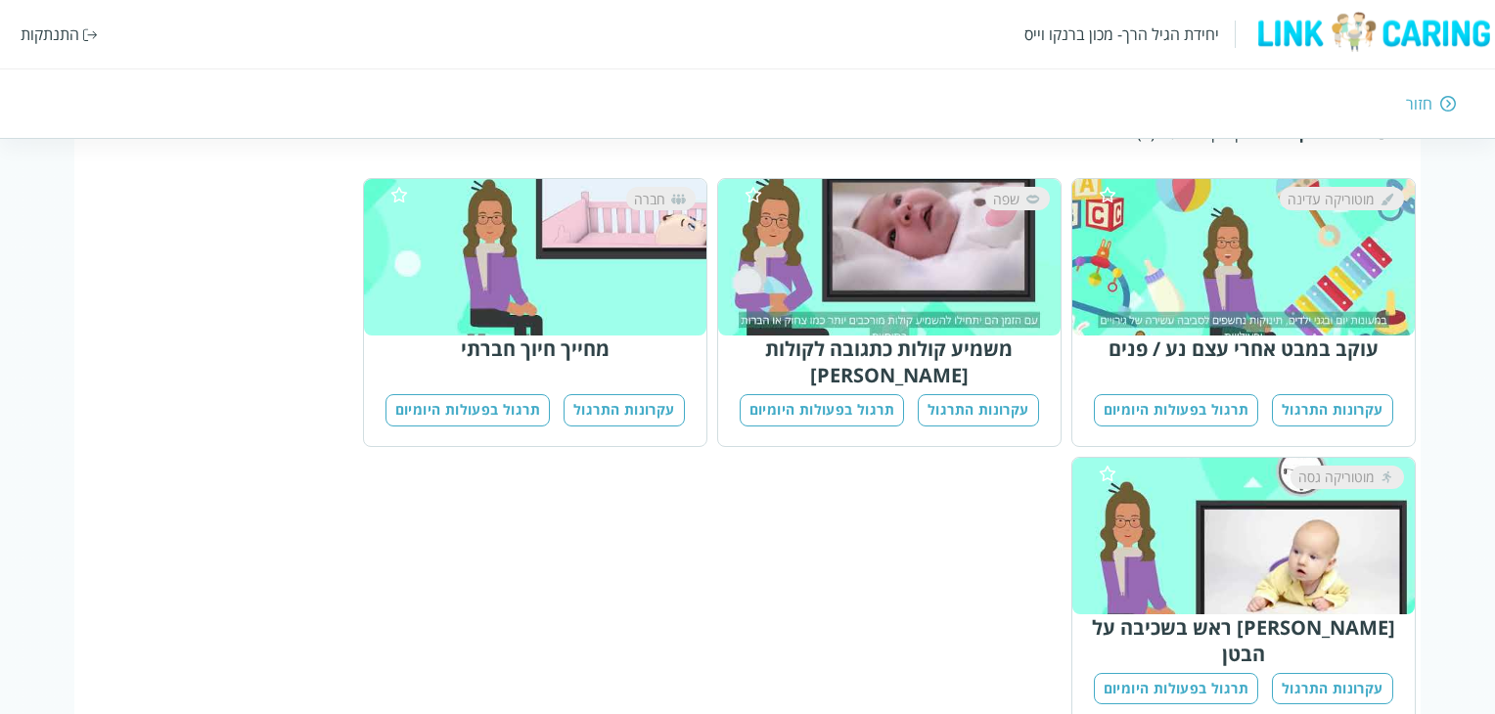
click at [1339, 394] on button "עקרונות התרגול" at bounding box center [1332, 410] width 121 height 32
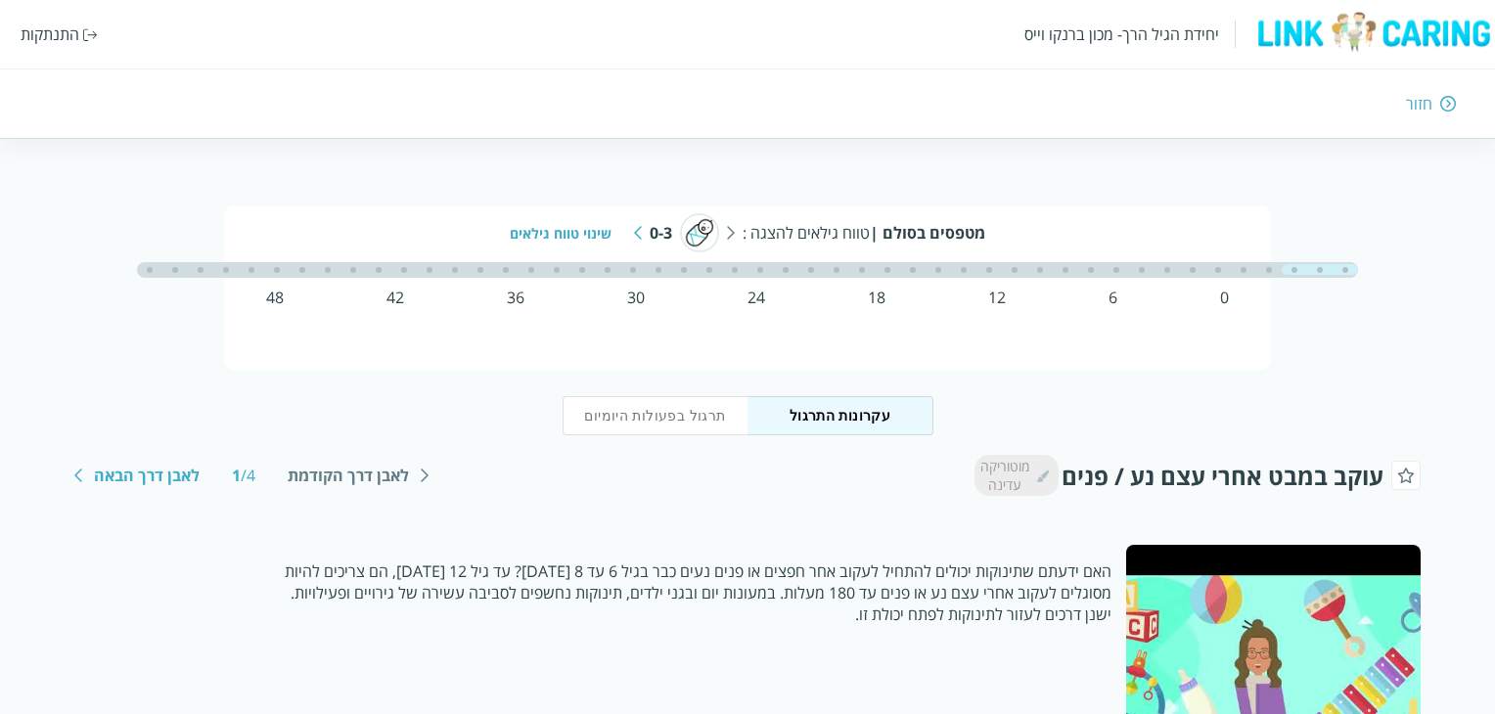
click at [666, 423] on button "תרגול בפעולות היומיום" at bounding box center [656, 415] width 186 height 39
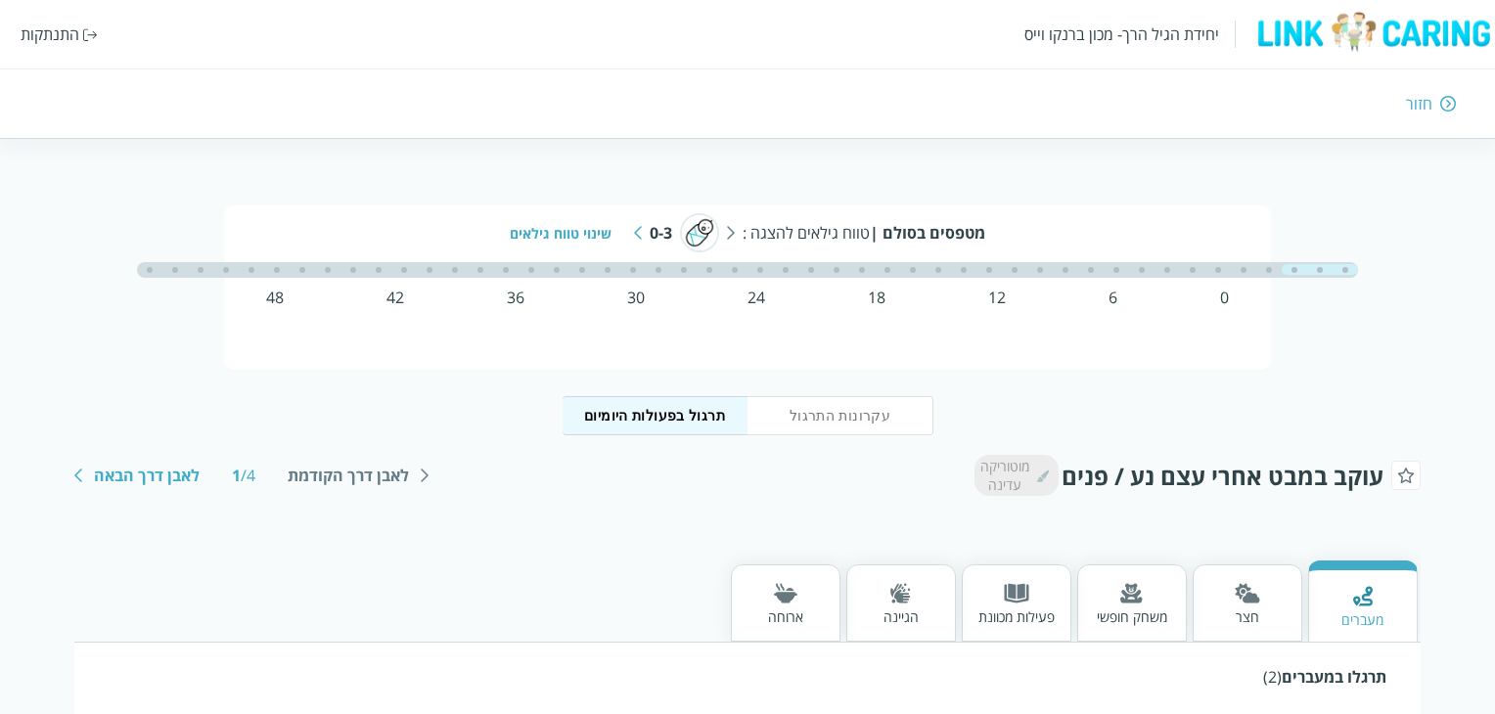
click at [1405, 103] on div "חזור" at bounding box center [1090, 104] width 734 height 22
click at [1418, 102] on div "חזור" at bounding box center [1419, 104] width 26 height 22
click at [1435, 94] on div "חזור" at bounding box center [1090, 104] width 734 height 22
click at [1418, 99] on div "חזור" at bounding box center [1419, 104] width 26 height 22
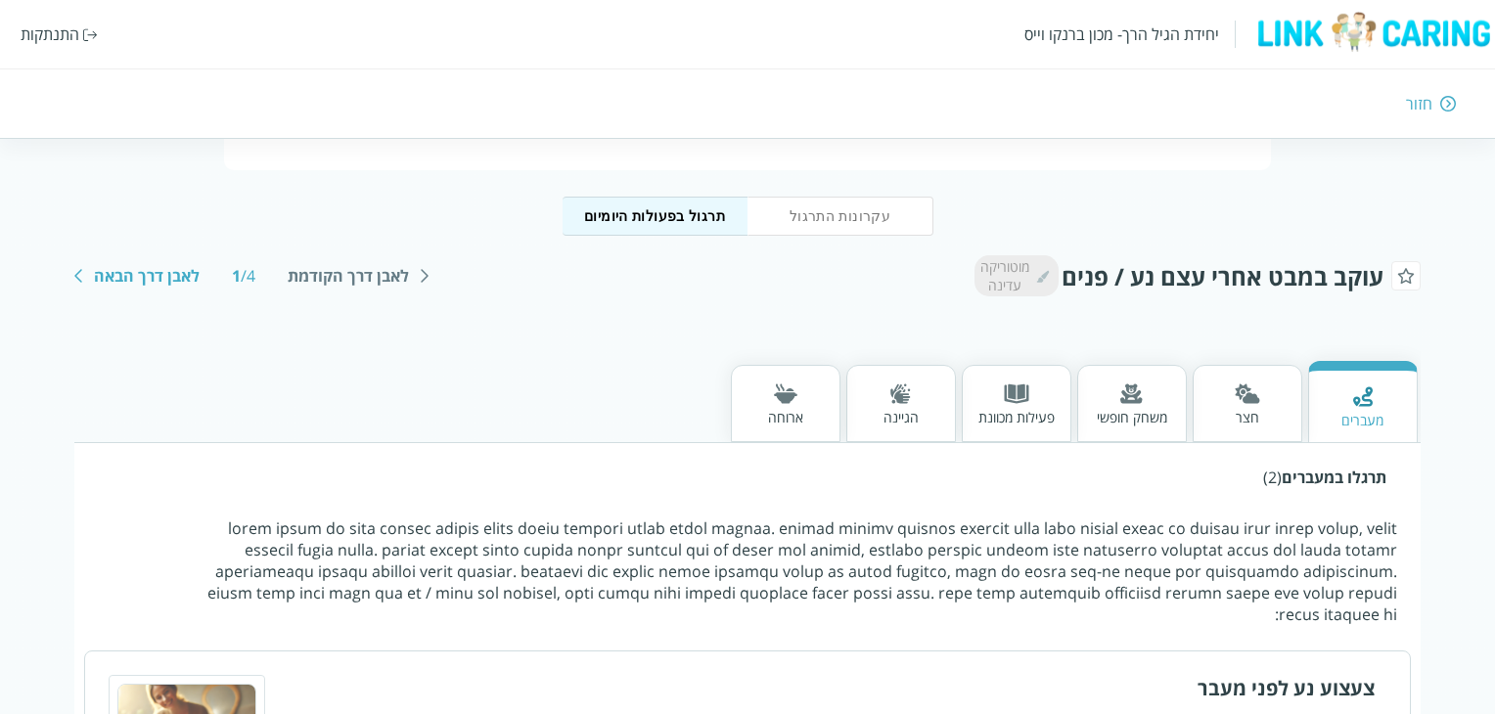
scroll to position [82, 0]
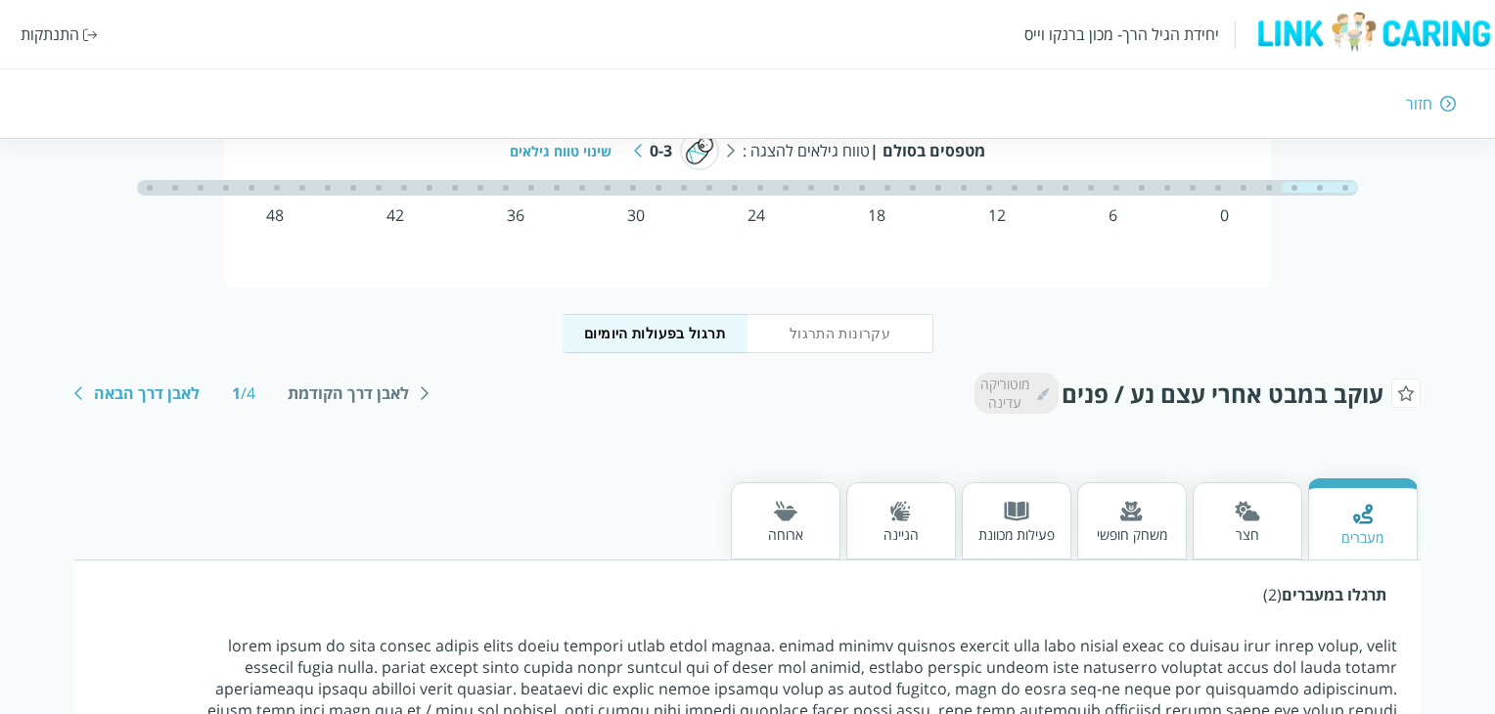
click at [1435, 106] on div "חזור" at bounding box center [1090, 104] width 734 height 22
click at [1433, 103] on div "חזור" at bounding box center [1090, 104] width 734 height 22
click at [1433, 91] on div "יחידת הגיל הרך- מכון ברנקו וייס התנתקות חזור" at bounding box center [747, 69] width 1495 height 139
click at [1428, 32] on img at bounding box center [1374, 32] width 244 height 42
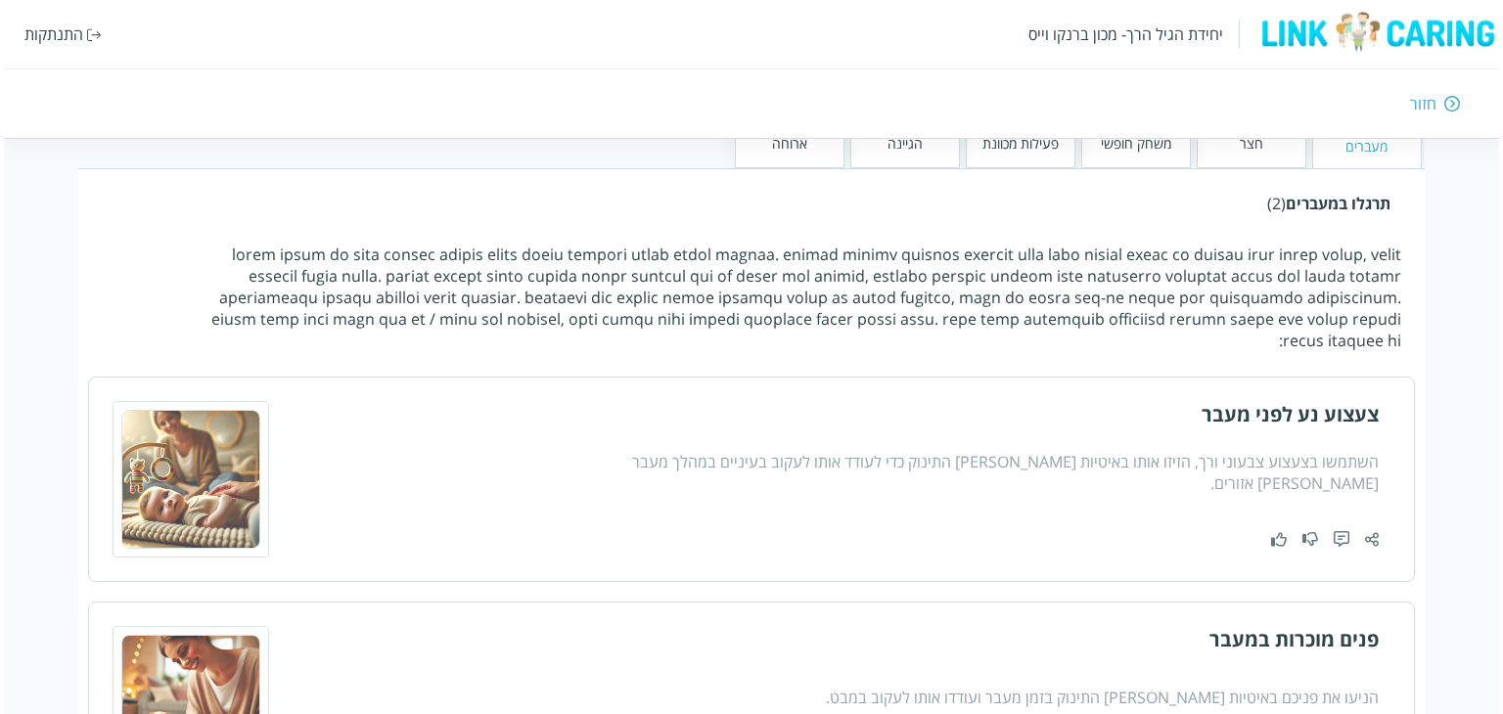
scroll to position [0, 0]
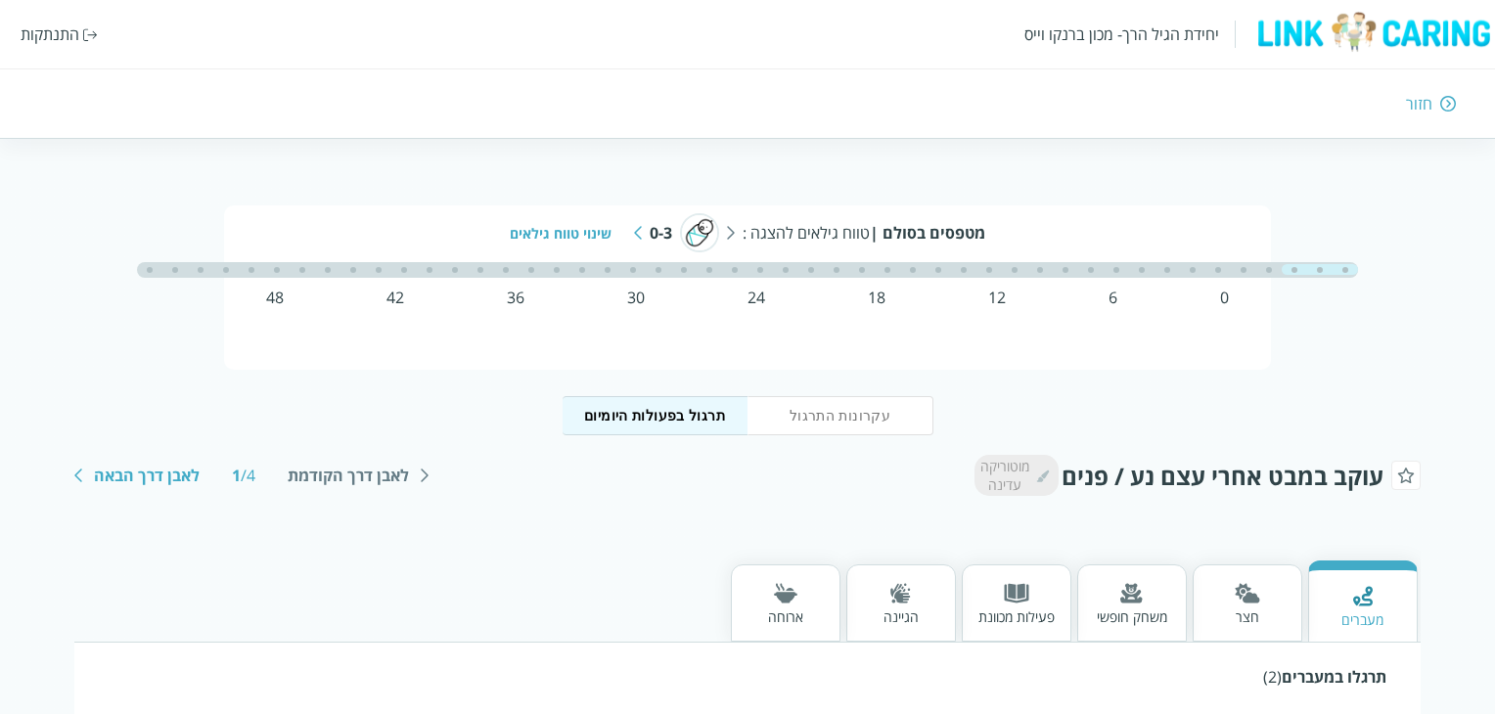
click at [1436, 96] on div "חזור" at bounding box center [1090, 104] width 734 height 22
click at [1427, 103] on div "חזור" at bounding box center [1419, 104] width 26 height 22
click at [62, 35] on div "התנתקות" at bounding box center [50, 34] width 59 height 22
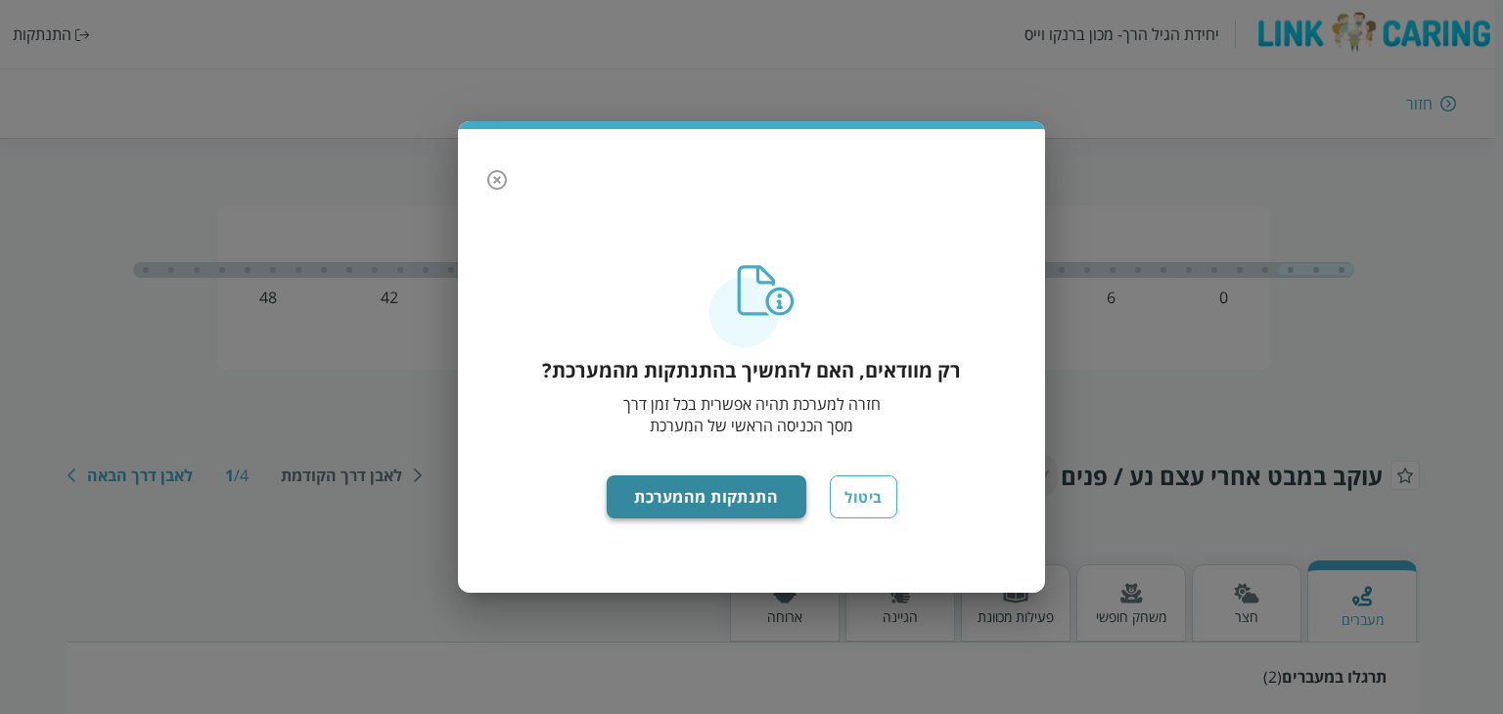
click at [714, 491] on button "התנתקות מהמערכת" at bounding box center [707, 497] width 201 height 43
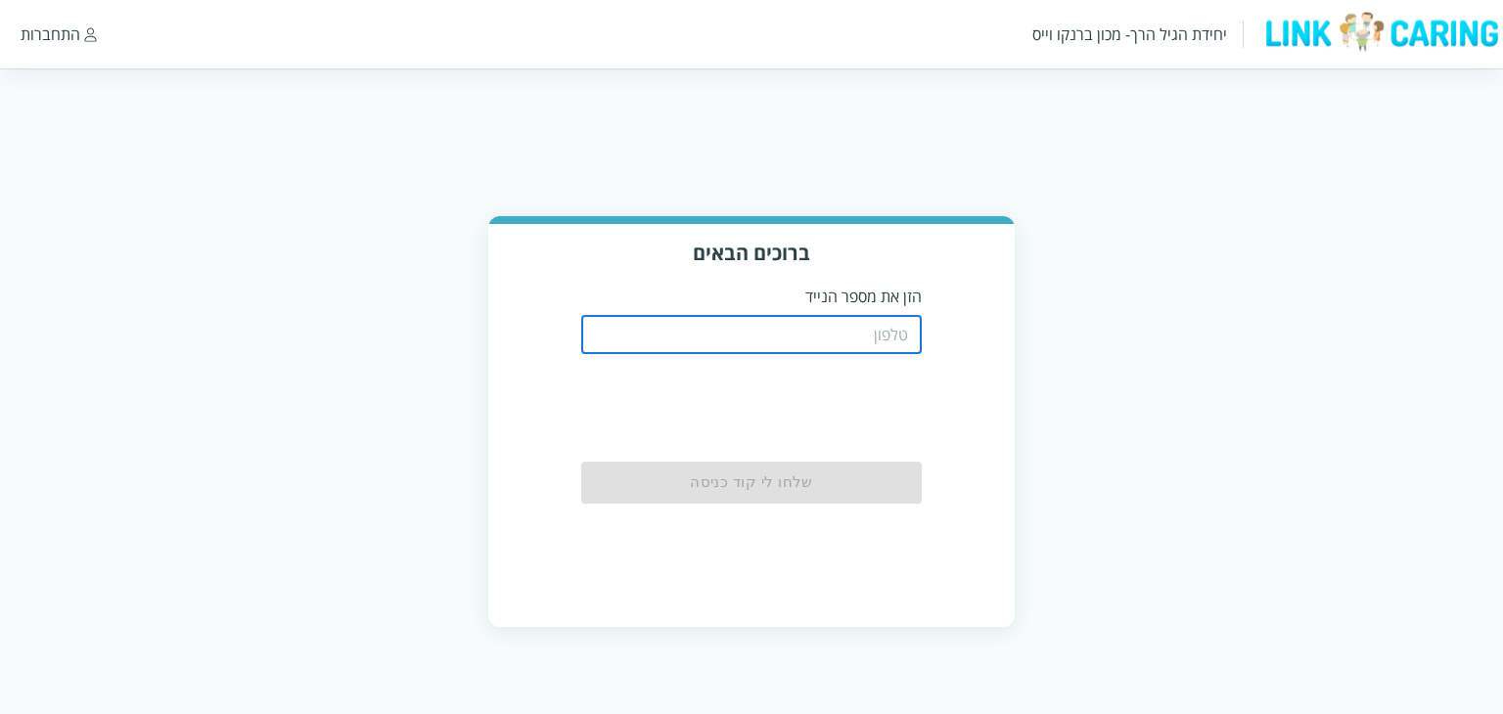
type input "0544499999"
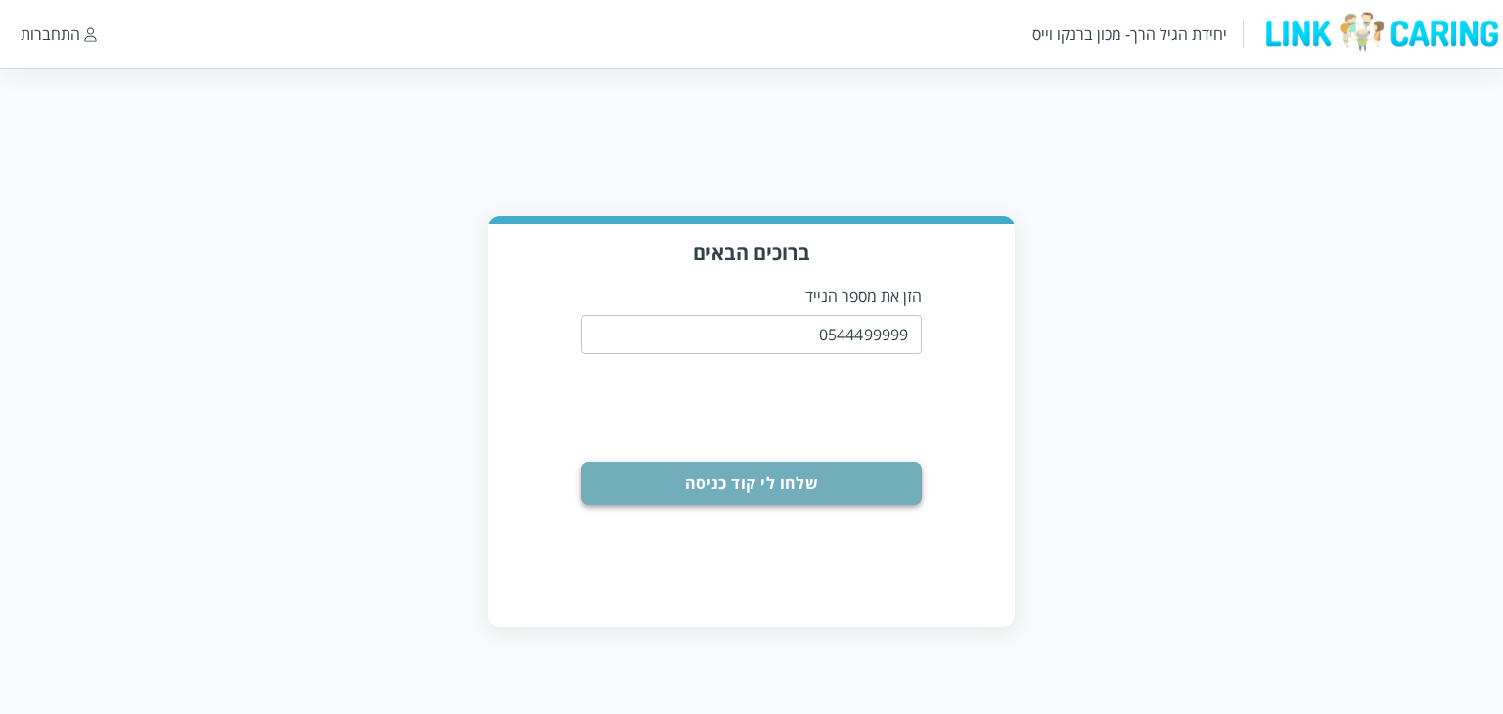
click at [843, 485] on button "שלחו לי קוד כניסה" at bounding box center [752, 483] width 342 height 43
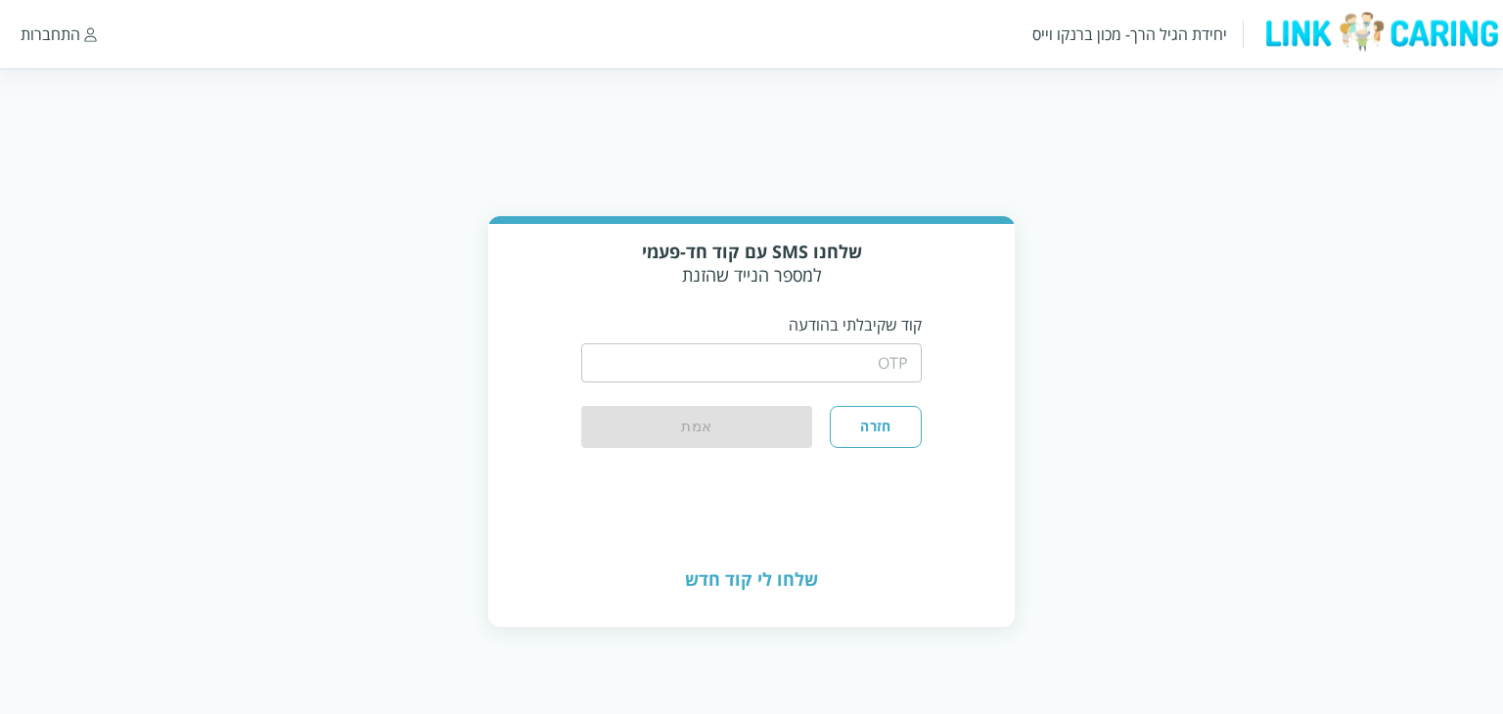
click at [835, 372] on input "string" at bounding box center [752, 362] width 342 height 39
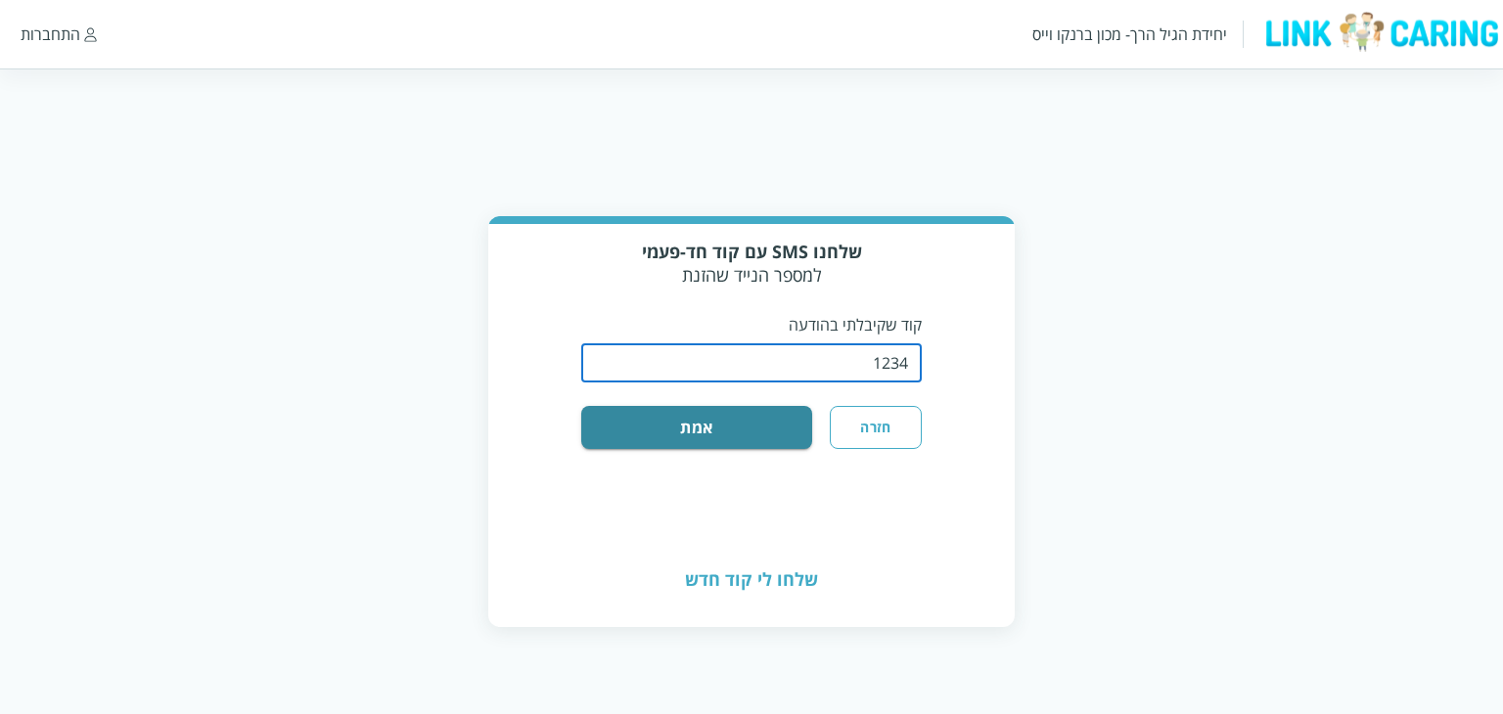
type input "1234"
click at [581, 406] on button "אמת" at bounding box center [697, 427] width 232 height 43
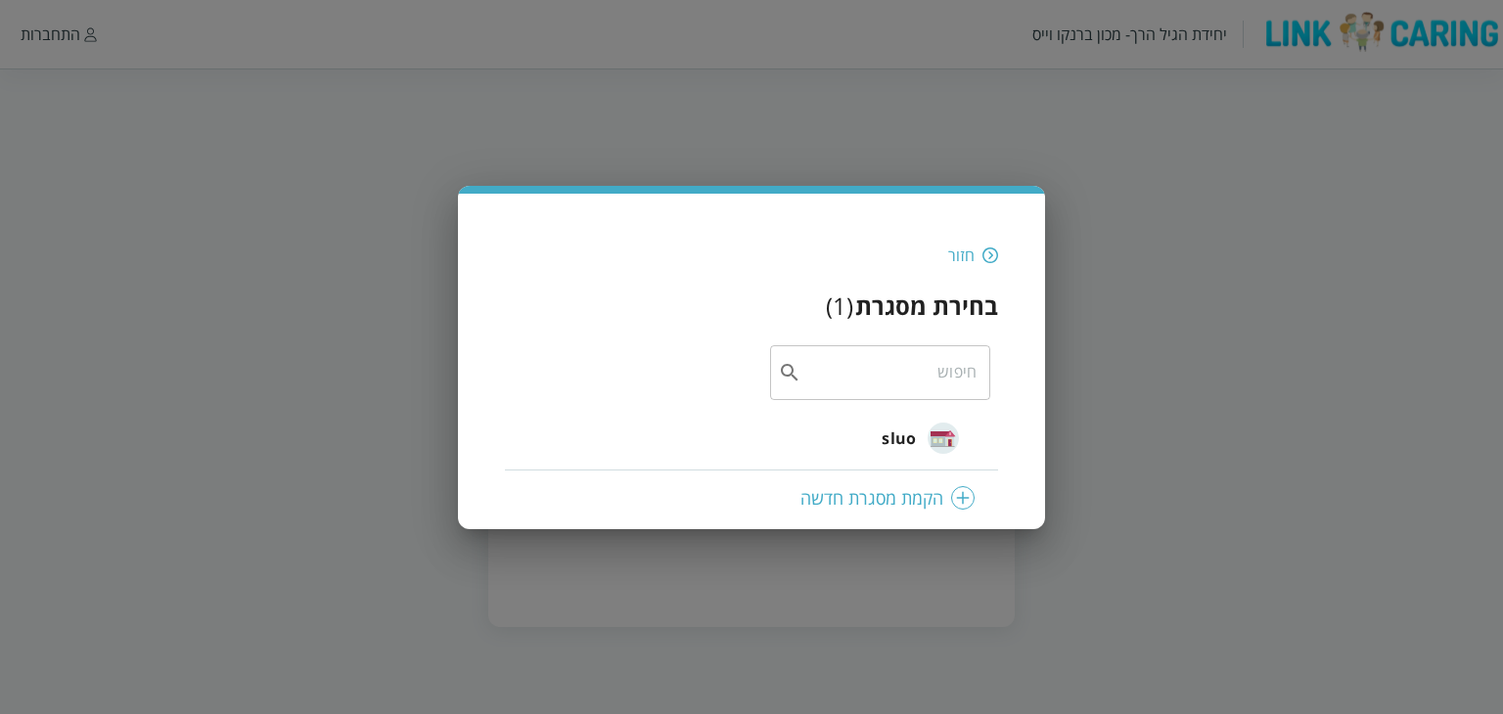
click at [891, 439] on span "sluo" at bounding box center [899, 438] width 34 height 23
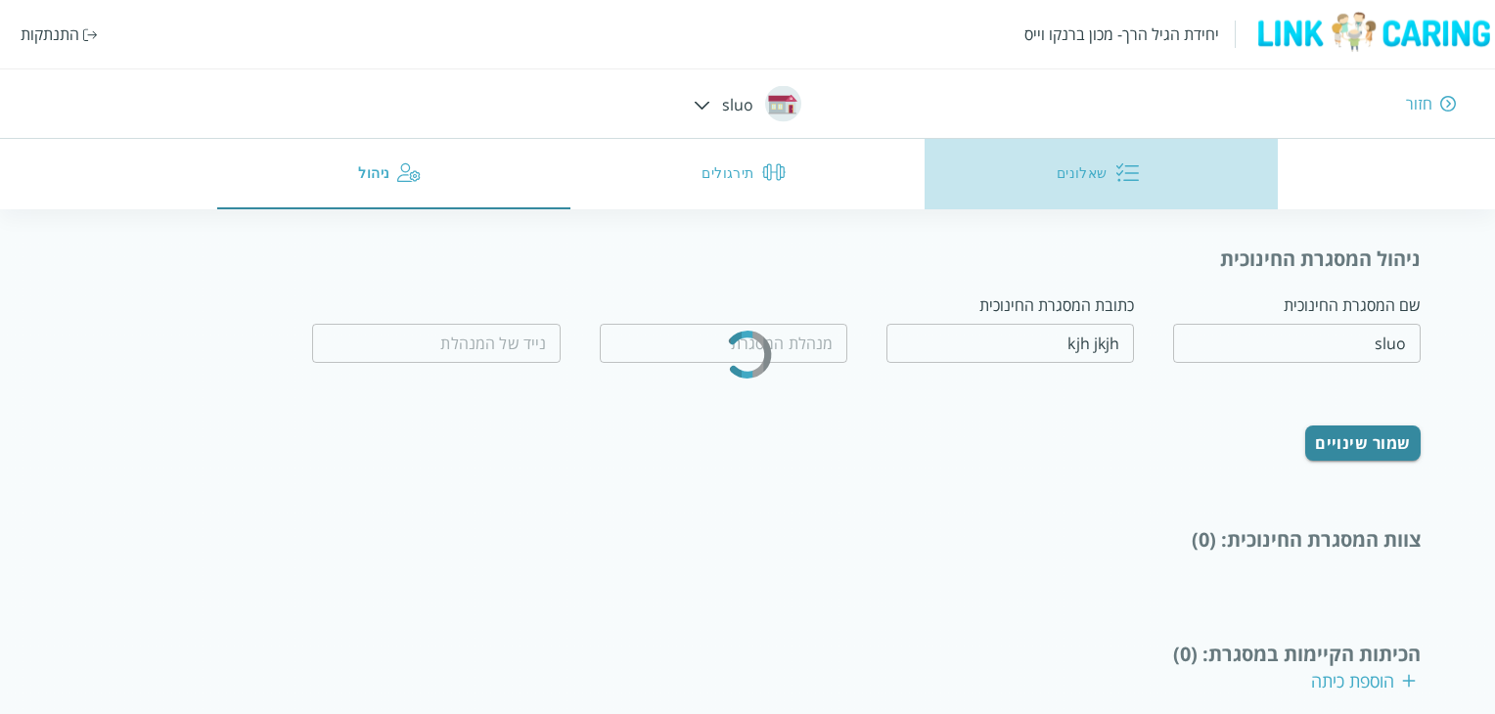
click at [1067, 161] on button "שאלונים" at bounding box center [1102, 174] width 354 height 70
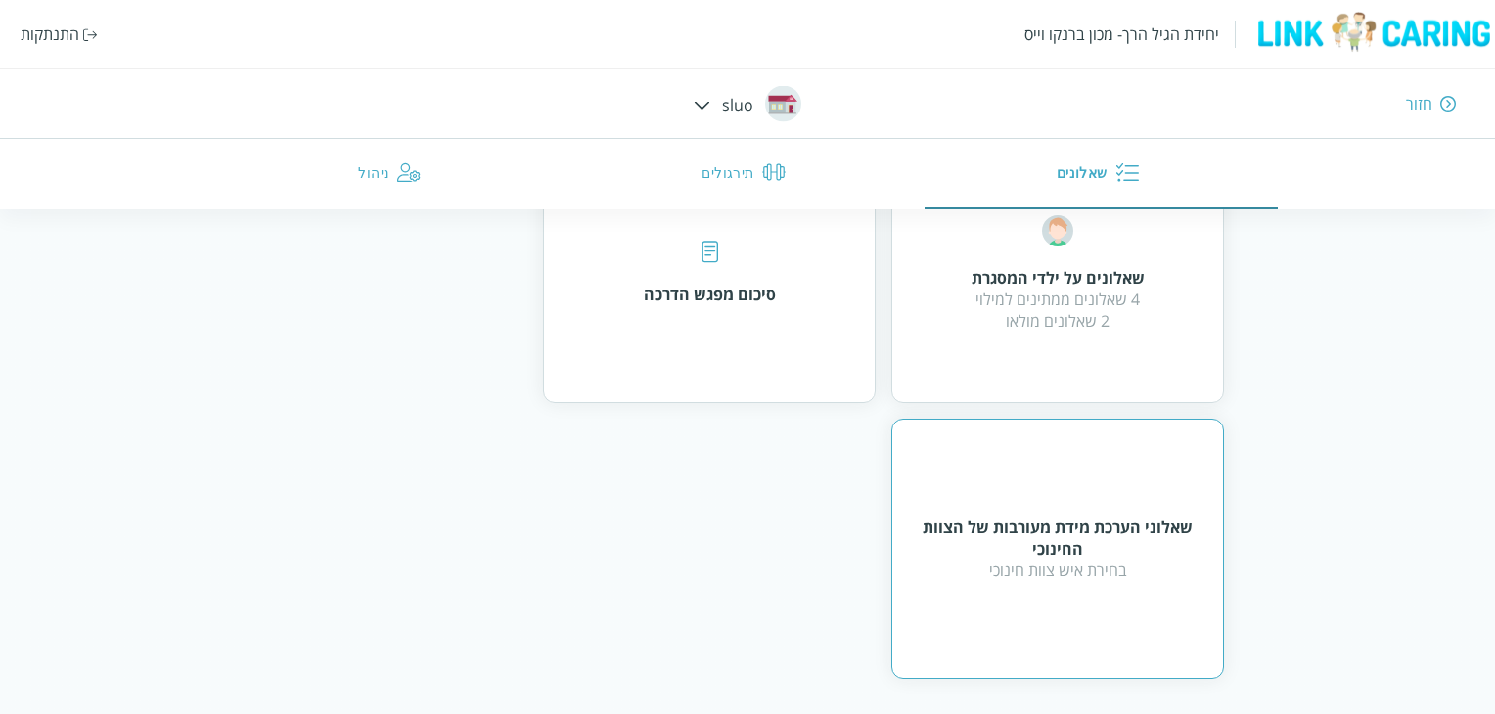
scroll to position [235, 0]
click at [1150, 563] on div "בחירת איש צוות חינוכי" at bounding box center [1058, 569] width 284 height 22
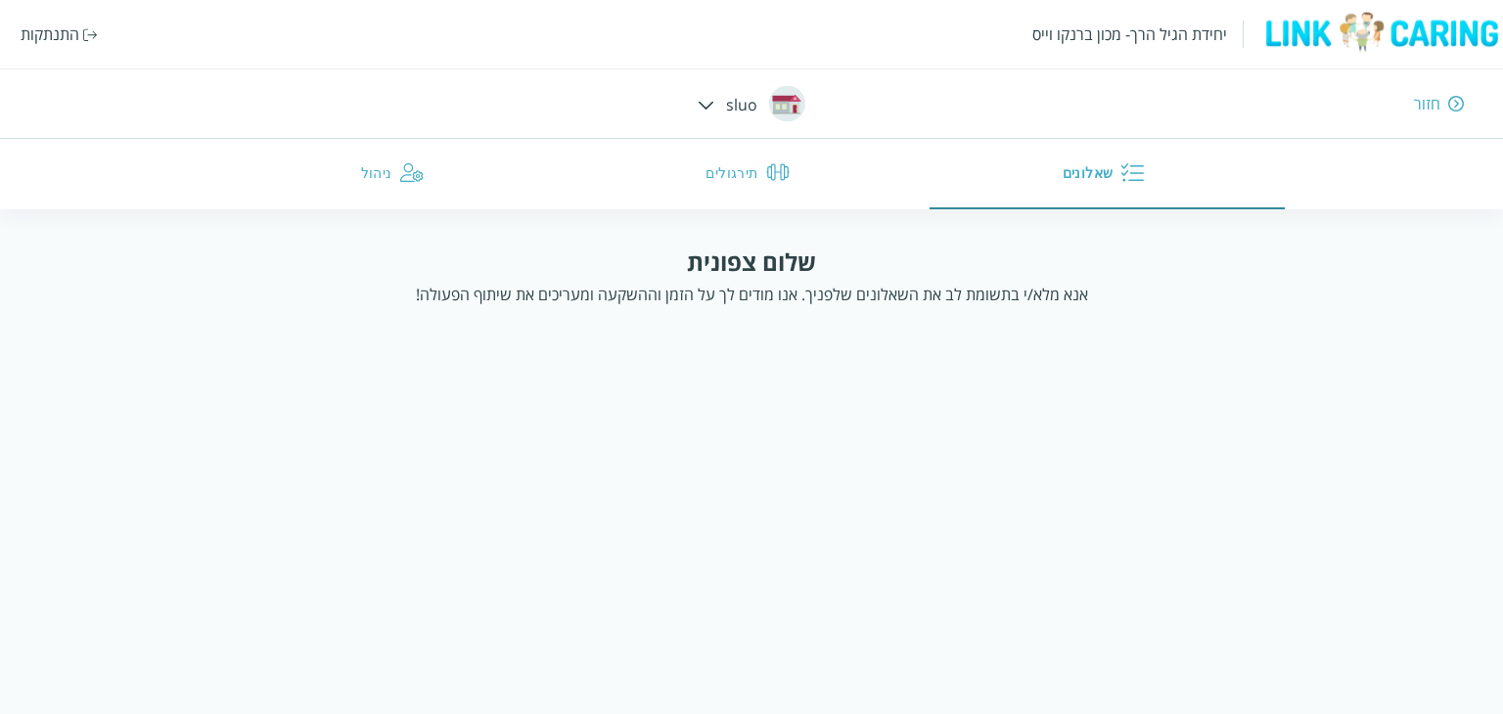
click at [1425, 107] on div "חזור" at bounding box center [1427, 104] width 26 height 22
click at [740, 171] on button "תירגולים" at bounding box center [747, 174] width 354 height 70
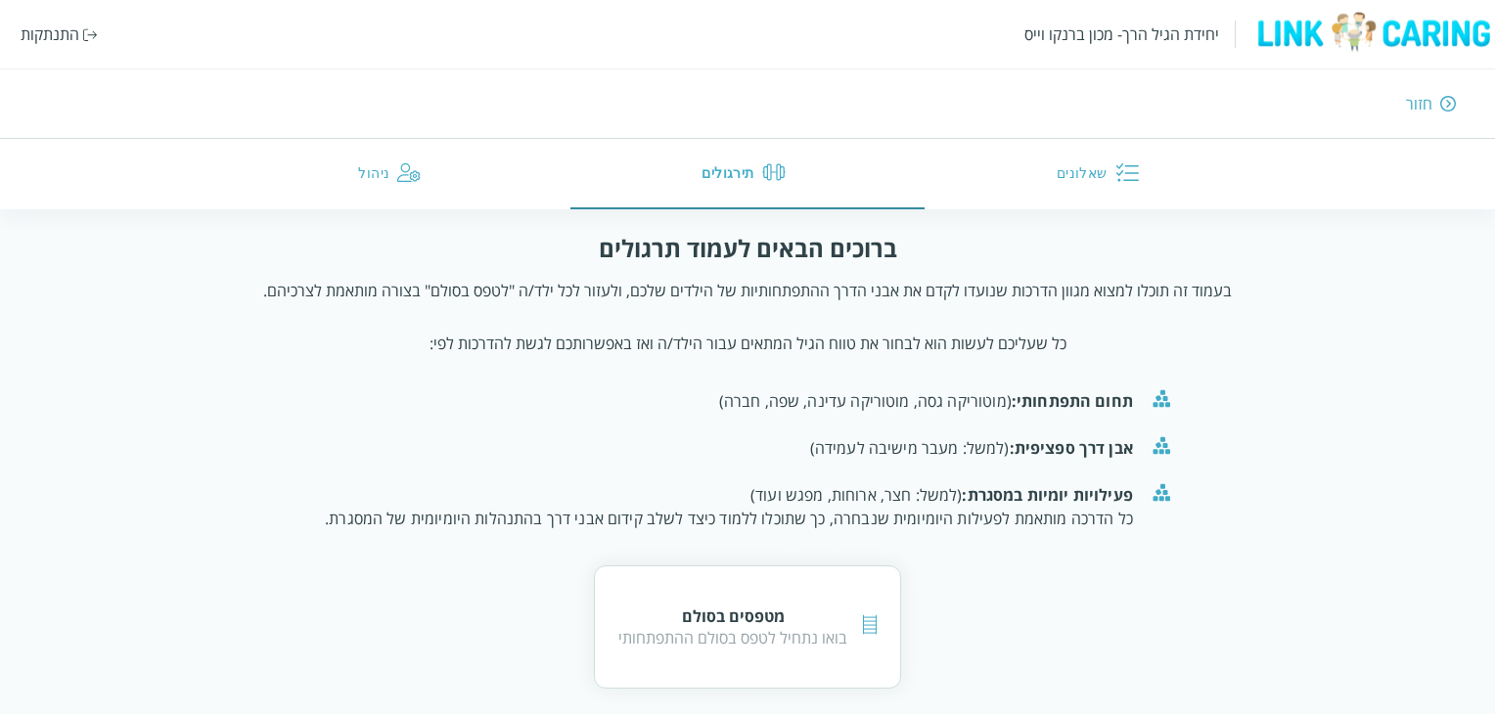
scroll to position [133, 0]
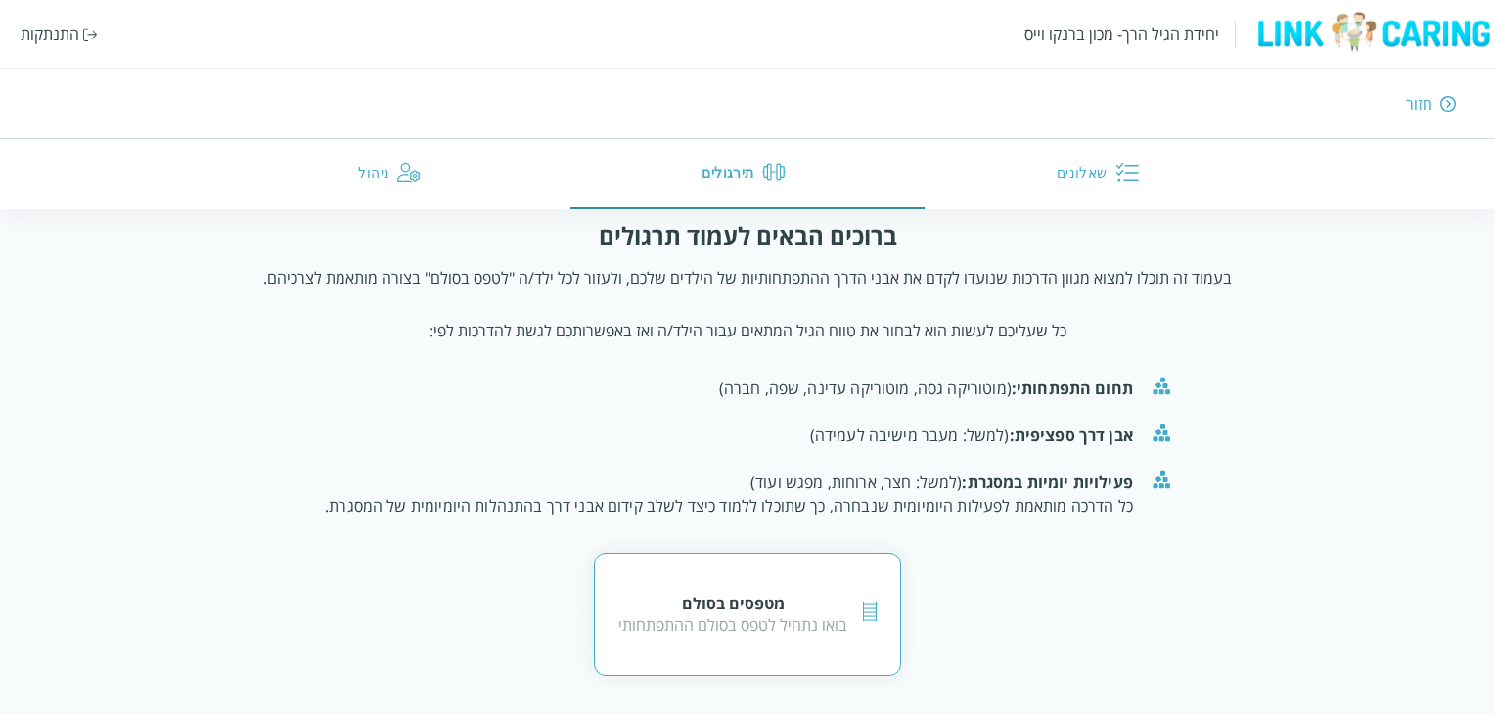
click at [825, 575] on div "מטפסים בסולם בואו נתחיל לטפס בסולם ההתפתחותי" at bounding box center [747, 614] width 307 height 123
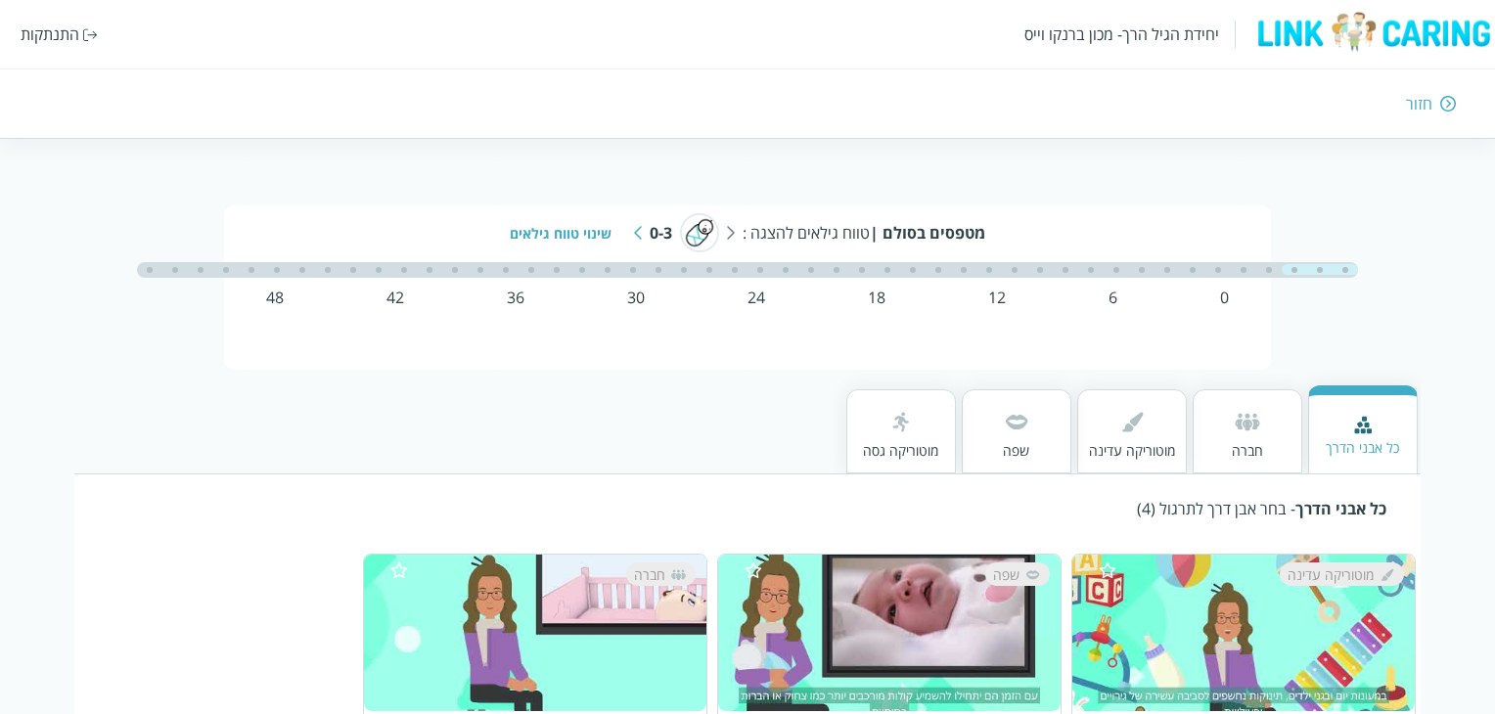
click at [1440, 105] on img at bounding box center [1448, 104] width 16 height 18
click at [1427, 107] on div "חזור" at bounding box center [1419, 104] width 26 height 22
click at [1427, 100] on div "חזור" at bounding box center [1419, 104] width 26 height 22
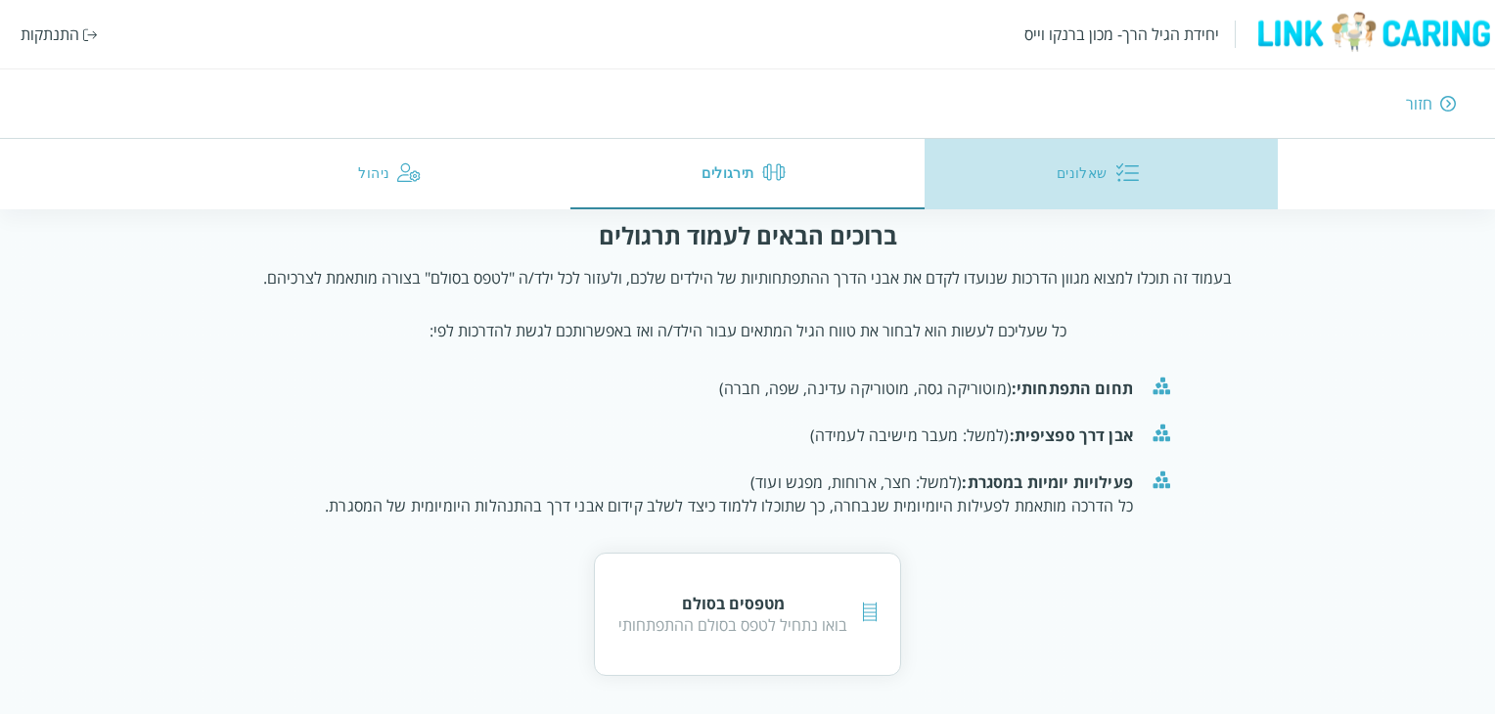
click at [1072, 171] on button "שאלונים" at bounding box center [1102, 174] width 354 height 70
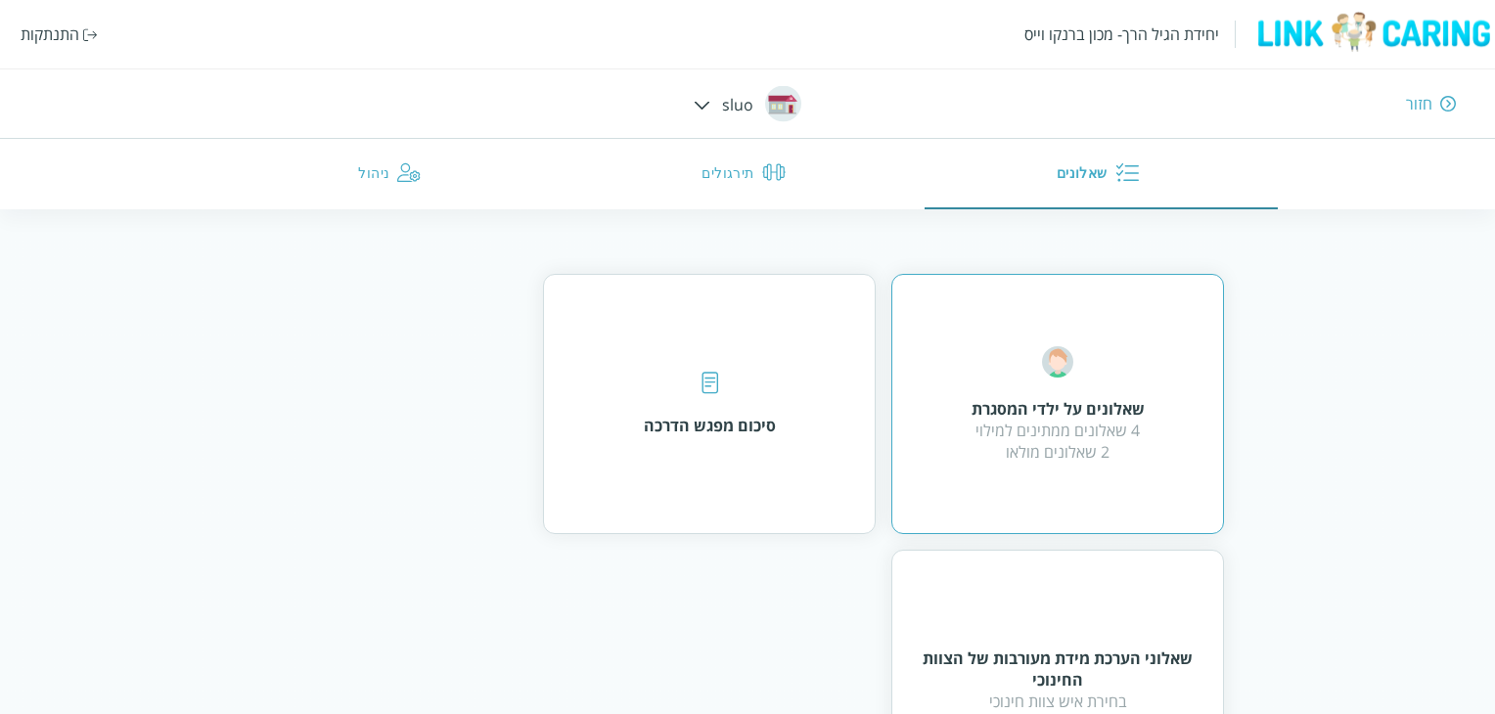
scroll to position [235, 0]
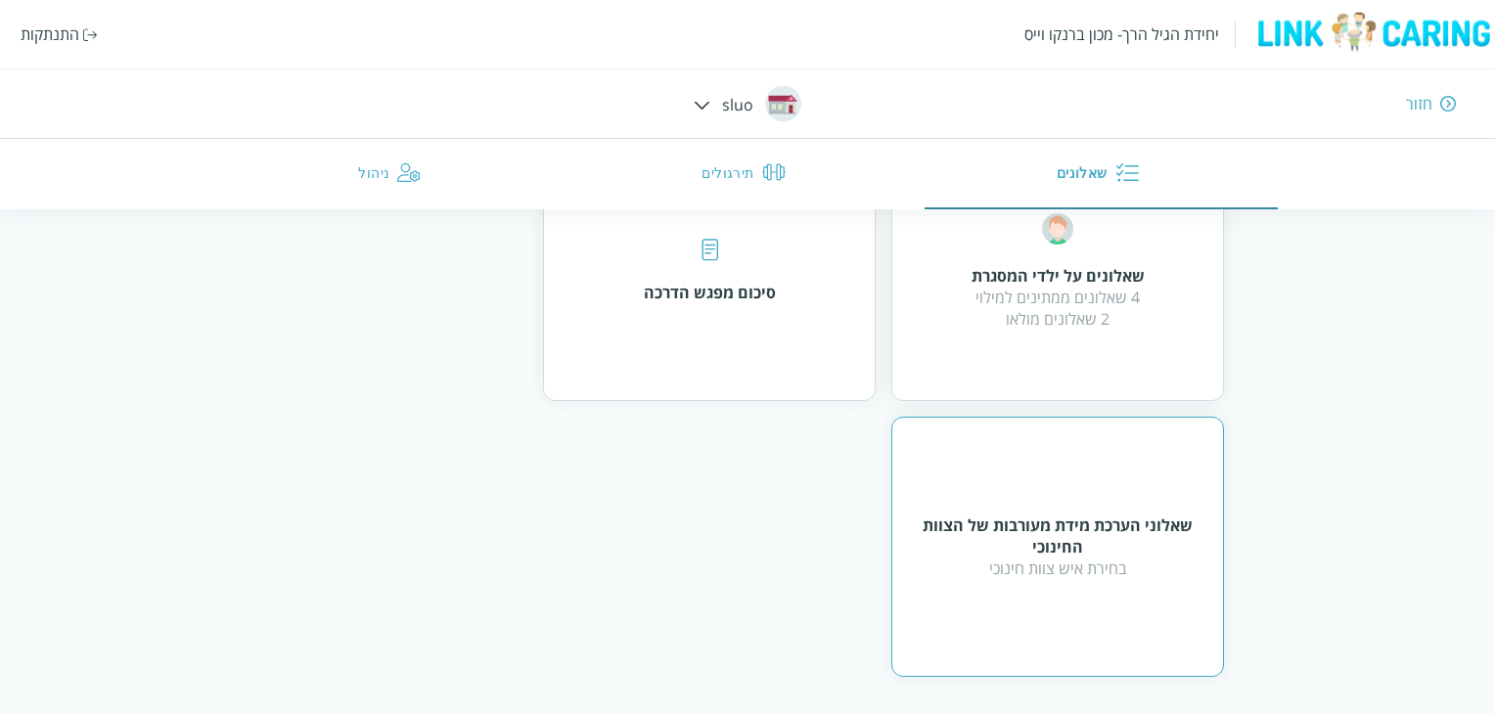
click at [1078, 464] on div "שאלוני הערכת מידת מעורבות של הצוות החינוכי בחירת איש צוות חינוכי" at bounding box center [1057, 547] width 333 height 260
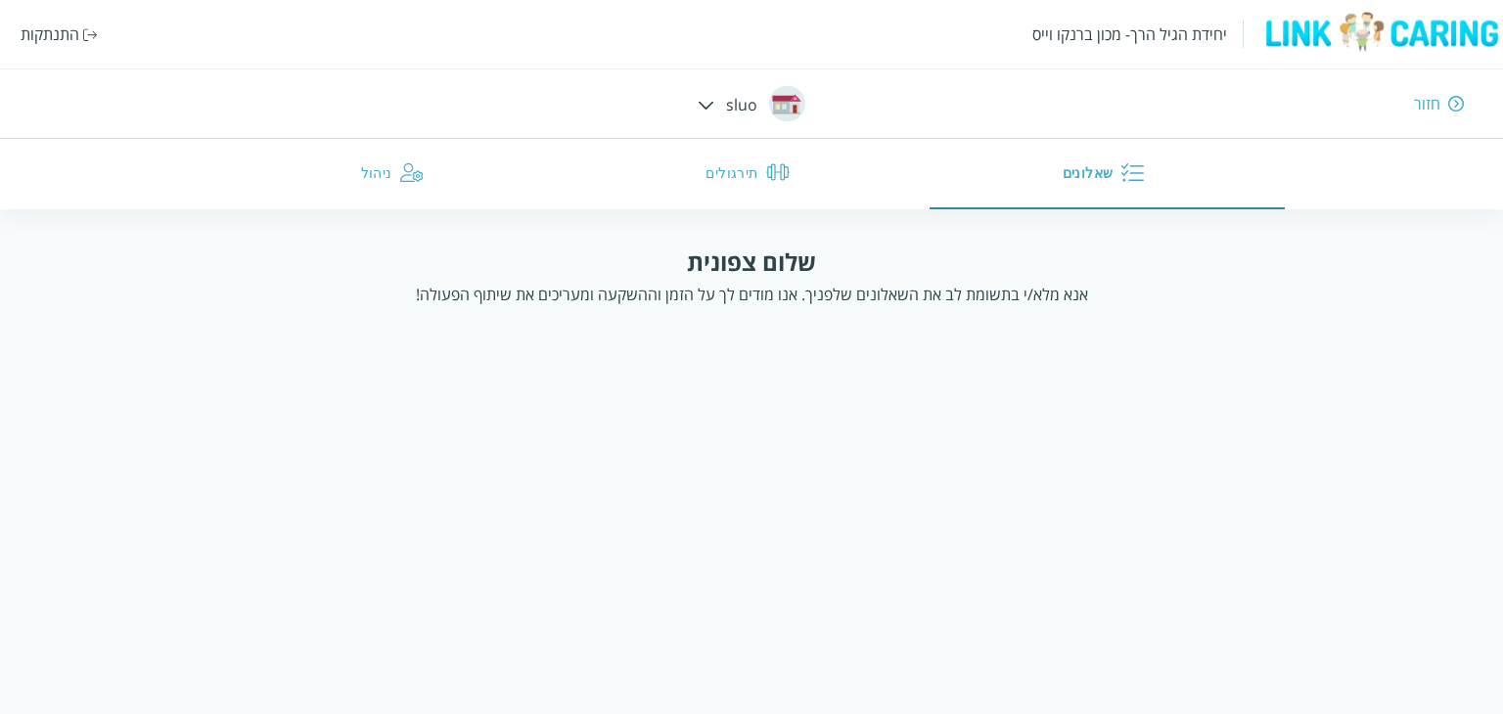
click at [1441, 109] on div "חזור" at bounding box center [1096, 104] width 738 height 22
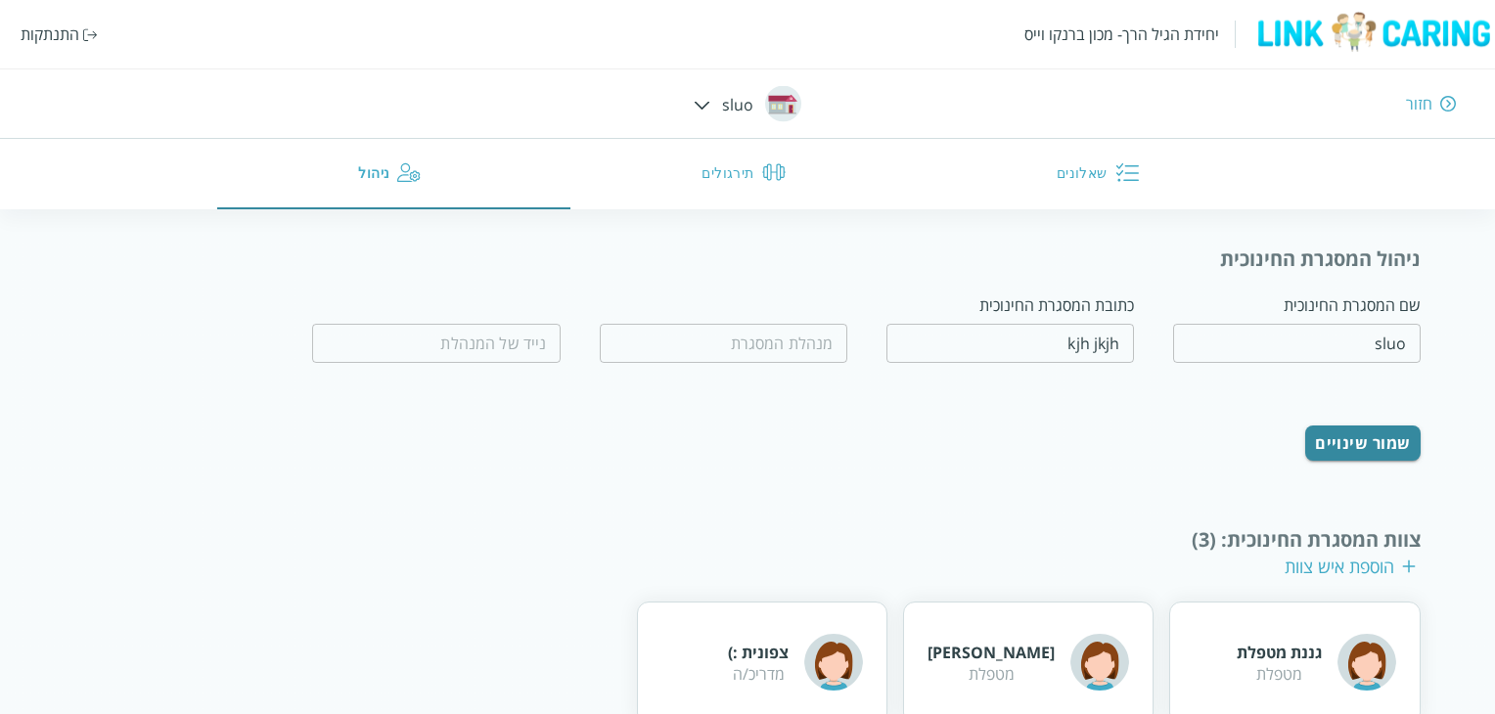
click at [1381, 44] on img at bounding box center [1374, 32] width 244 height 42
drag, startPoint x: 16, startPoint y: 40, endPoint x: 72, endPoint y: 26, distance: 58.4
click at [31, 35] on div "יחידת הגיל הרך- מכון ברנקו וייס התנתקות" at bounding box center [747, 34] width 1495 height 68
click at [72, 26] on div "התנתקות" at bounding box center [50, 34] width 59 height 22
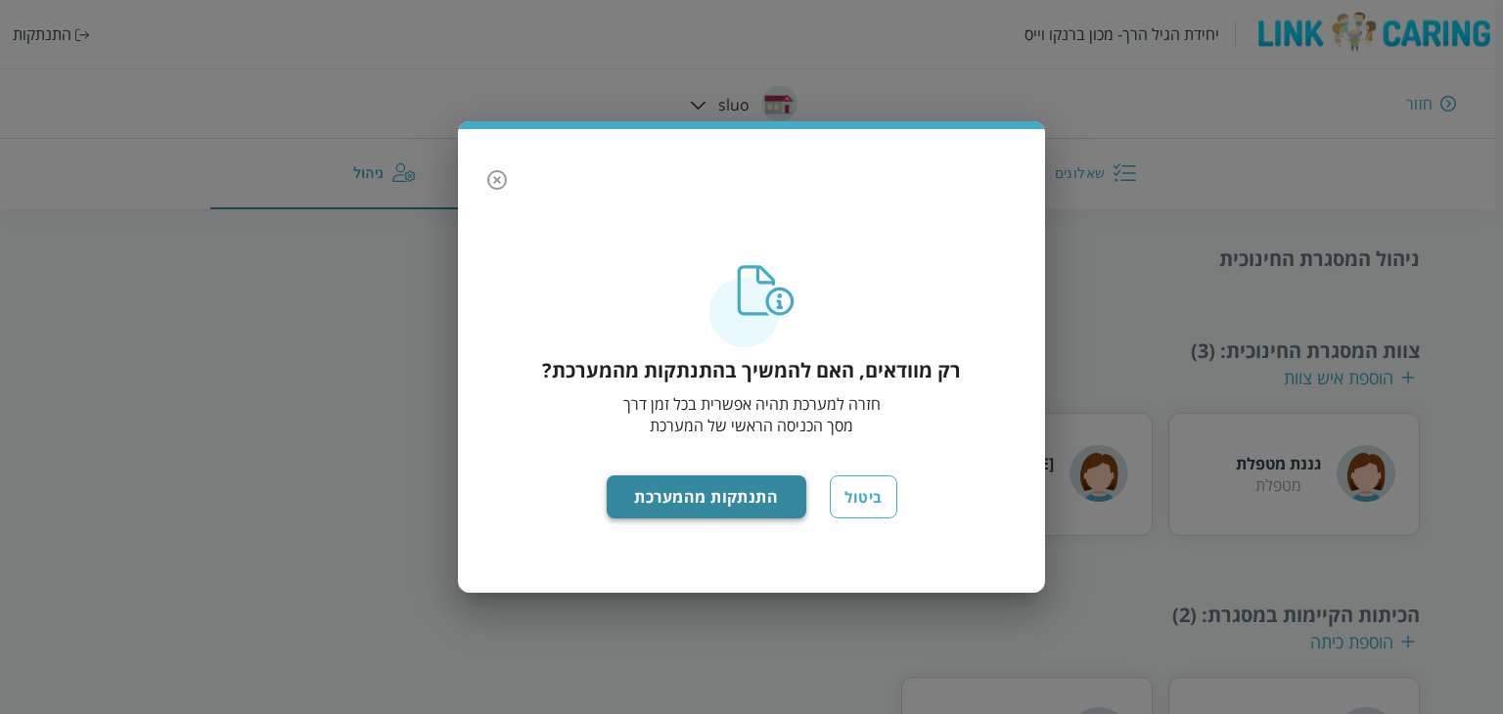
click at [777, 512] on button "התנתקות מהמערכת" at bounding box center [707, 497] width 201 height 43
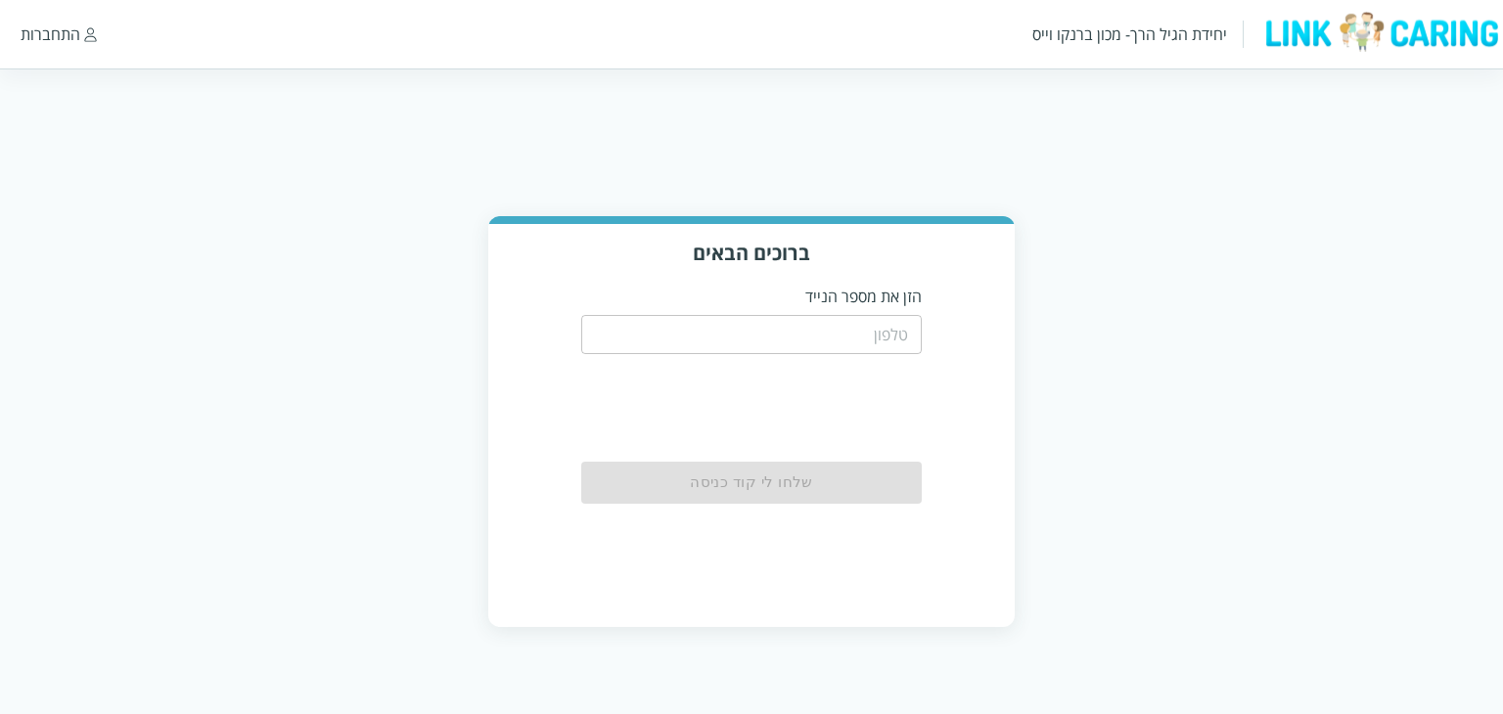
click at [857, 310] on div "​" at bounding box center [752, 332] width 342 height 51
click at [857, 322] on input "tel" at bounding box center [752, 334] width 342 height 39
type input "0503344556"
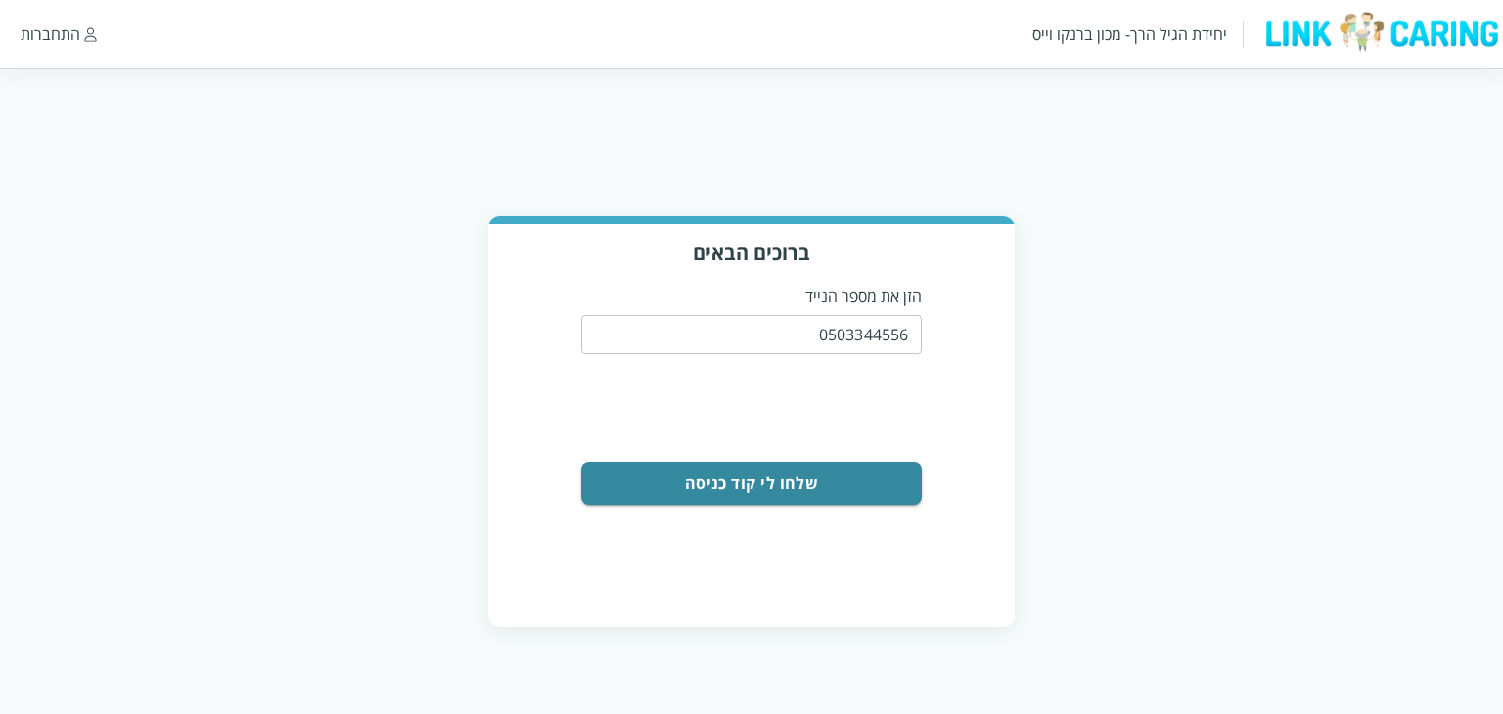
click at [831, 485] on button "שלחו לי קוד כניסה" at bounding box center [752, 483] width 342 height 43
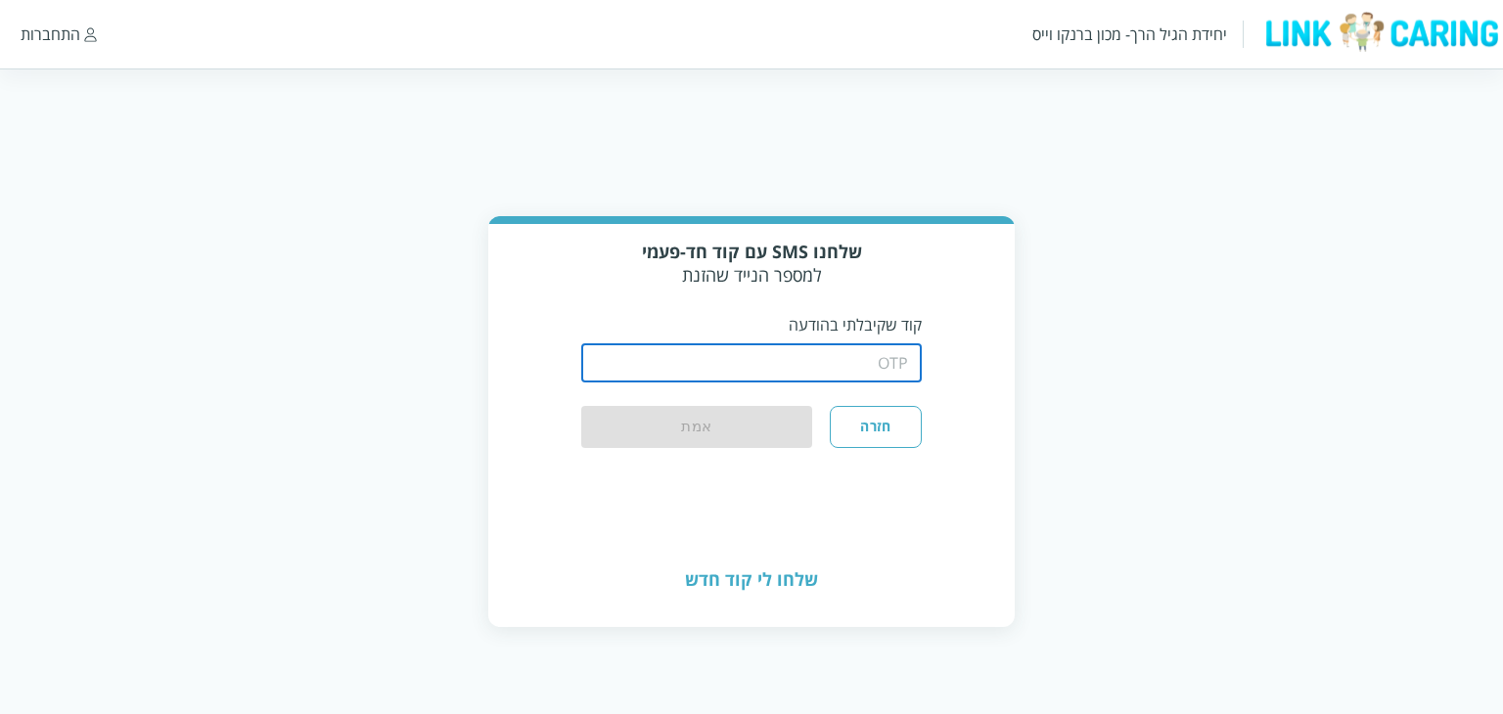
click at [870, 356] on input "string" at bounding box center [752, 362] width 342 height 39
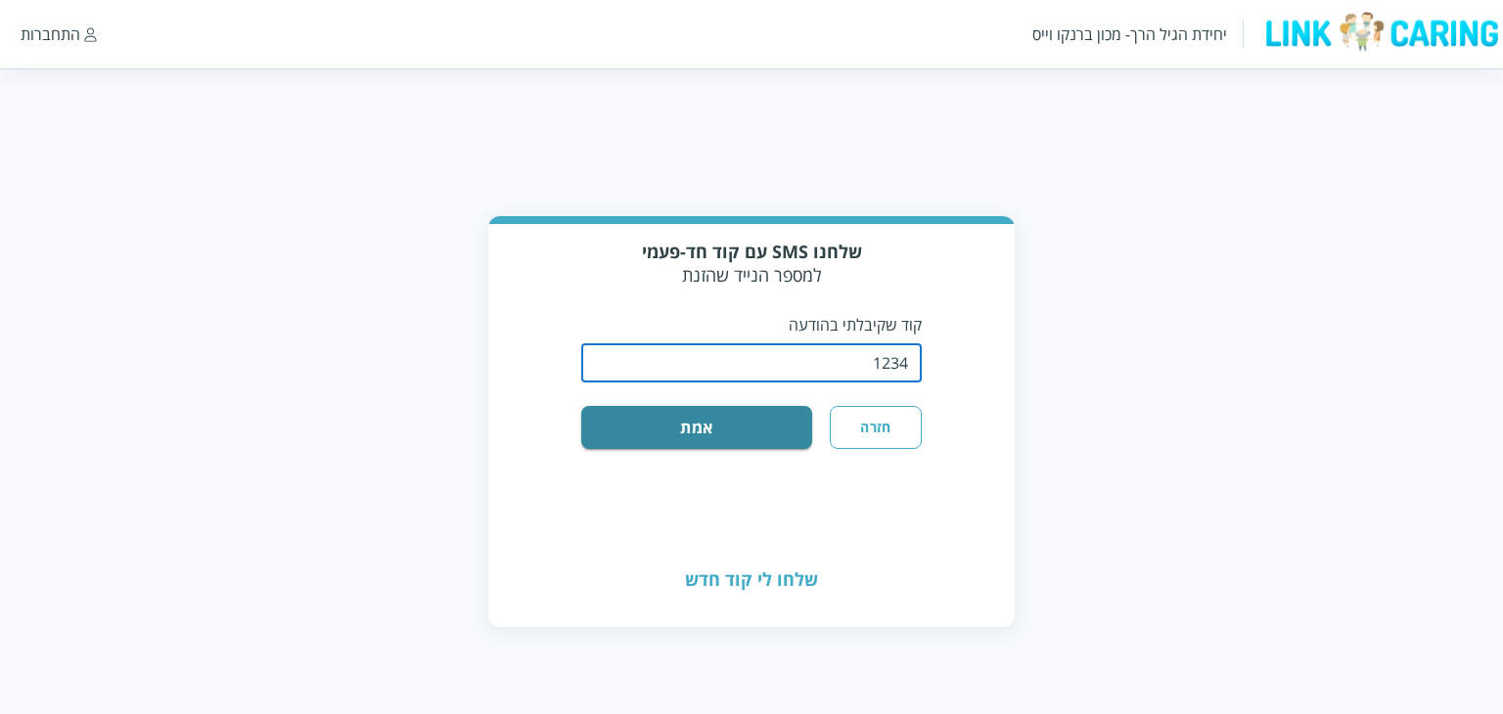
type input "1234"
click at [581, 406] on button "אמת" at bounding box center [697, 427] width 232 height 43
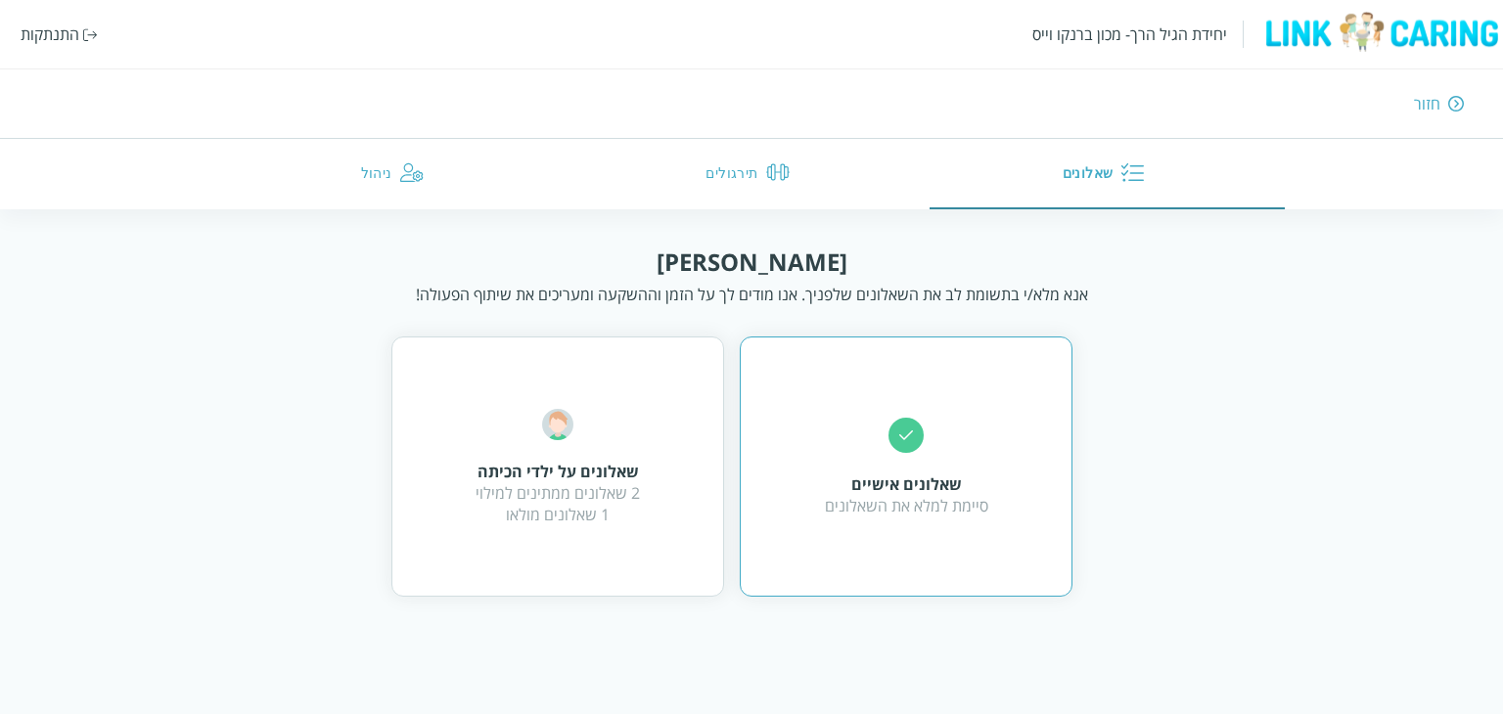
click at [792, 439] on div "שאלונים אישיים סיימת למלא את השאלונים" at bounding box center [906, 467] width 333 height 260
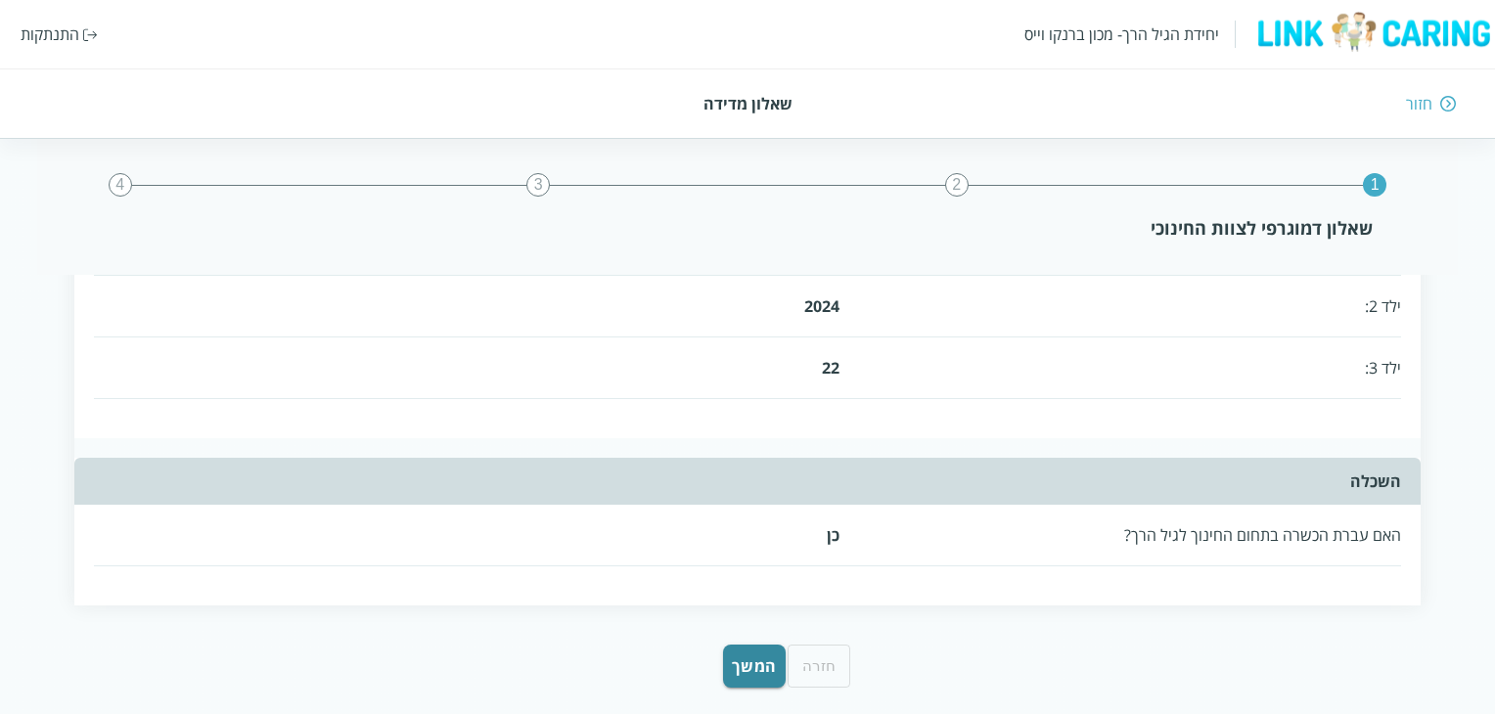
scroll to position [912, 0]
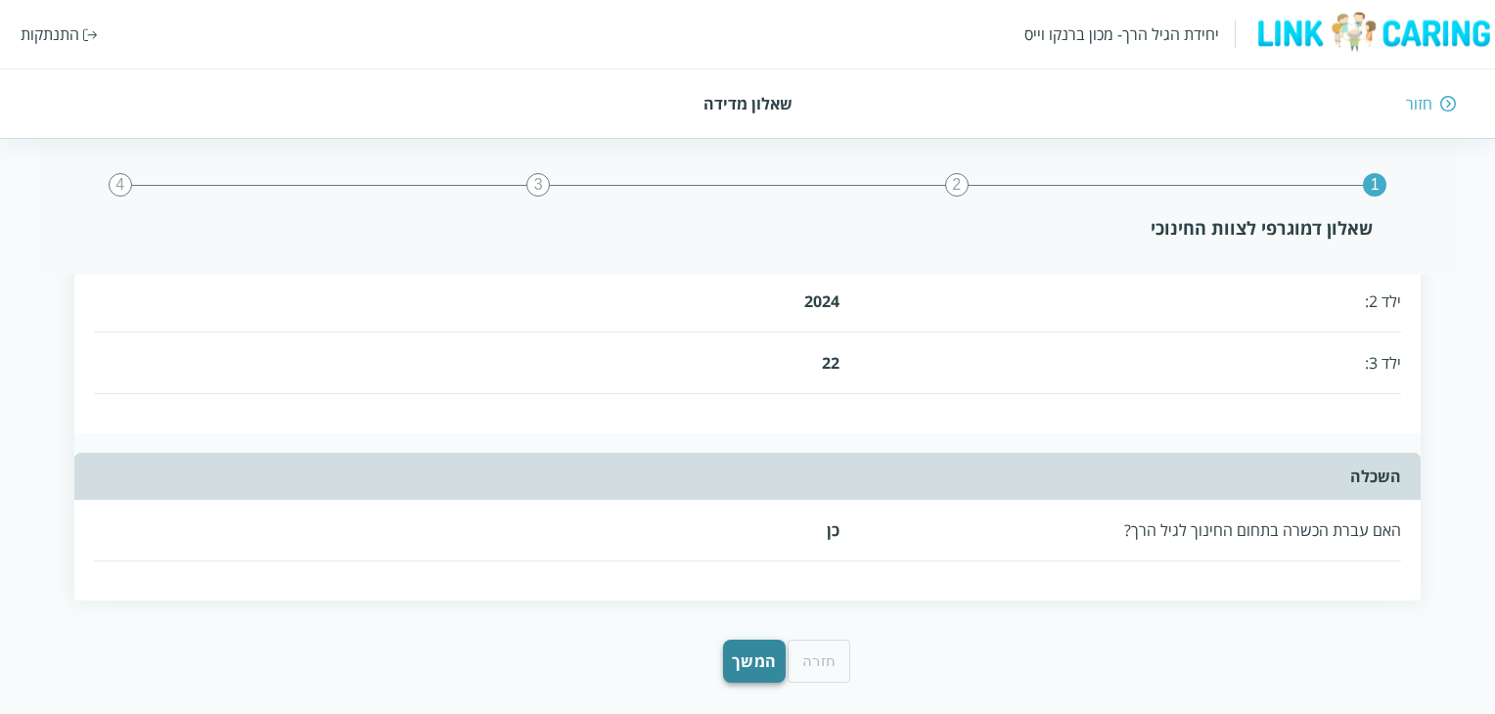
click at [752, 643] on button "המשך" at bounding box center [754, 661] width 63 height 43
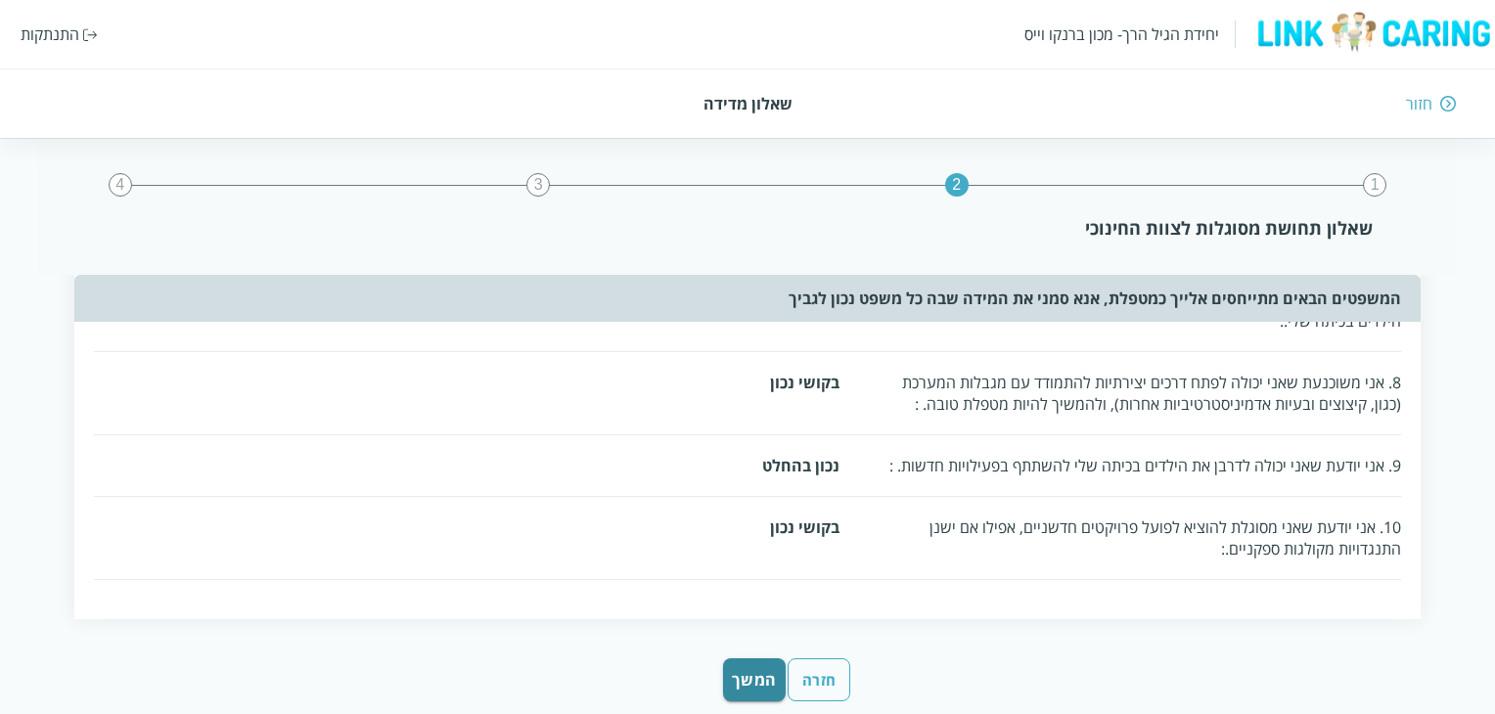
scroll to position [551, 0]
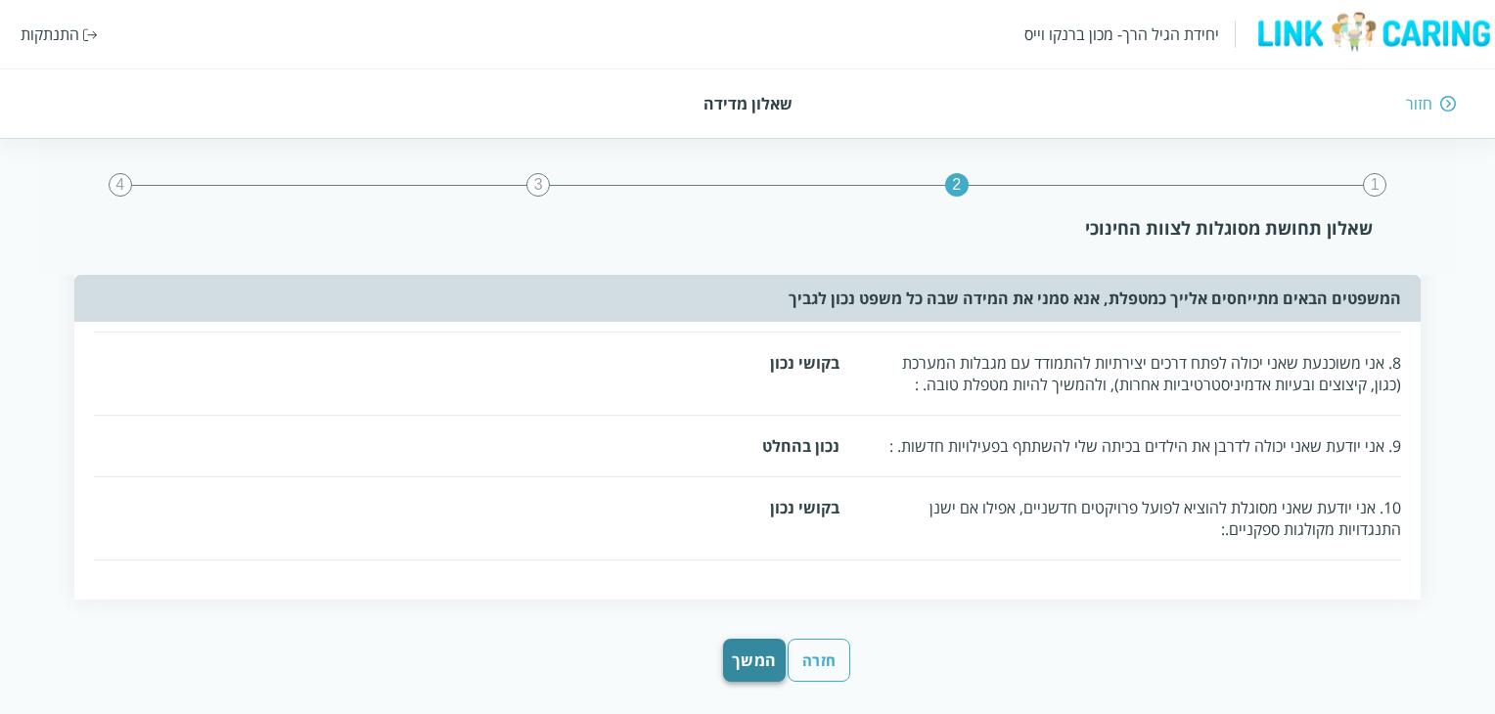
click at [769, 646] on button "המשך" at bounding box center [754, 660] width 63 height 43
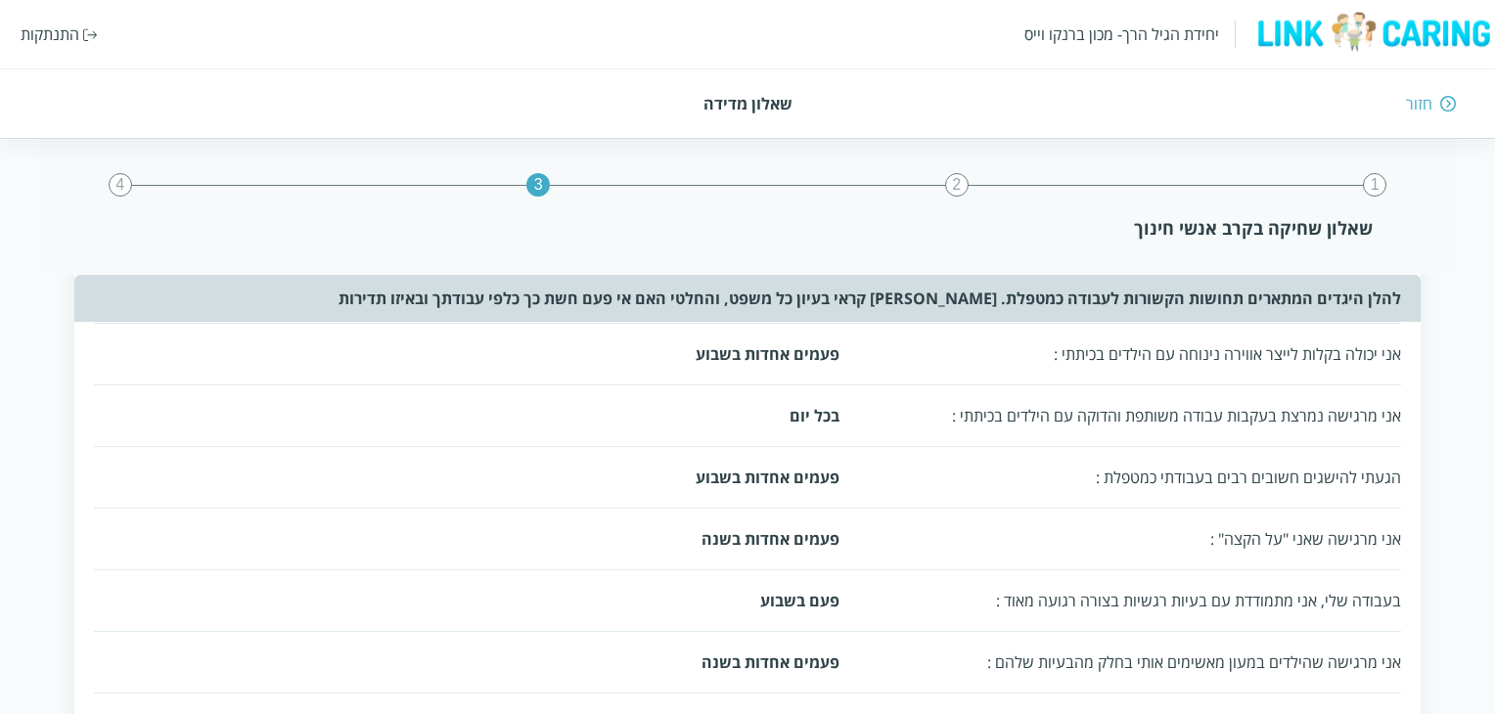
scroll to position [1115, 0]
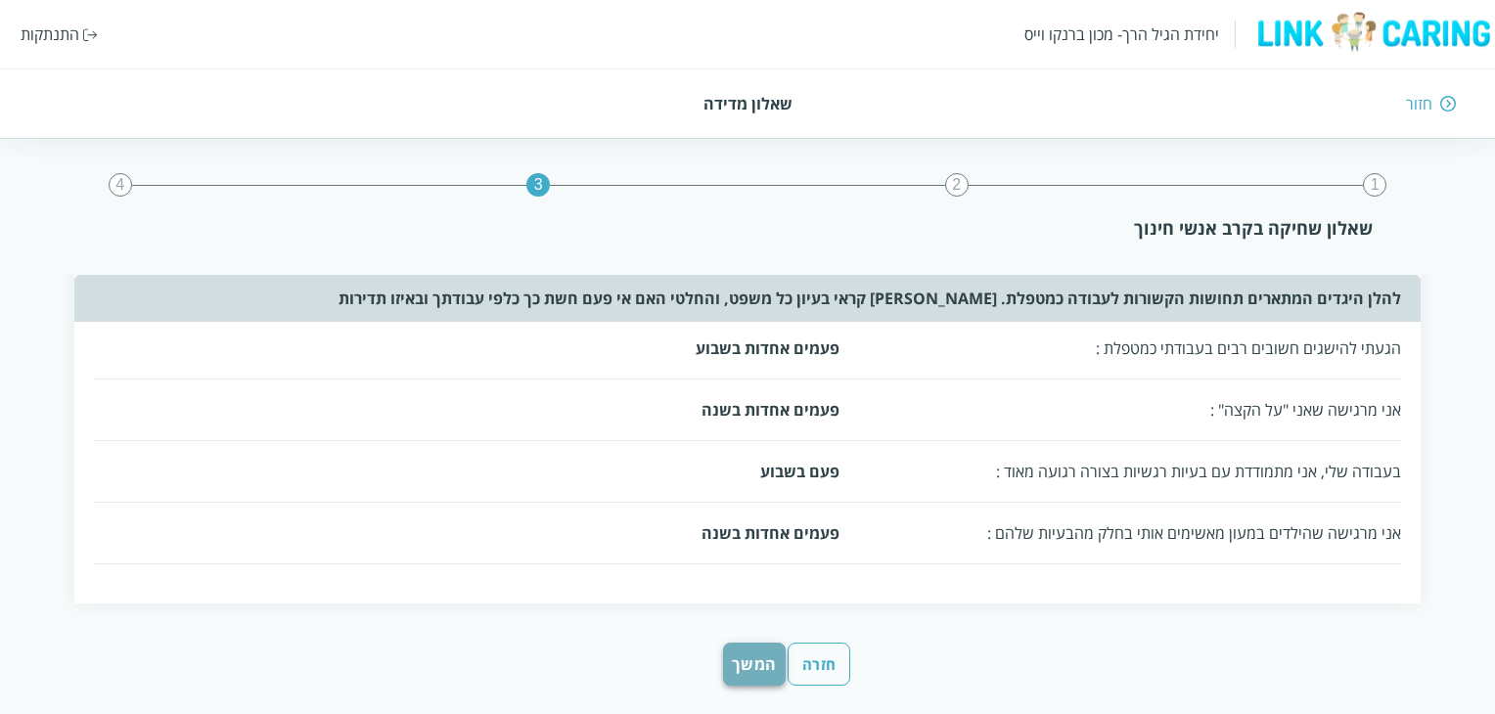
click at [771, 643] on button "המשך" at bounding box center [754, 664] width 63 height 43
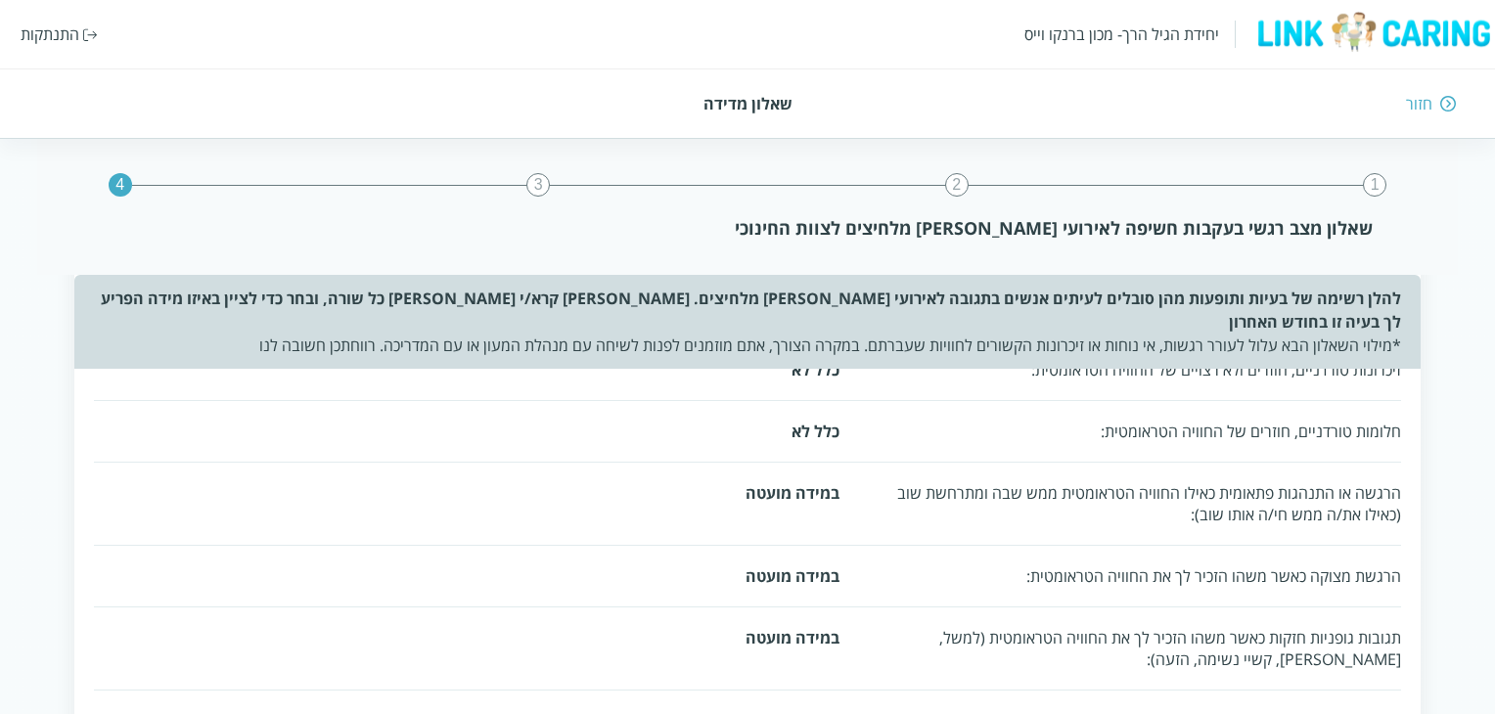
scroll to position [0, 0]
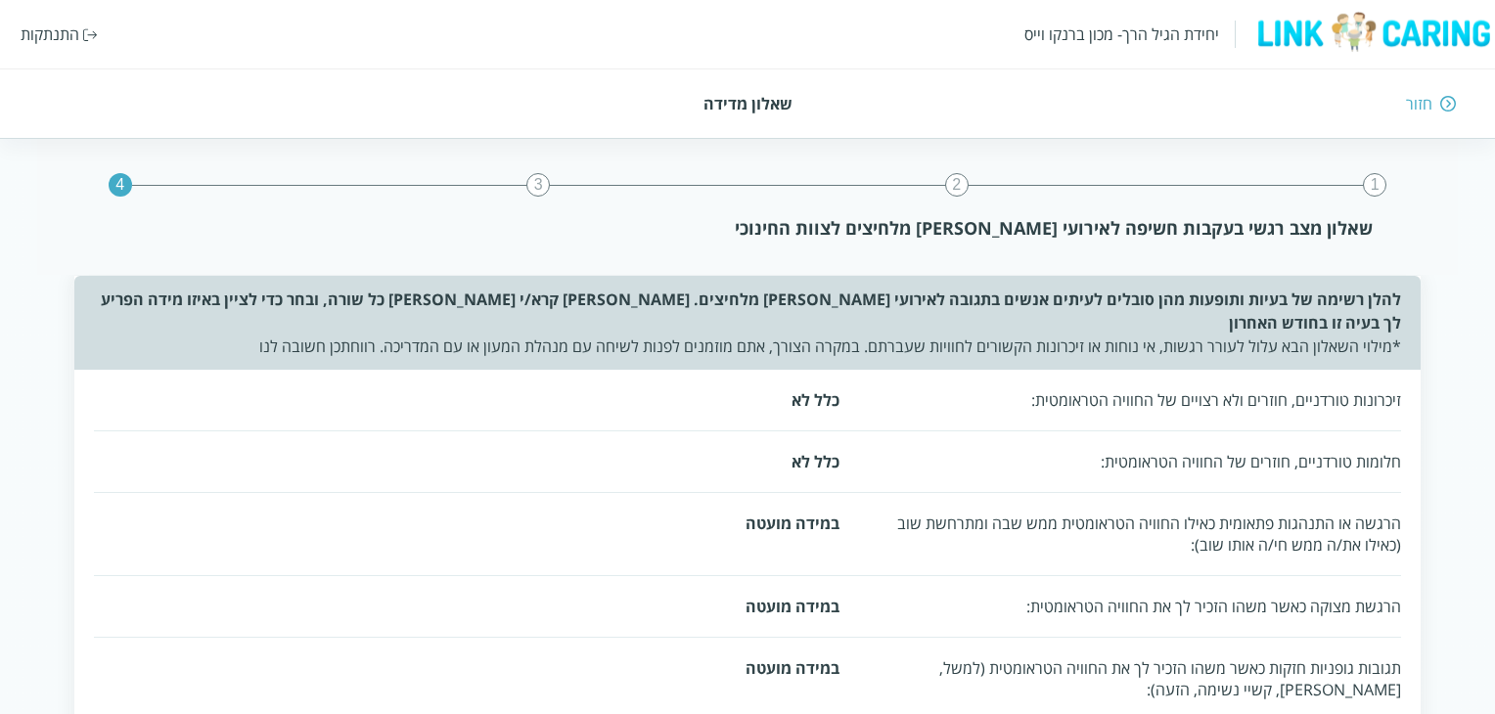
click at [1444, 110] on img at bounding box center [1448, 104] width 16 height 18
click at [1440, 95] on img at bounding box center [1448, 104] width 16 height 18
click at [1427, 114] on div "חזור" at bounding box center [1419, 104] width 26 height 22
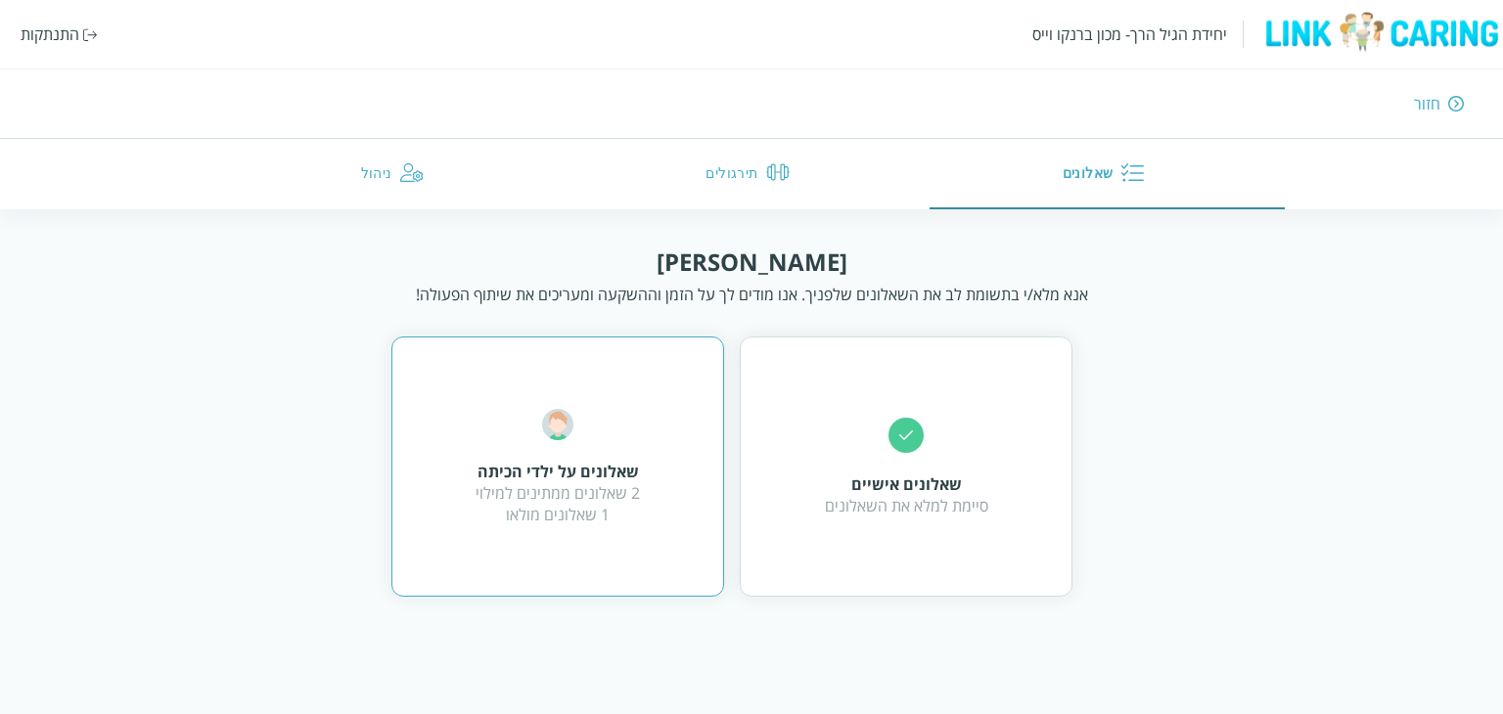
click at [626, 467] on div "שאלונים על ילדי הכיתה" at bounding box center [558, 472] width 164 height 22
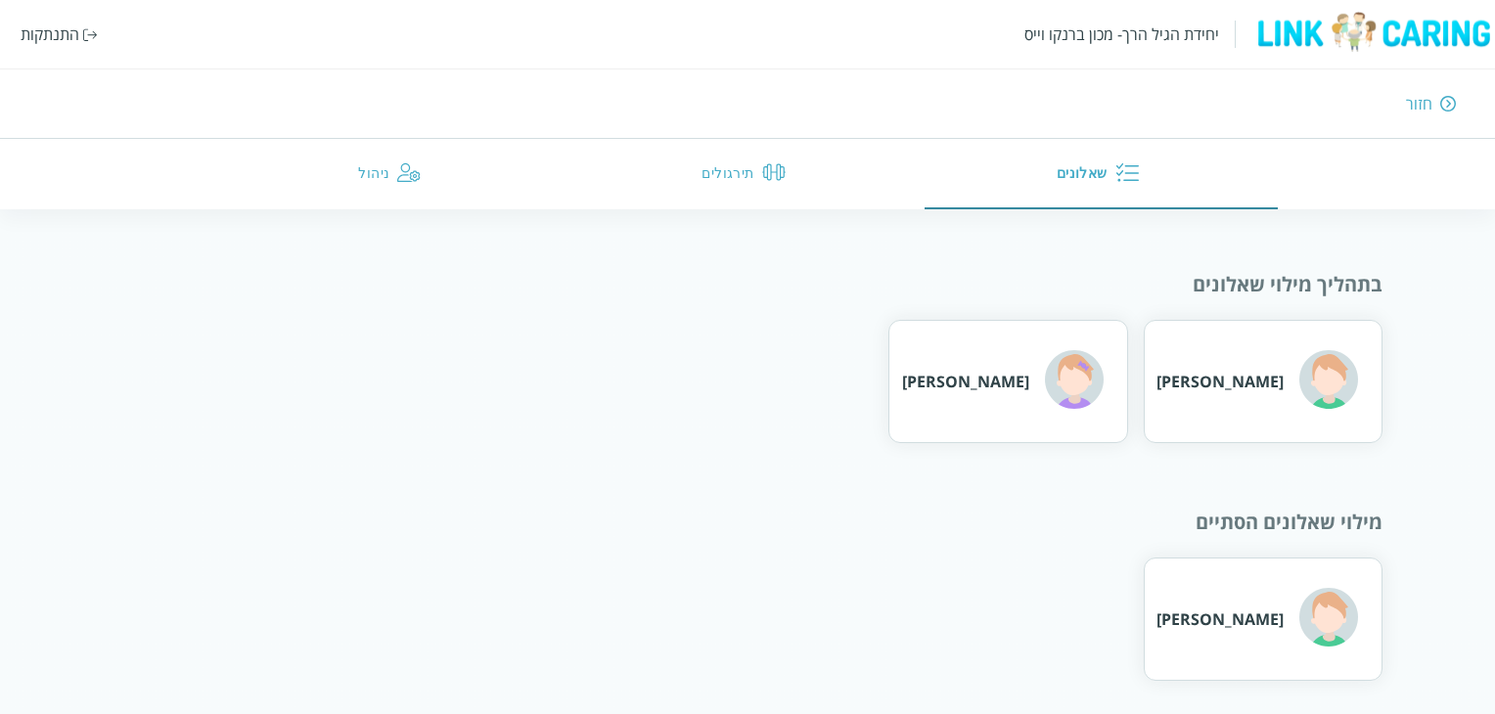
scroll to position [114, 0]
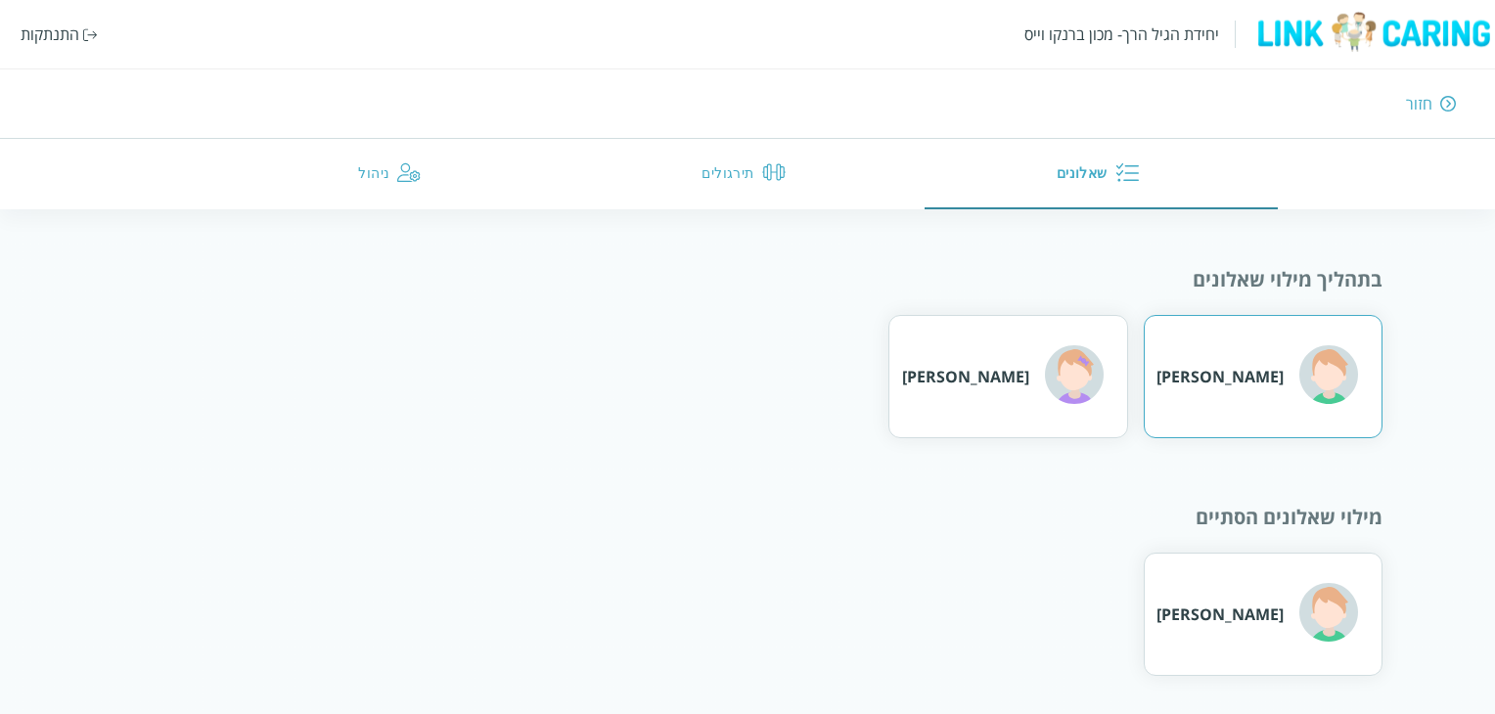
click at [1284, 396] on div "[PERSON_NAME]" at bounding box center [1258, 377] width 202 height 64
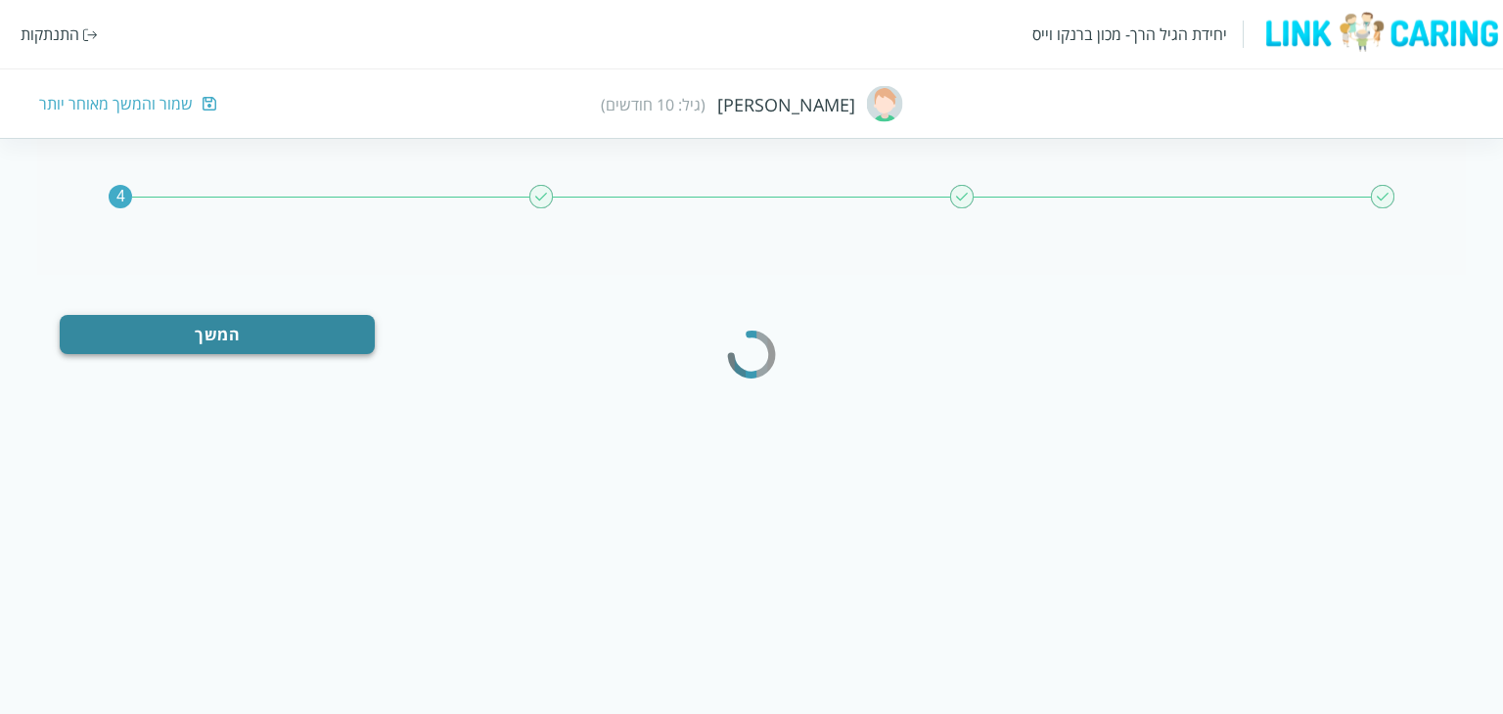
click at [295, 342] on button "המשך" at bounding box center [217, 334] width 315 height 39
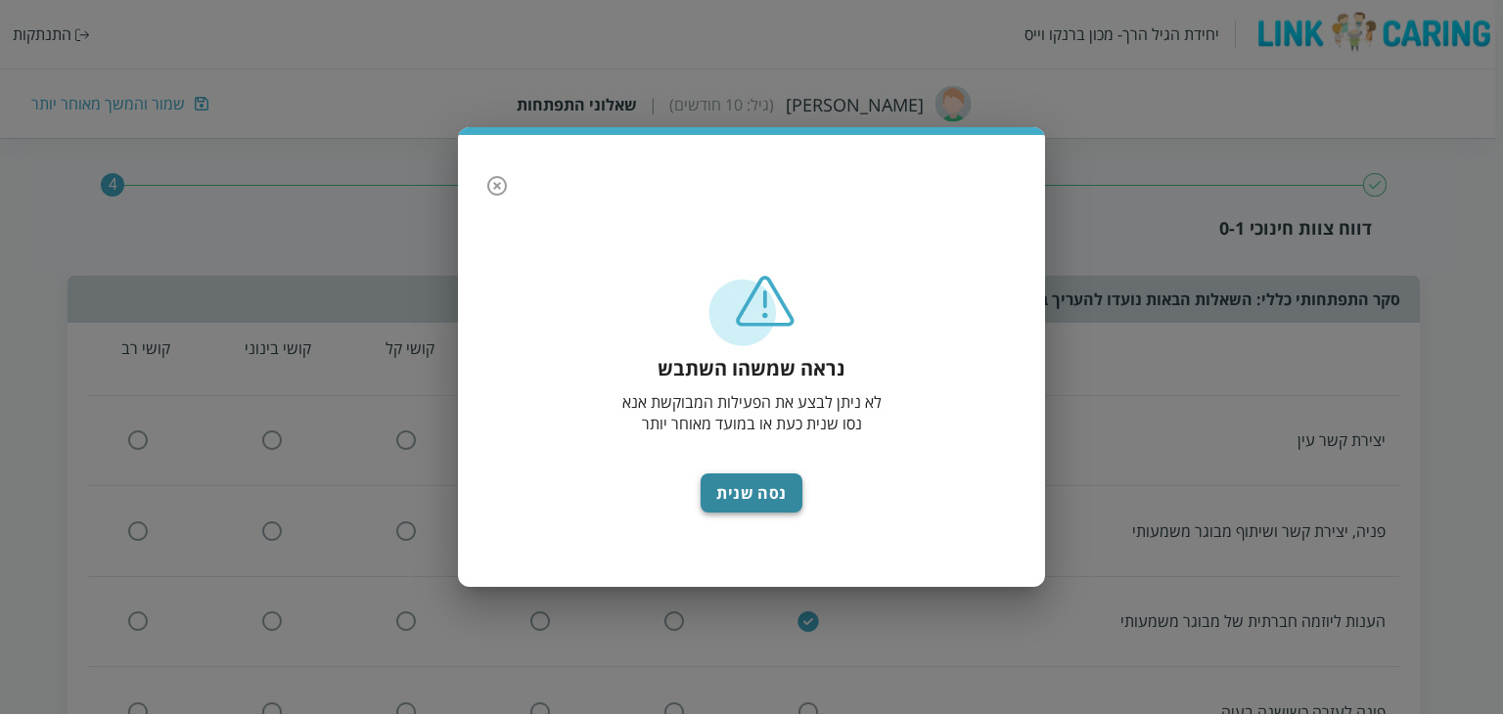
click at [791, 502] on button "נסה שנית" at bounding box center [752, 493] width 102 height 39
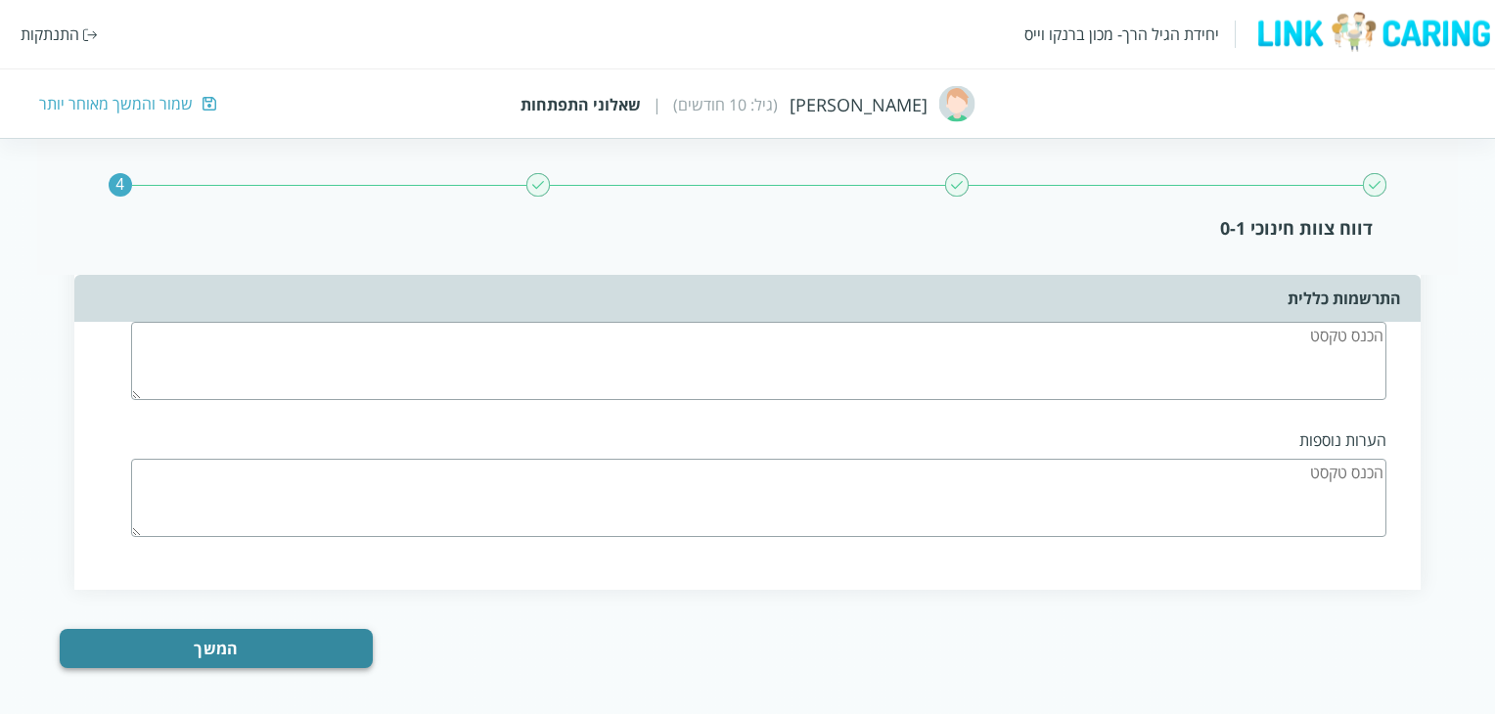
click at [309, 656] on button "המשך" at bounding box center [216, 648] width 313 height 39
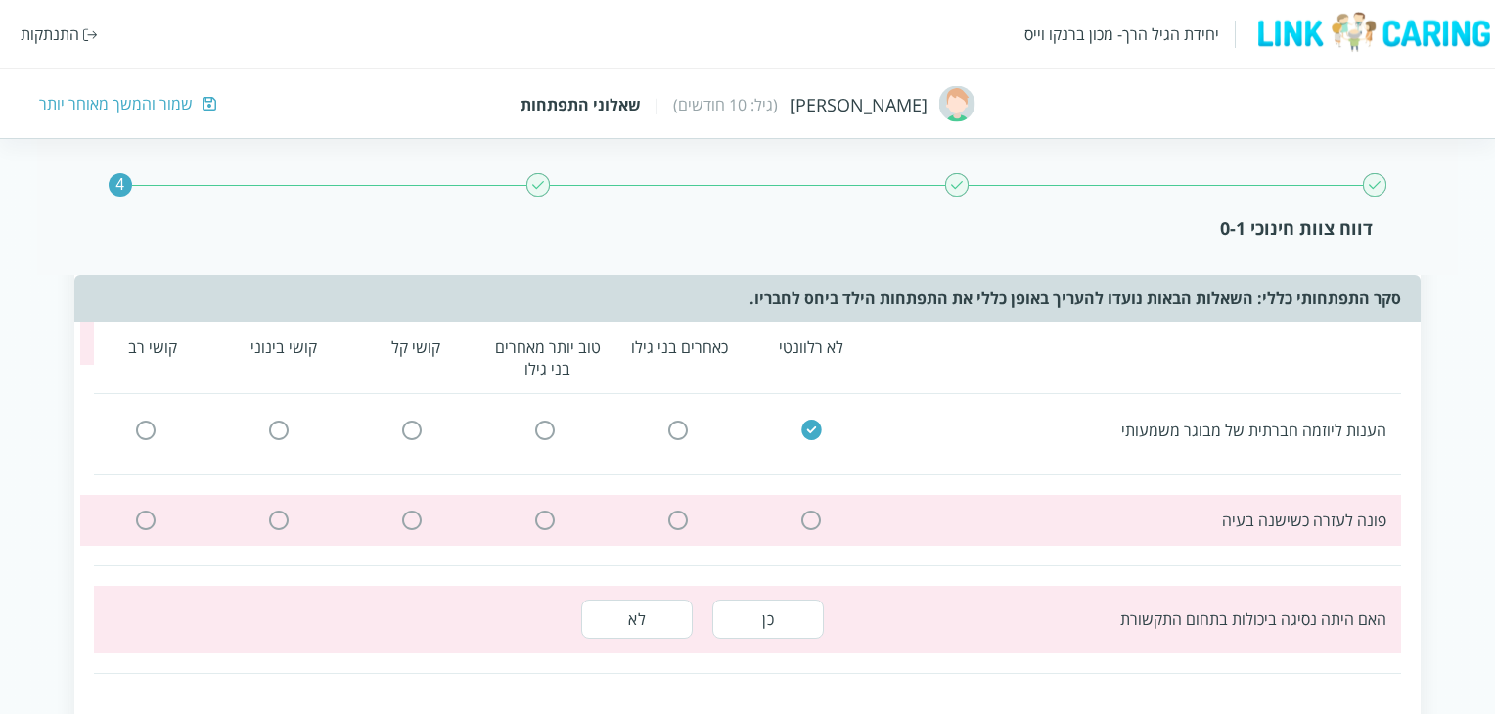
scroll to position [172, 0]
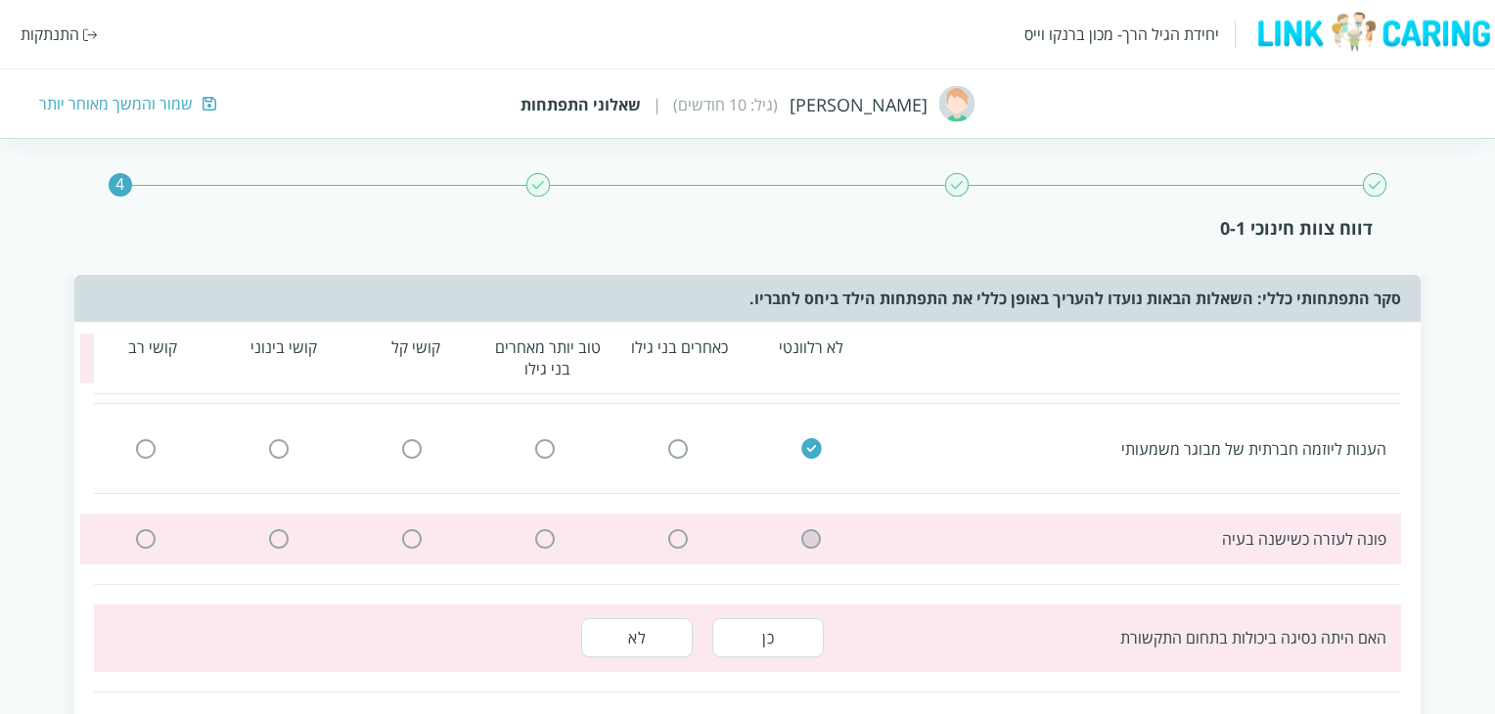
click at [811, 535] on input "radio" at bounding box center [811, 539] width 18 height 21
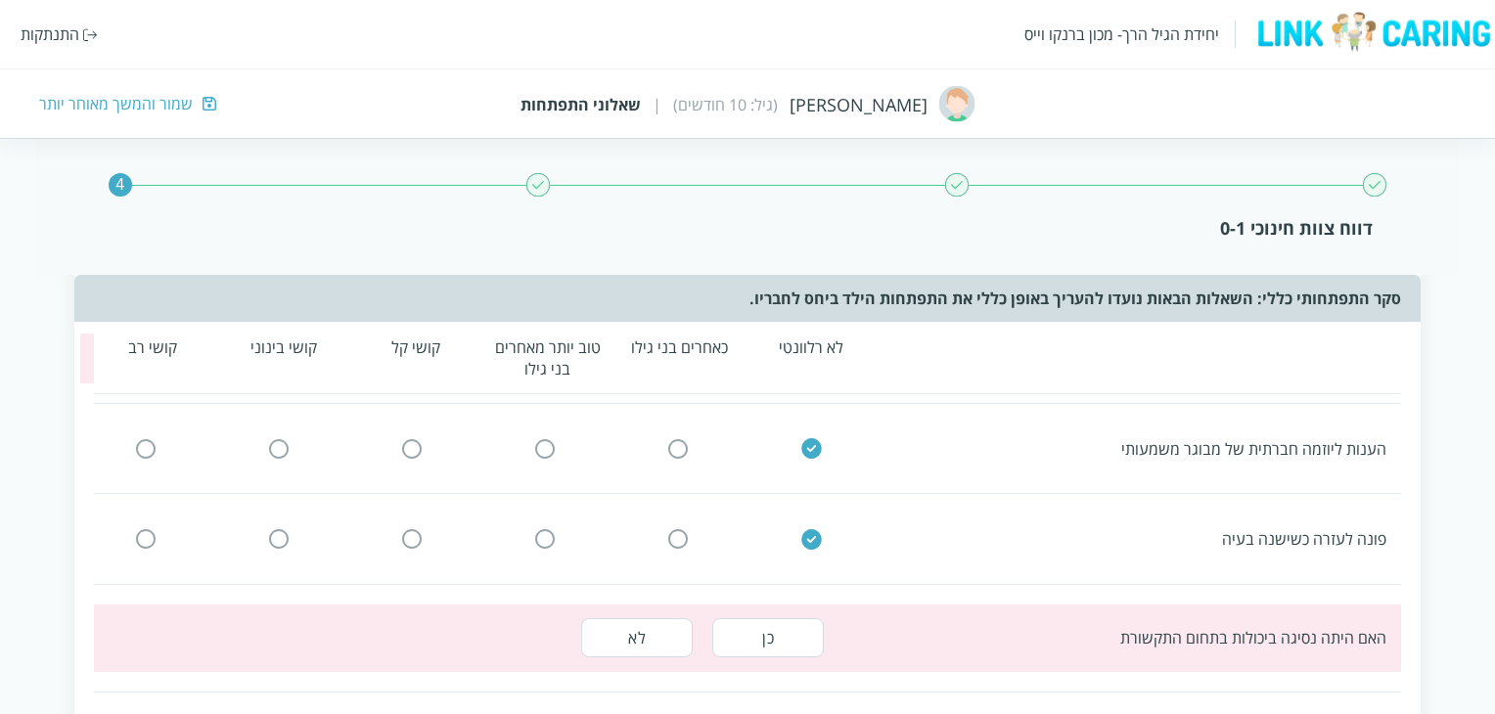
click at [642, 640] on button "לא" at bounding box center [637, 637] width 112 height 39
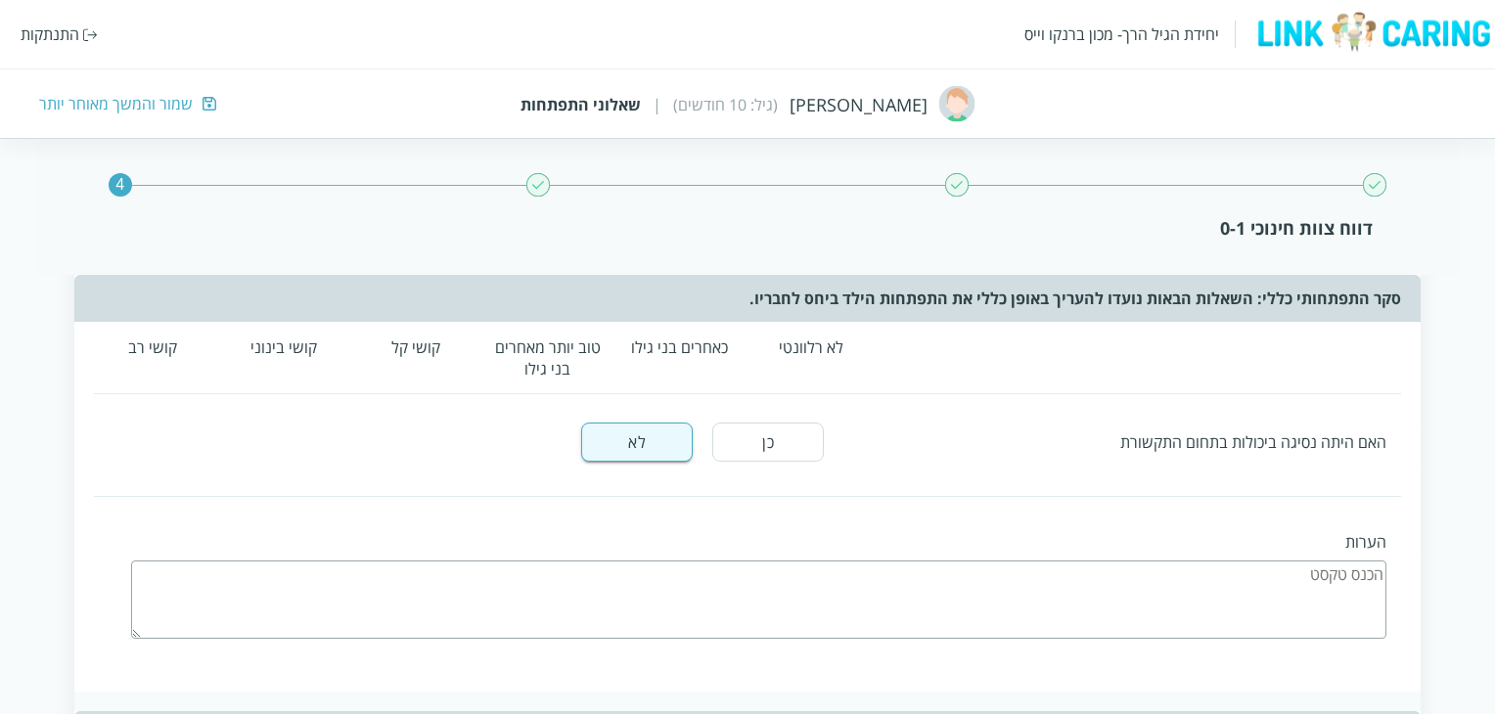
scroll to position [564, 0]
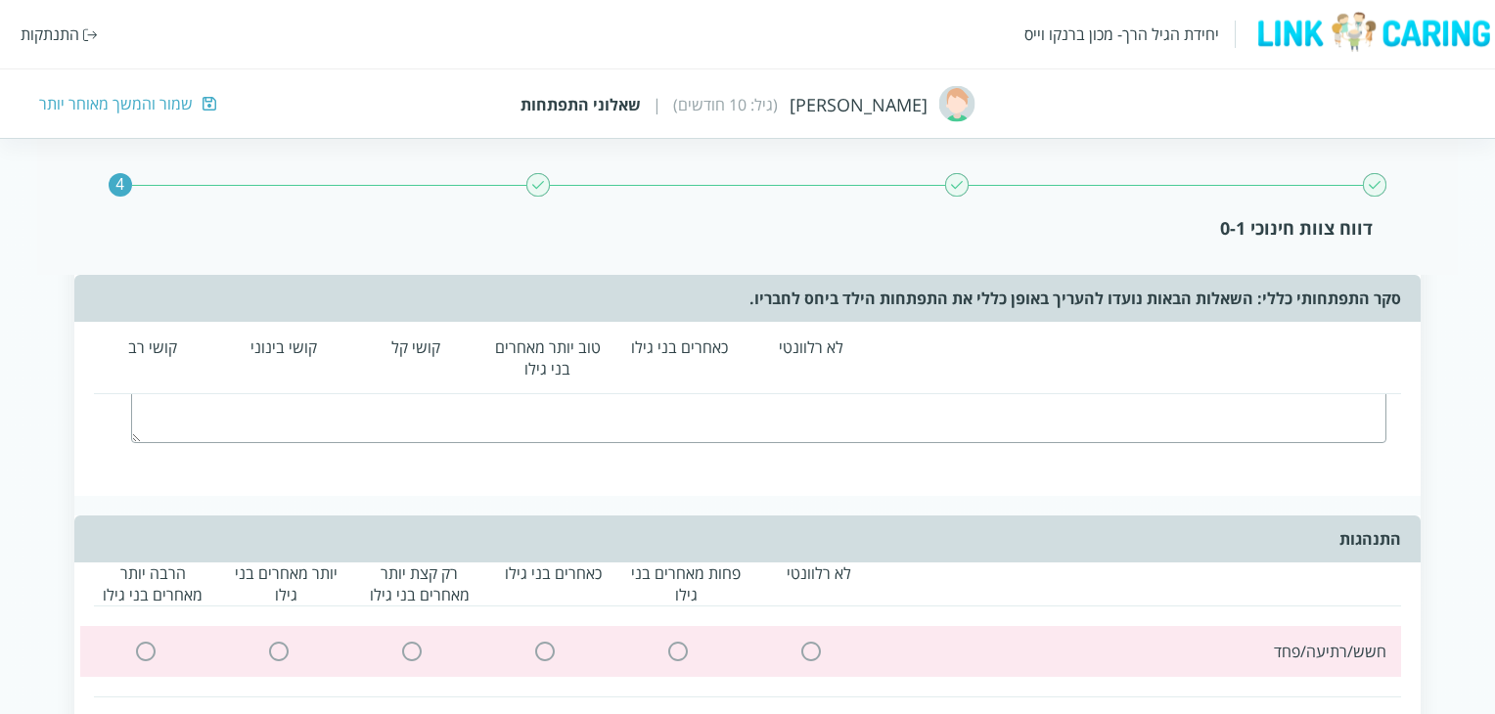
click at [826, 647] on div at bounding box center [810, 652] width 117 height 21
click at [818, 643] on input "radio" at bounding box center [811, 652] width 18 height 21
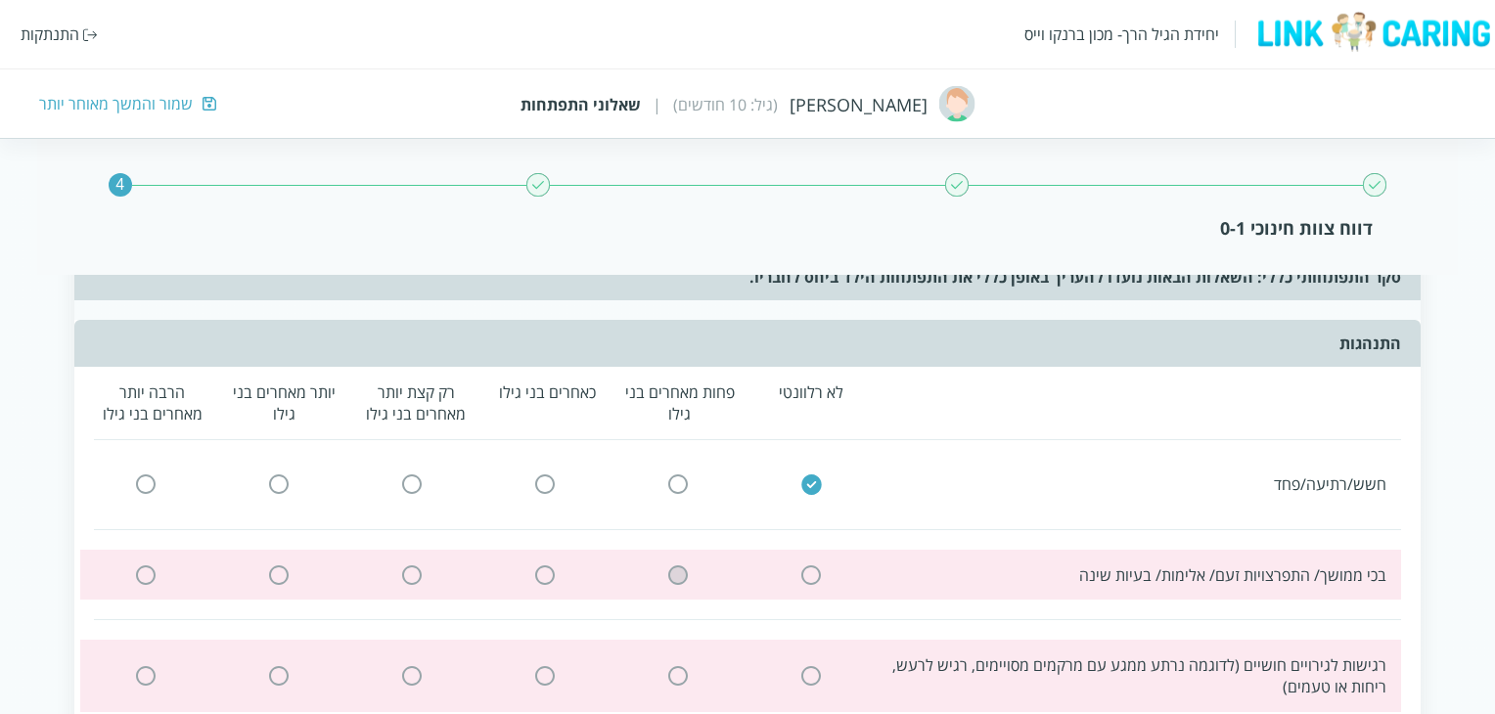
click at [679, 565] on input "radio" at bounding box center [678, 575] width 18 height 21
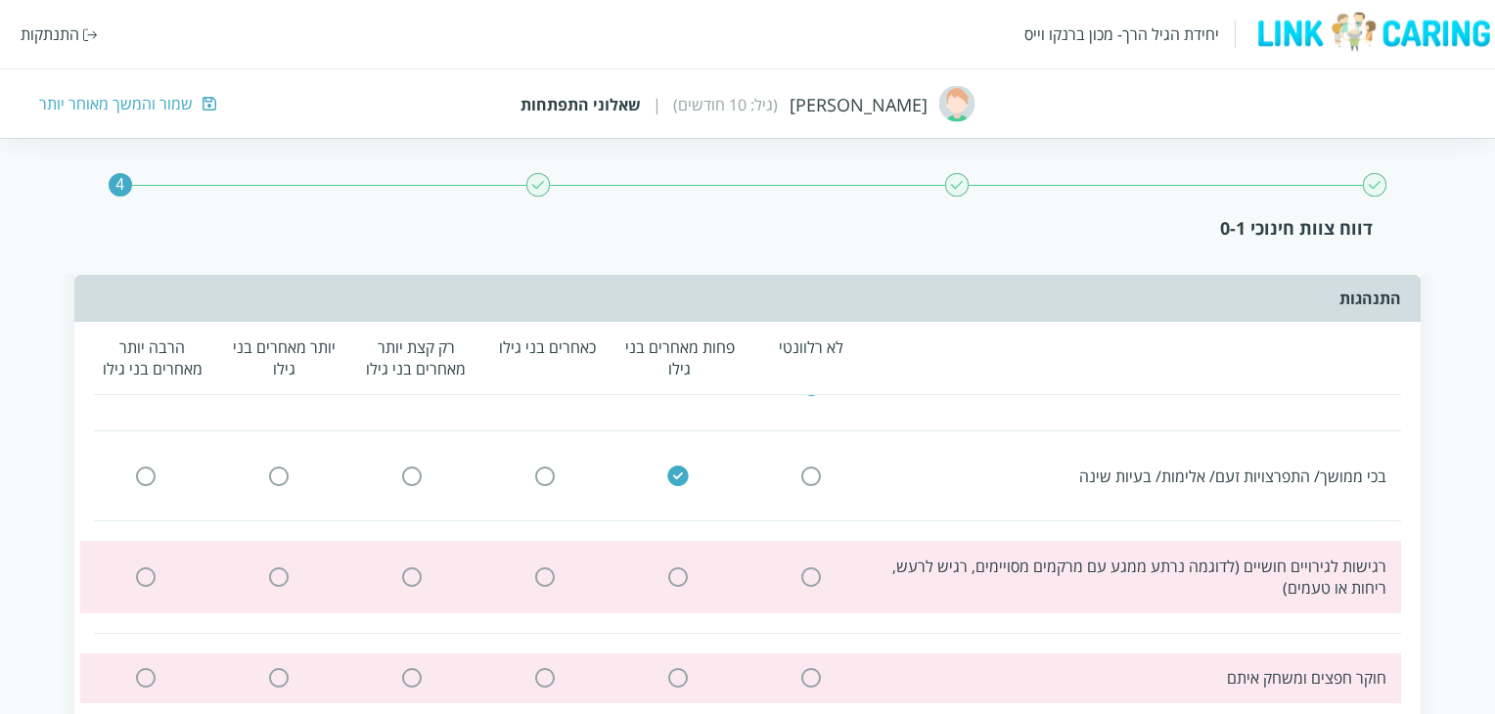
click at [806, 568] on input "radio" at bounding box center [811, 578] width 18 height 21
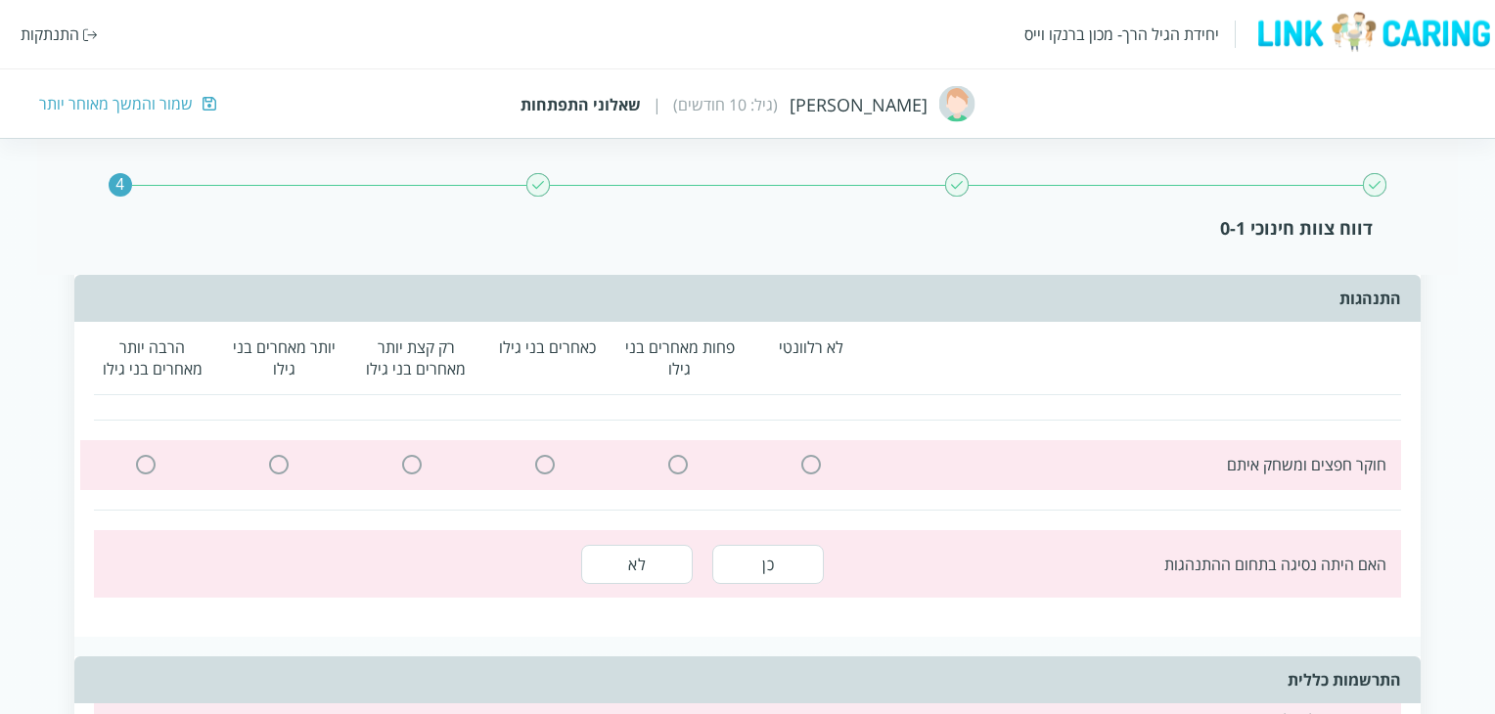
click at [673, 455] on input "radio" at bounding box center [678, 465] width 18 height 21
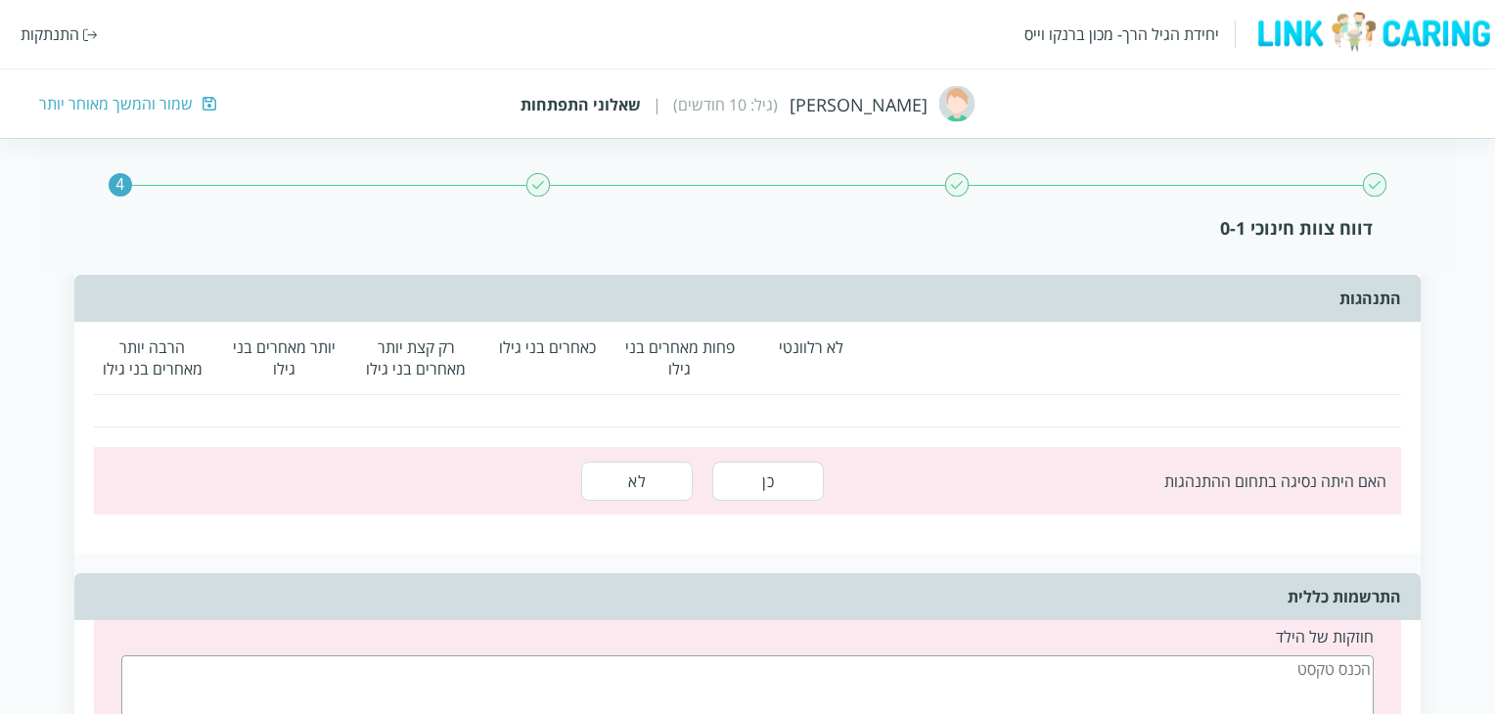
click at [771, 477] on button "כן" at bounding box center [768, 481] width 112 height 39
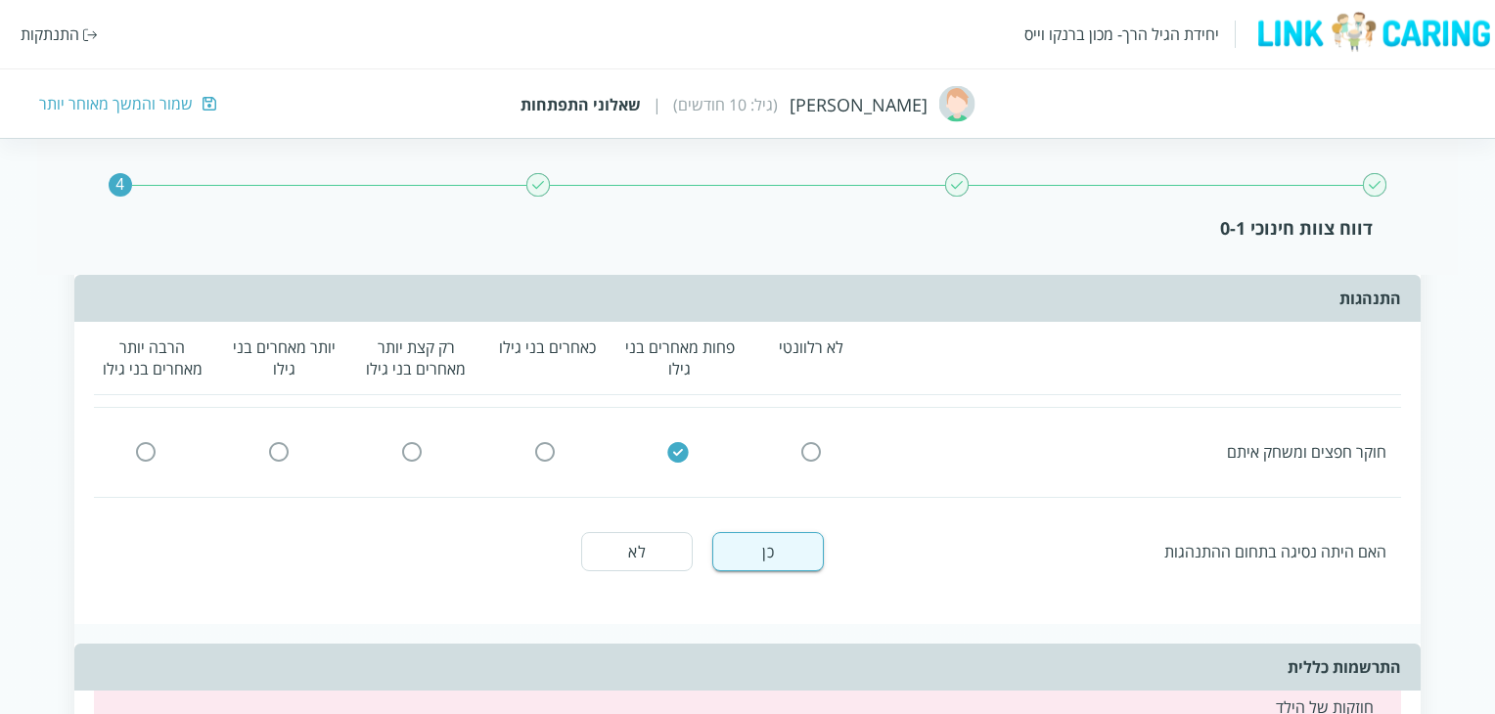
scroll to position [1444, 0]
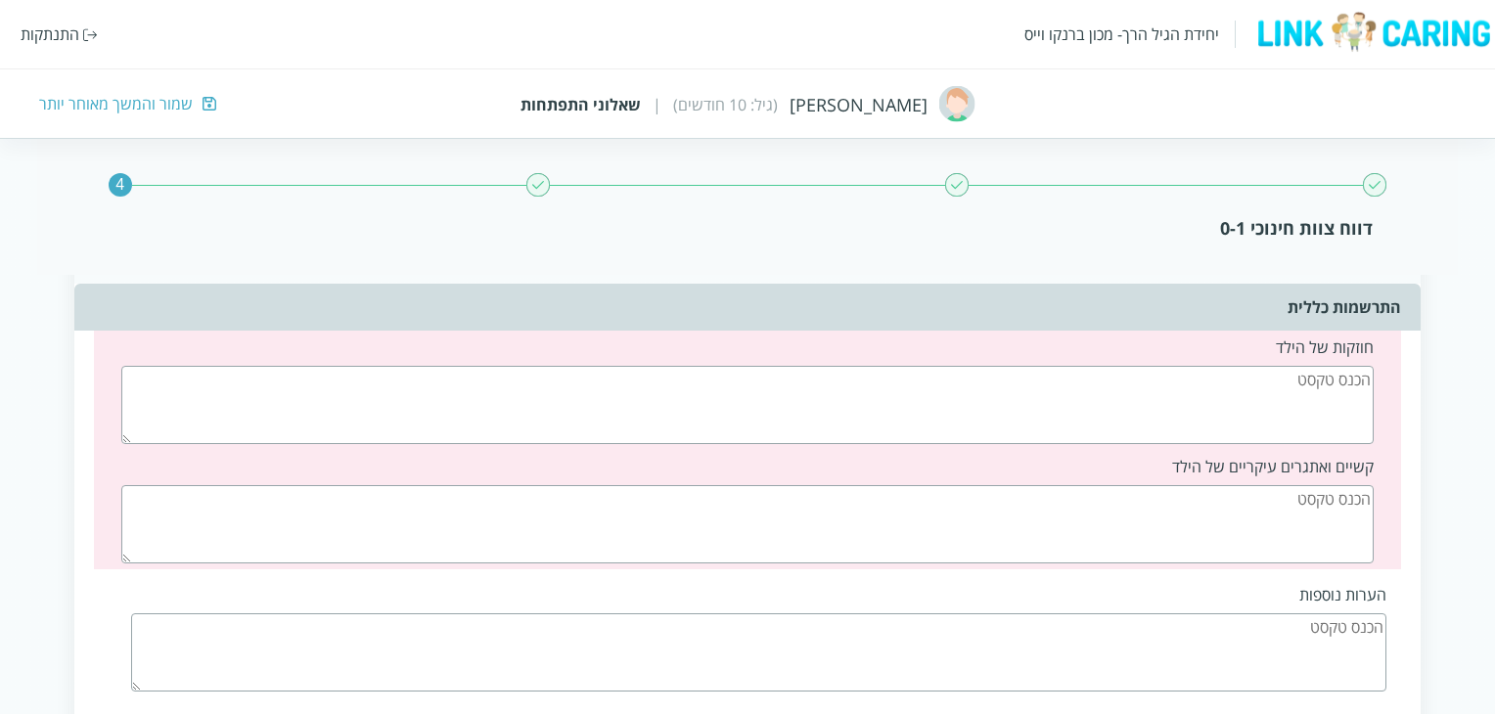
click at [916, 405] on textarea at bounding box center [747, 405] width 1252 height 78
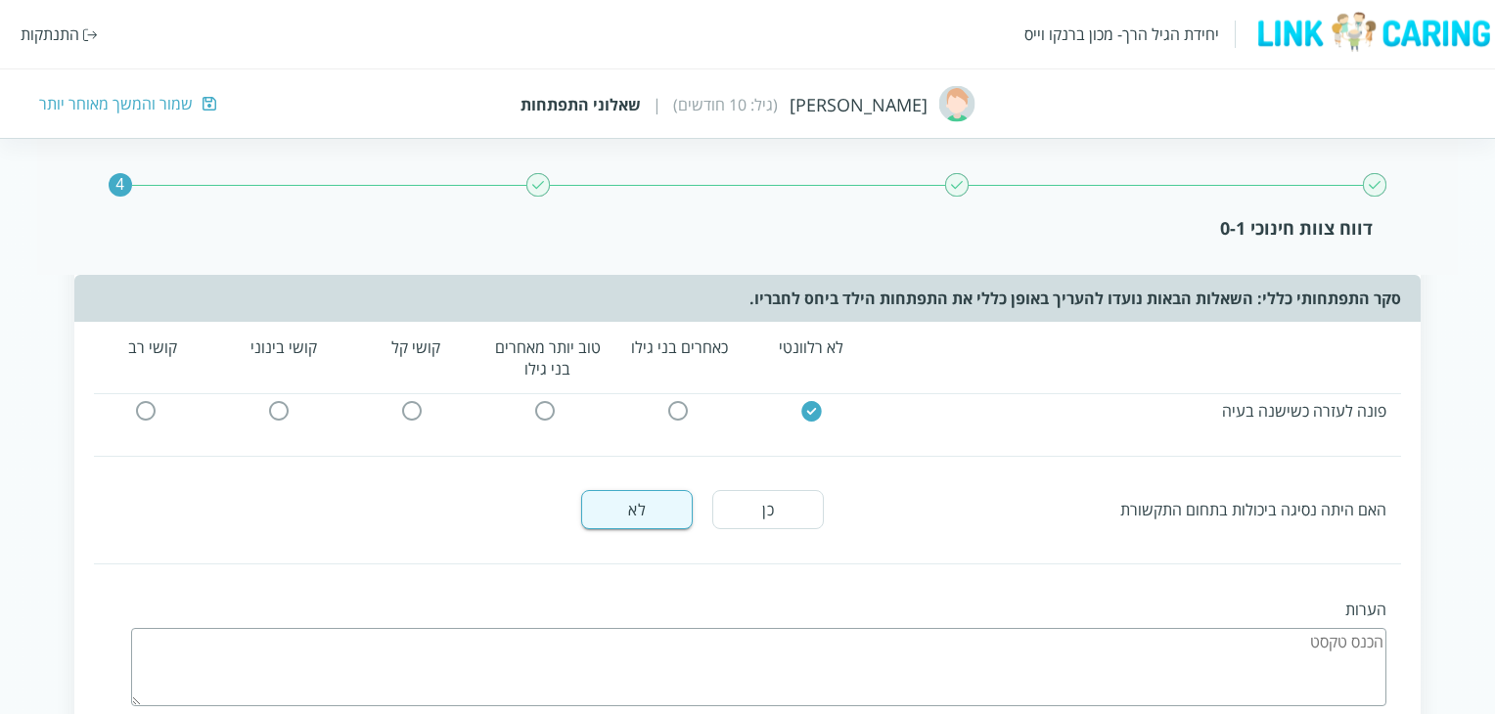
scroll to position [270, 0]
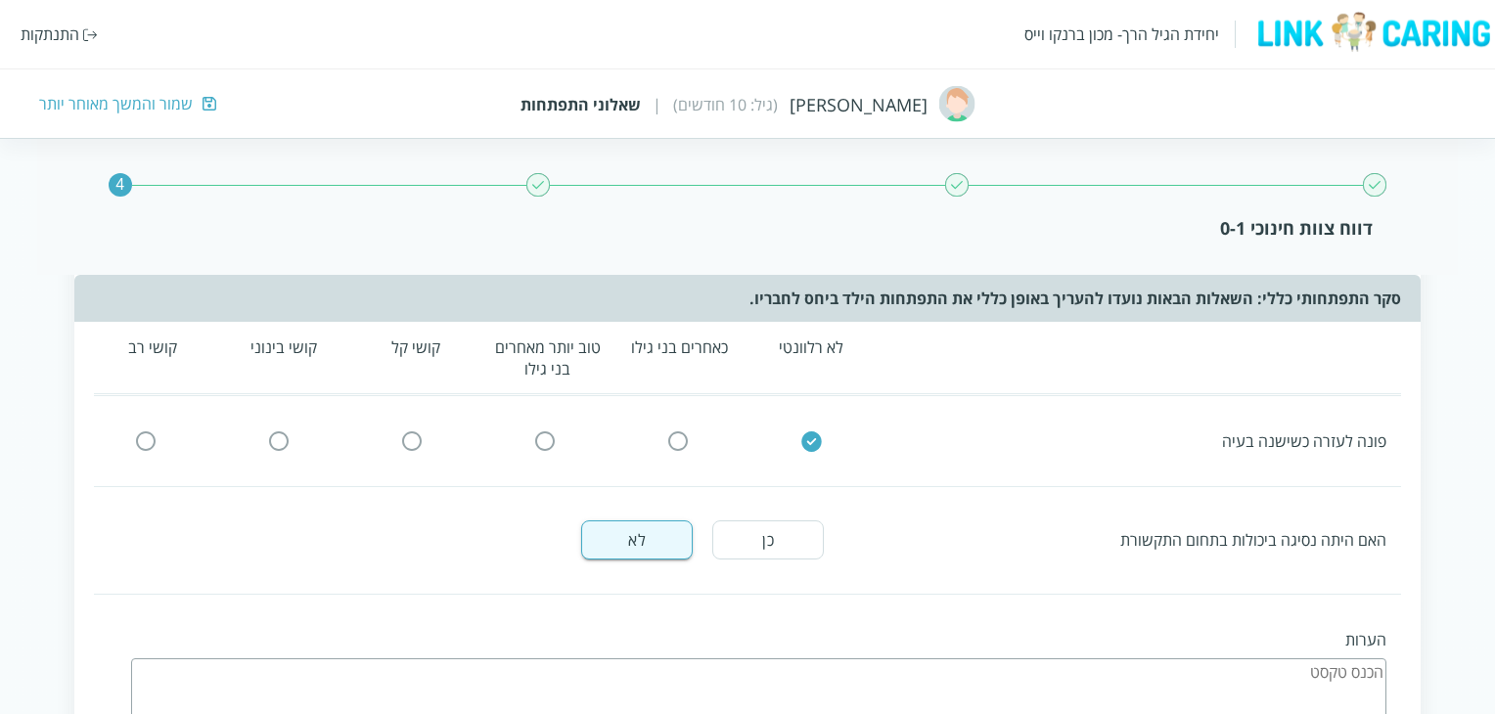
type textarea "י"
click at [1335, 683] on textarea at bounding box center [758, 698] width 1255 height 78
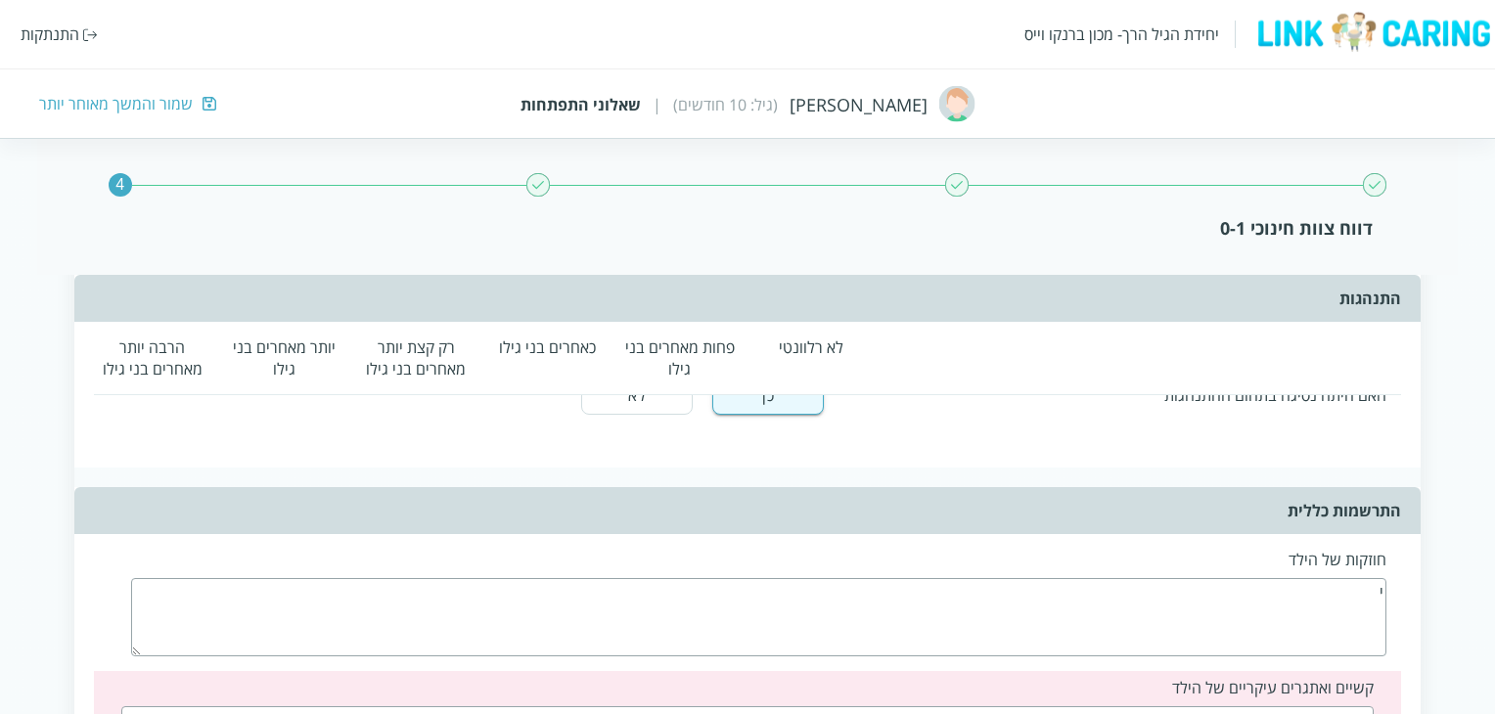
scroll to position [1249, 0]
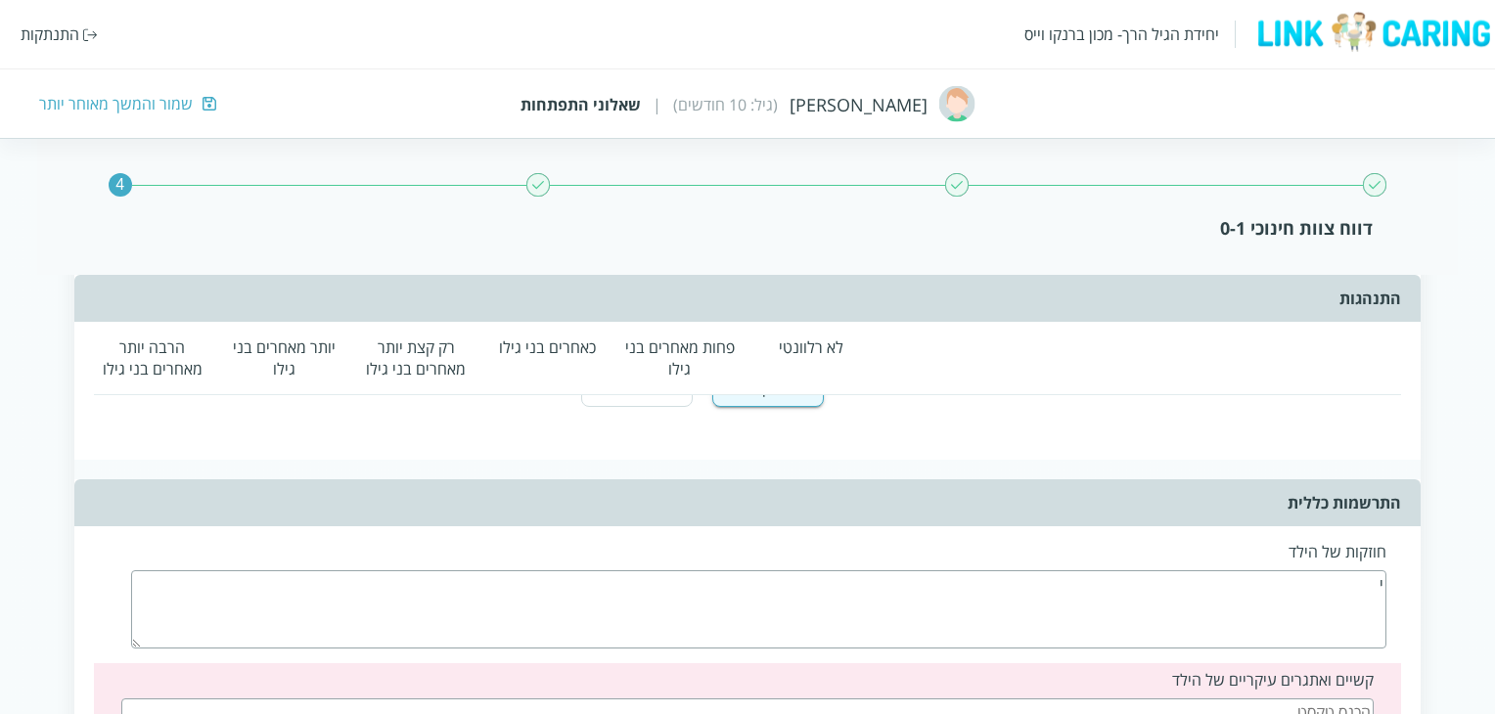
type textarea "-"
drag, startPoint x: 1277, startPoint y: 617, endPoint x: 1410, endPoint y: 592, distance: 135.5
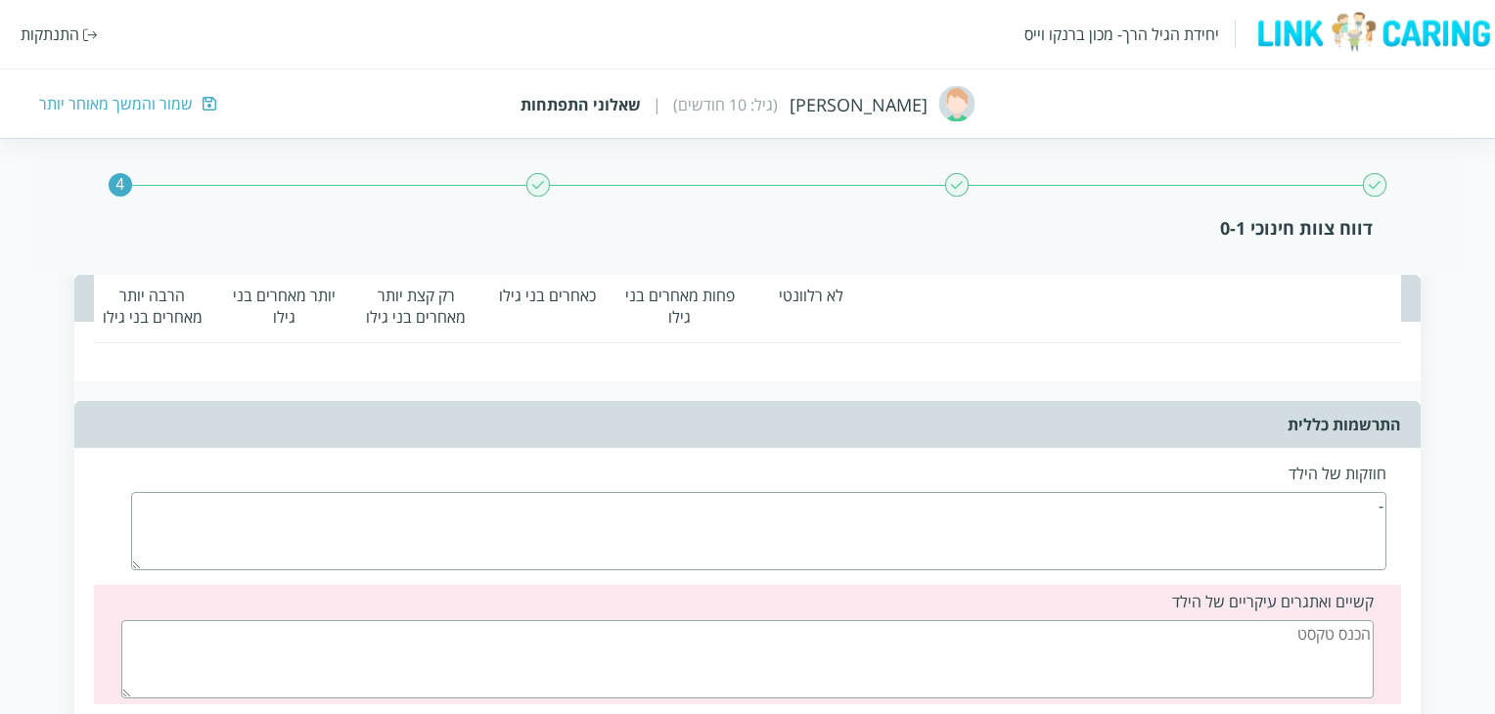
type textarea "-"
click at [1296, 643] on textarea at bounding box center [747, 659] width 1252 height 78
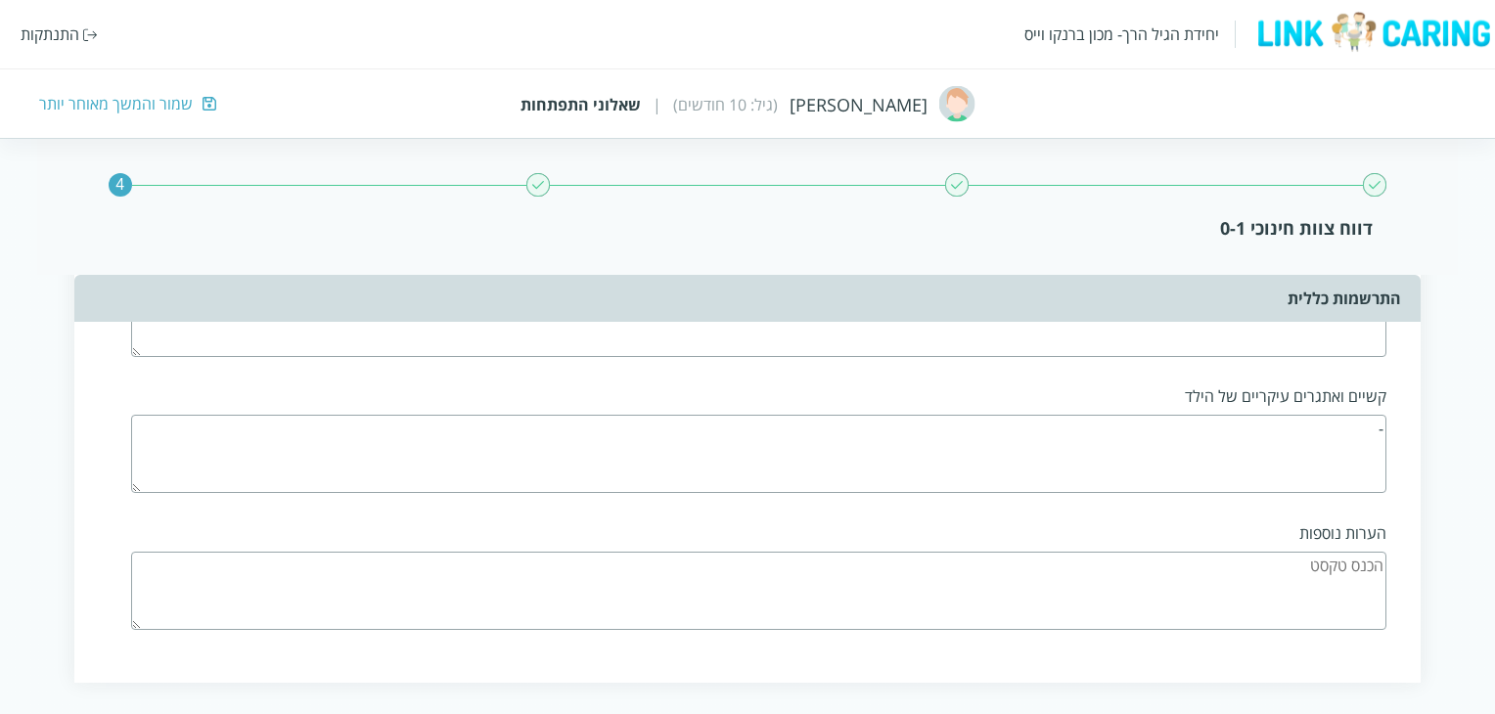
scroll to position [1542, 0]
type textarea "-"
click at [1241, 589] on textarea at bounding box center [758, 589] width 1255 height 78
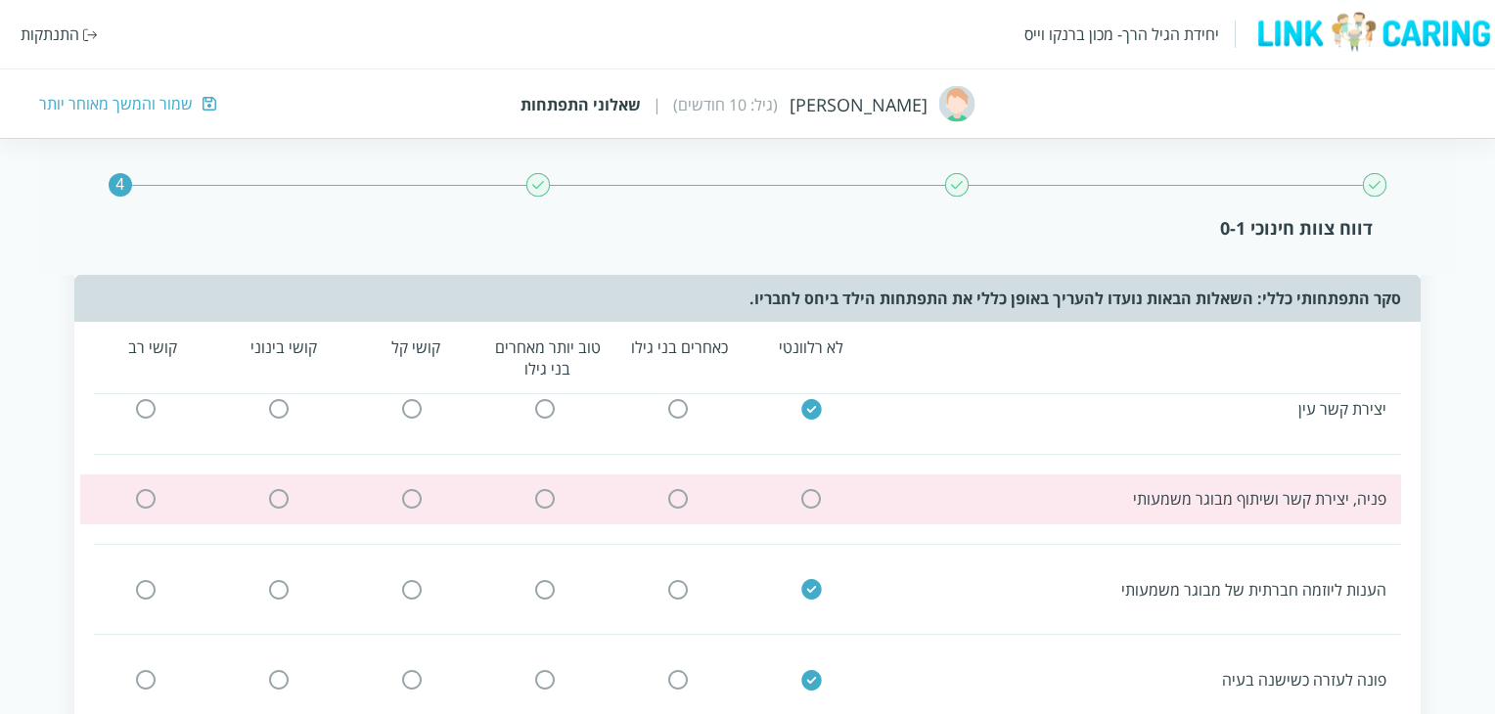
scroll to position [0, 0]
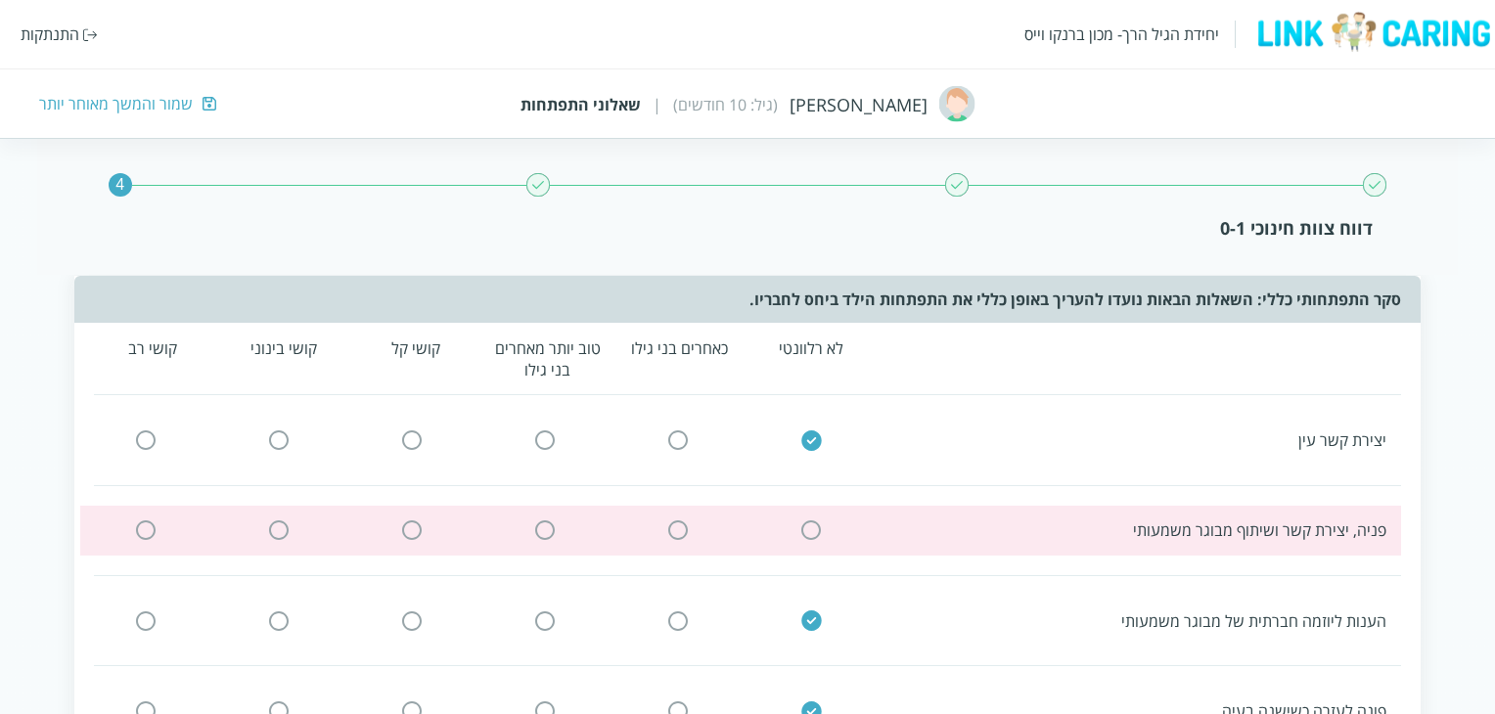
type textarea "-"
click at [801, 531] on icon at bounding box center [810, 530] width 23 height 23
click at [811, 532] on input "radio" at bounding box center [811, 531] width 18 height 21
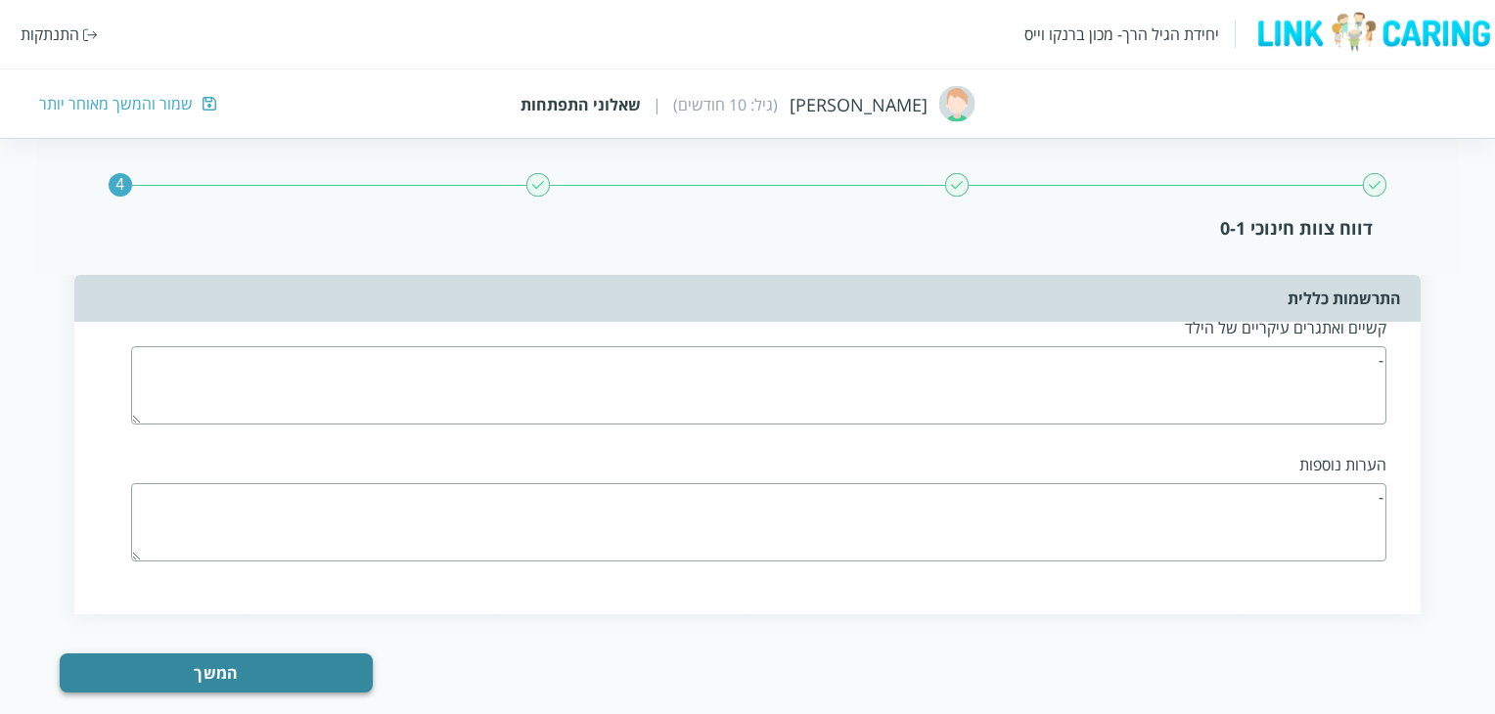
scroll to position [1633, 0]
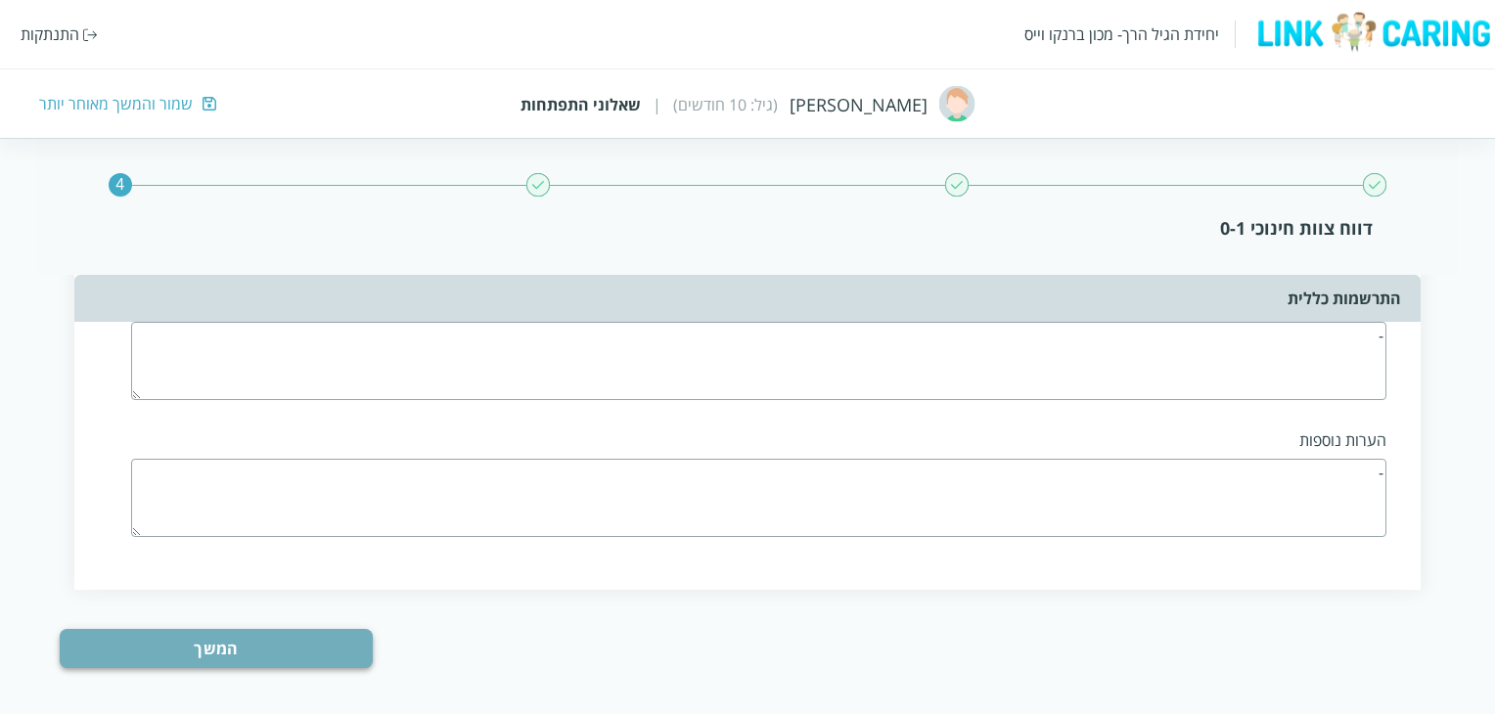
click at [294, 629] on button "המשך" at bounding box center [216, 648] width 313 height 39
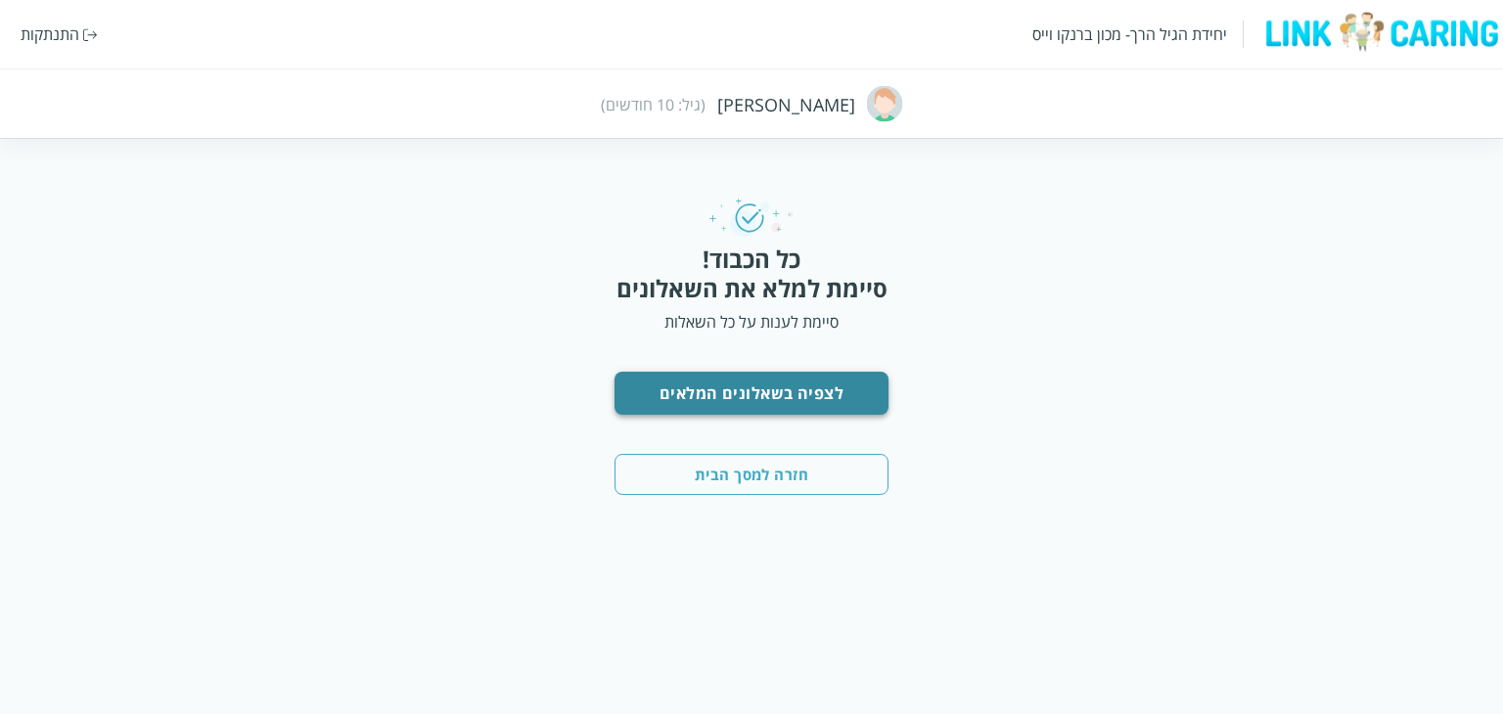
click at [758, 387] on button "לצפיה בשאלונים המלאים" at bounding box center [752, 393] width 274 height 43
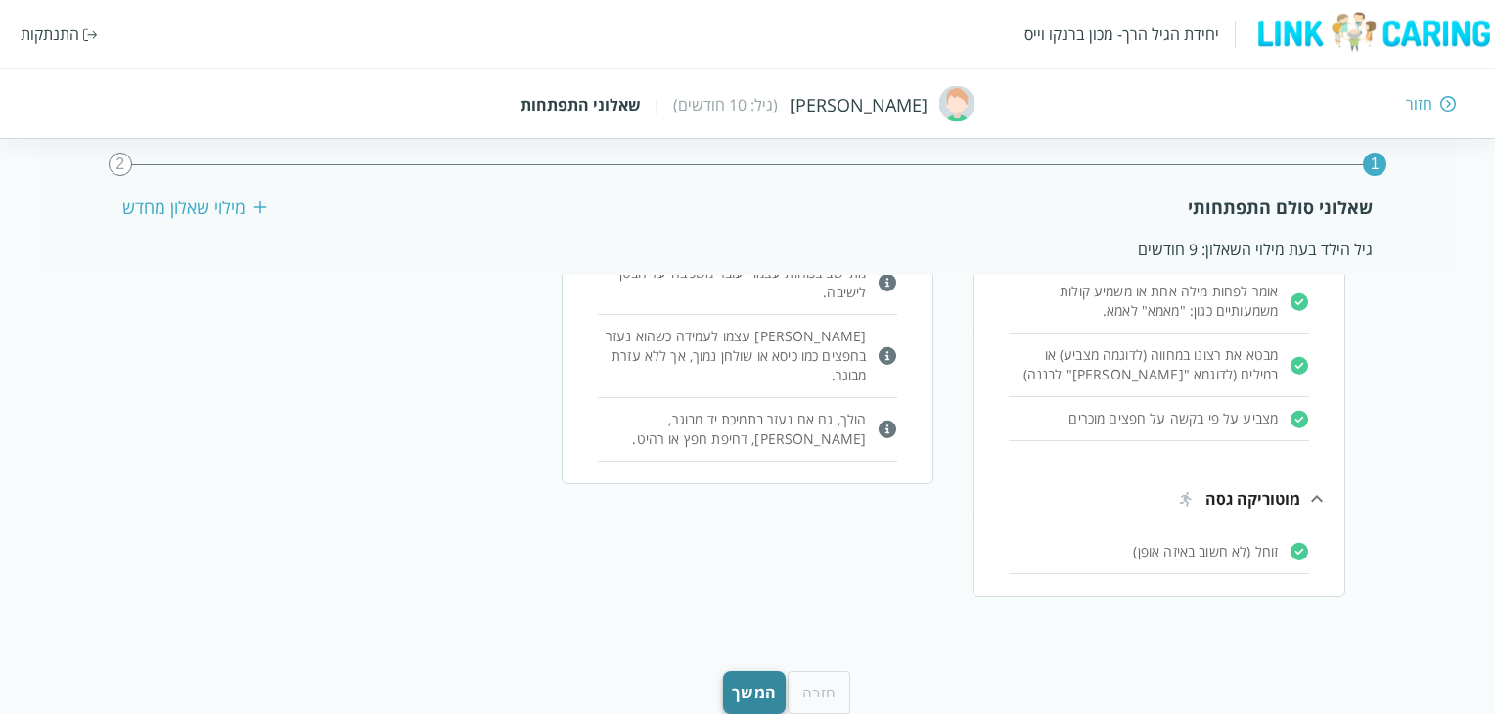
click at [754, 671] on button "המשך" at bounding box center [754, 692] width 63 height 43
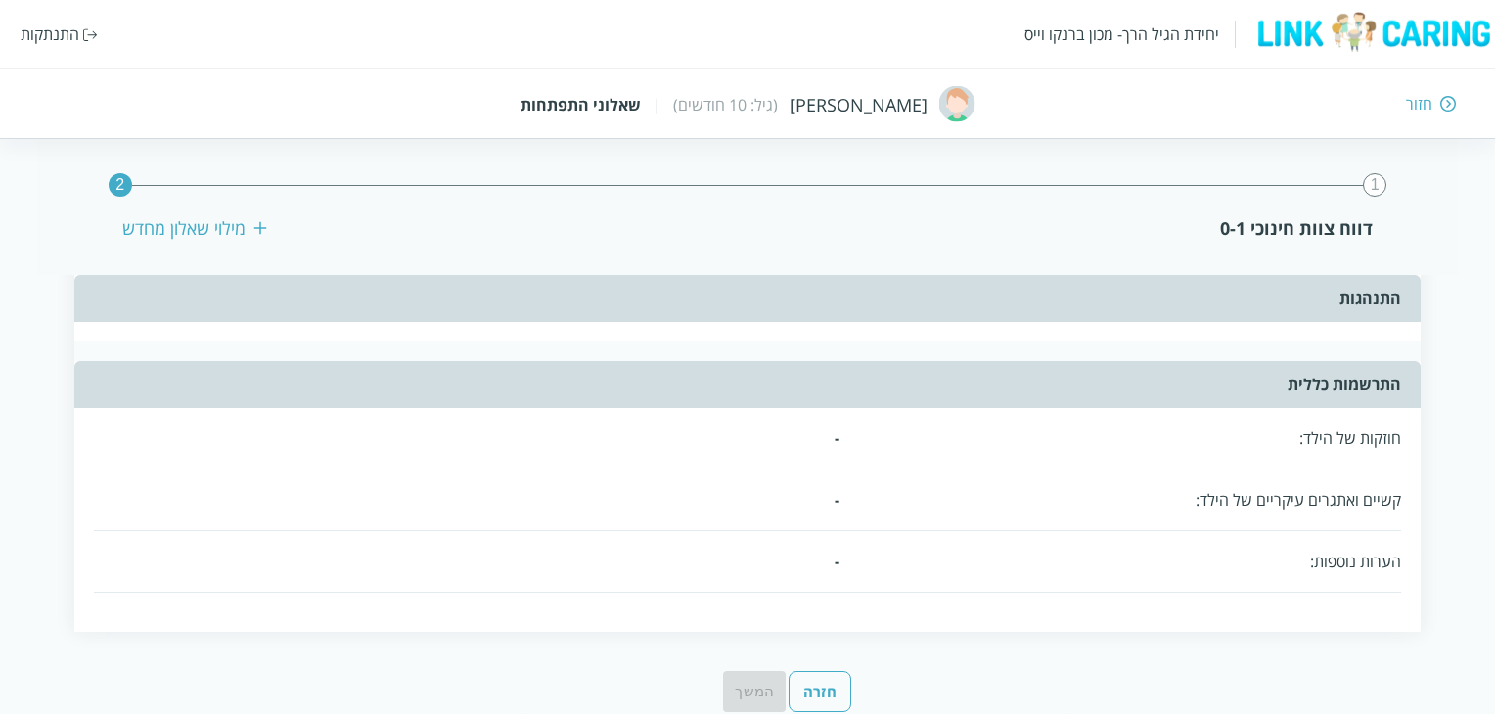
scroll to position [857, 0]
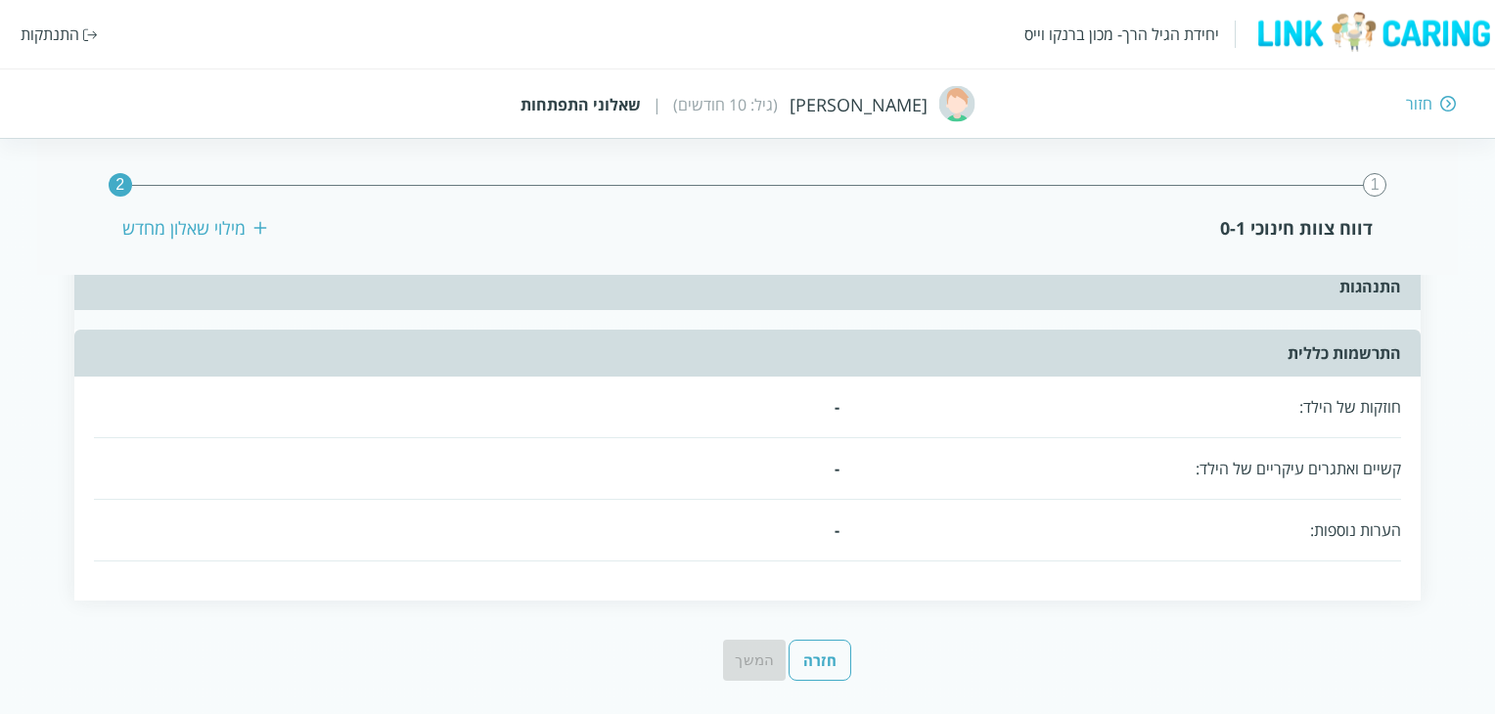
click at [196, 232] on div "מילוי שאלון מחדש" at bounding box center [194, 227] width 145 height 23
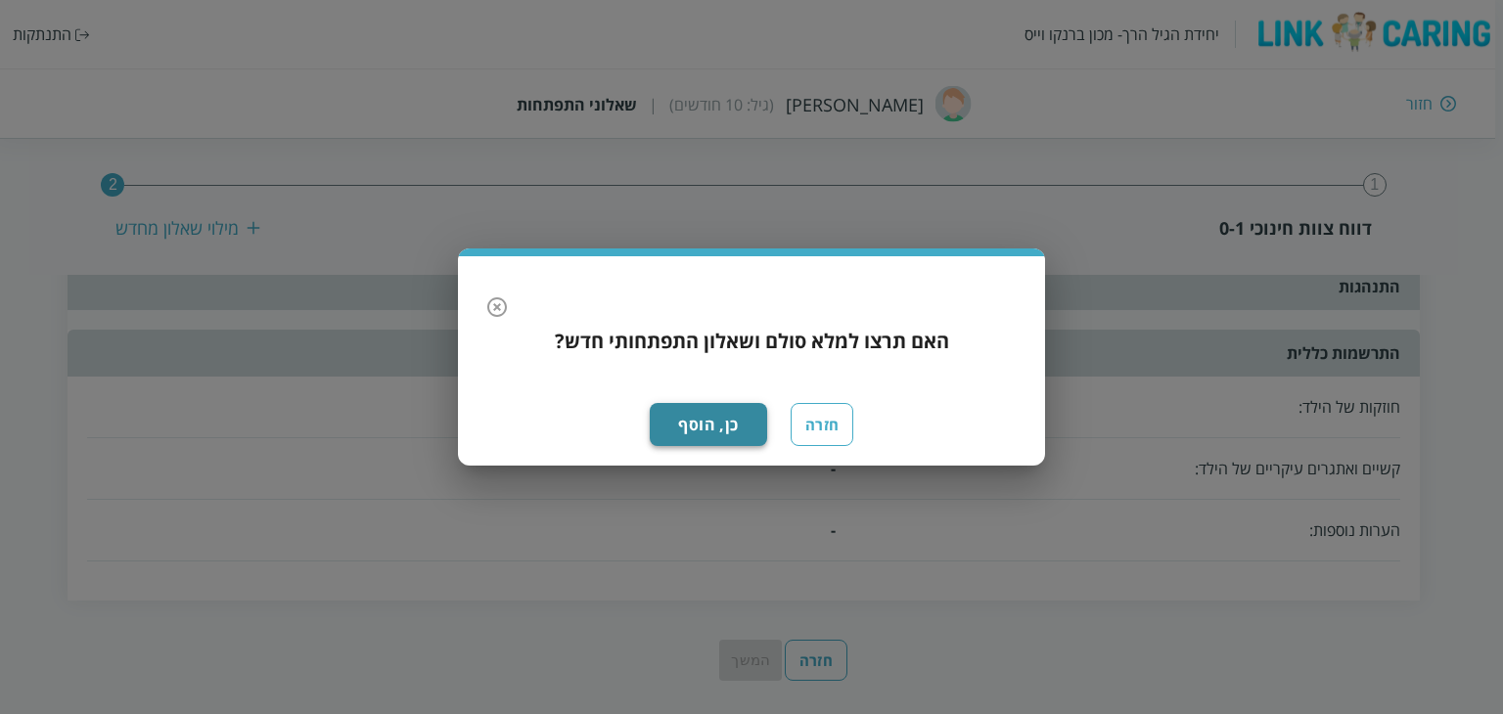
click at [721, 410] on button "כן, הוסף" at bounding box center [708, 424] width 117 height 43
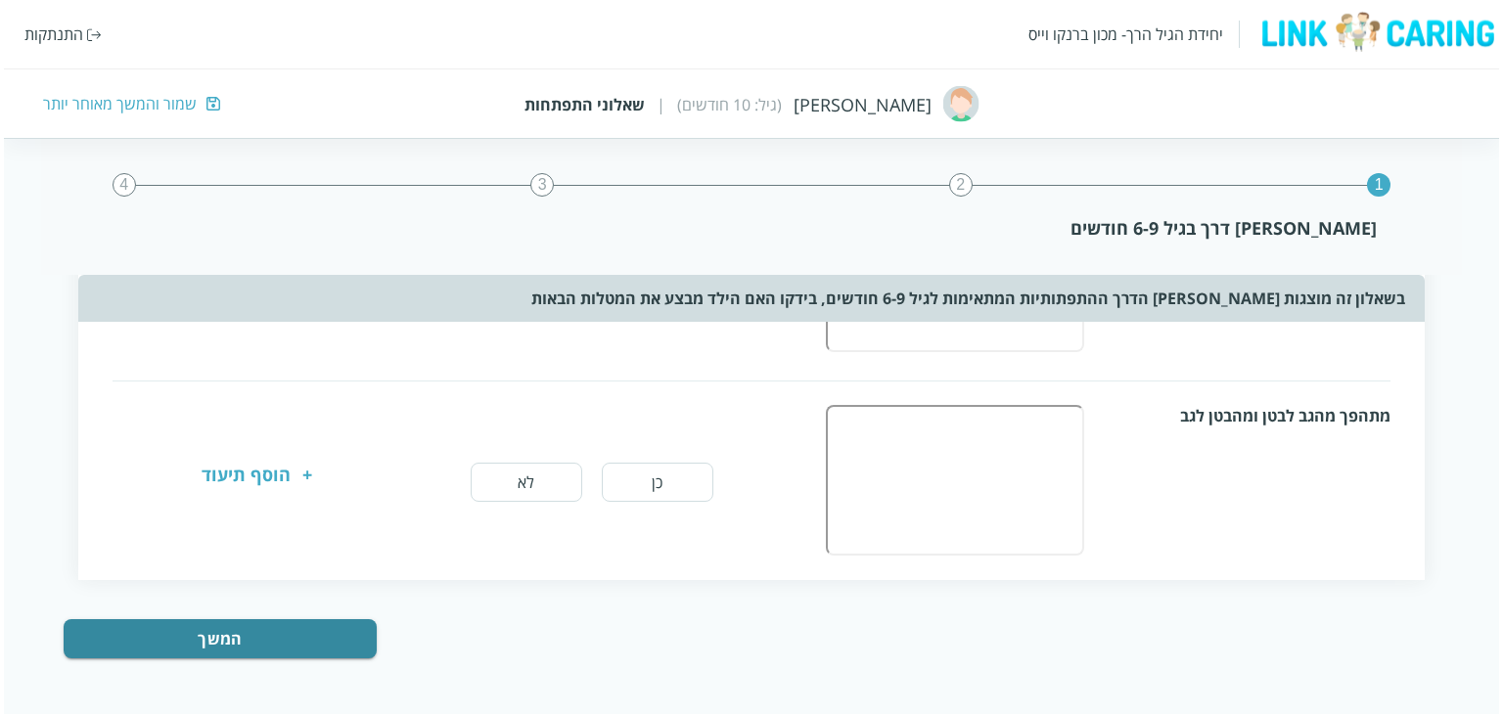
scroll to position [0, 0]
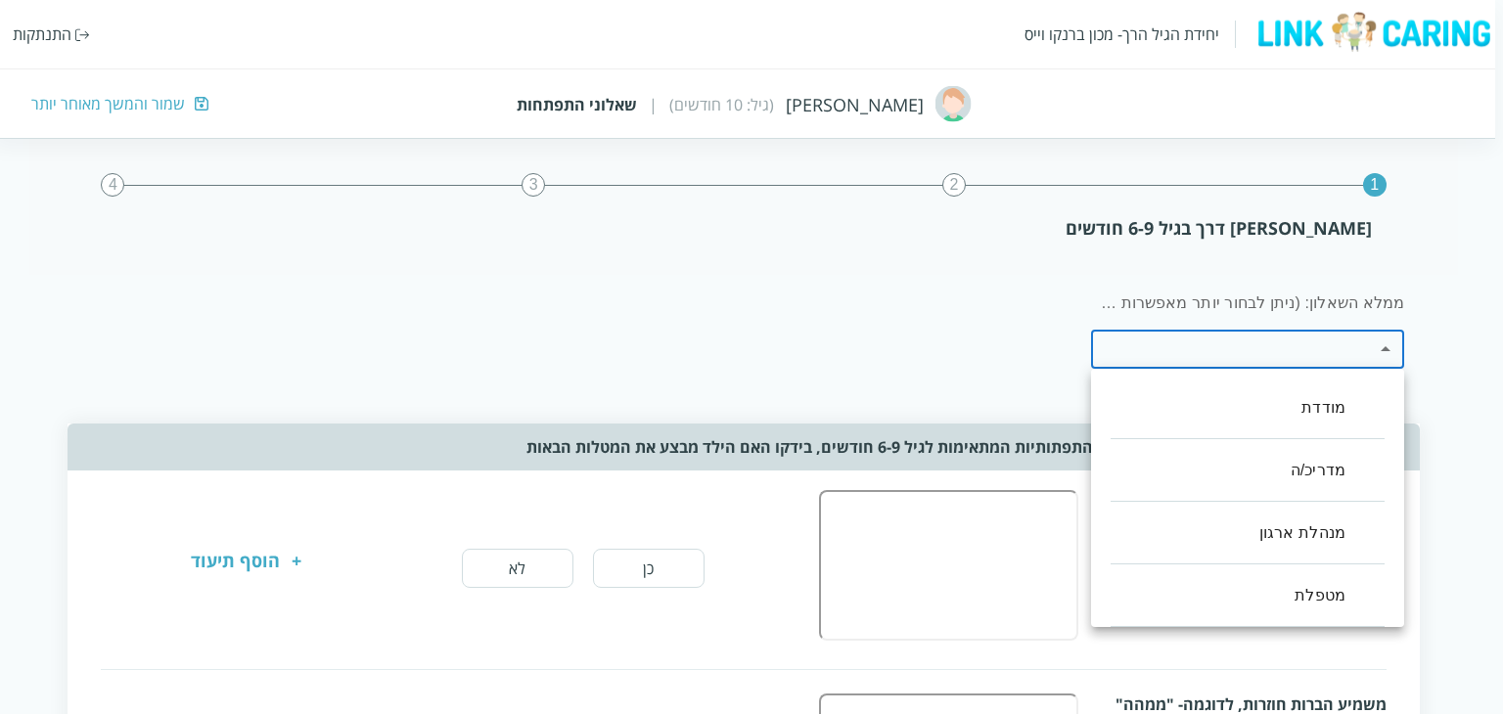
click at [482, 302] on div at bounding box center [751, 357] width 1503 height 714
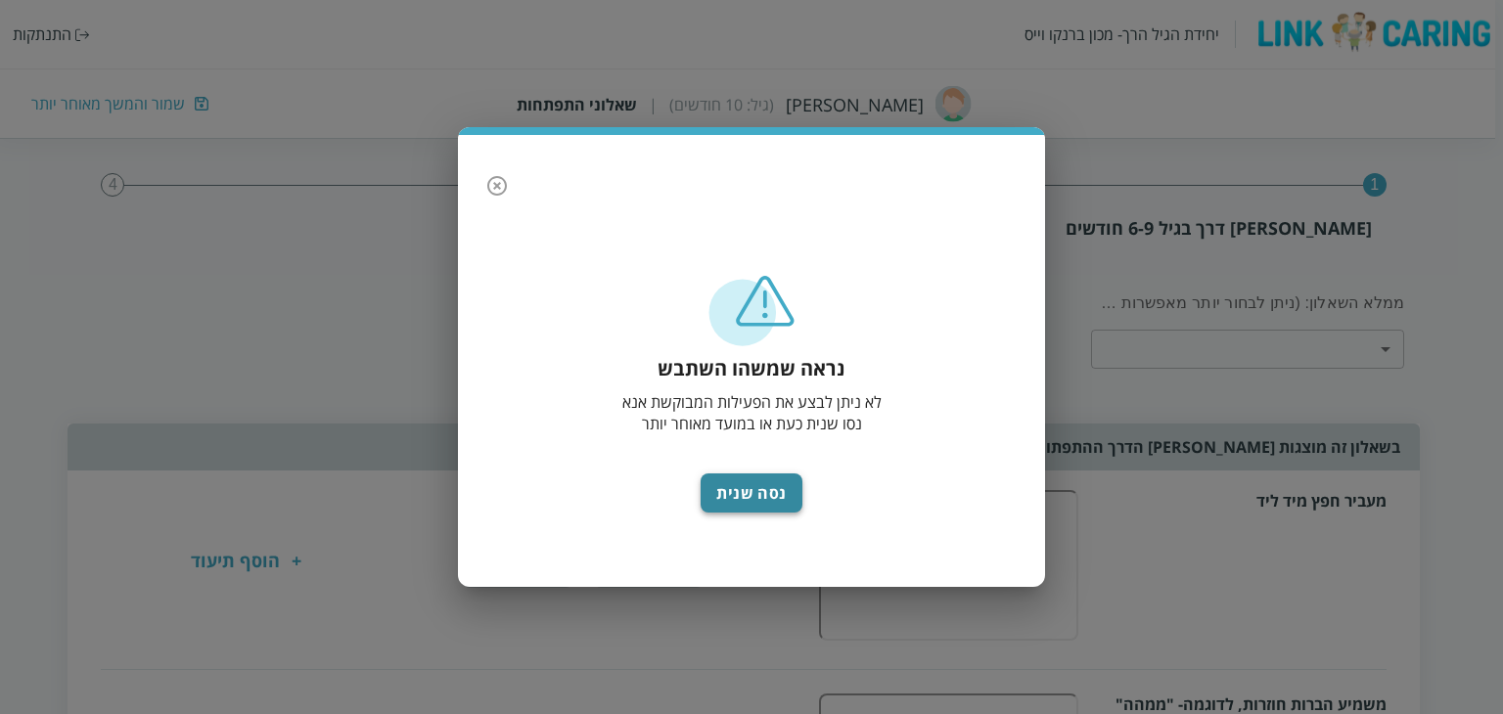
click at [762, 498] on button "נסה שנית" at bounding box center [752, 493] width 102 height 39
